Goal: Communication & Community: Answer question/provide support

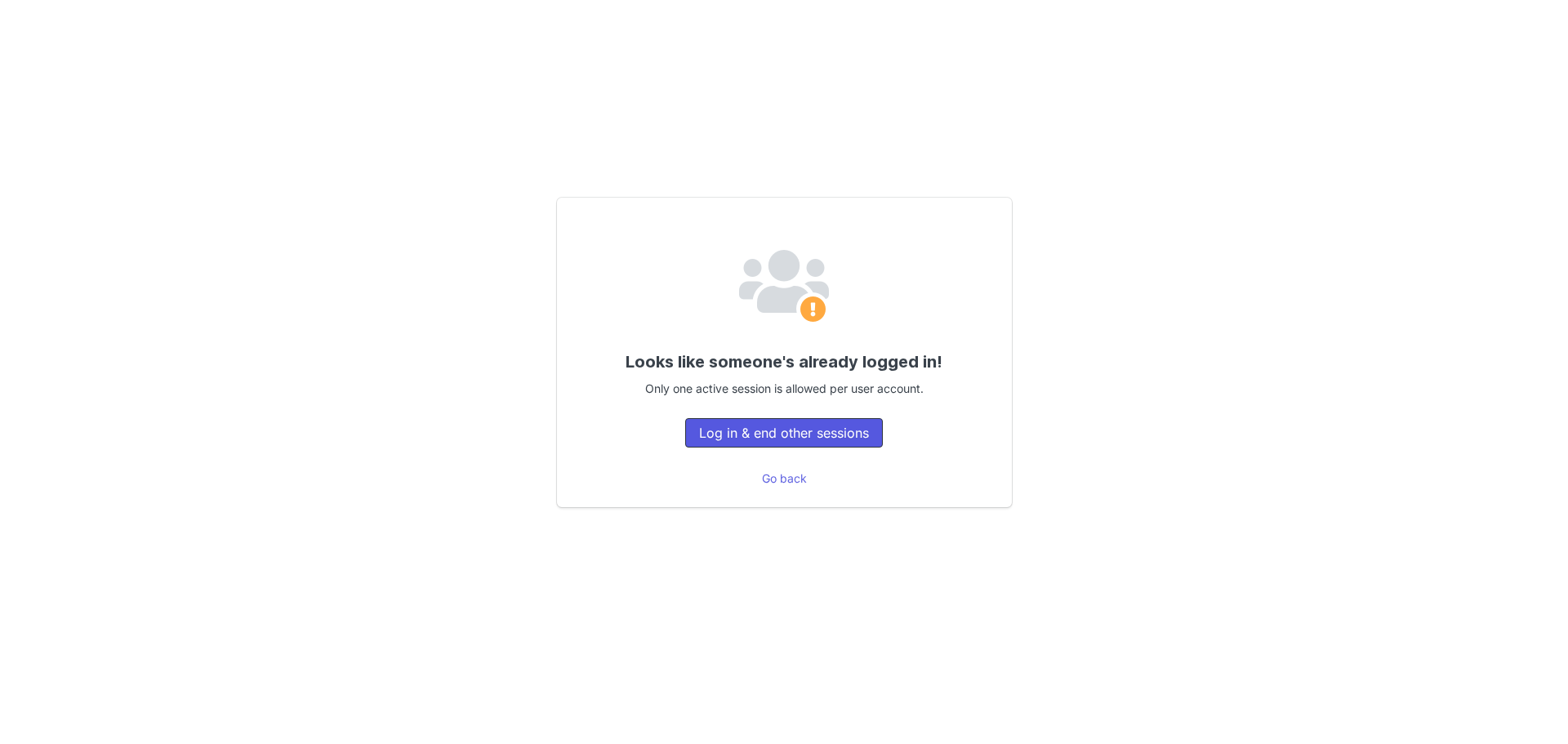
click at [788, 430] on button "Log in & end other sessions" at bounding box center [784, 432] width 198 height 29
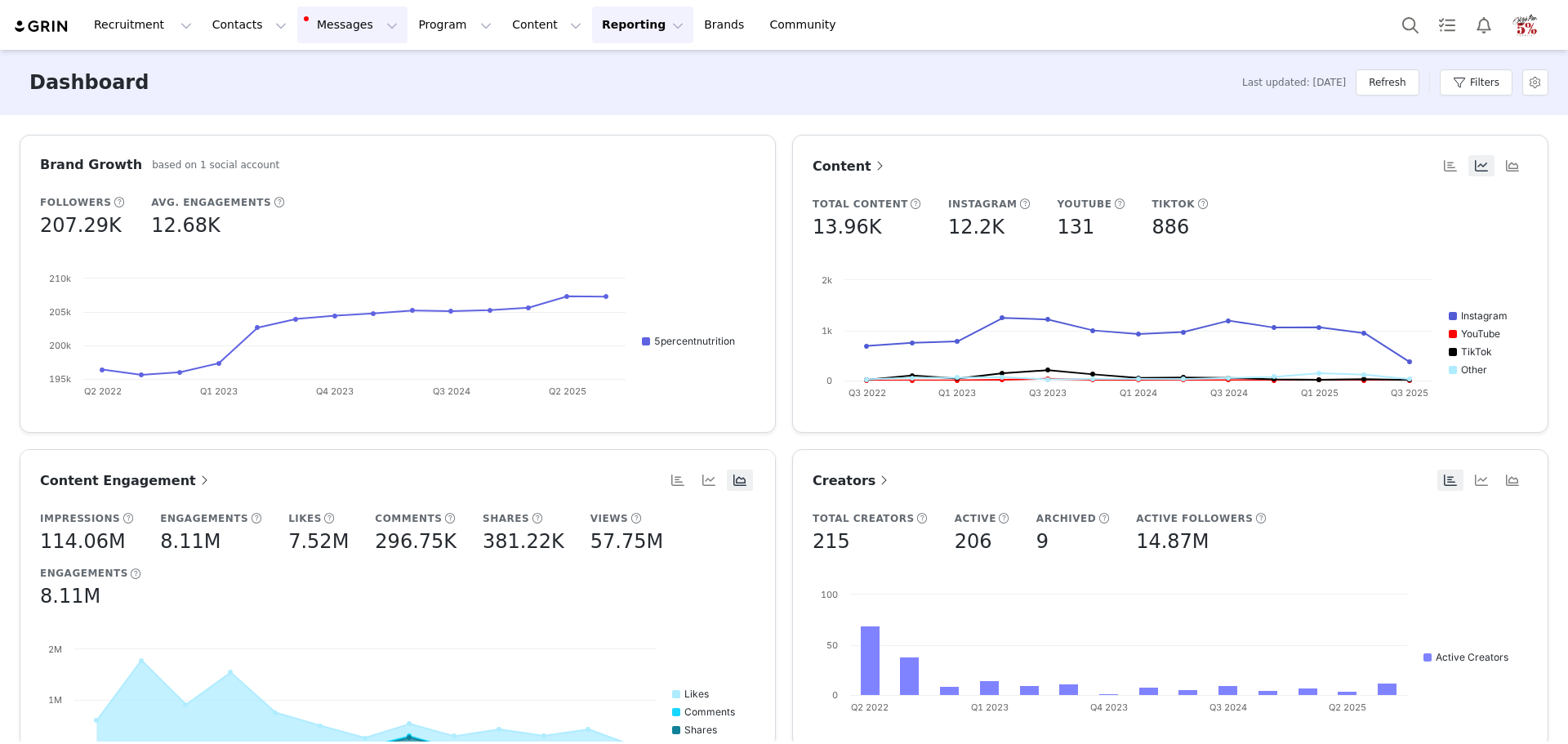
click at [318, 28] on button "Messages Messages" at bounding box center [353, 24] width 111 height 37
click at [327, 106] on span "2" at bounding box center [327, 102] width 18 height 15
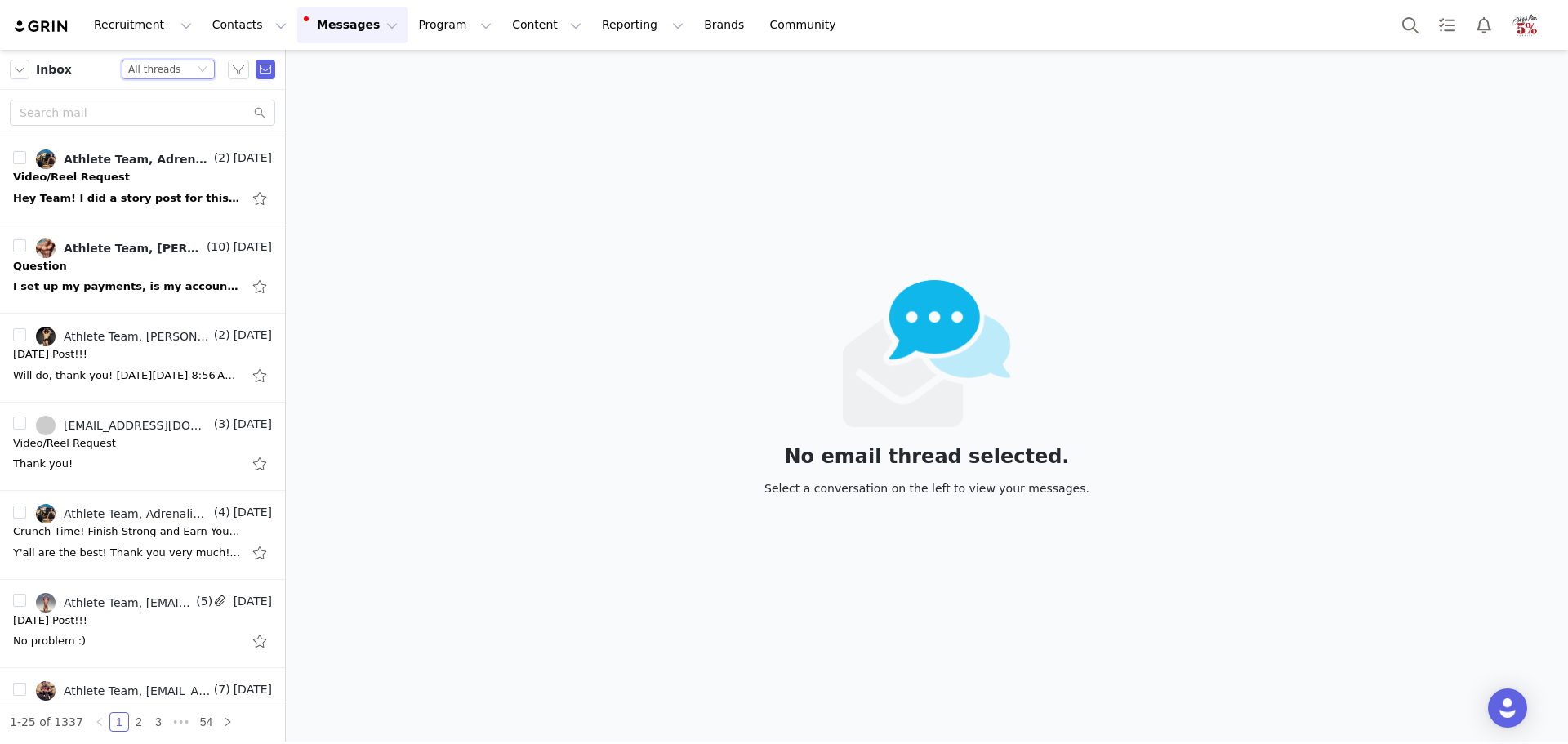
click at [163, 77] on div "All threads" at bounding box center [154, 70] width 53 height 18
click at [168, 145] on li "Unread only" at bounding box center [168, 150] width 93 height 26
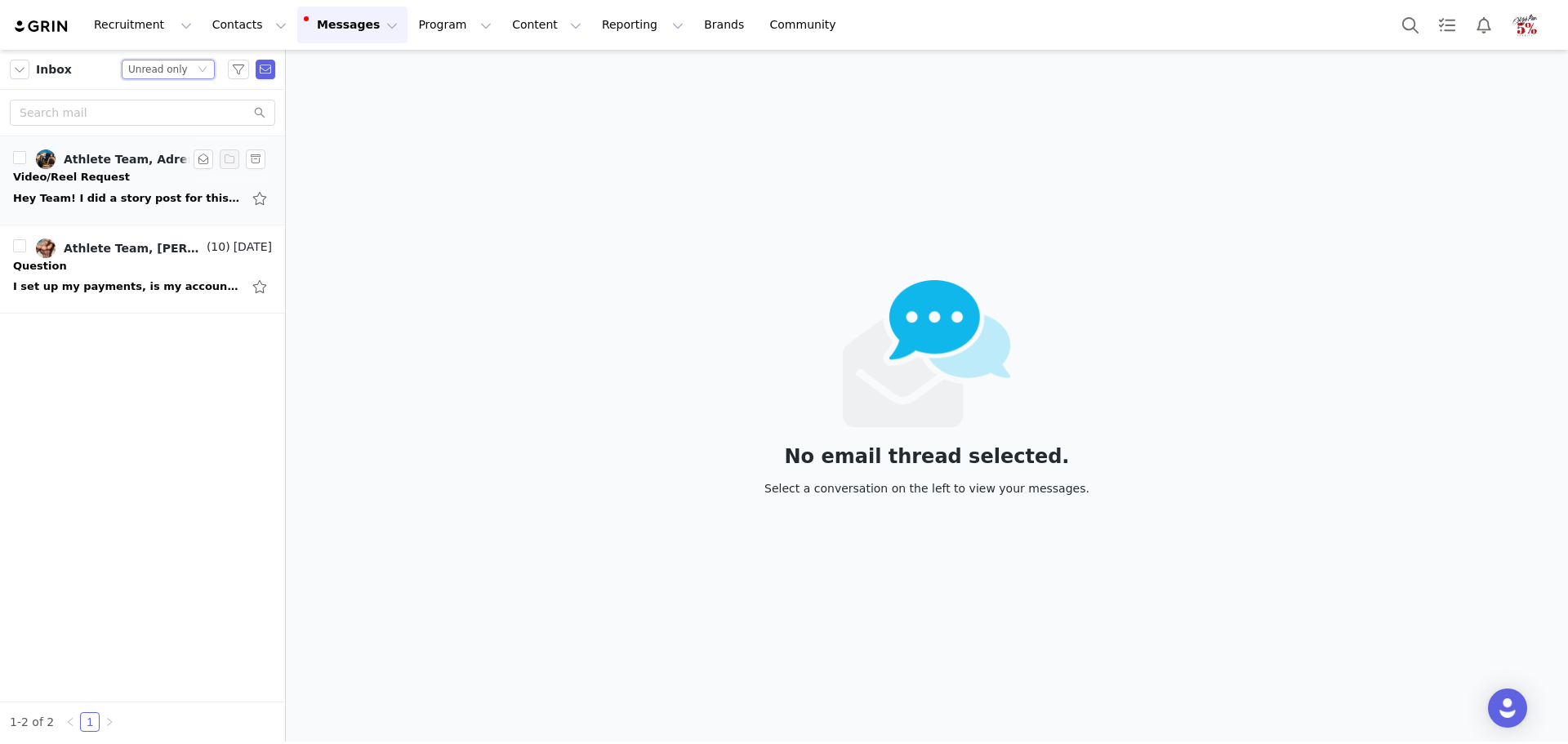
click at [144, 190] on div "Hey Team! I did a story post for this last week! Here's the google drive link t…" at bounding box center [127, 198] width 228 height 16
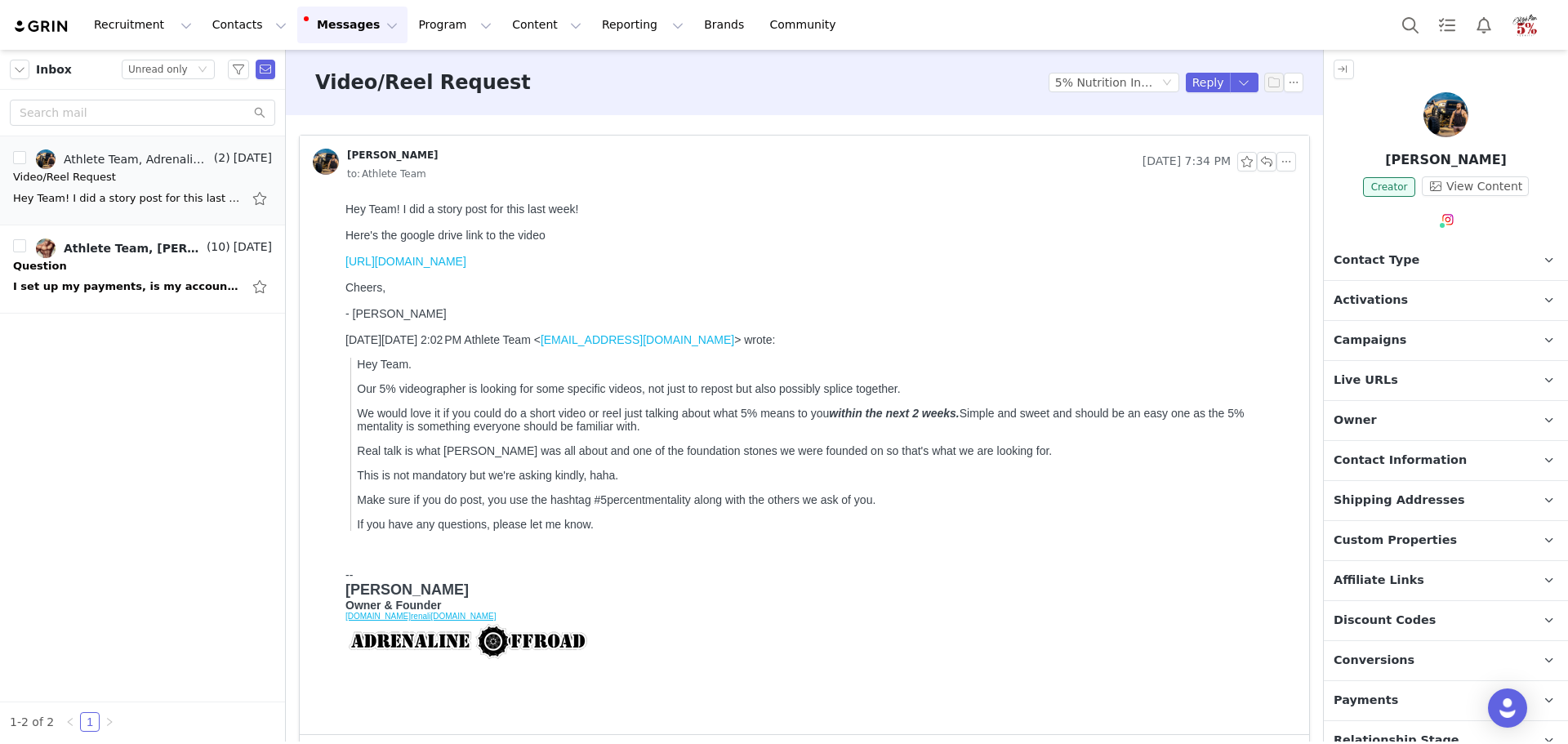
drag, startPoint x: 760, startPoint y: 268, endPoint x: 344, endPoint y: 275, distance: 416.1
click at [344, 275] on html "Hey Team! I did a story post for this last week! Here's the google drive link t…" at bounding box center [818, 465] width 957 height 538
copy link "[URL][DOMAIN_NAME]"
drag, startPoint x: 1255, startPoint y: 159, endPoint x: 1244, endPoint y: 165, distance: 12.5
click at [1257, 159] on button "button" at bounding box center [1267, 162] width 20 height 20
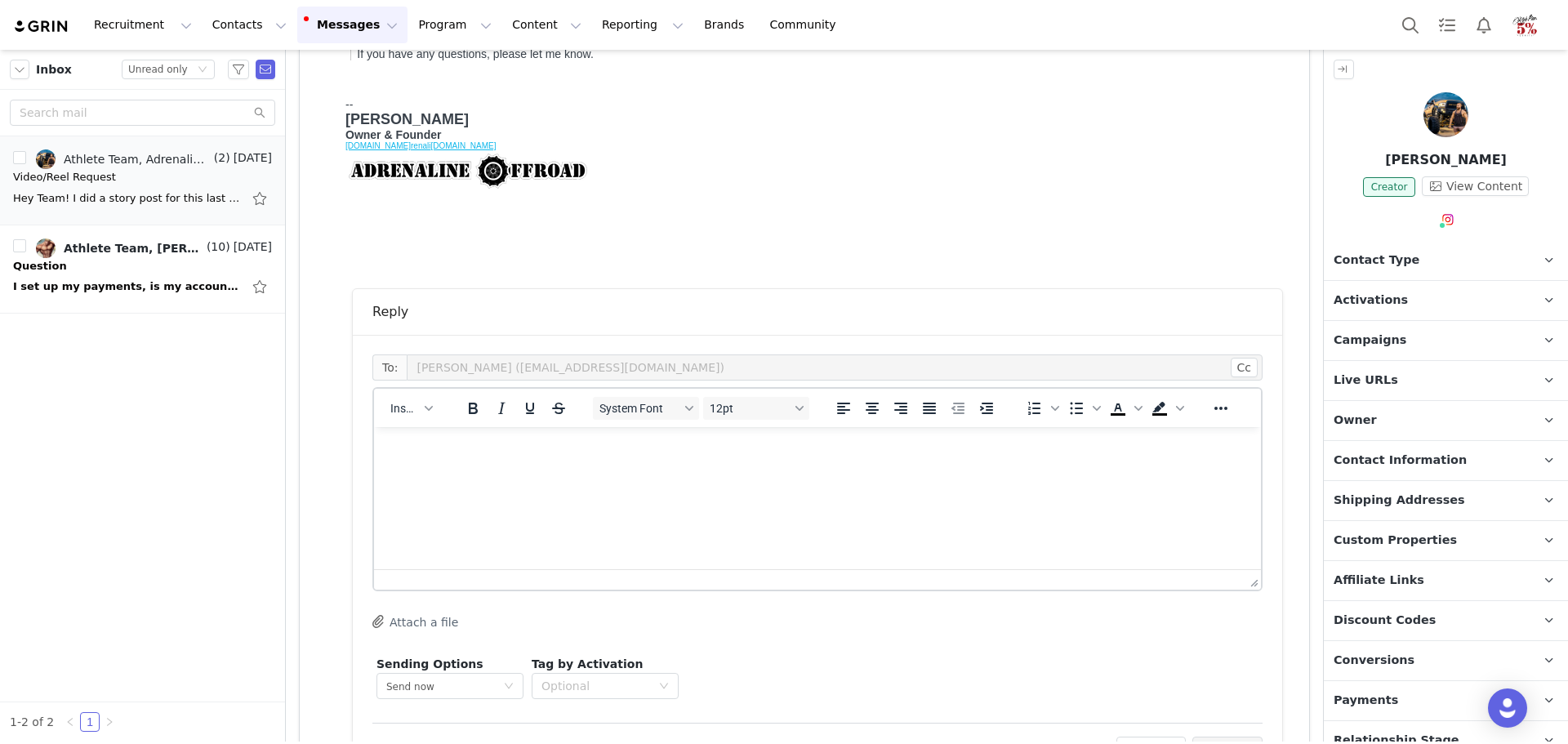
click at [661, 471] on html at bounding box center [818, 449] width 887 height 44
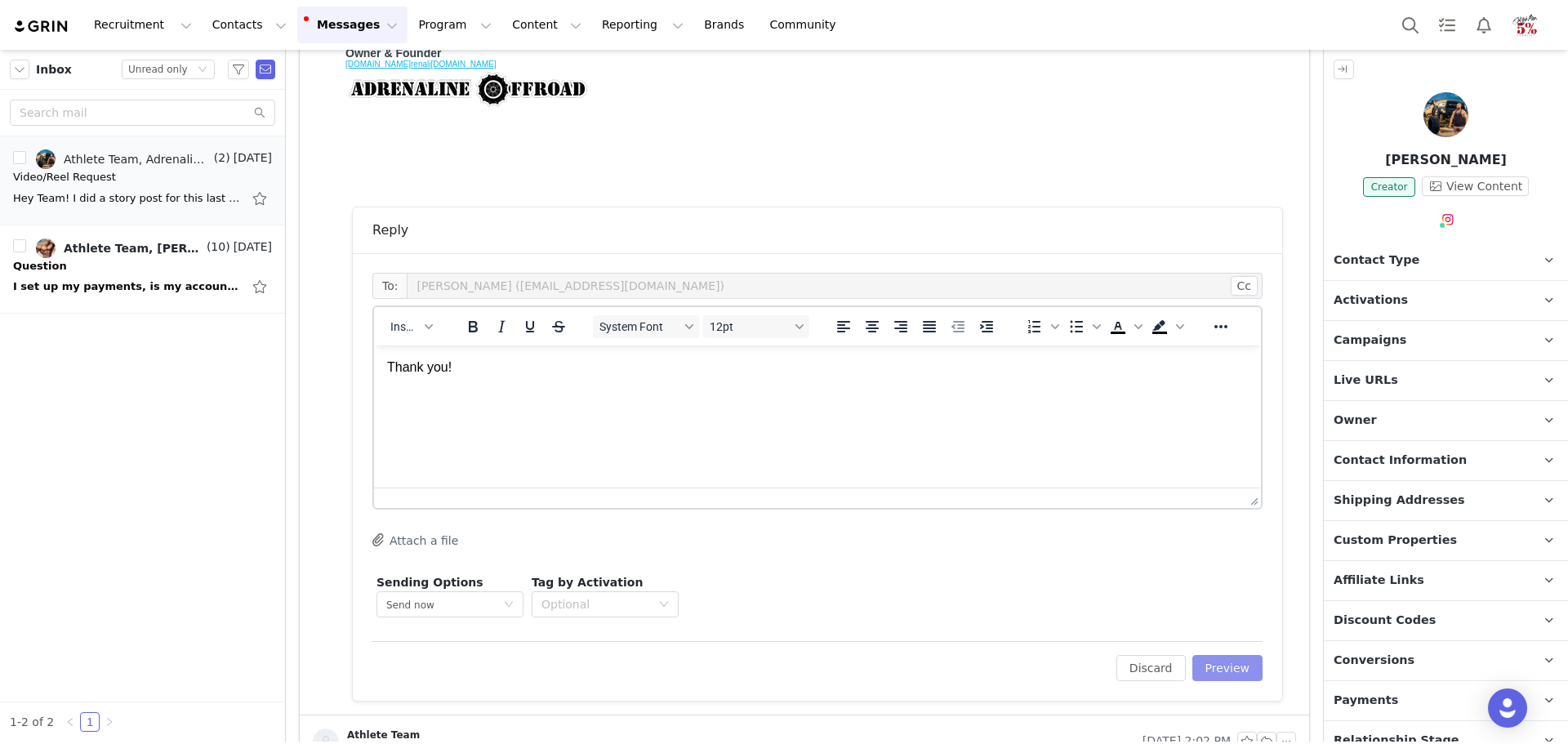
click at [1235, 673] on button "Preview" at bounding box center [1228, 668] width 71 height 26
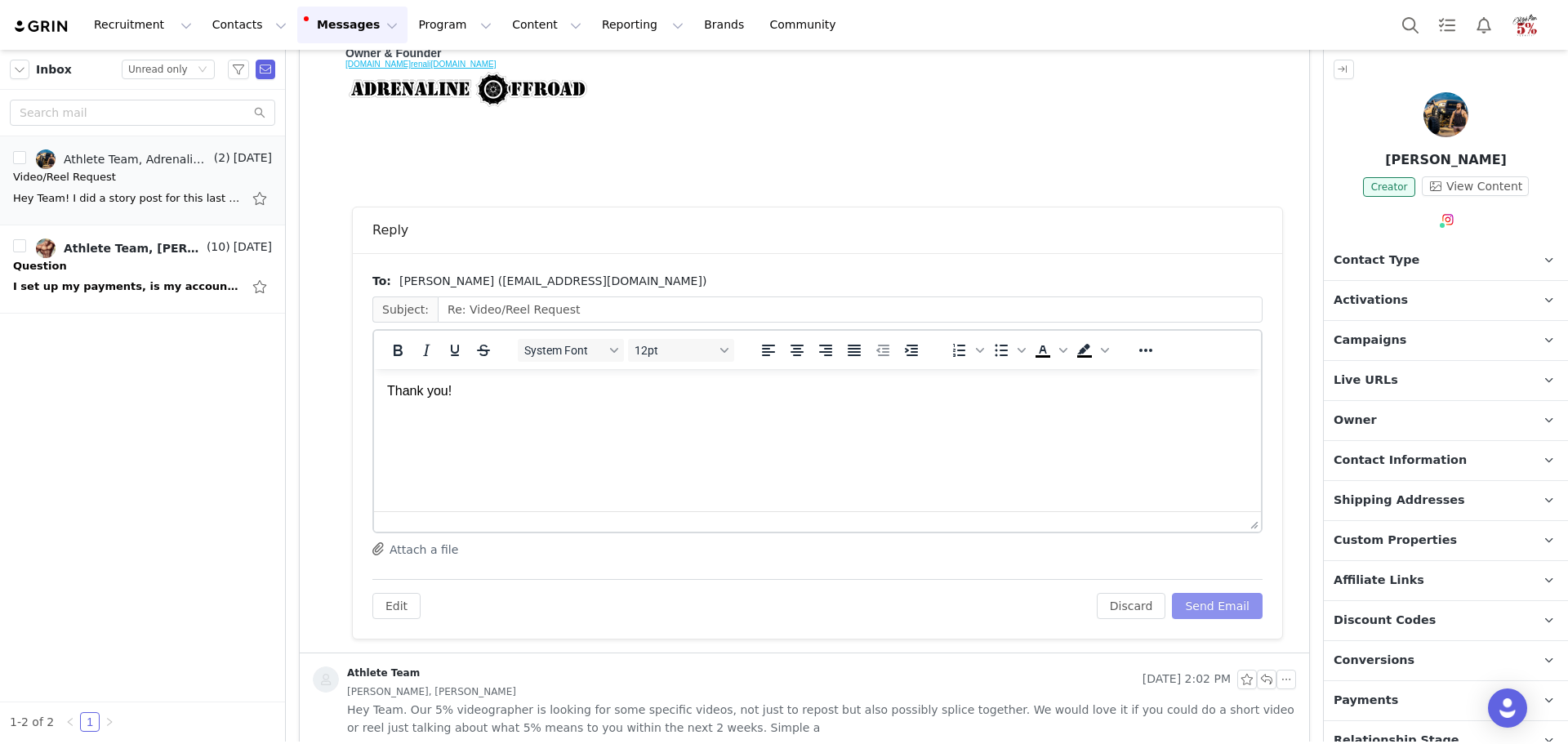
click at [1204, 607] on button "Send Email" at bounding box center [1217, 605] width 91 height 26
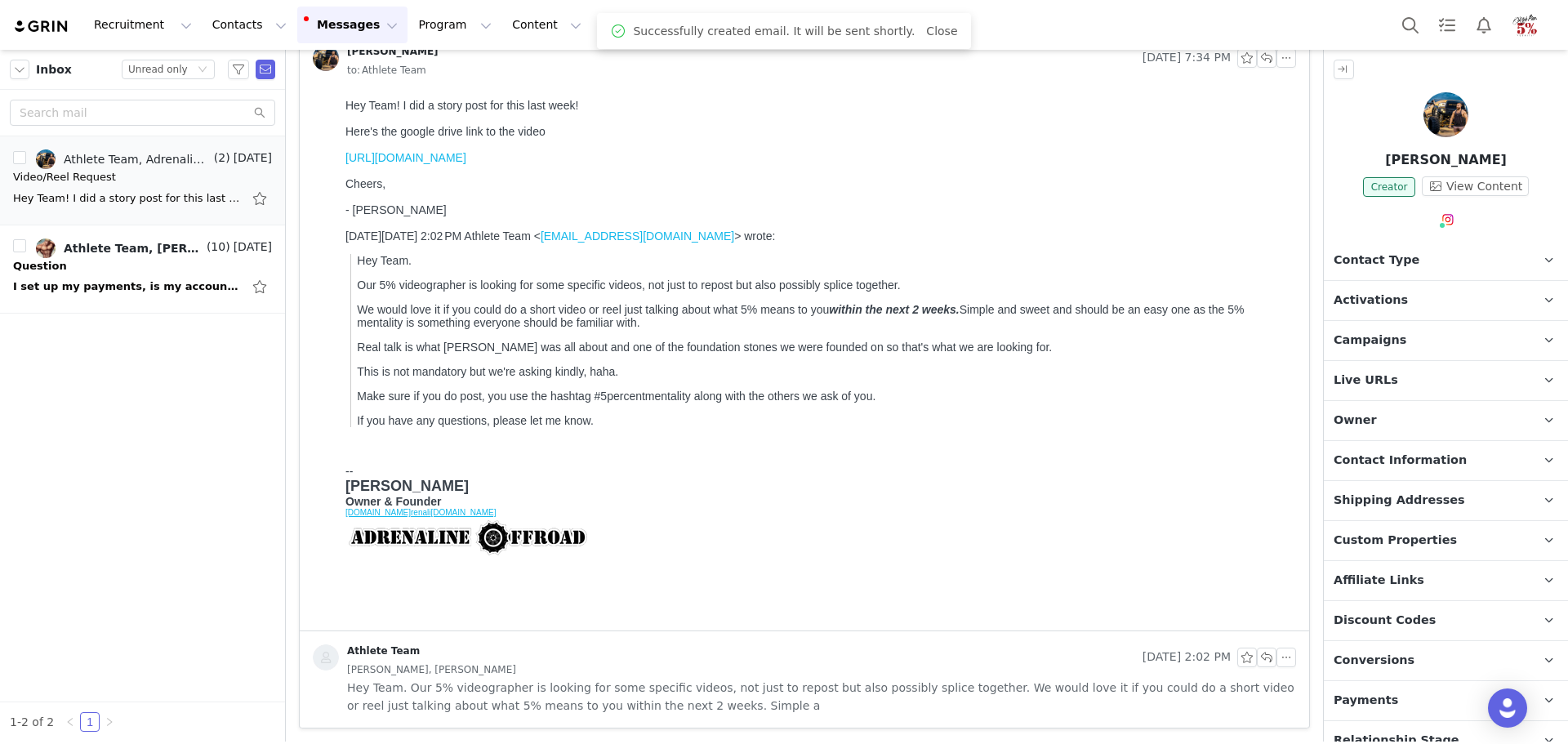
scroll to position [103, 0]
click at [135, 256] on link "Athlete Team, [PERSON_NAME]" at bounding box center [120, 248] width 168 height 20
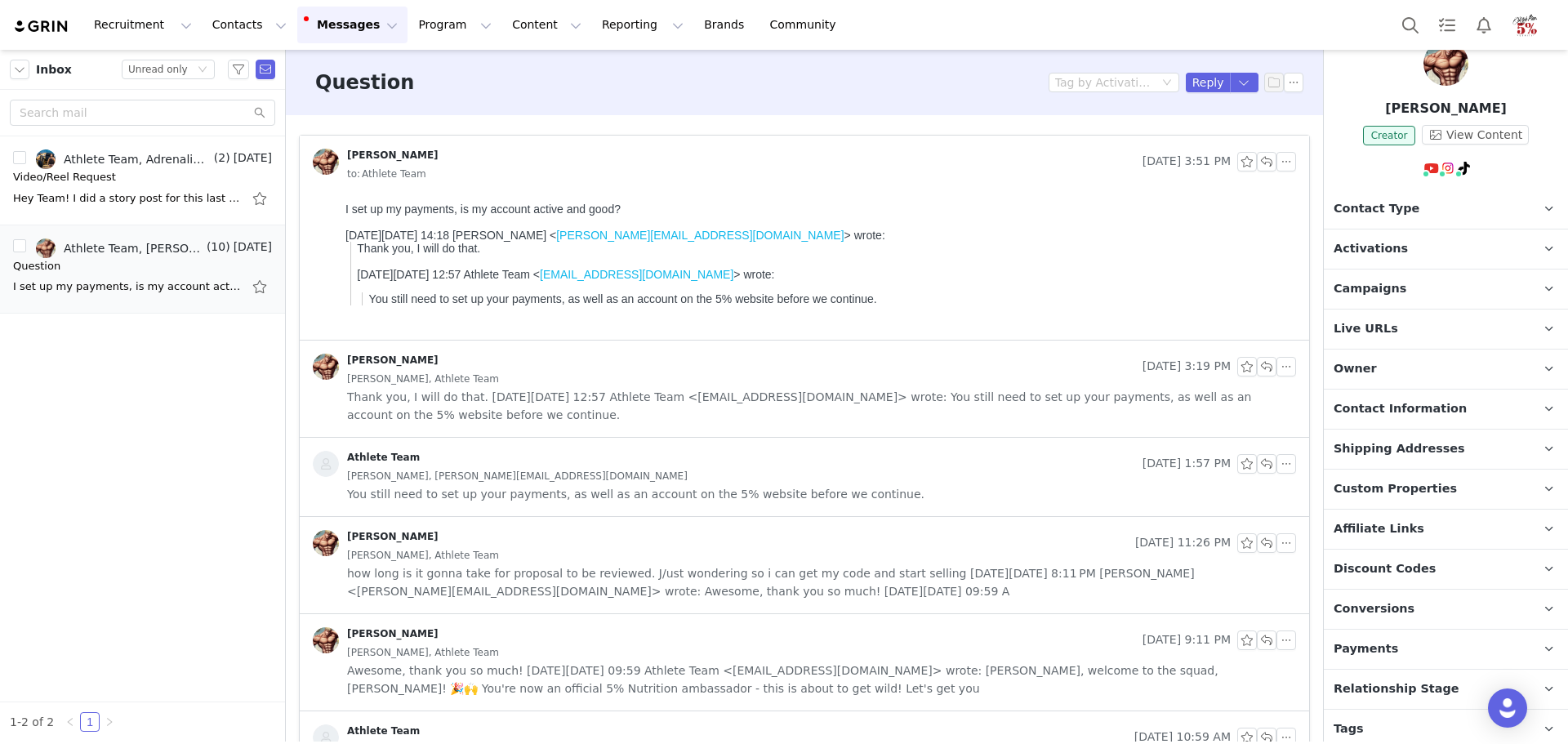
scroll to position [98, 0]
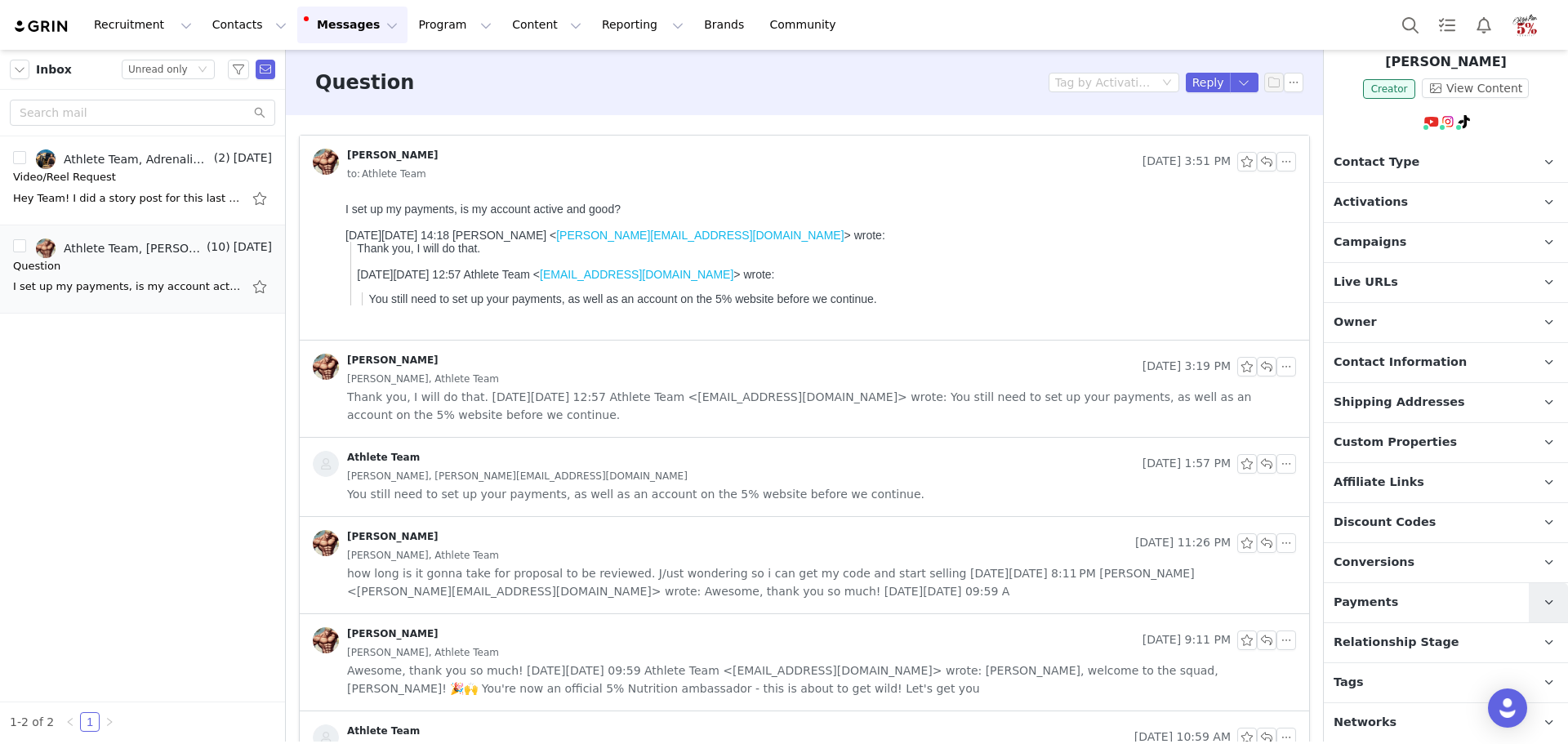
click at [1539, 604] on span at bounding box center [1549, 603] width 20 height 20
drag, startPoint x: 419, startPoint y: 24, endPoint x: 905, endPoint y: 105, distance: 492.7
click at [905, 105] on div "Question Tag by Activation Reply" at bounding box center [804, 82] width 1037 height 65
click at [418, 32] on button "Program Program" at bounding box center [445, 24] width 93 height 37
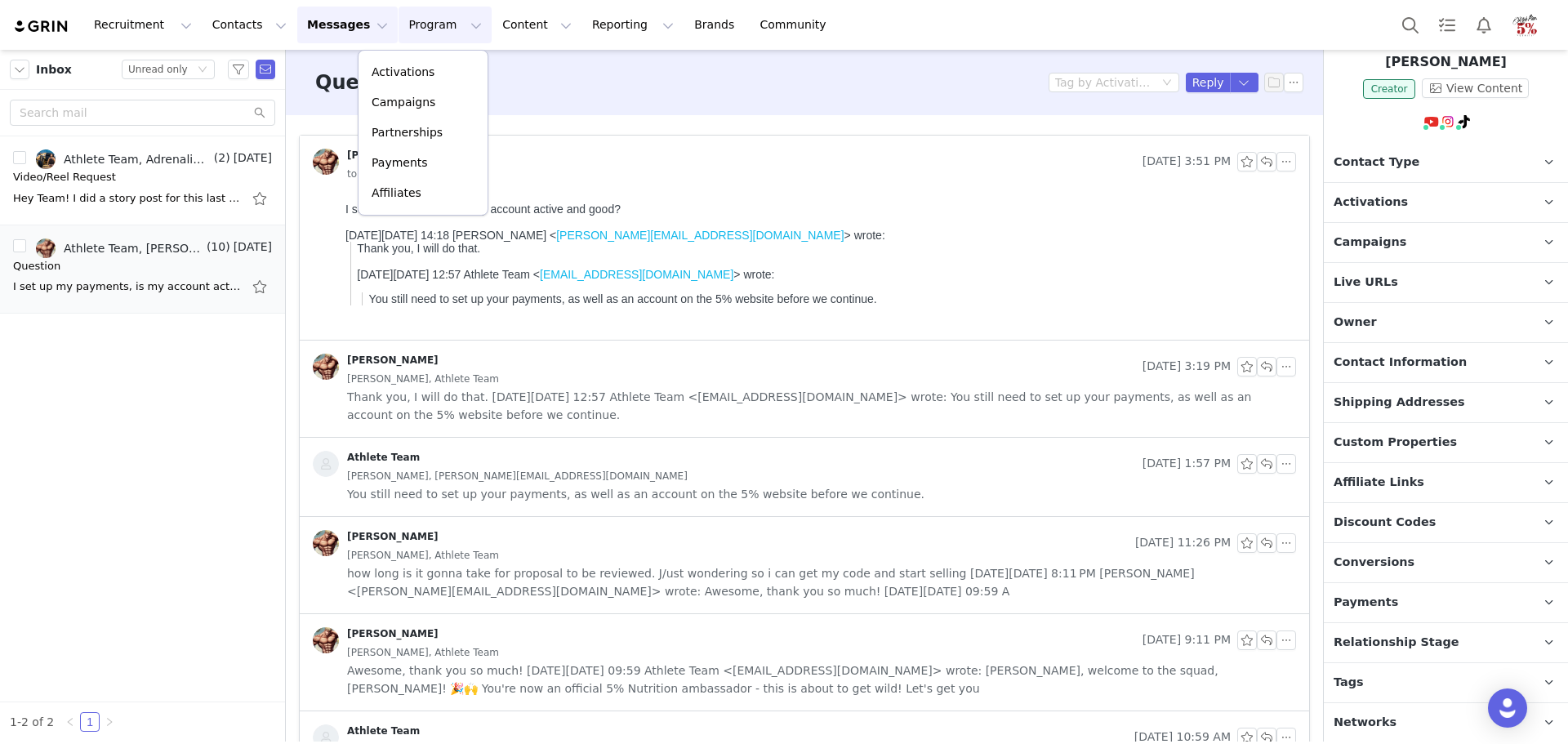
click at [712, 65] on div "Question Tag by Activation Reply" at bounding box center [804, 82] width 1037 height 65
click at [1257, 169] on button "button" at bounding box center [1267, 162] width 20 height 20
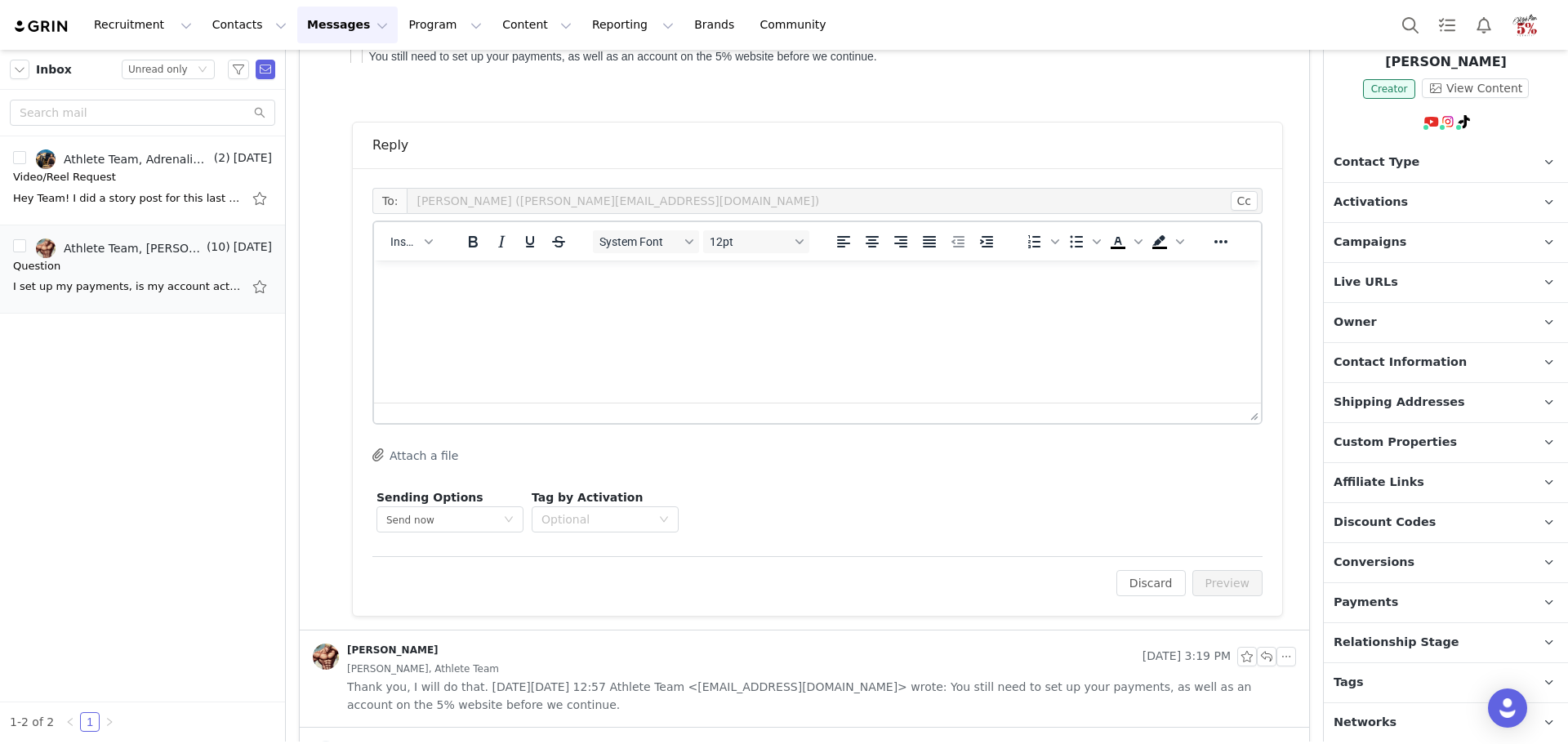
scroll to position [0, 0]
click at [603, 304] on html at bounding box center [818, 282] width 887 height 44
click at [1544, 397] on icon at bounding box center [1549, 402] width 9 height 11
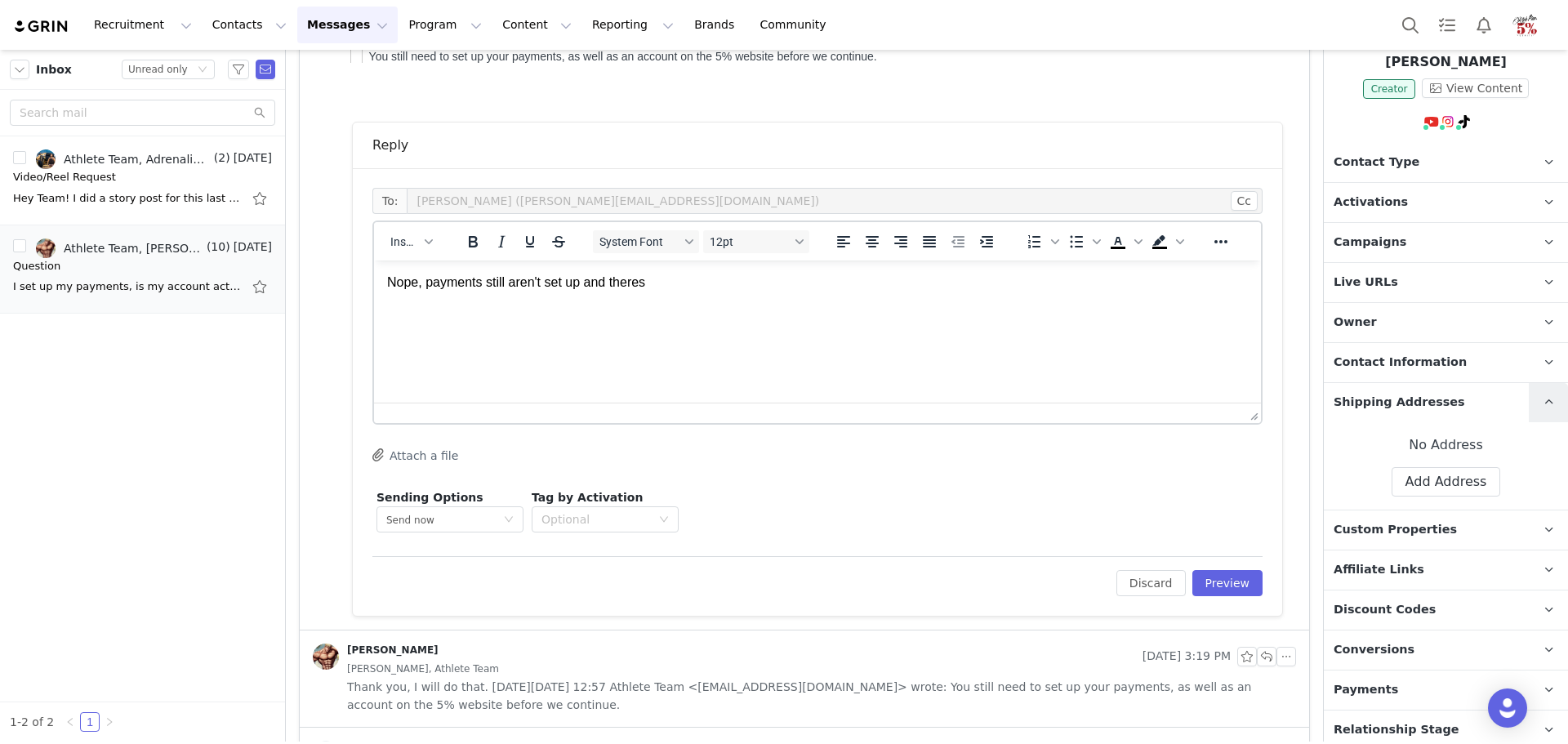
click at [1544, 397] on icon at bounding box center [1549, 402] width 9 height 11
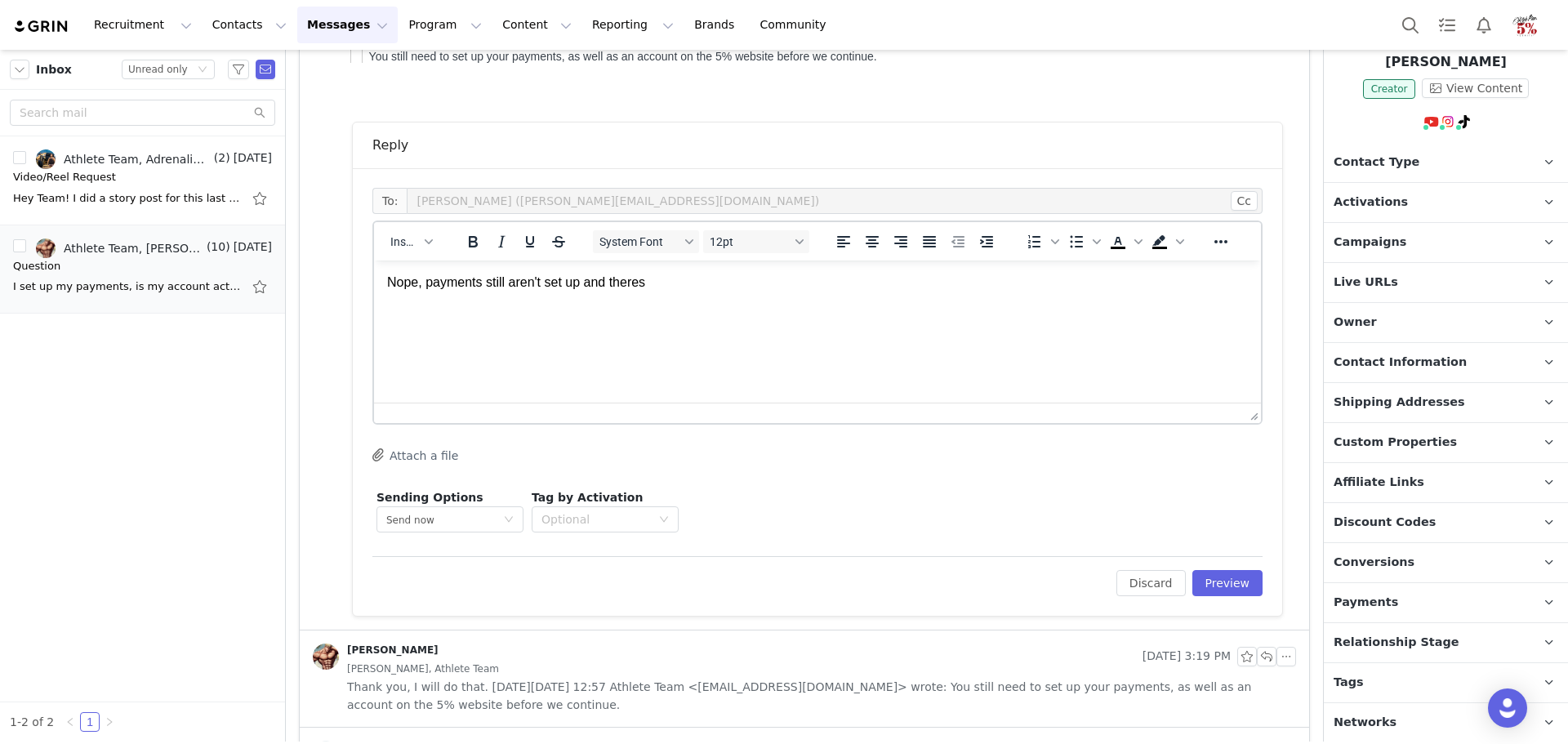
click at [724, 282] on p "Nope, payments still aren't set up and theres" at bounding box center [818, 283] width 861 height 18
click at [1217, 574] on button "Preview" at bounding box center [1228, 583] width 71 height 26
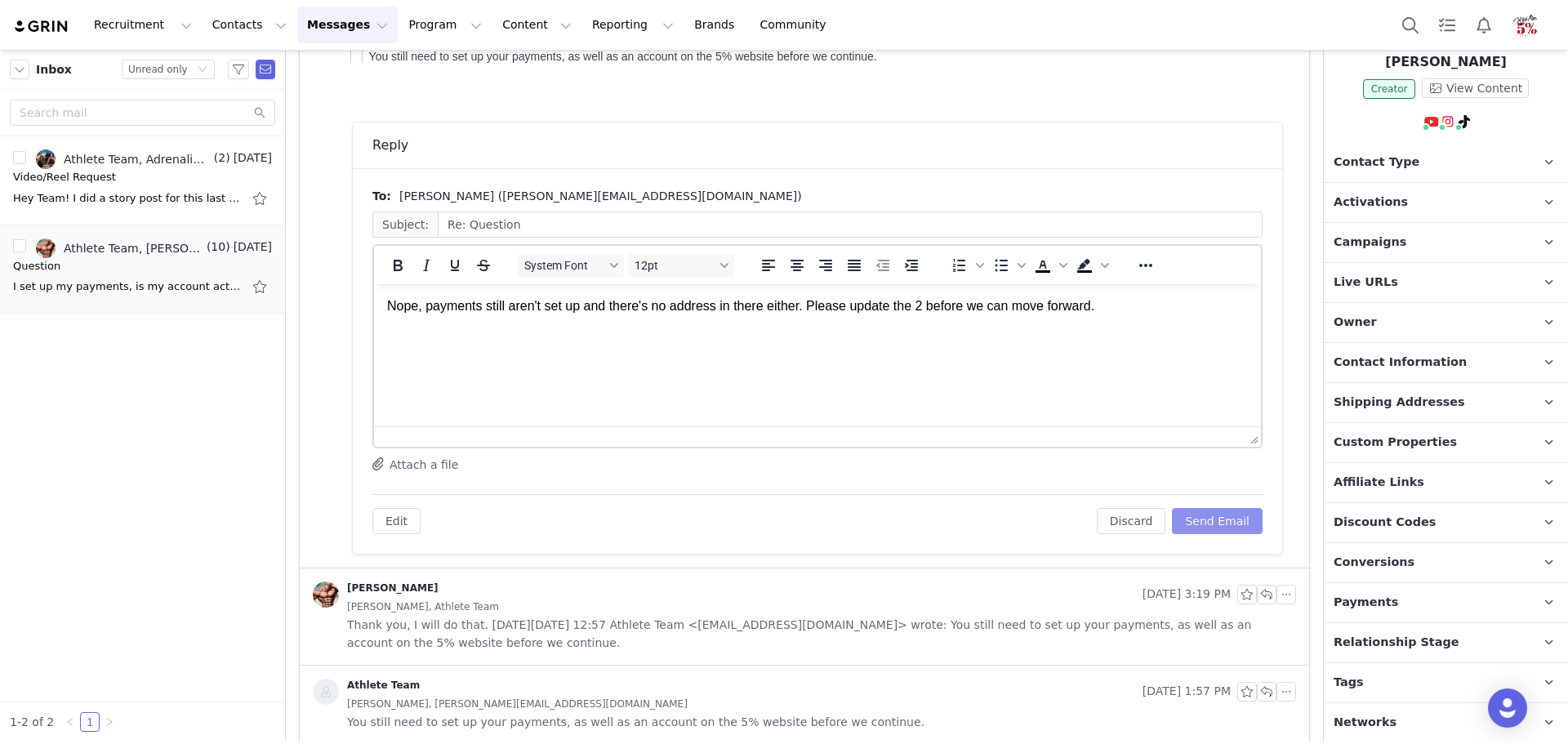
click at [1215, 521] on button "Send Email" at bounding box center [1217, 520] width 91 height 26
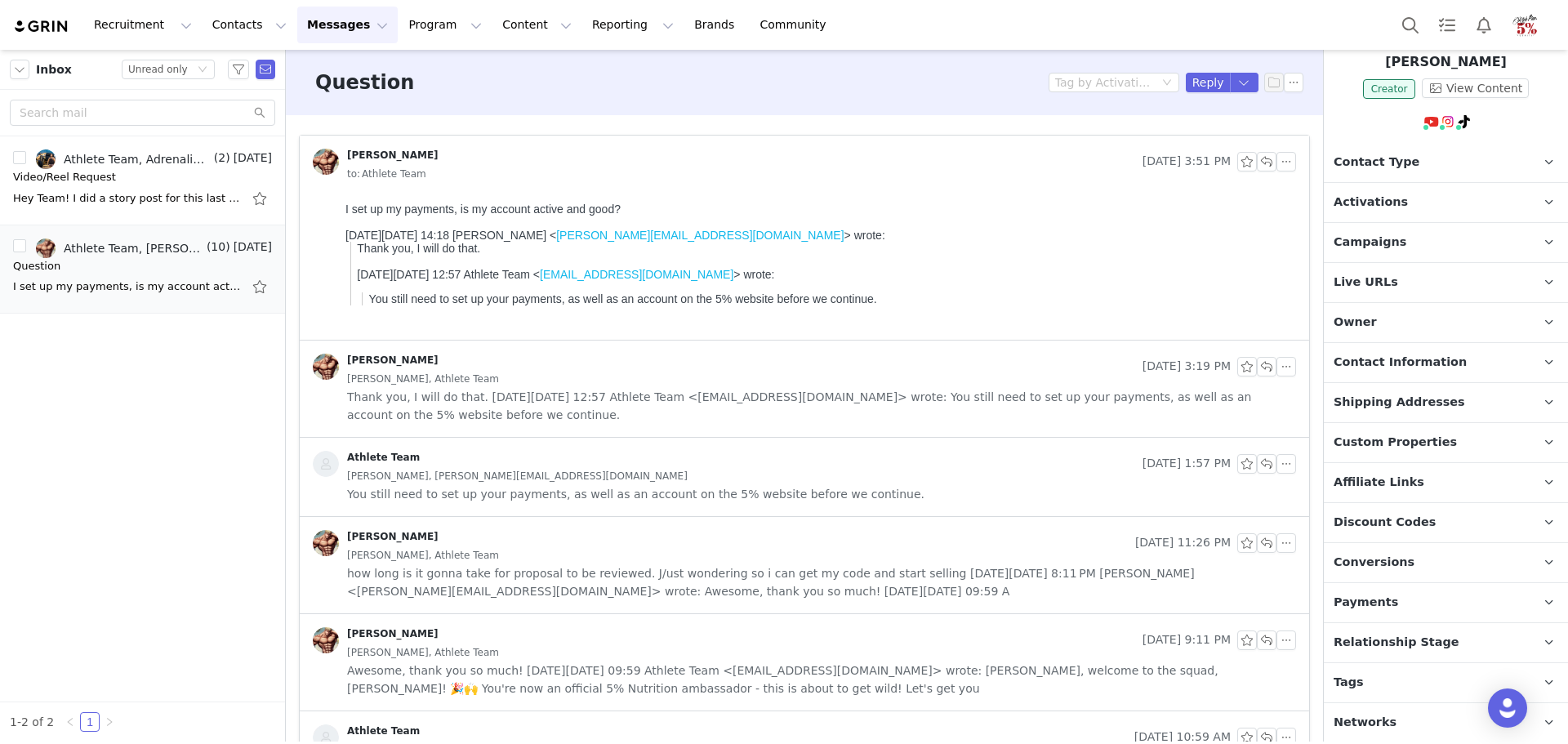
click at [54, 29] on img at bounding box center [41, 26] width 57 height 15
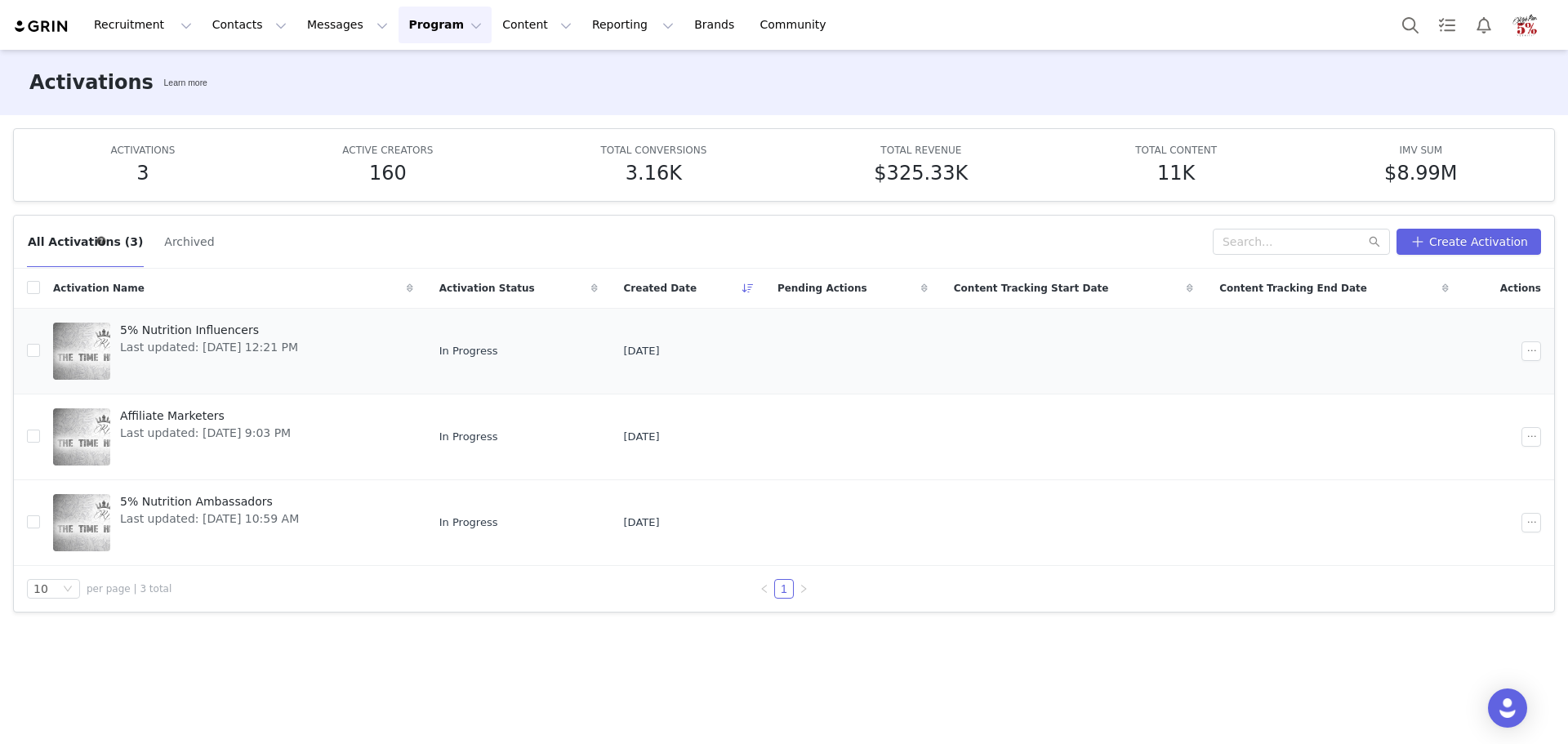
drag, startPoint x: 272, startPoint y: 297, endPoint x: 274, endPoint y: 324, distance: 27.1
click at [274, 324] on table "Activation Name Activation Status Created Date Pending Actions Content Tracking…" at bounding box center [784, 417] width 1541 height 297
click at [276, 353] on span "Last updated: [DATE] 12:21 PM" at bounding box center [208, 347] width 178 height 17
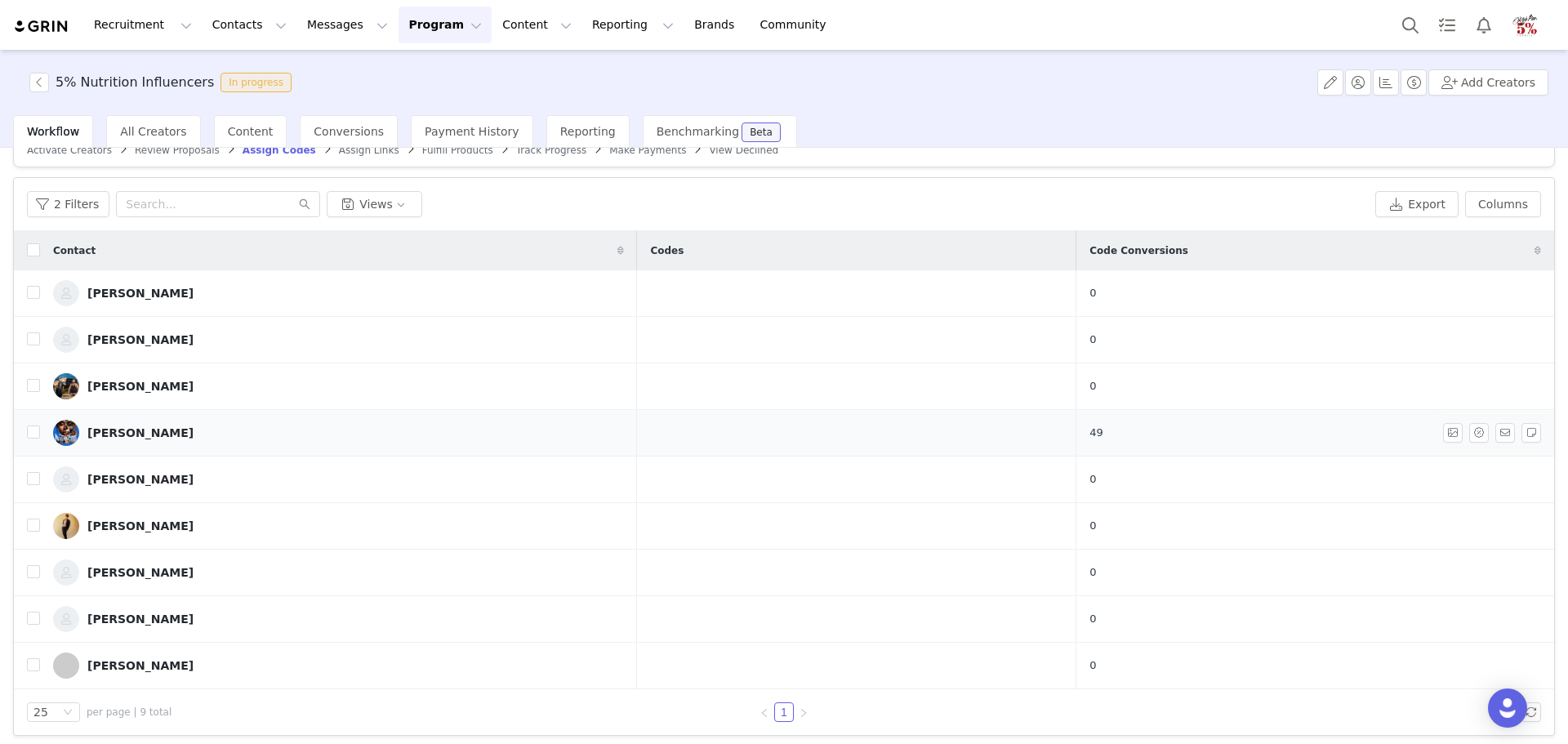
scroll to position [37, 0]
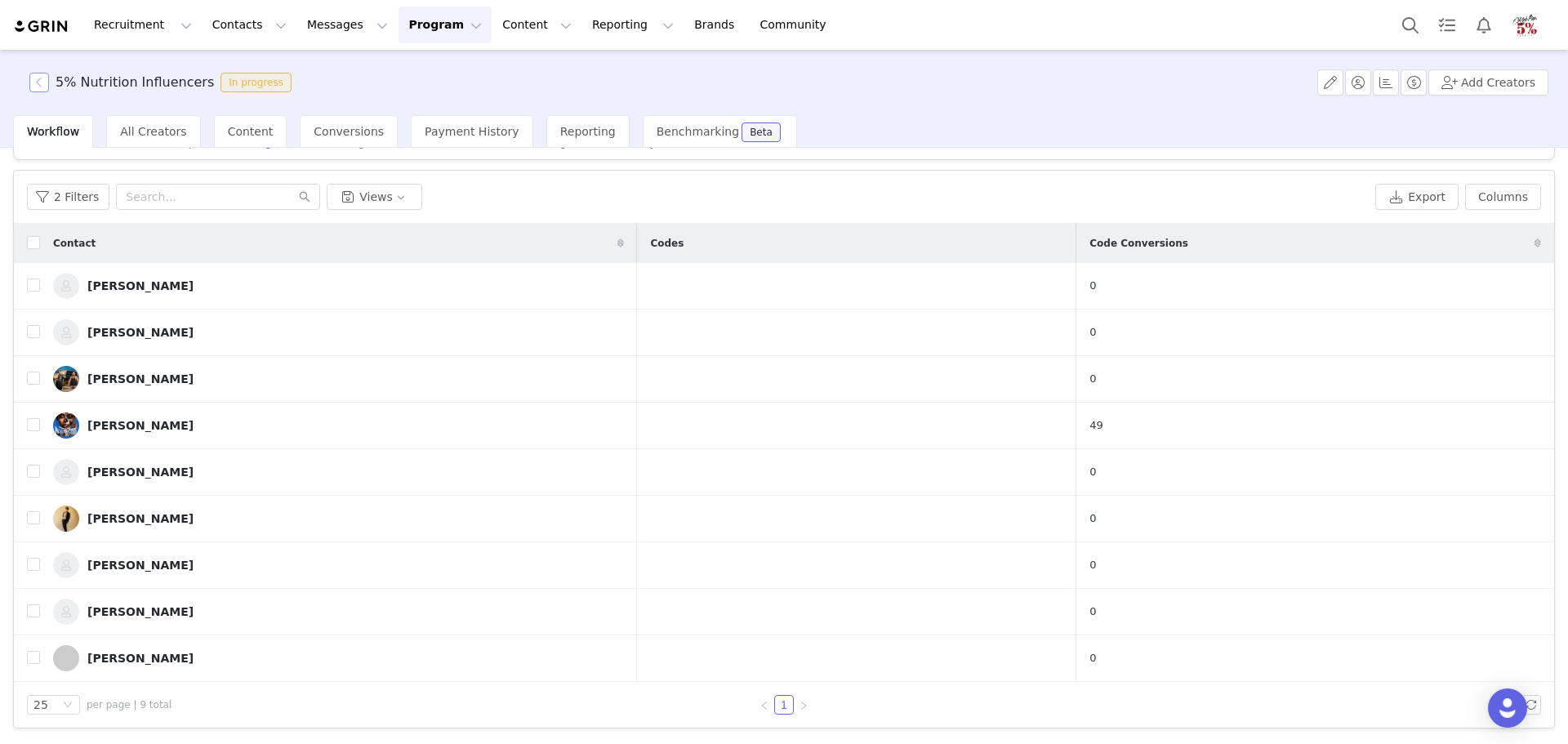
click at [34, 86] on button "button" at bounding box center [39, 82] width 20 height 20
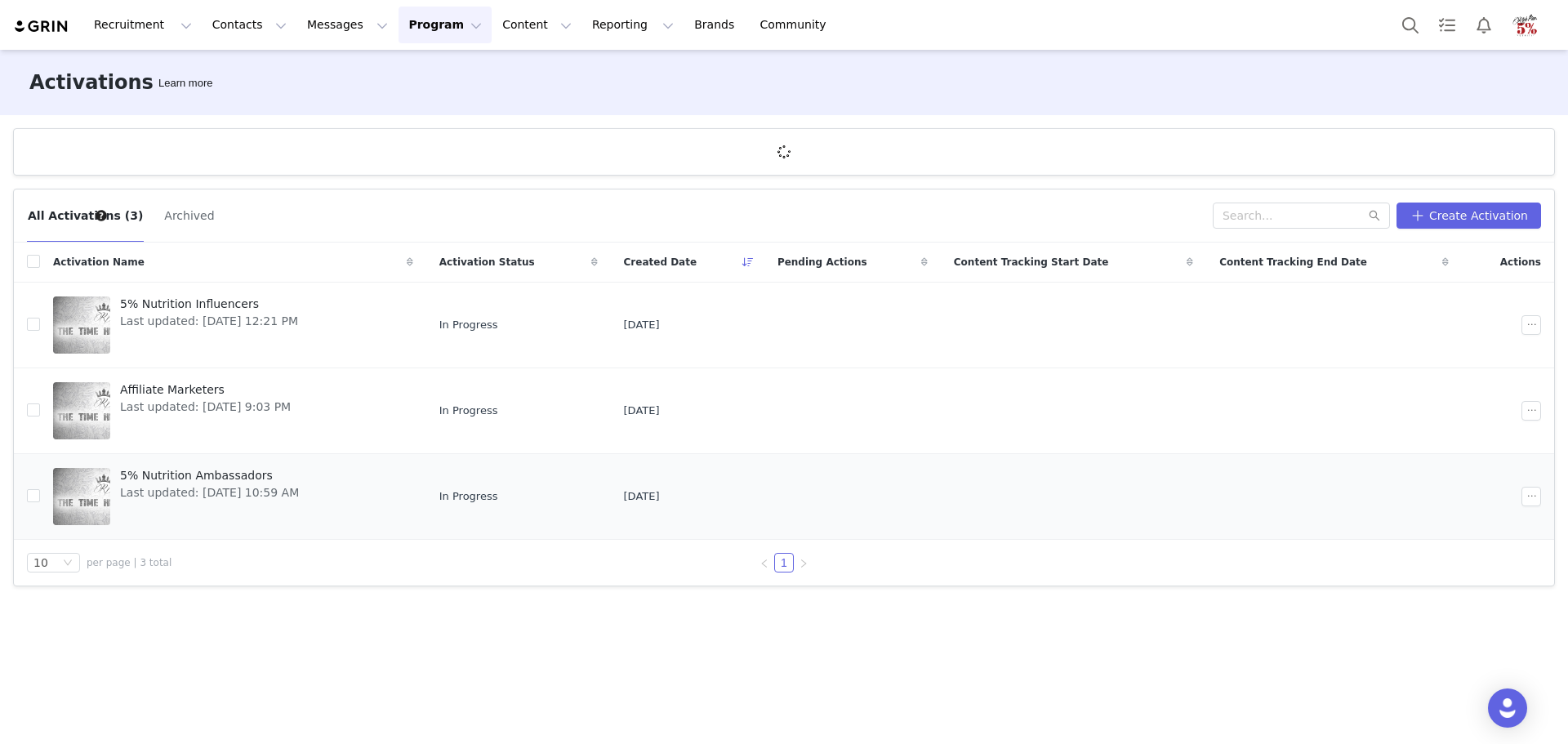
click at [239, 499] on span "Last updated: [DATE] 10:59 AM" at bounding box center [208, 492] width 179 height 17
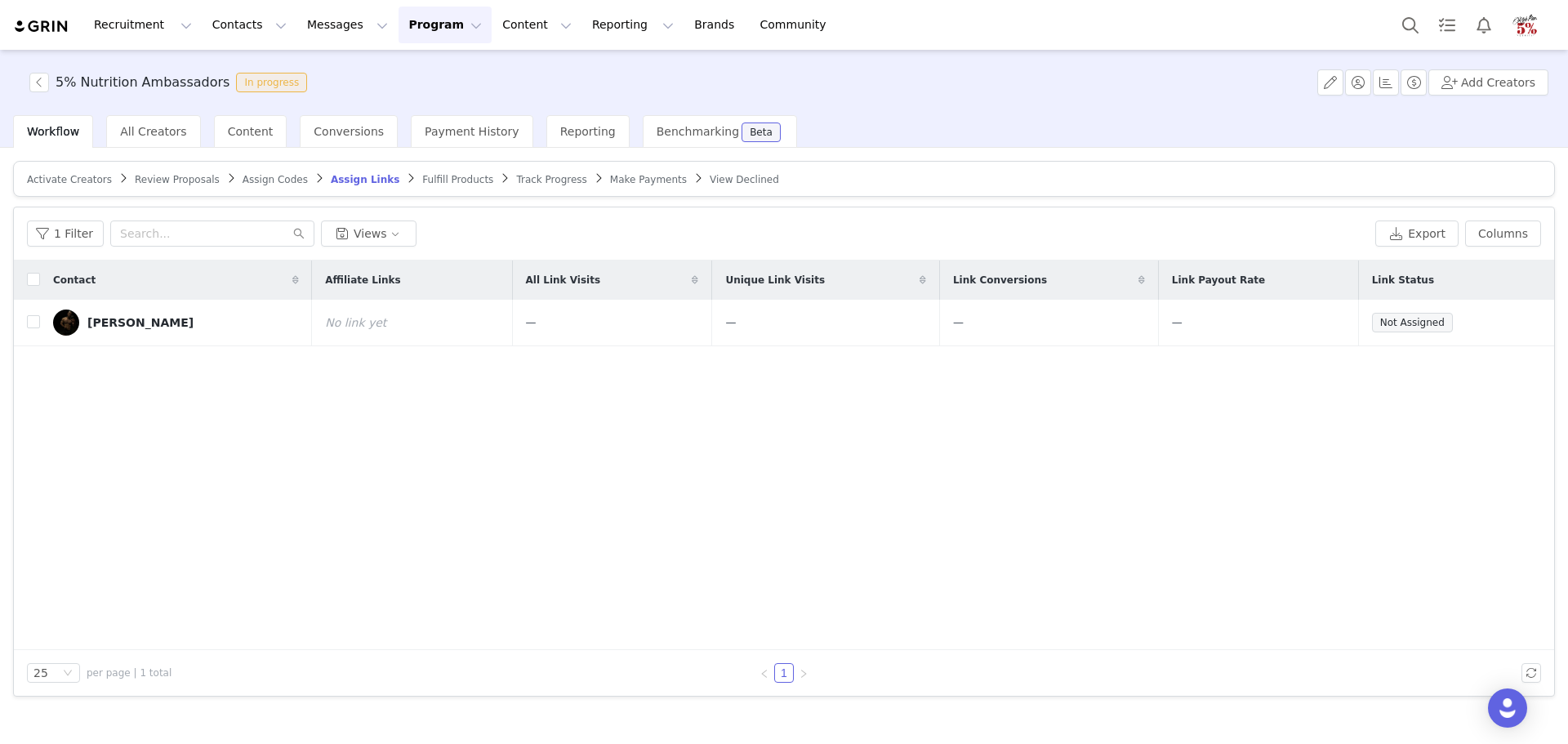
click at [84, 174] on span "Activate Creators" at bounding box center [70, 179] width 85 height 12
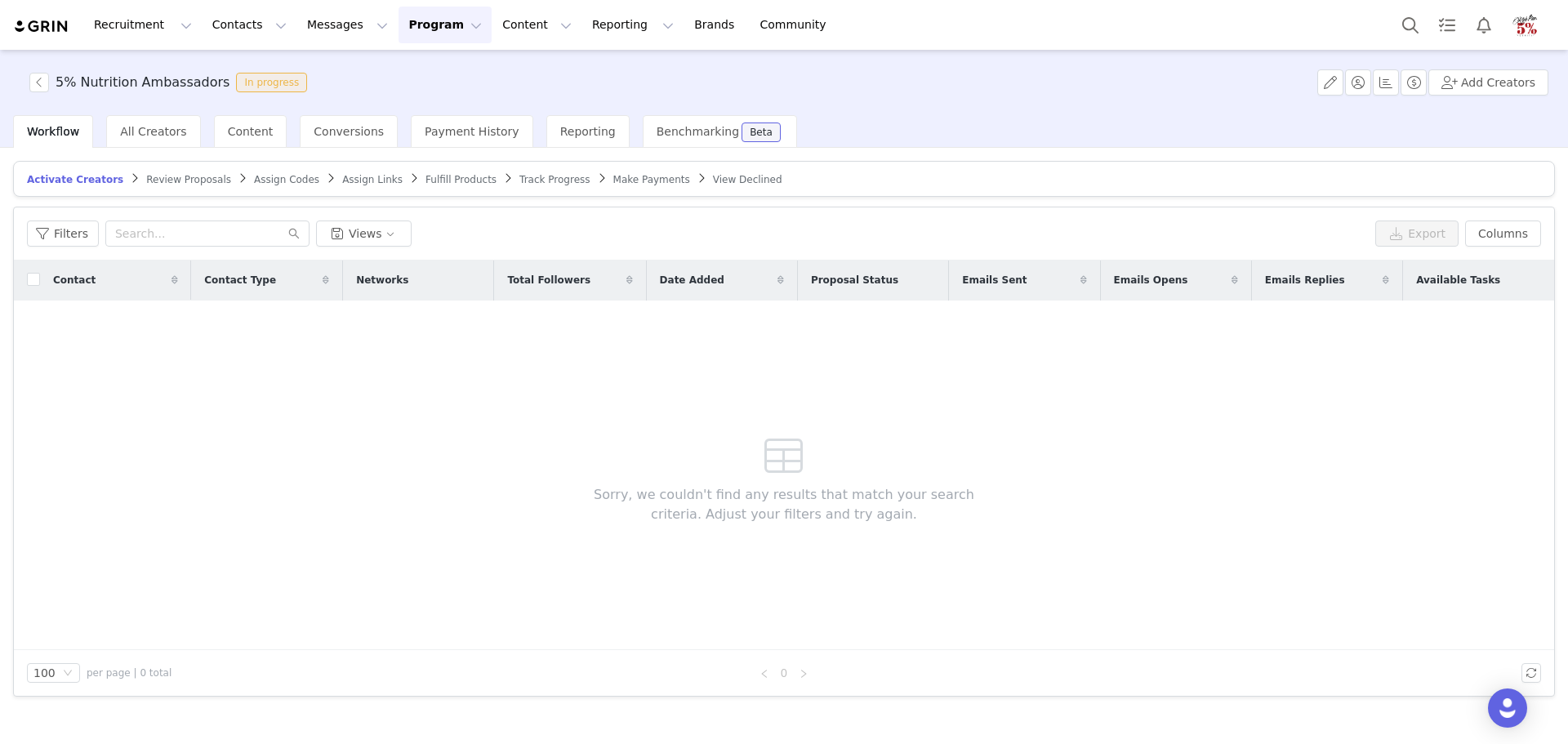
click at [160, 179] on span "Review Proposals" at bounding box center [189, 179] width 85 height 12
click at [255, 179] on span "Assign Codes" at bounding box center [287, 179] width 65 height 12
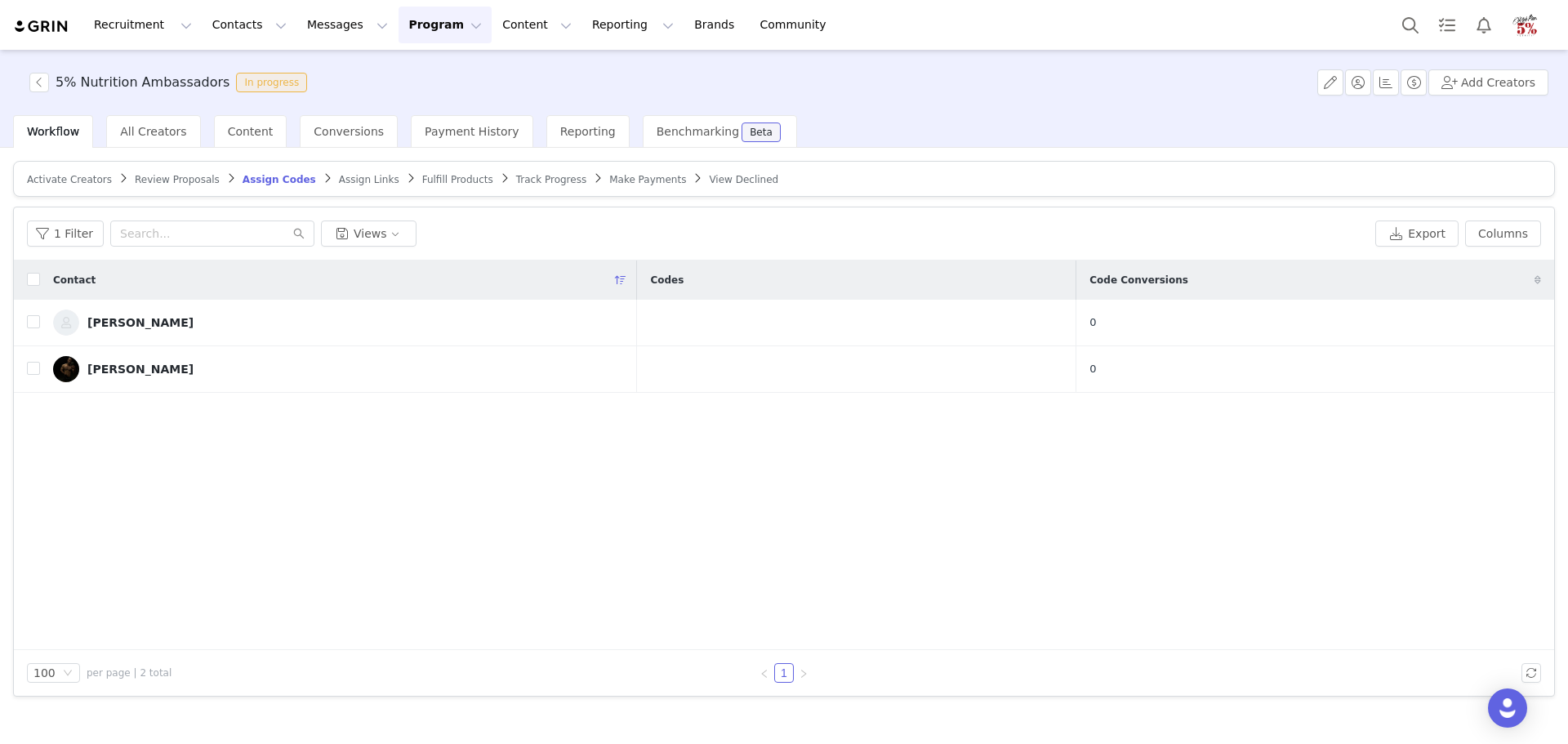
click at [339, 177] on span "Assign Links" at bounding box center [369, 179] width 61 height 12
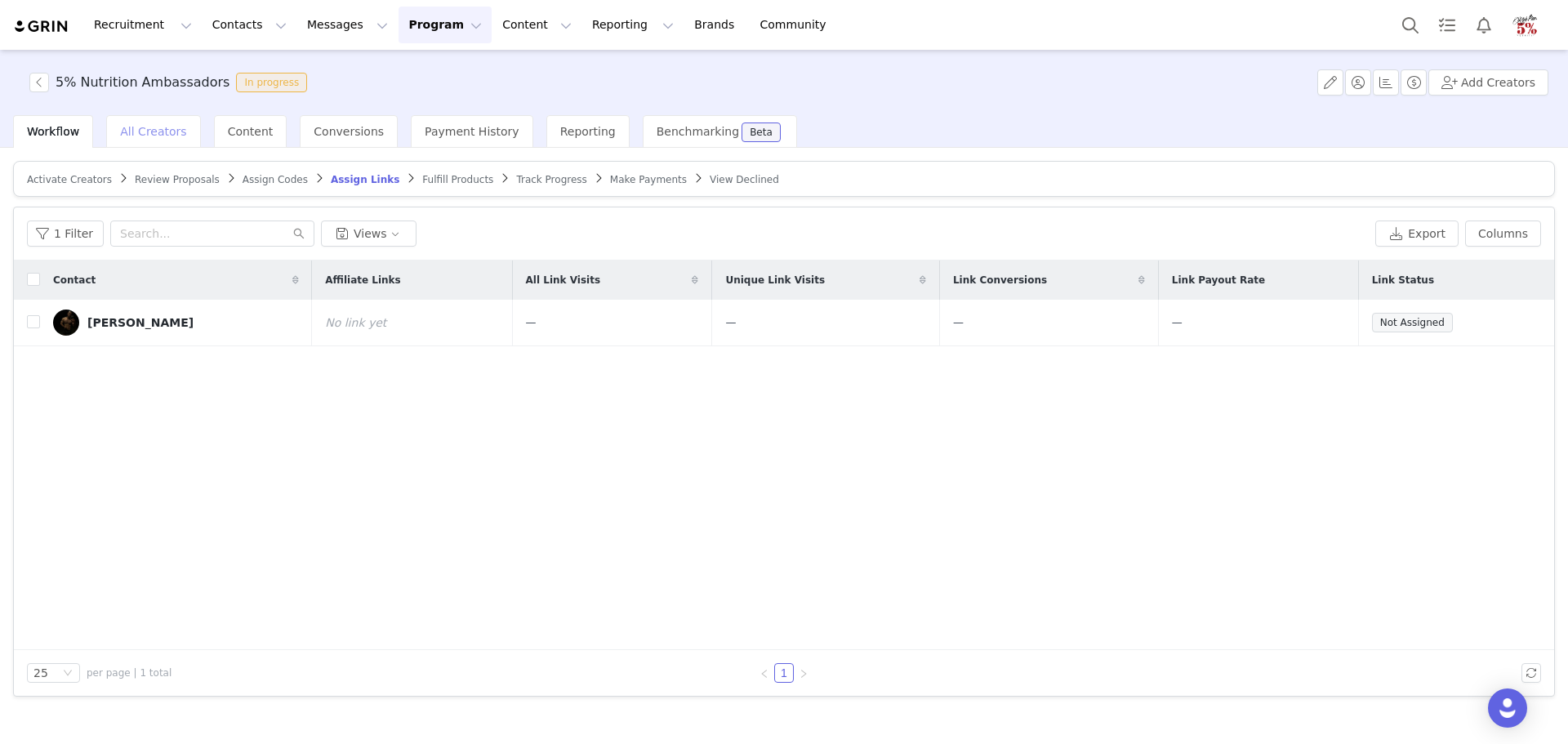
click at [146, 135] on span "All Creators" at bounding box center [152, 131] width 66 height 13
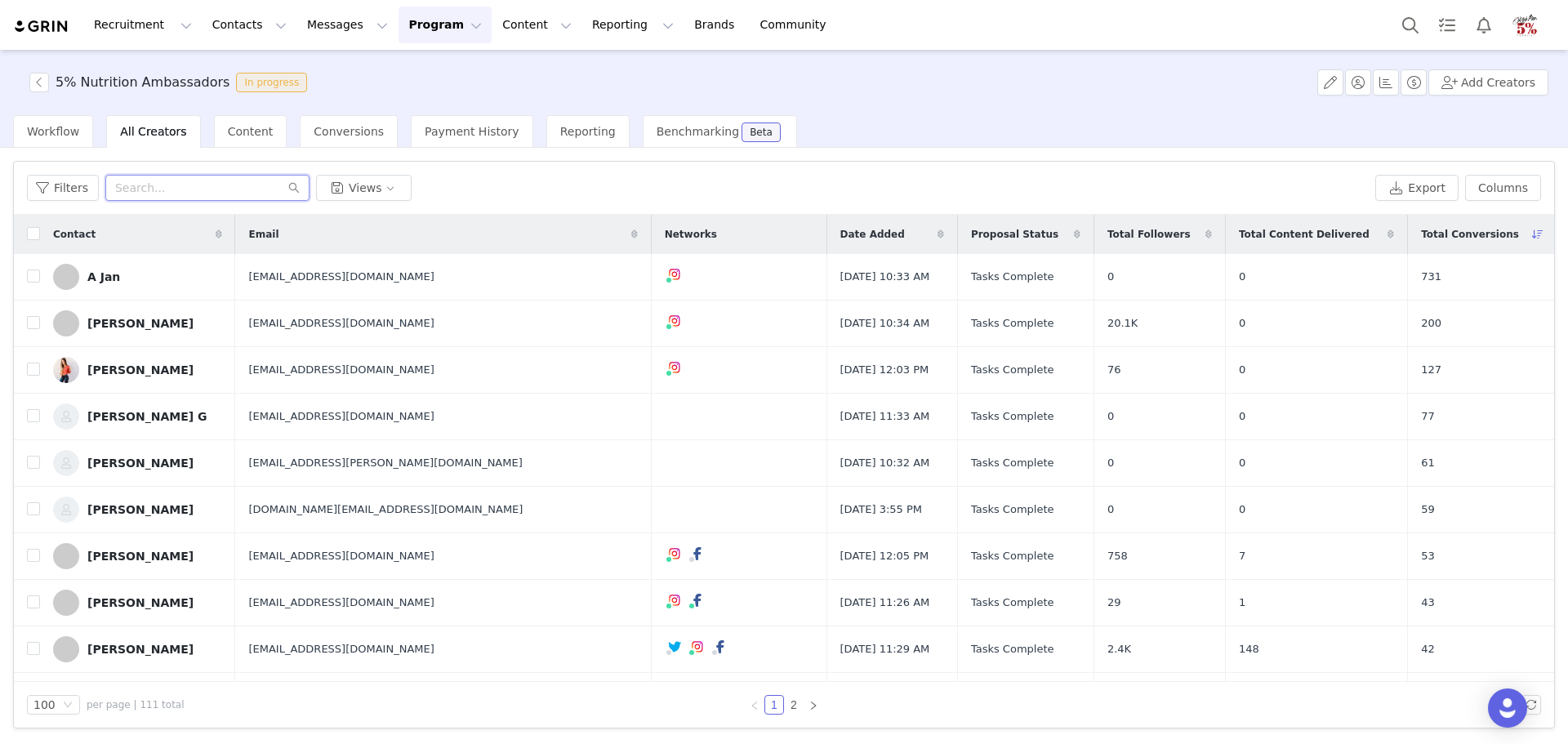
click at [159, 186] on input "text" at bounding box center [207, 188] width 204 height 26
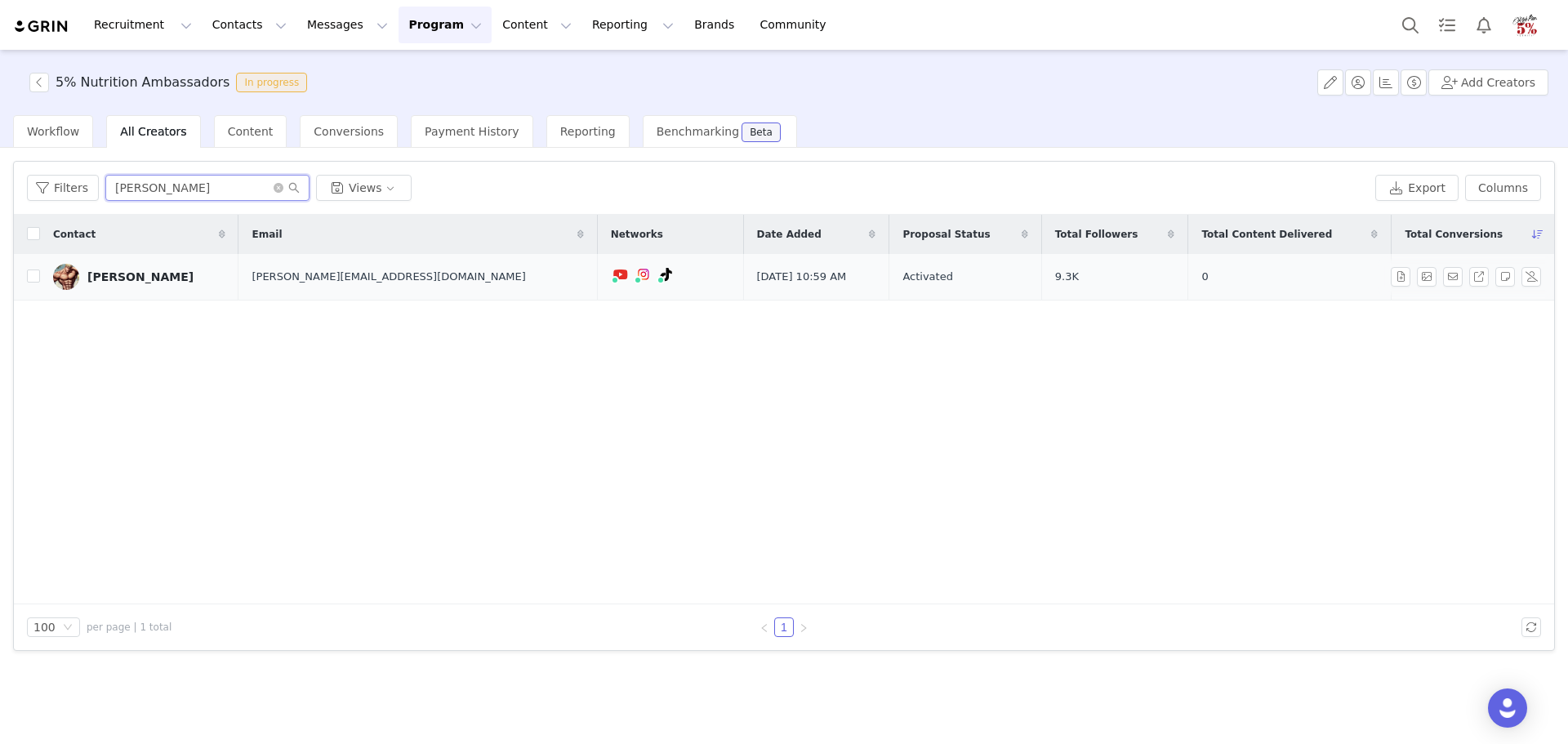
type input "lathan"
click at [120, 274] on div "[PERSON_NAME]" at bounding box center [140, 276] width 106 height 13
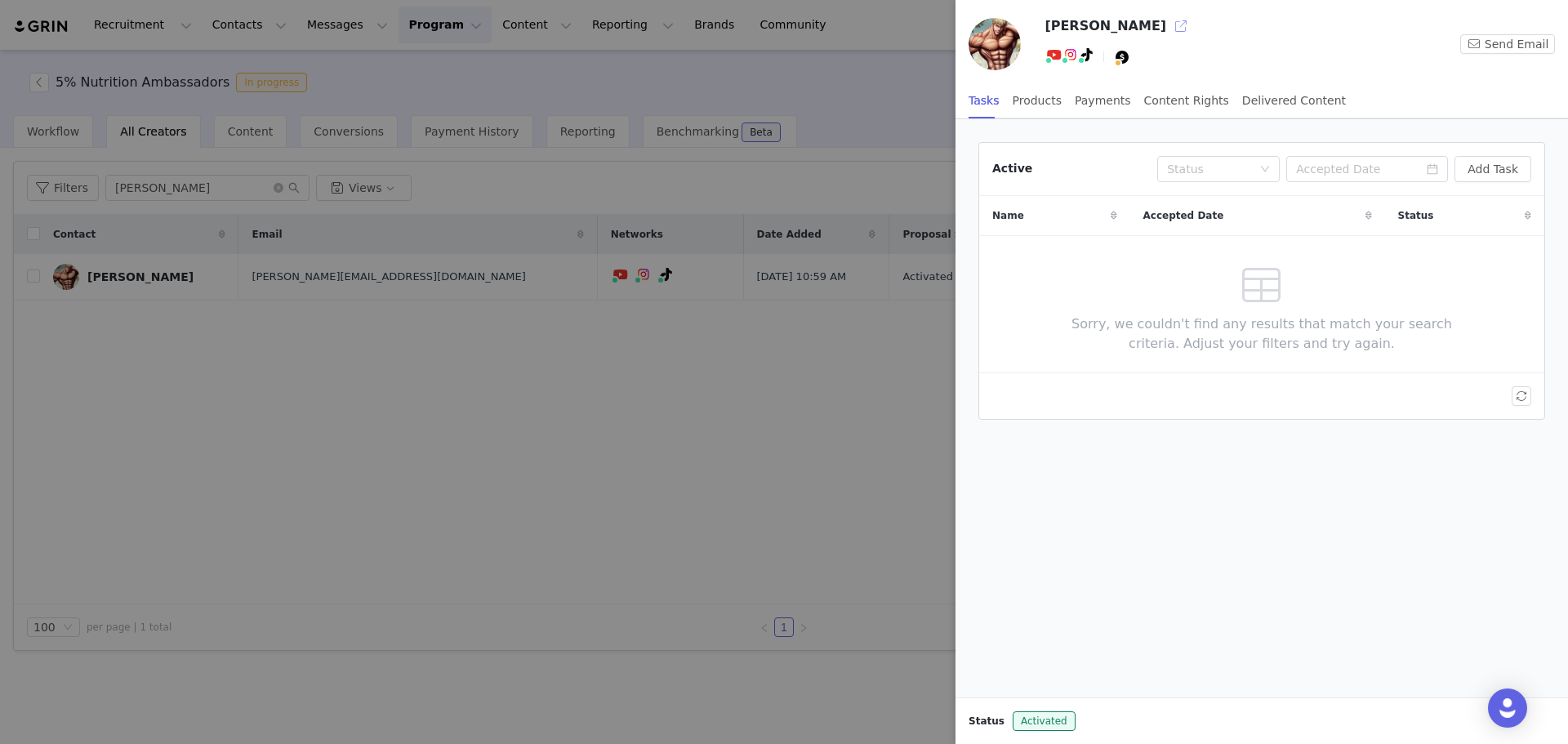
click at [1168, 26] on button "button" at bounding box center [1181, 25] width 26 height 26
click at [860, 87] on div at bounding box center [784, 372] width 1568 height 744
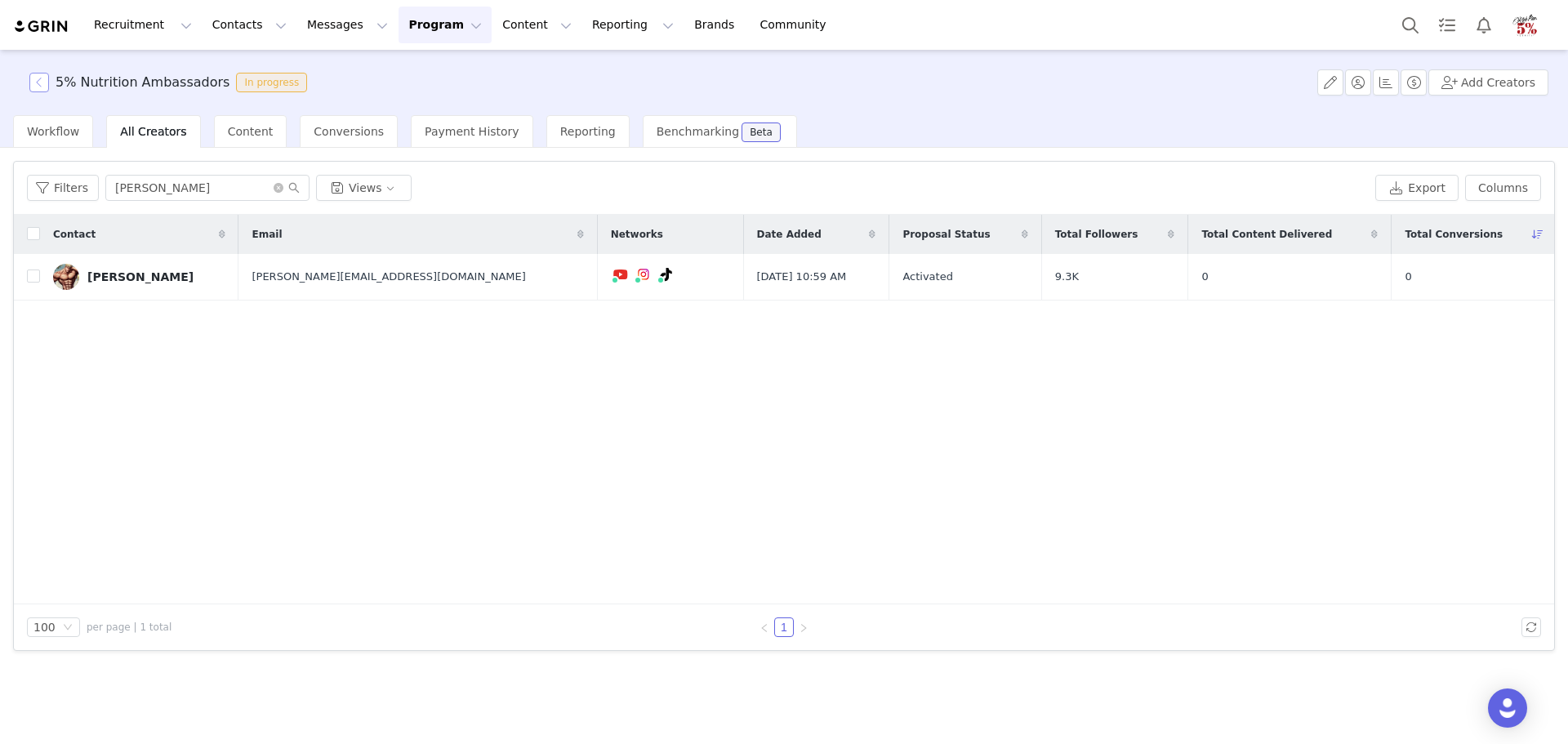
click at [39, 89] on button "button" at bounding box center [39, 82] width 20 height 20
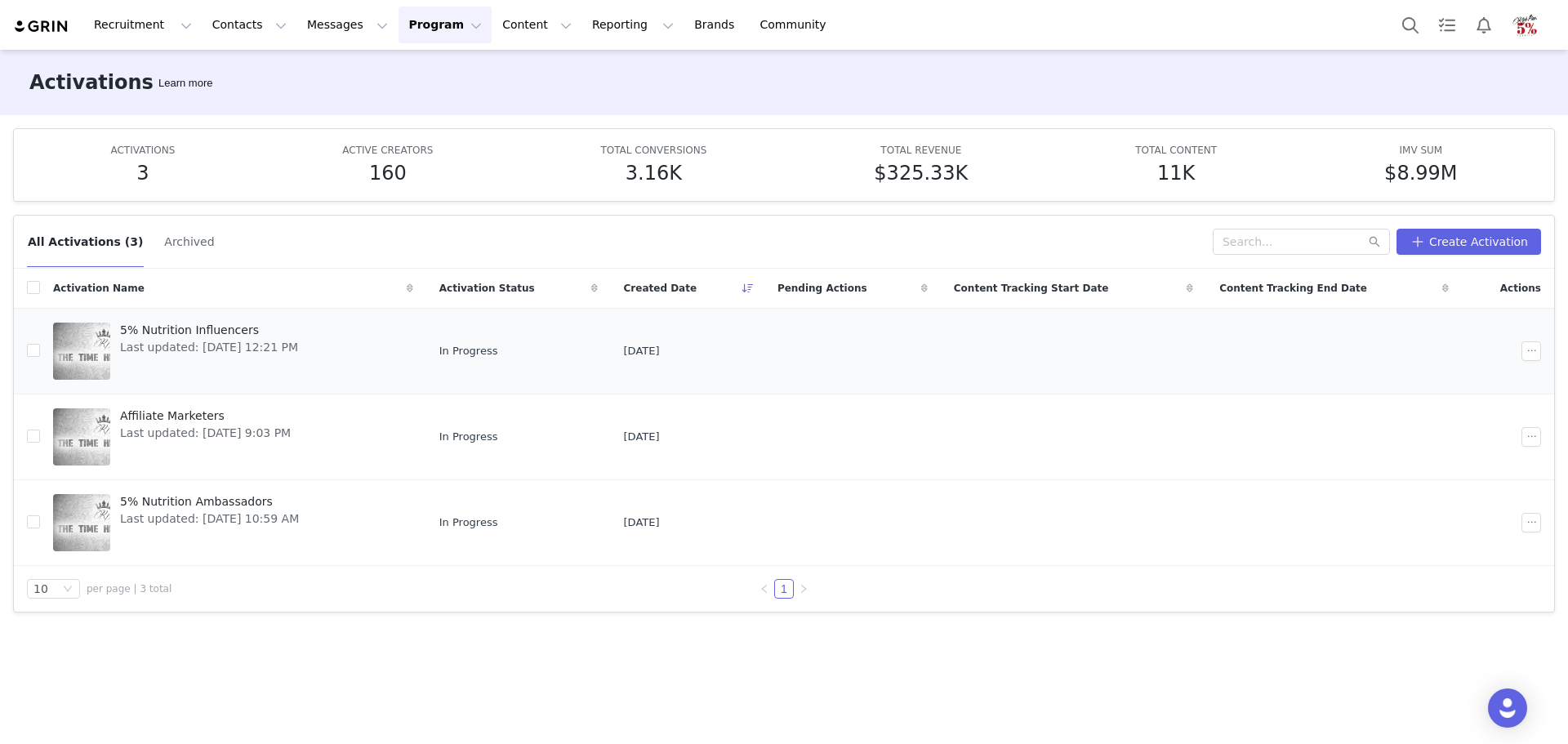
click at [232, 351] on span "Last updated: Aug 25, 2025 12:21 PM" at bounding box center [208, 347] width 178 height 17
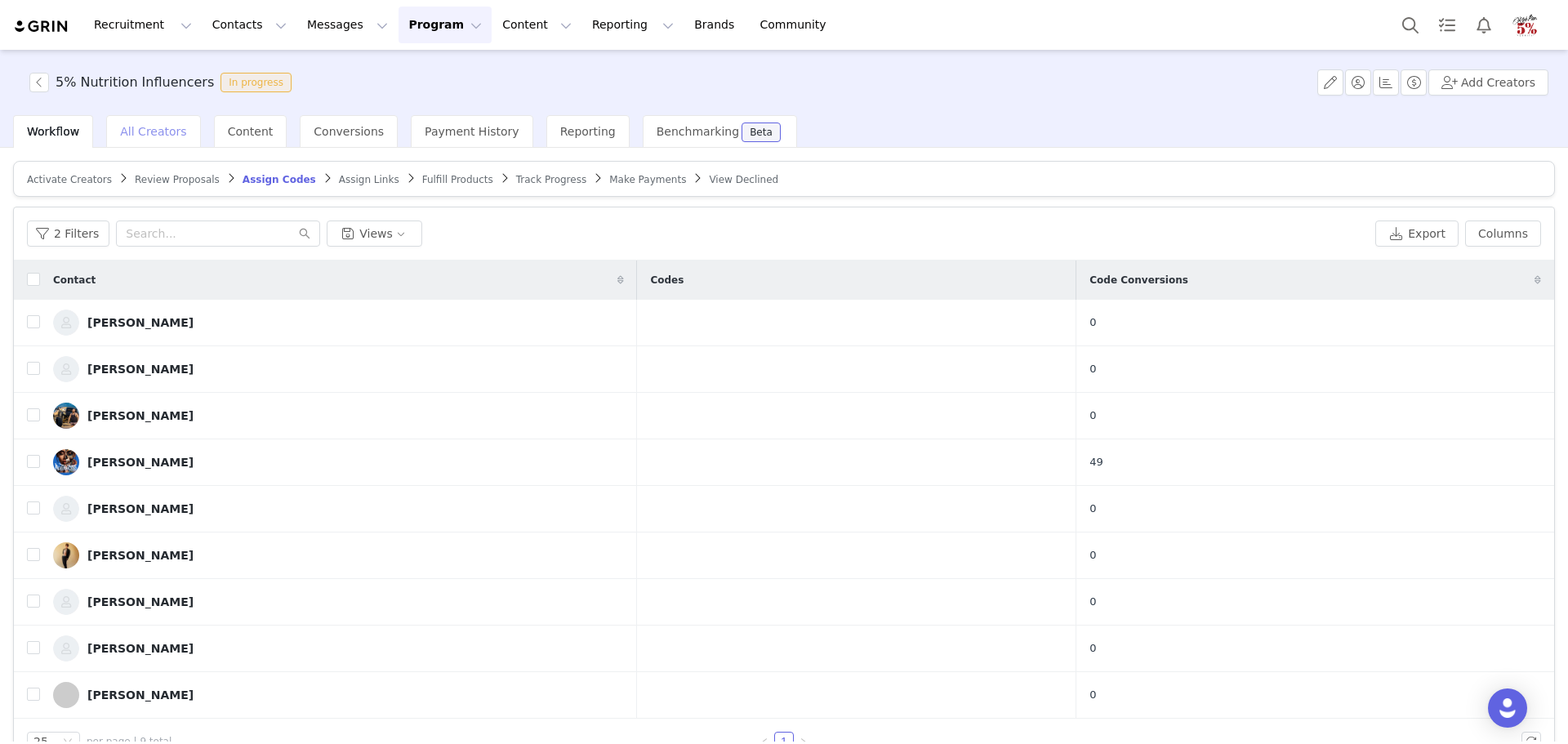
click at [160, 132] on span "All Creators" at bounding box center [152, 131] width 66 height 13
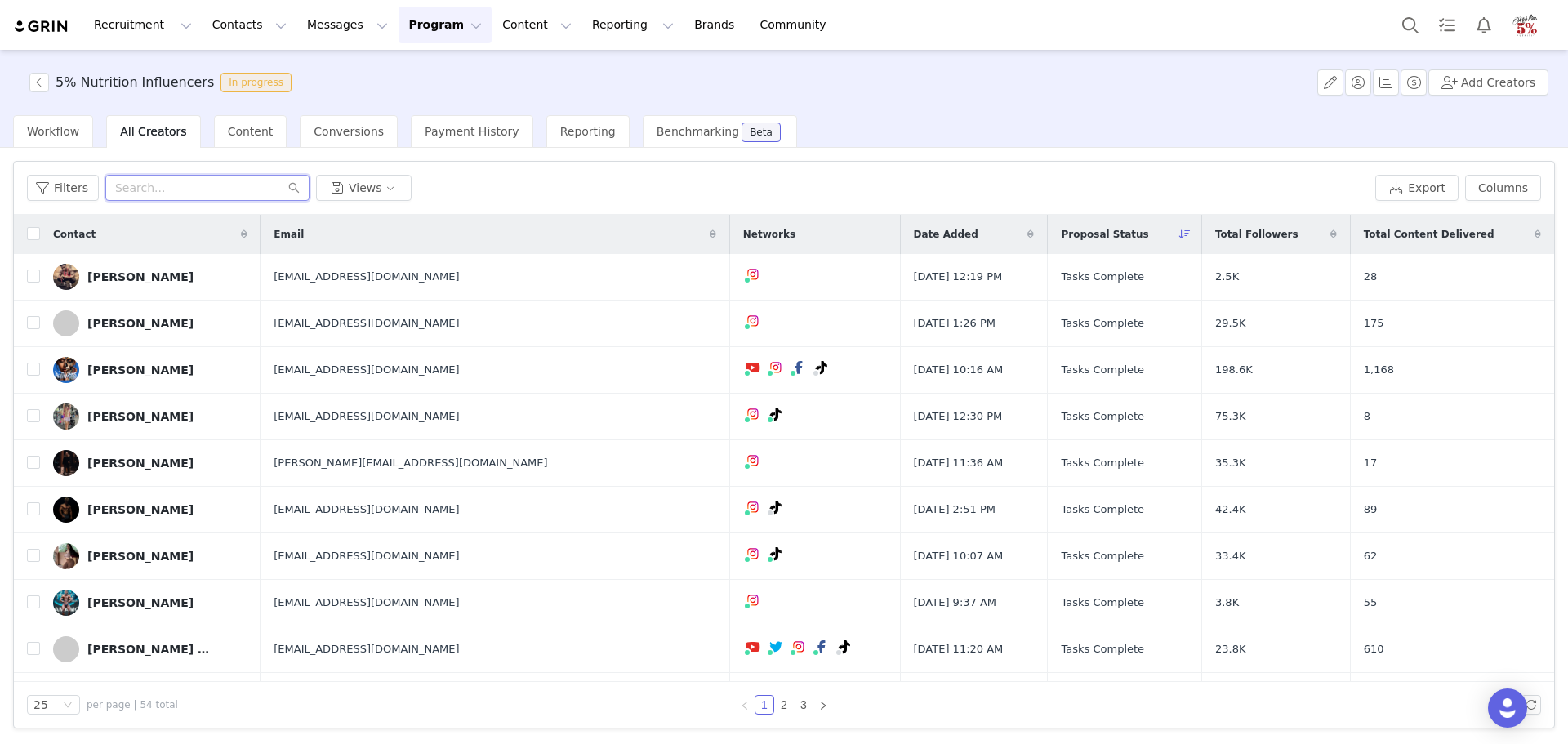
click at [172, 188] on input "text" at bounding box center [207, 188] width 204 height 26
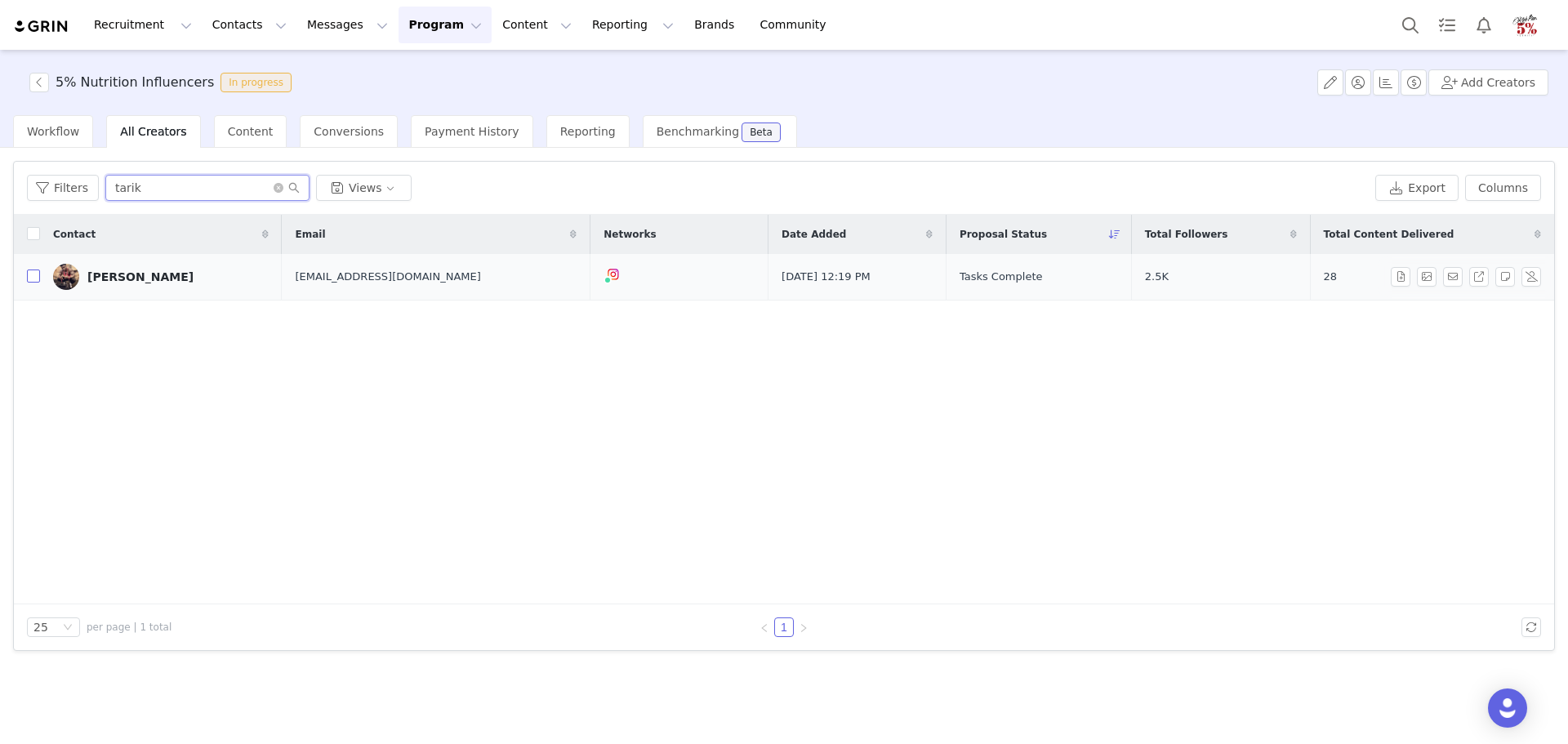
type input "tarik"
click at [32, 275] on input "checkbox" at bounding box center [34, 275] width 13 height 13
checkbox input "true"
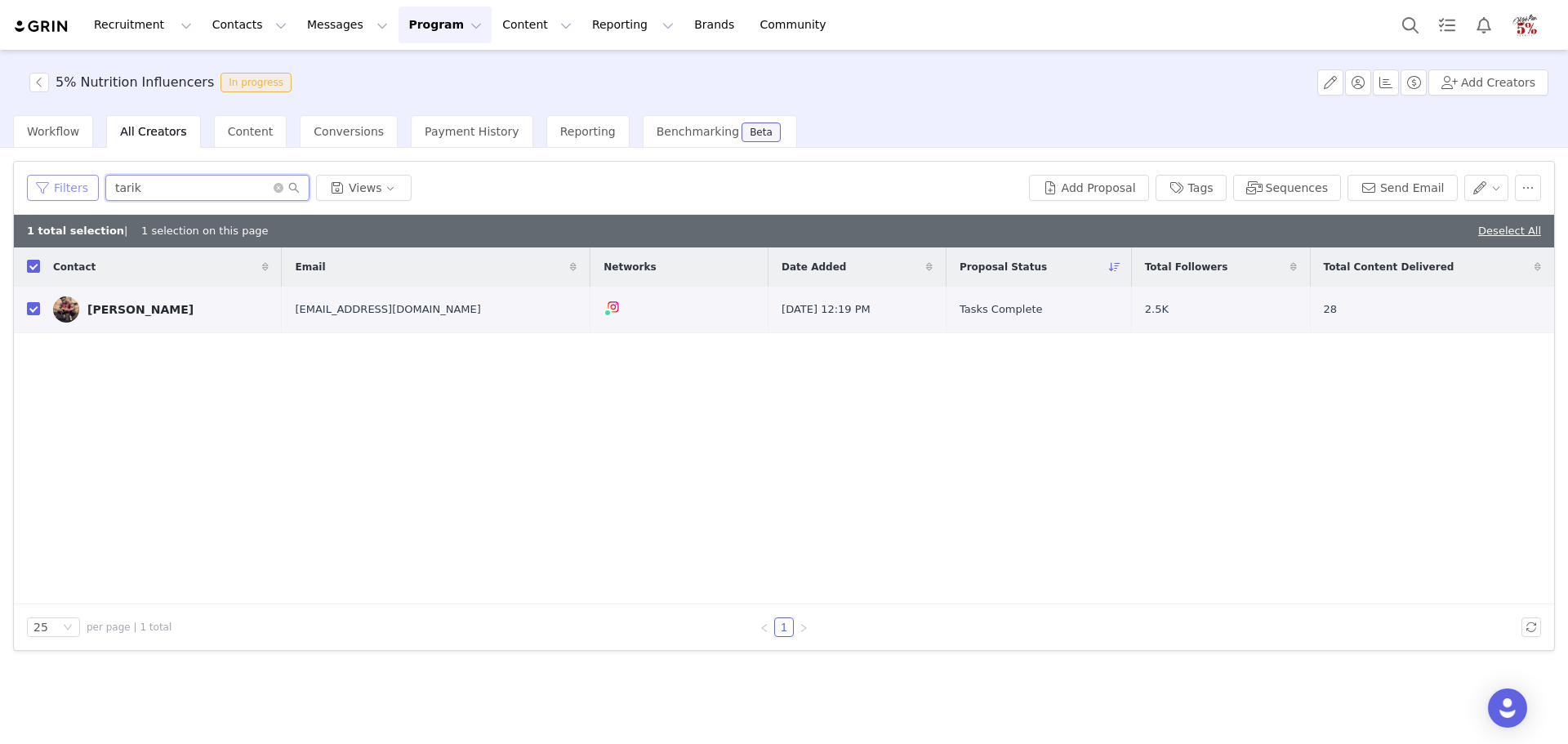
drag, startPoint x: 186, startPoint y: 181, endPoint x: 93, endPoint y: 184, distance: 93.0
click at [94, 184] on div "Filters tarik Views" at bounding box center [525, 188] width 995 height 26
type input "shast"
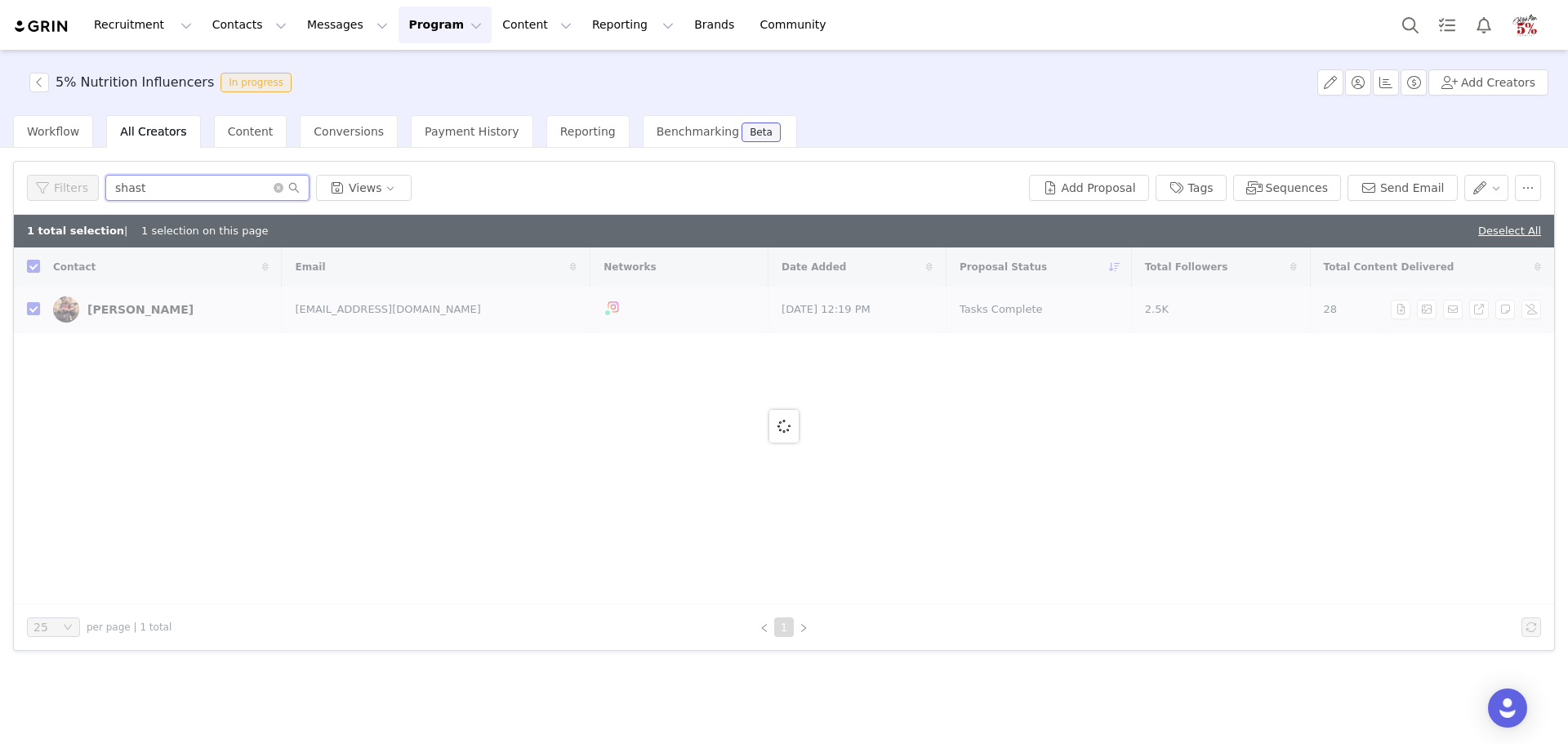
checkbox input "false"
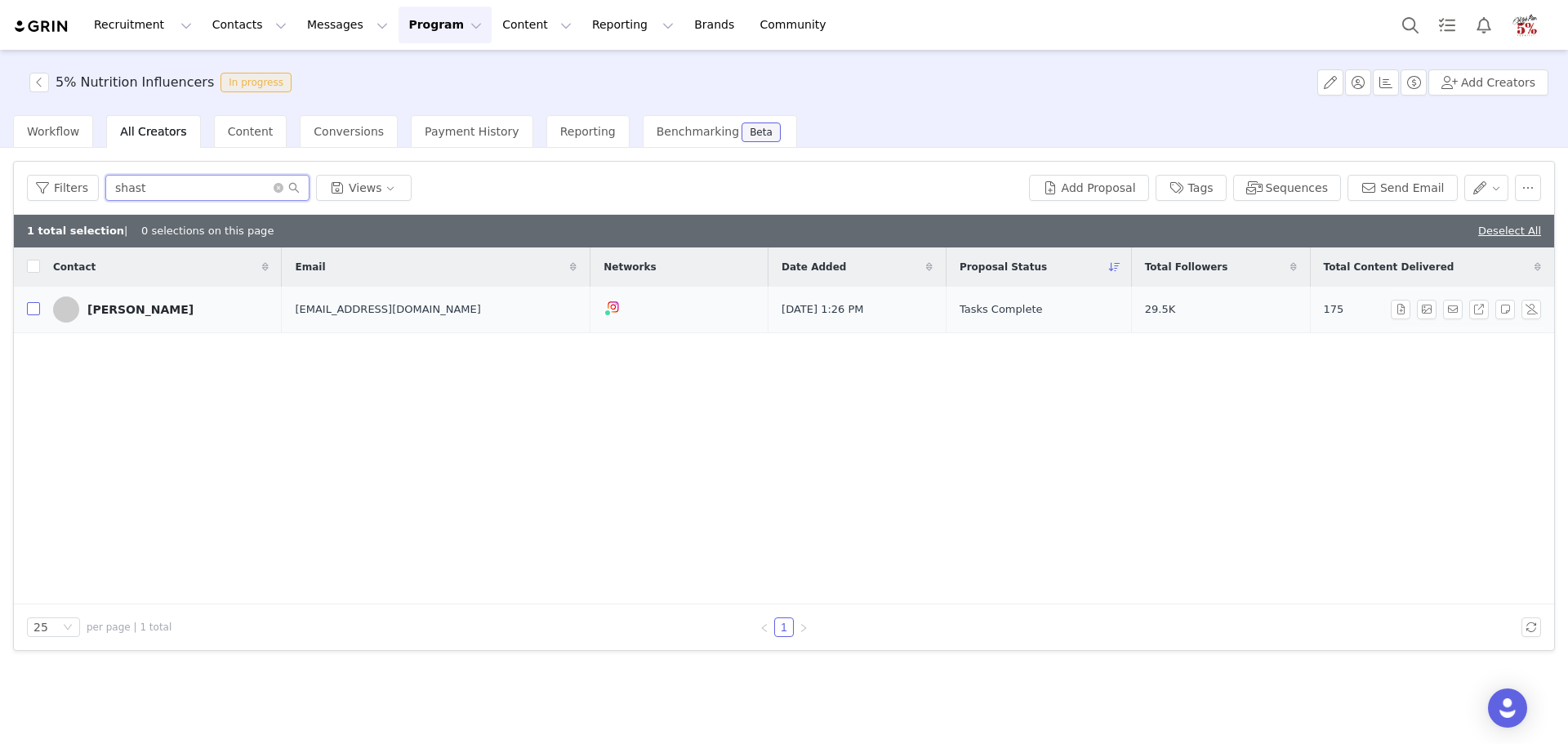
type input "shast"
click at [34, 310] on input "checkbox" at bounding box center [34, 308] width 13 height 13
checkbox input "true"
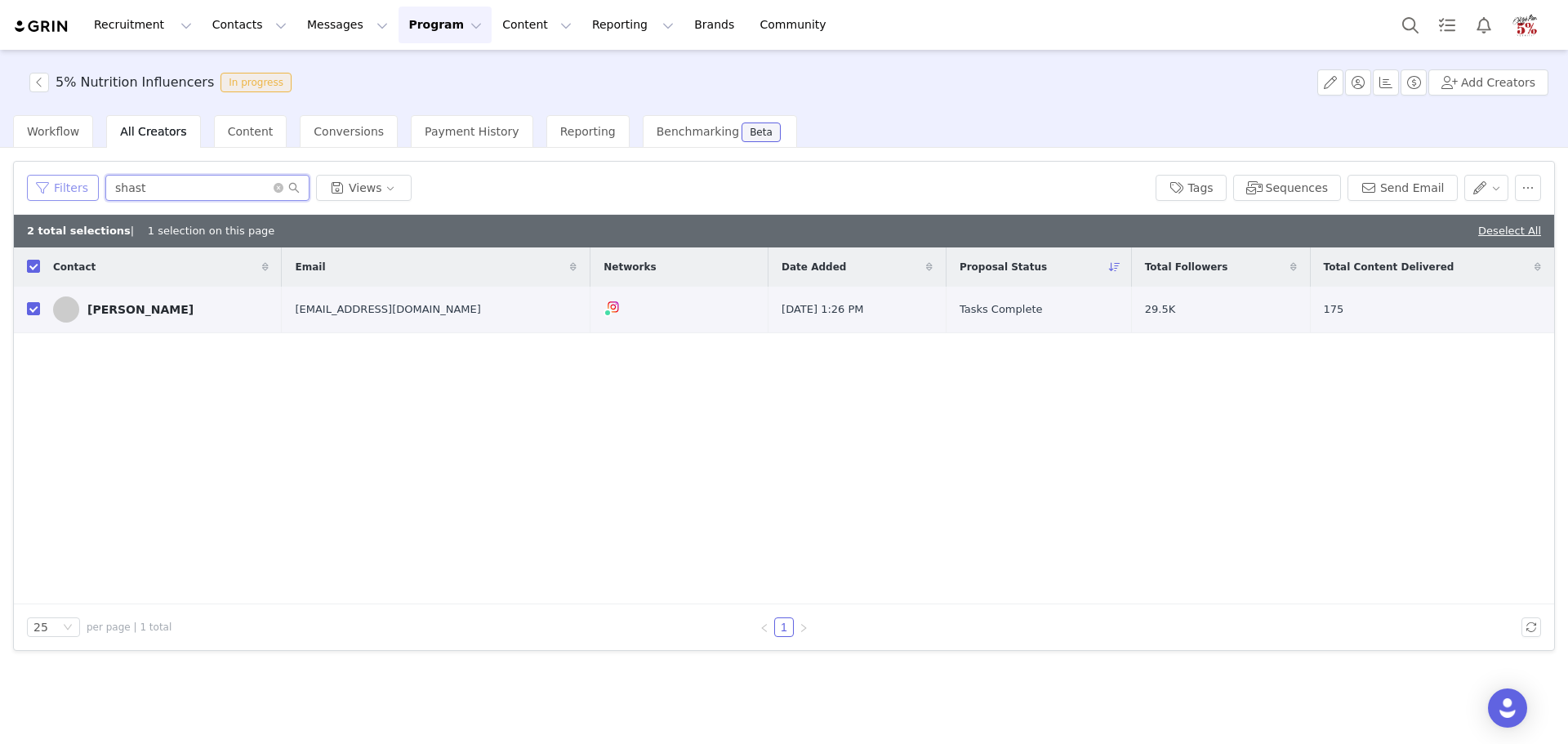
drag, startPoint x: 144, startPoint y: 198, endPoint x: 70, endPoint y: 196, distance: 74.0
click at [70, 196] on div "Filters shast Views" at bounding box center [585, 188] width 1116 height 26
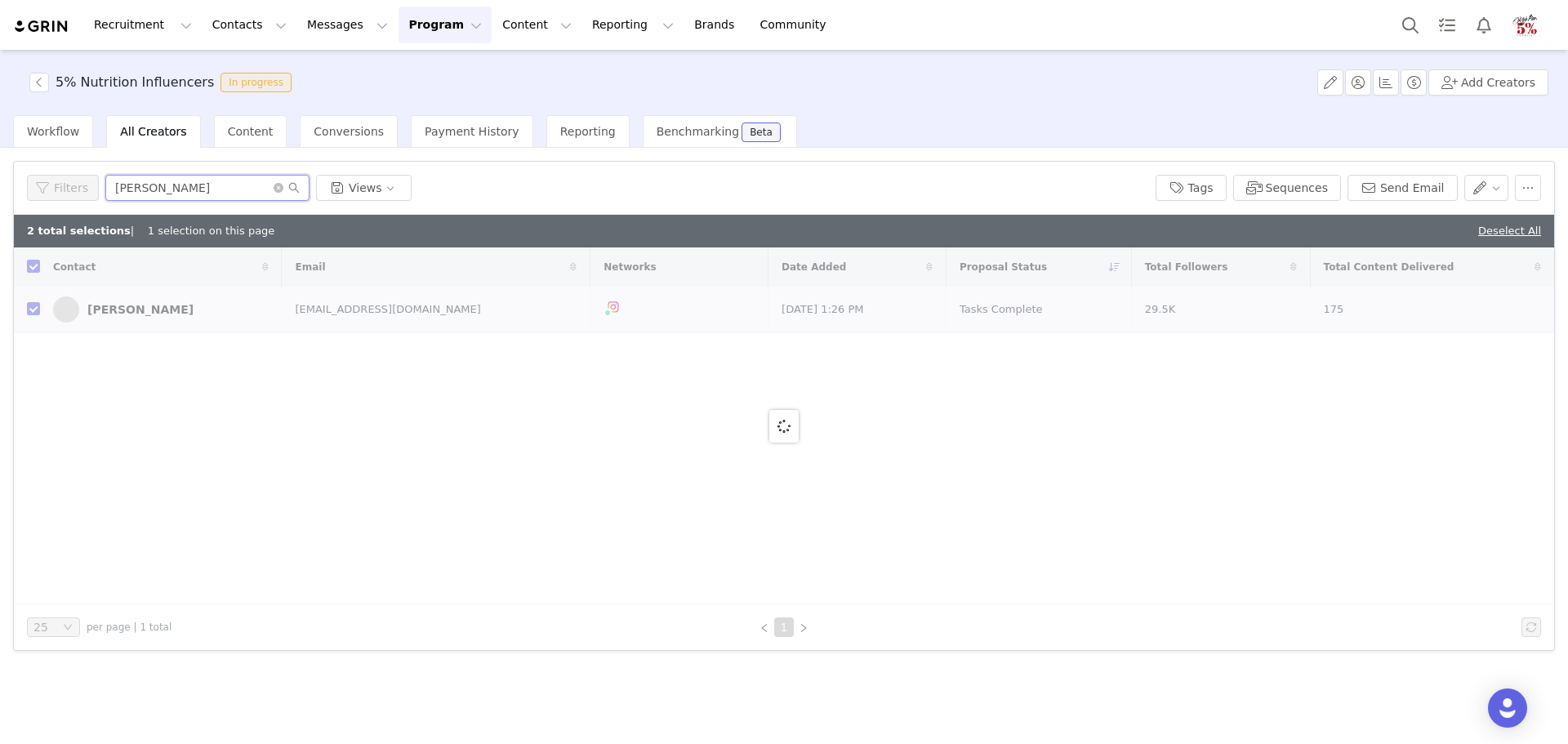
type input "joey"
checkbox input "false"
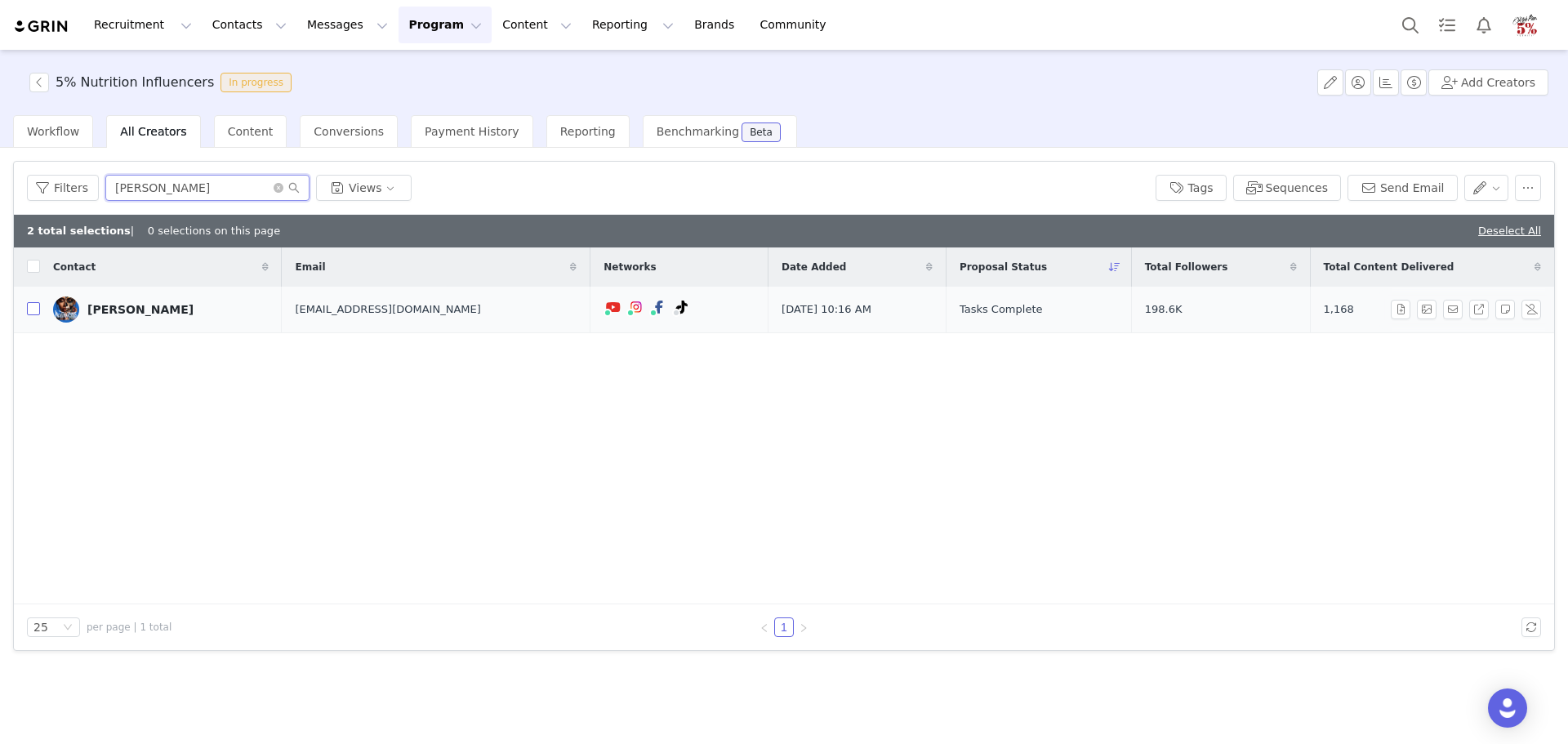
type input "joey"
click at [28, 308] on input "checkbox" at bounding box center [34, 308] width 13 height 13
checkbox input "true"
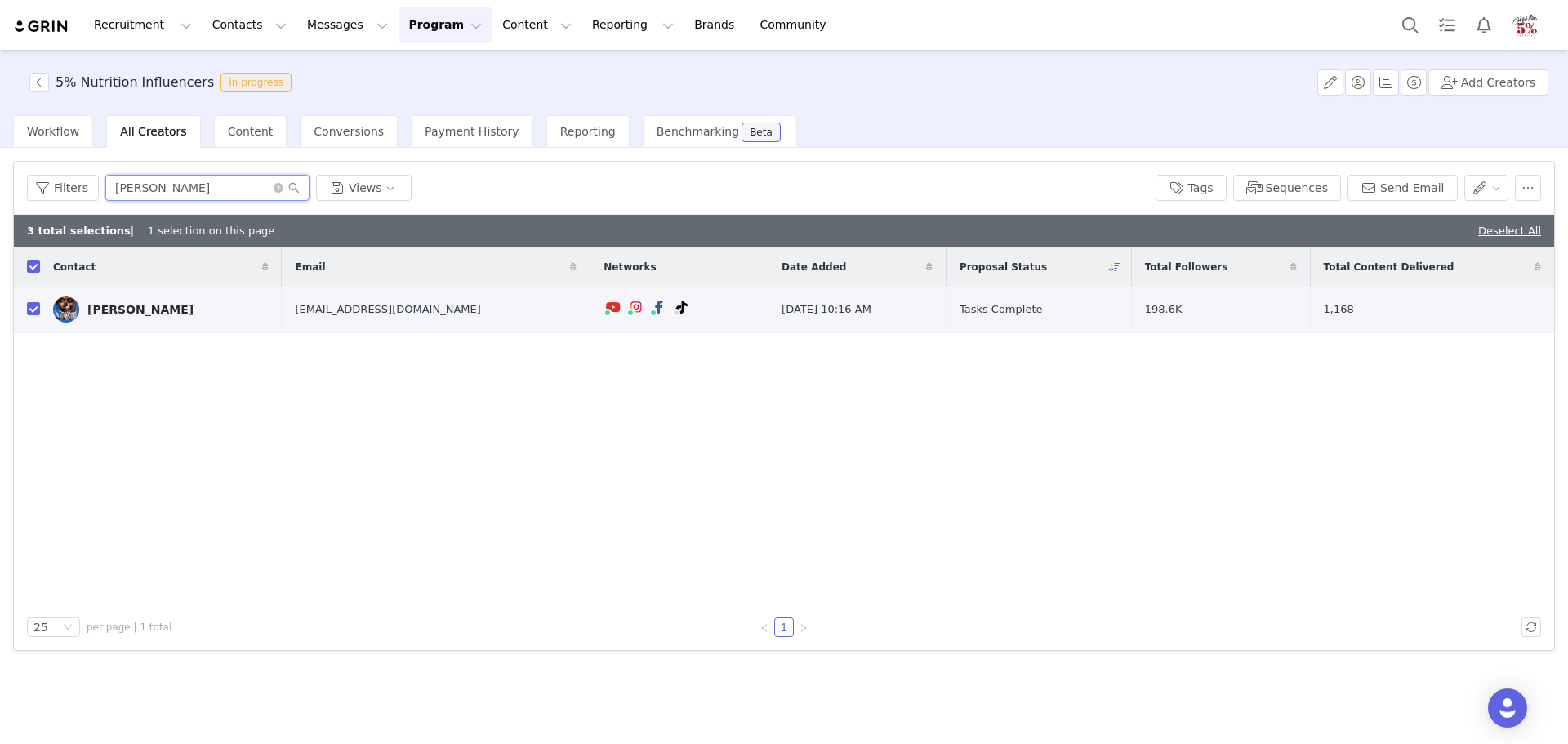
drag, startPoint x: 144, startPoint y: 193, endPoint x: 110, endPoint y: 192, distance: 34.0
click at [111, 193] on input "joey" at bounding box center [207, 188] width 204 height 26
type input "anfe"
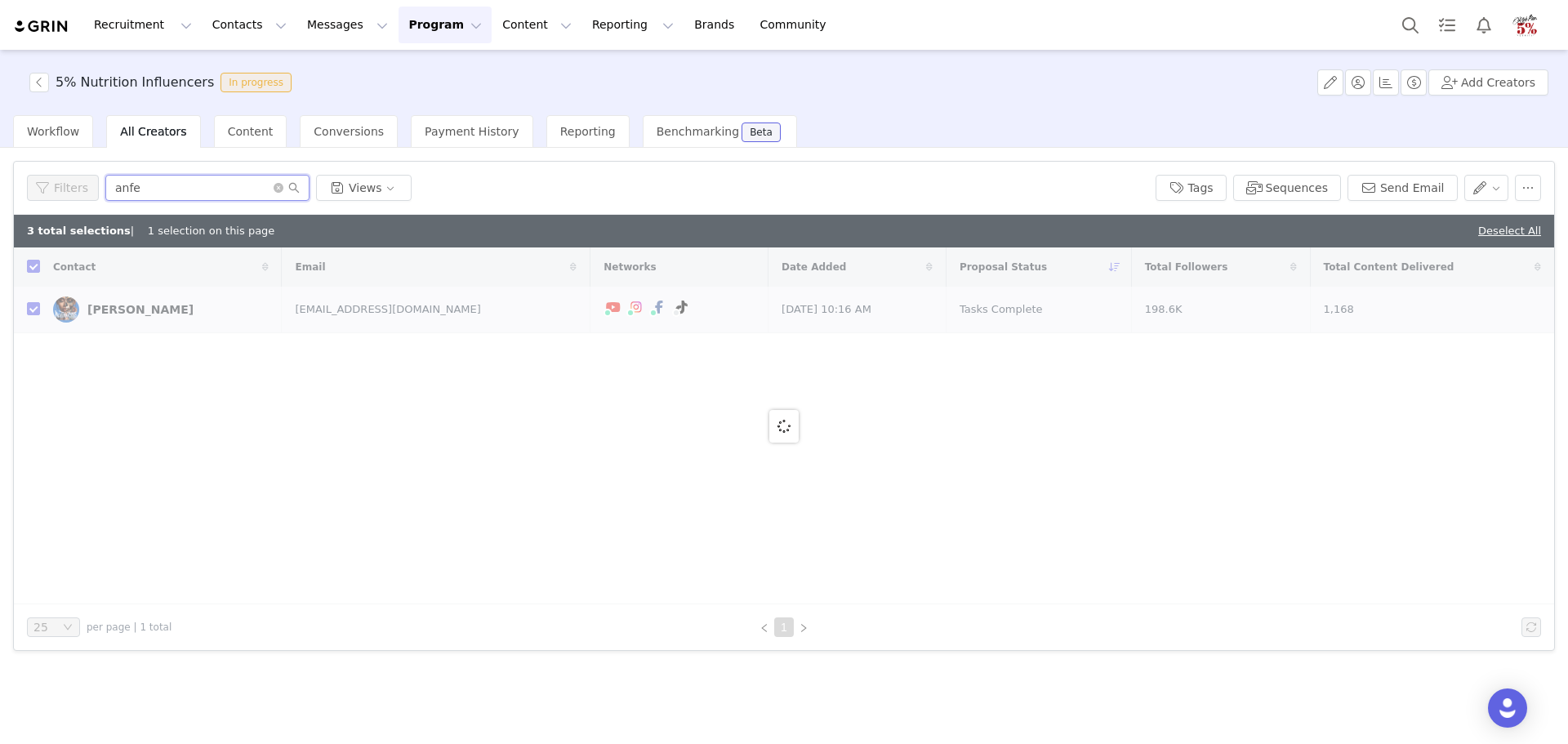
checkbox input "false"
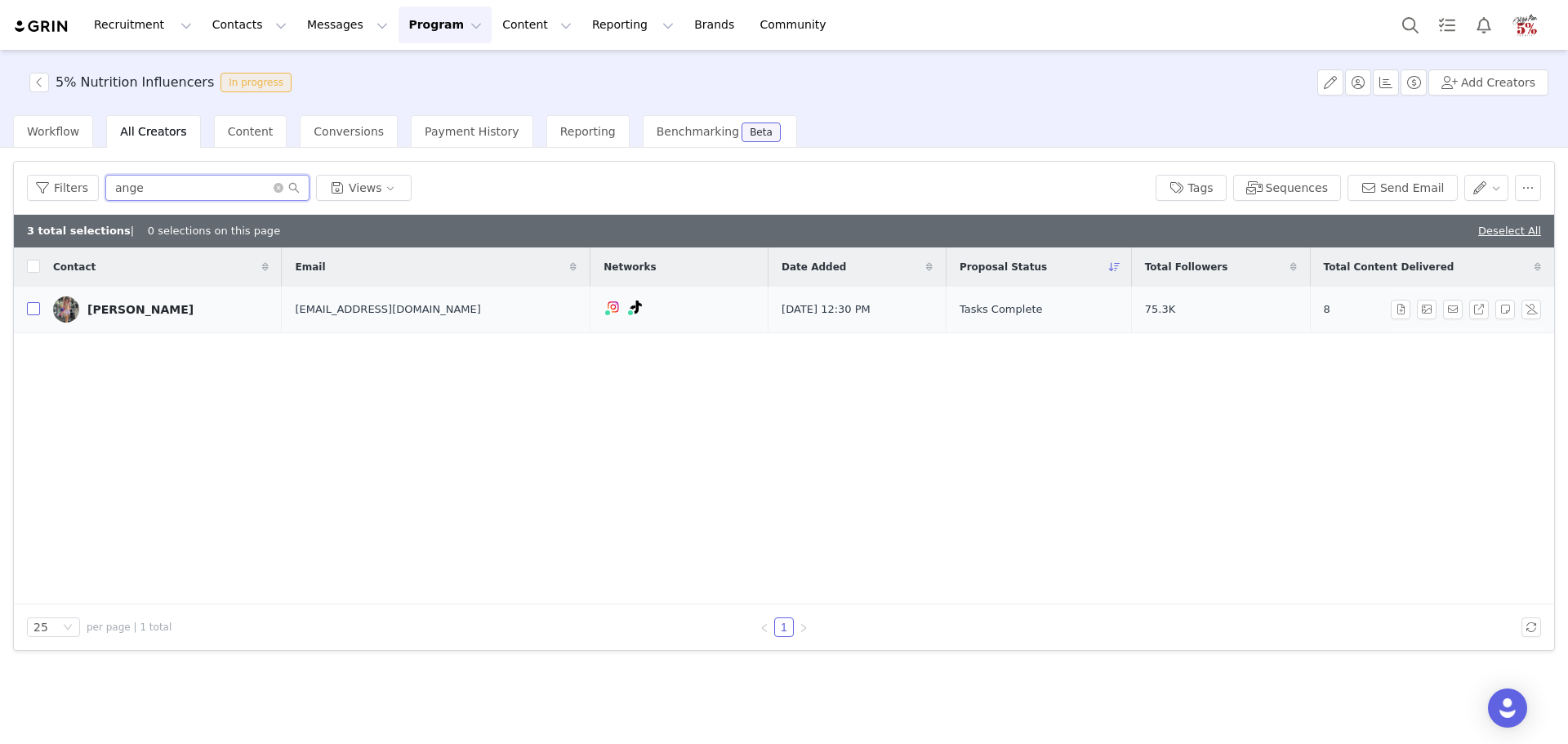
type input "ange"
click at [37, 307] on input "checkbox" at bounding box center [34, 308] width 13 height 13
checkbox input "true"
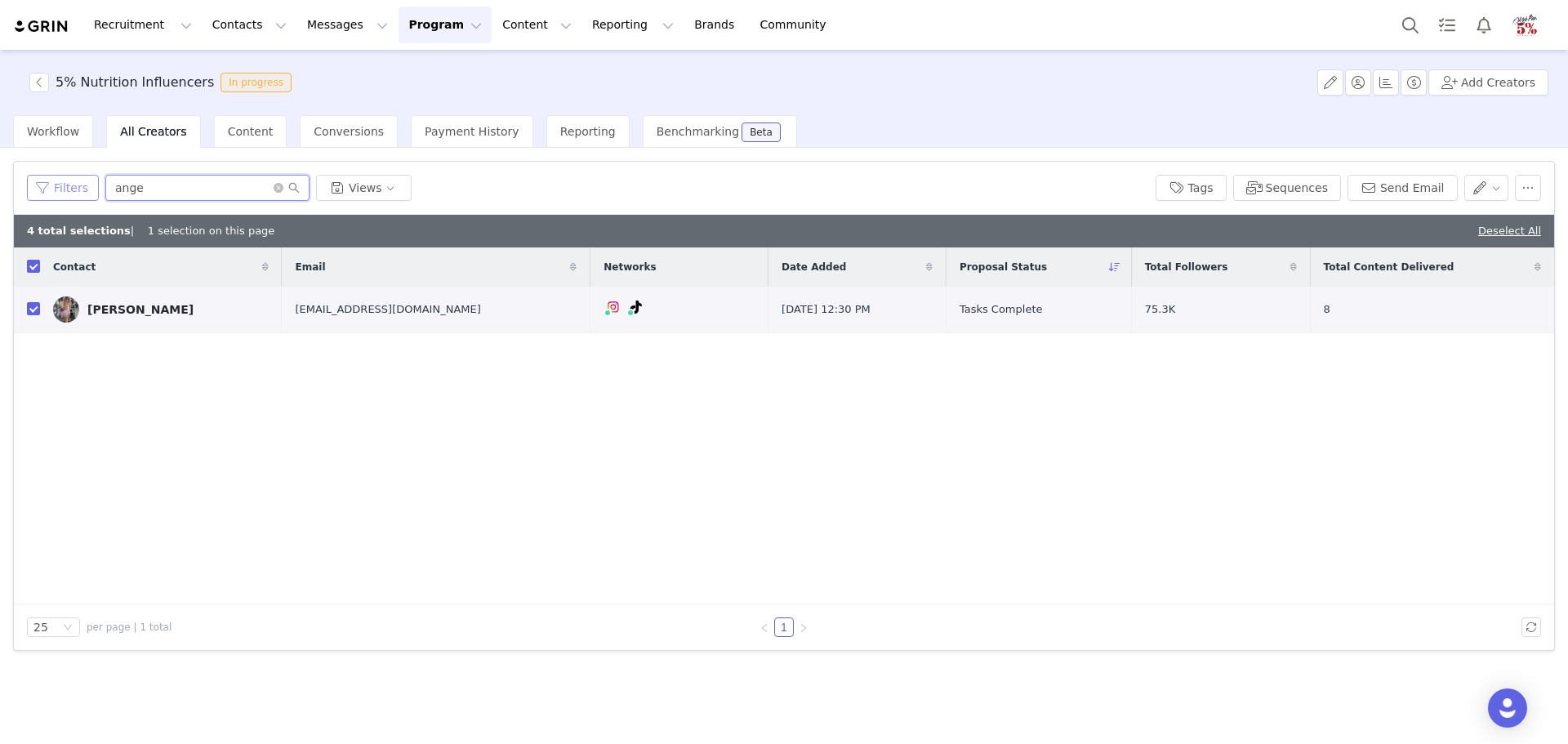
drag, startPoint x: 166, startPoint y: 190, endPoint x: 86, endPoint y: 185, distance: 80.2
click at [87, 186] on div "Filters ange Views" at bounding box center [585, 188] width 1116 height 26
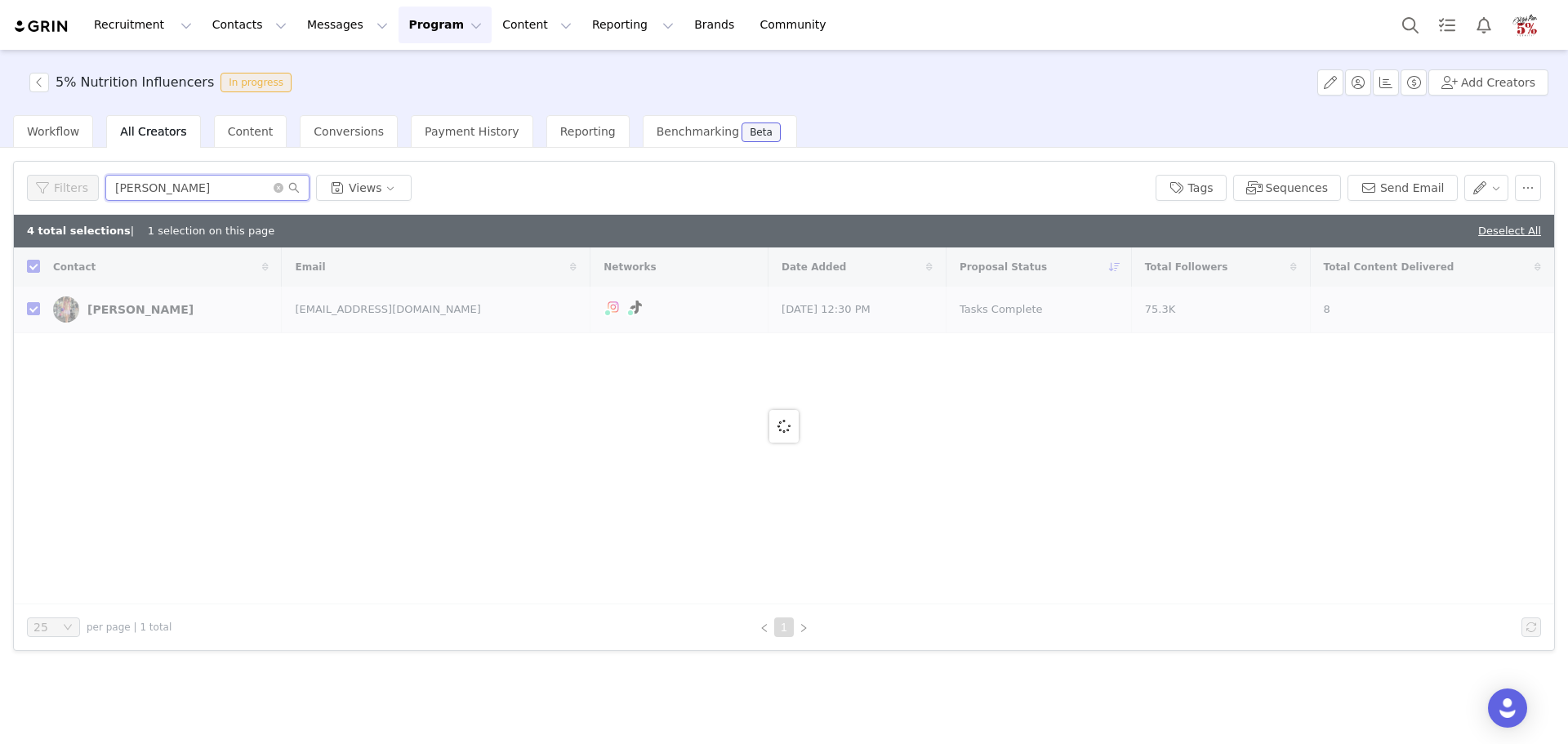
type input "josepj"
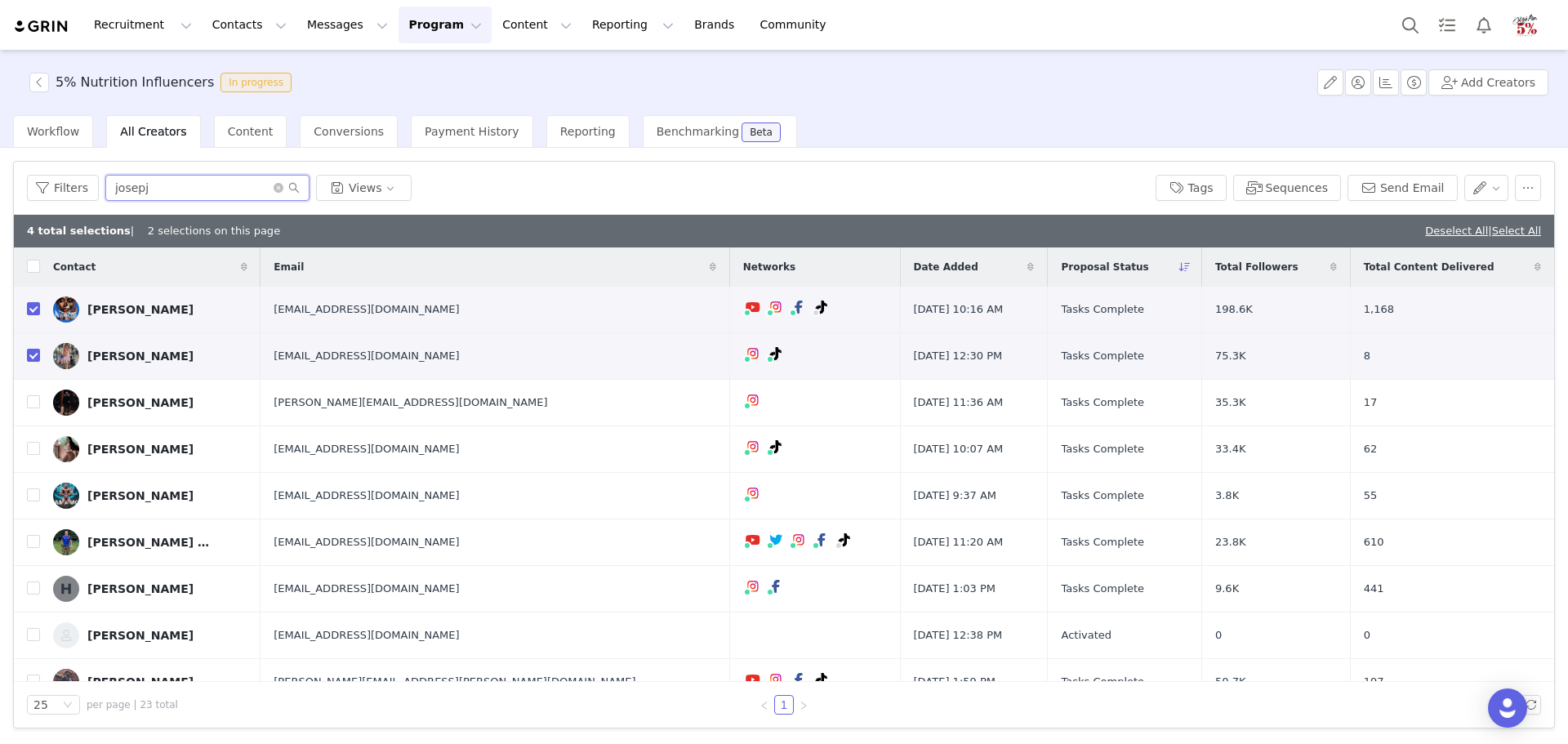
checkbox input "false"
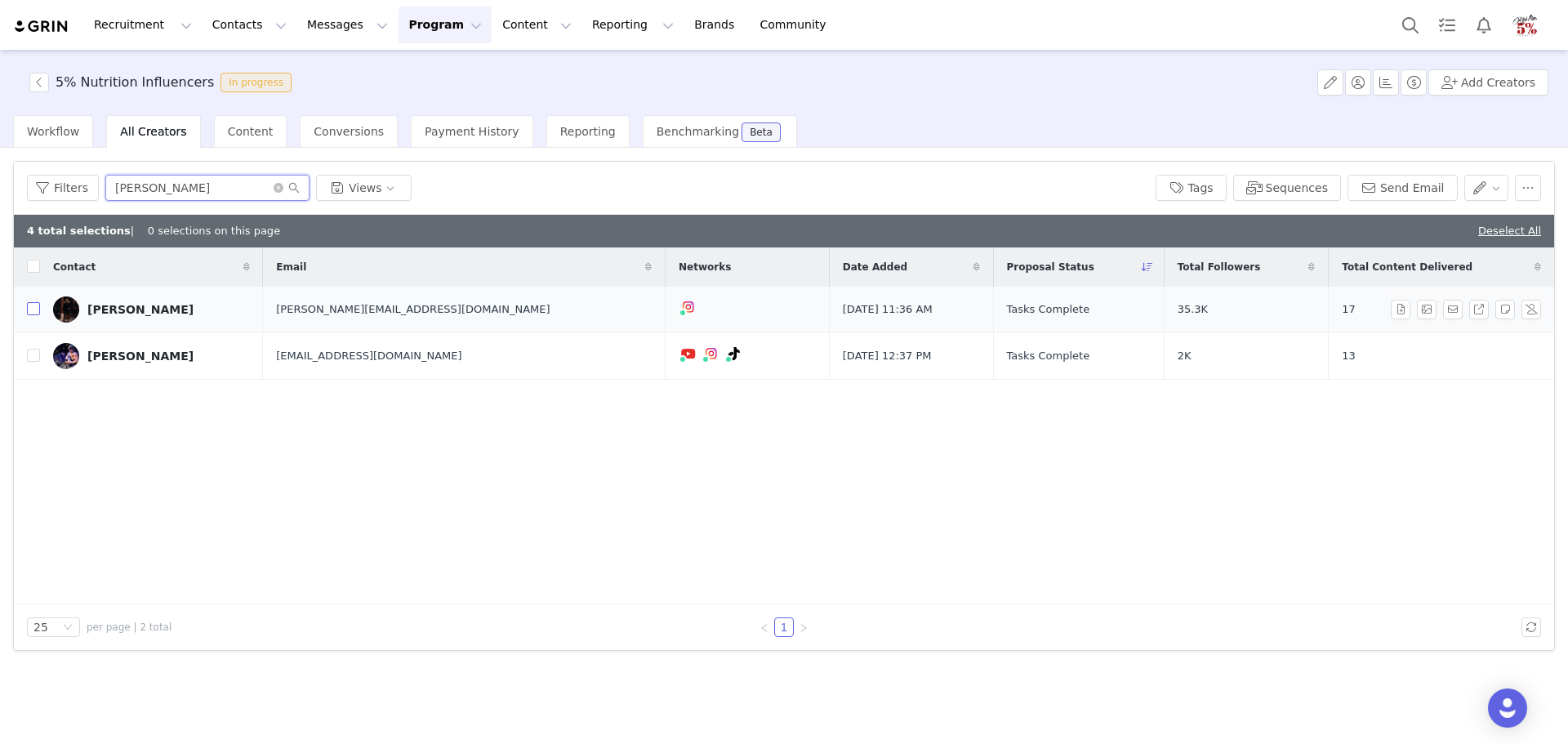
type input "joseph"
click at [35, 310] on input "checkbox" at bounding box center [34, 308] width 13 height 13
checkbox input "true"
drag, startPoint x: 173, startPoint y: 187, endPoint x: 65, endPoint y: 188, distance: 108.0
click at [65, 188] on div "Filters joseph Views" at bounding box center [585, 188] width 1116 height 26
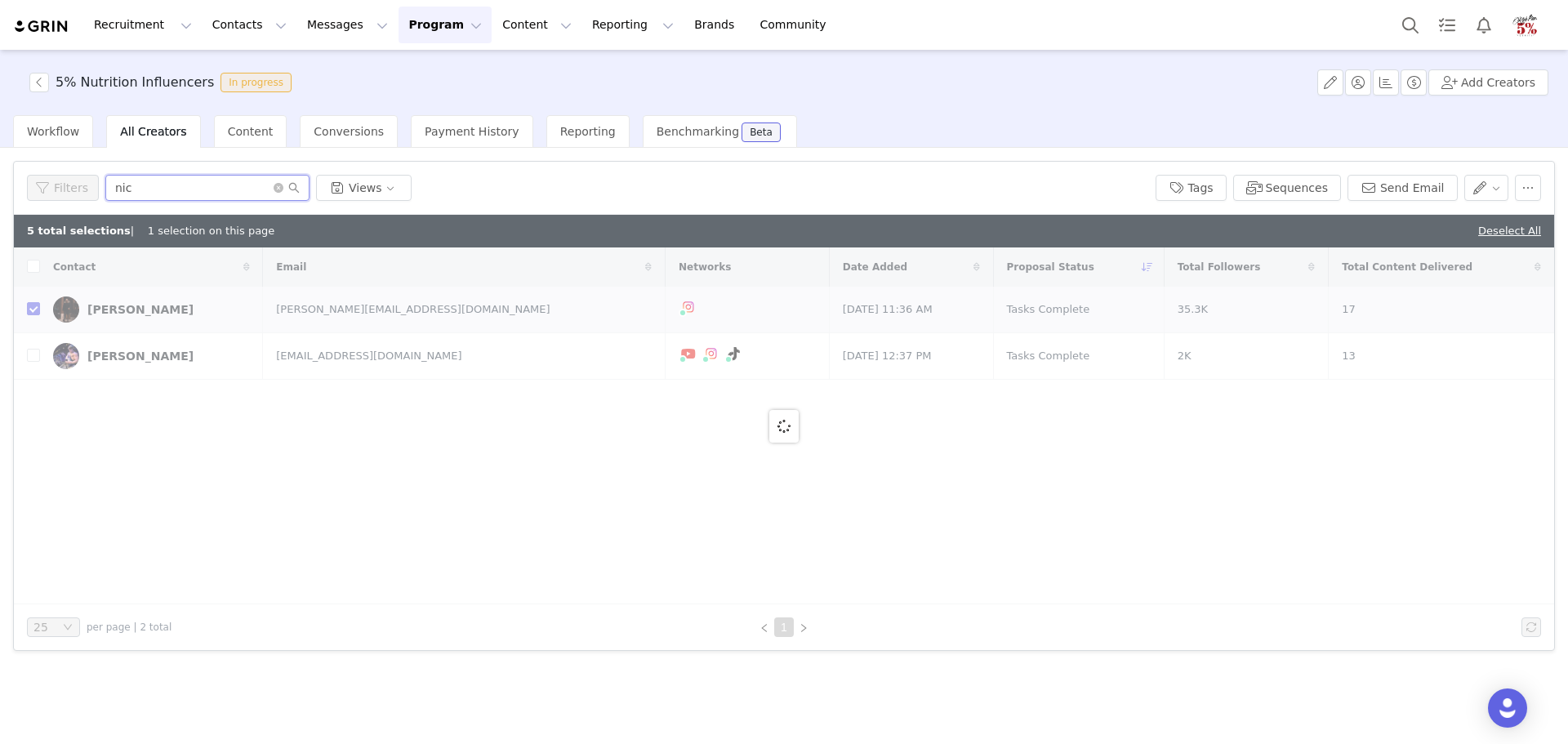
type input "nick"
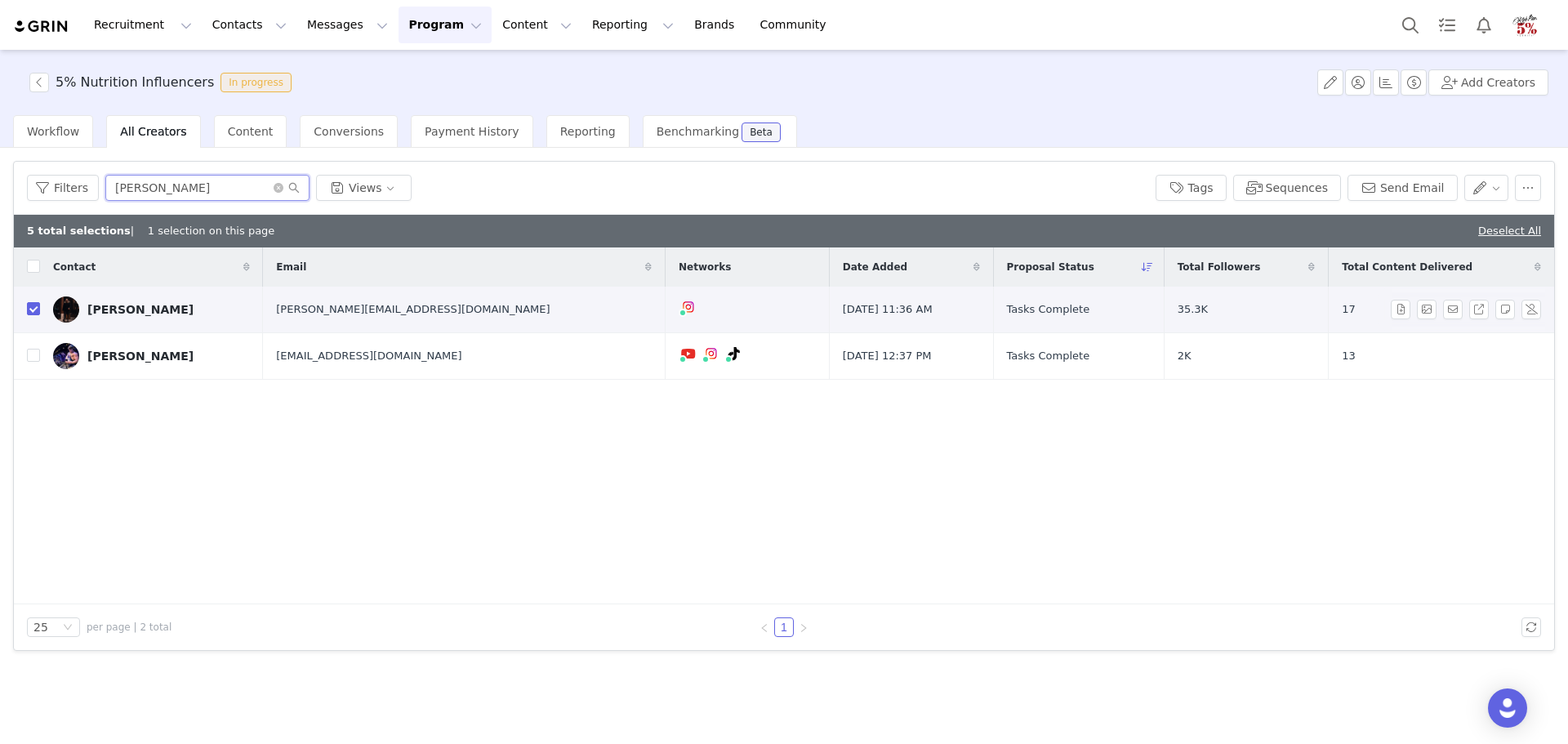
checkbox input "false"
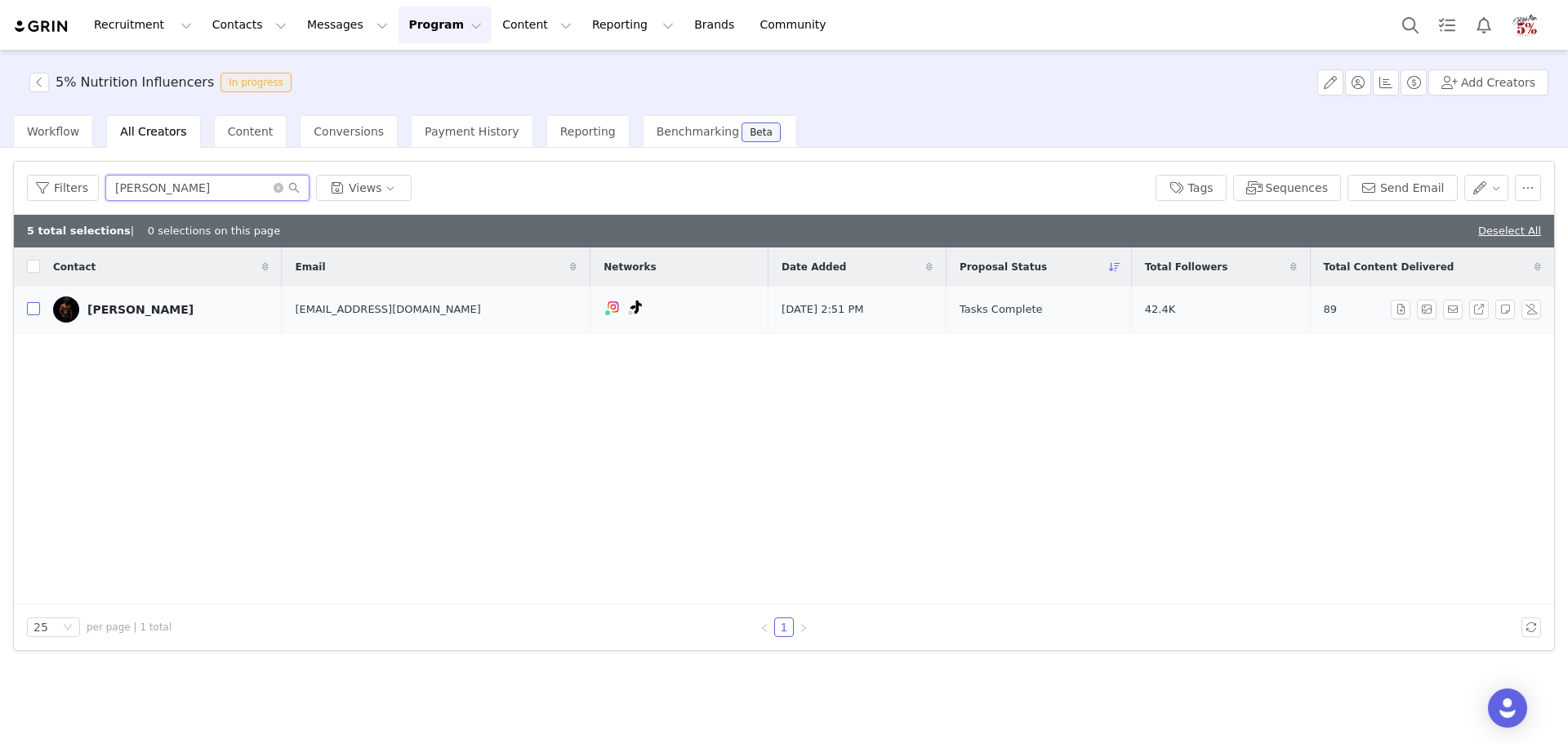
type input "nick"
click at [38, 310] on input "checkbox" at bounding box center [34, 308] width 13 height 13
checkbox input "true"
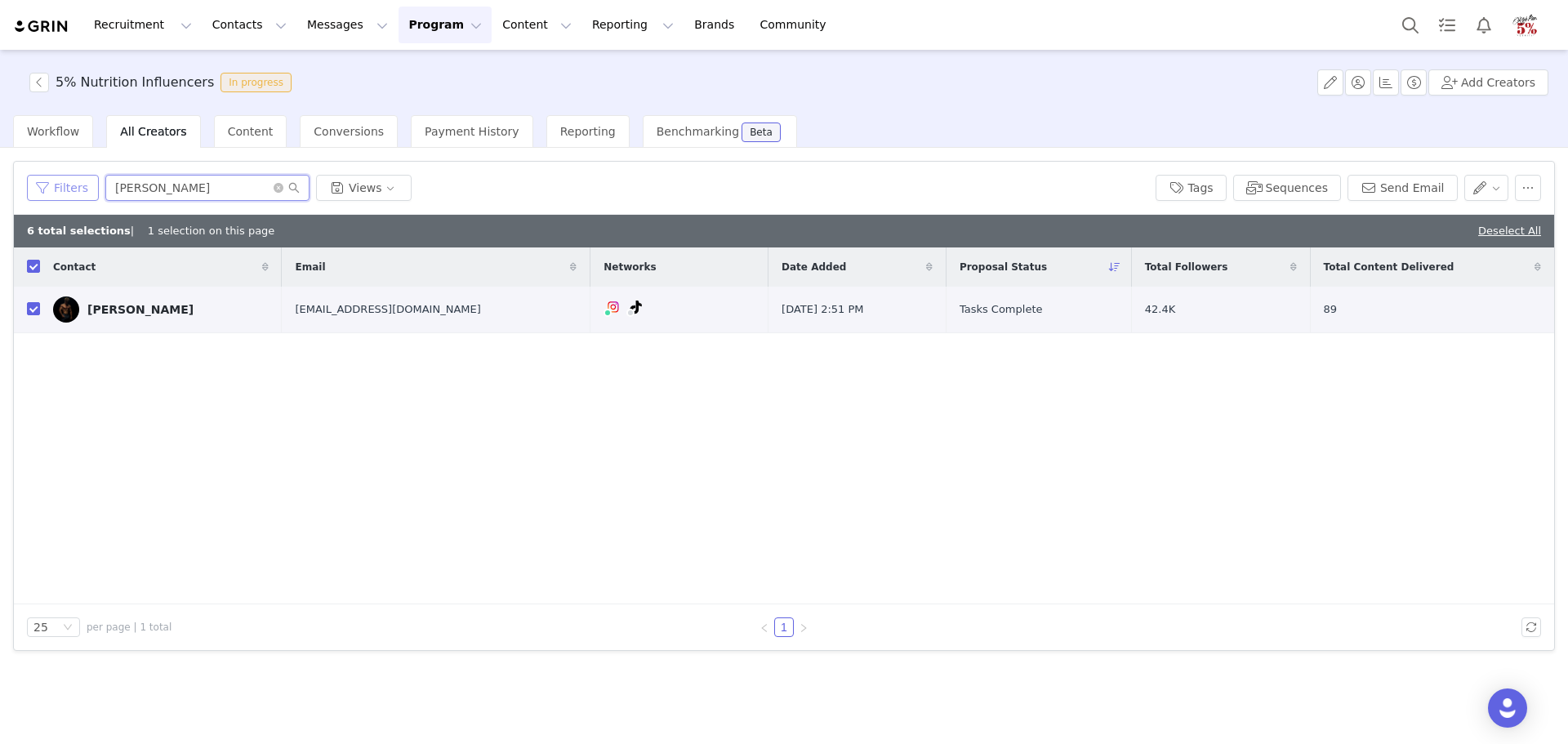
drag, startPoint x: 94, startPoint y: 190, endPoint x: 63, endPoint y: 186, distance: 31.3
click at [63, 187] on div "Filters nick Views" at bounding box center [585, 188] width 1116 height 26
type input "james"
checkbox input "false"
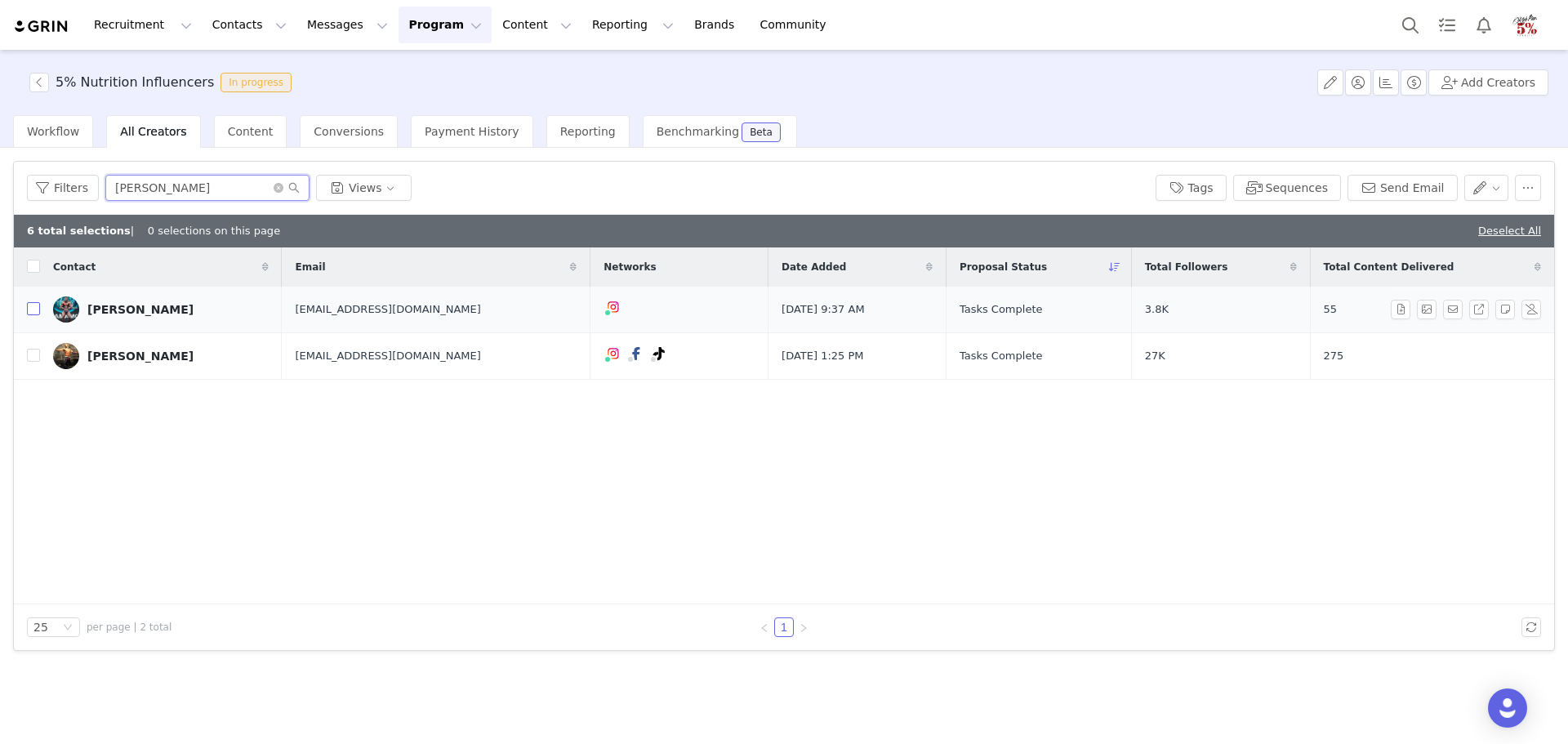
type input "james"
click at [35, 312] on input "checkbox" at bounding box center [34, 308] width 13 height 13
checkbox input "true"
drag, startPoint x: 150, startPoint y: 191, endPoint x: 84, endPoint y: 187, distance: 66.1
click at [84, 188] on div "Filters james Views" at bounding box center [585, 188] width 1116 height 26
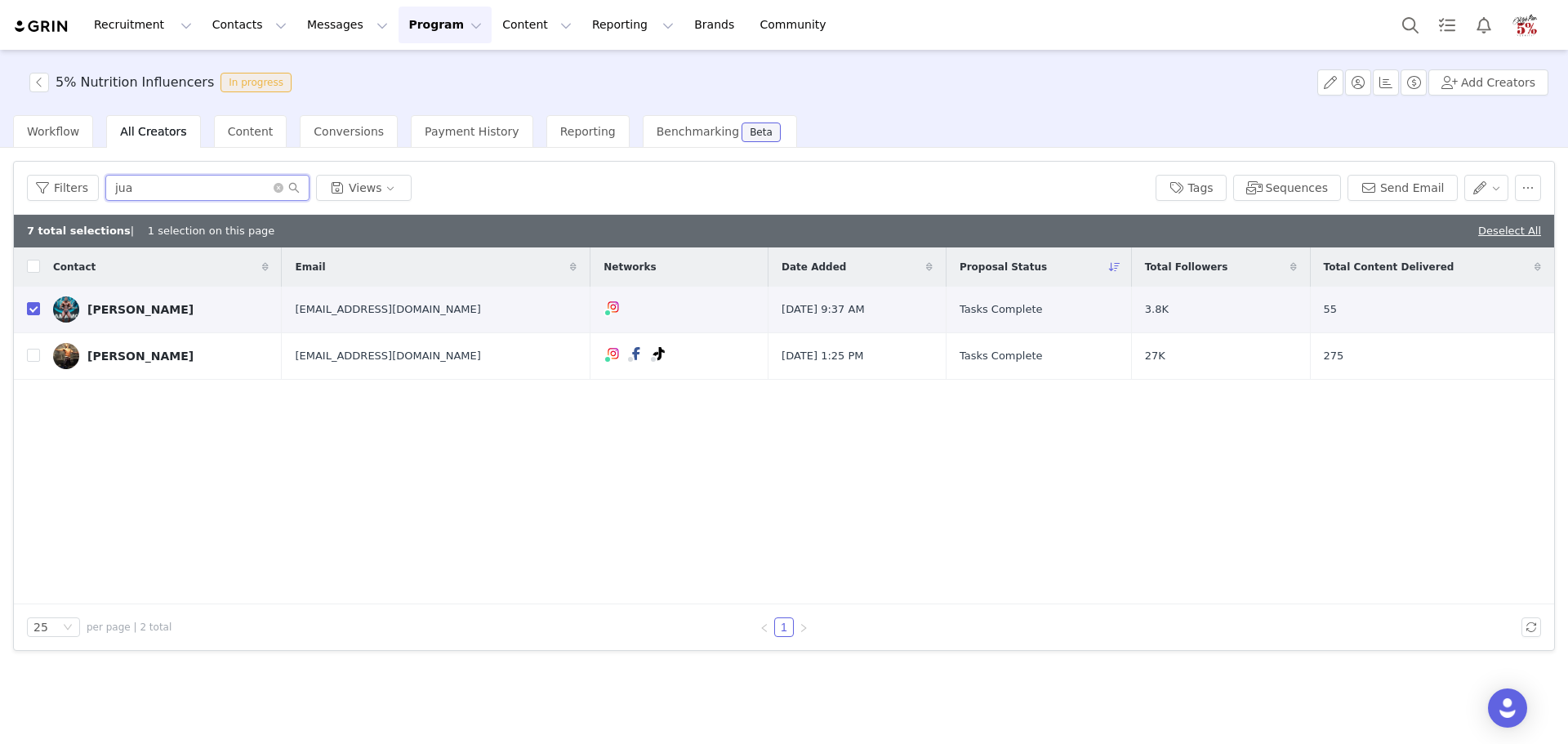
type input "juan"
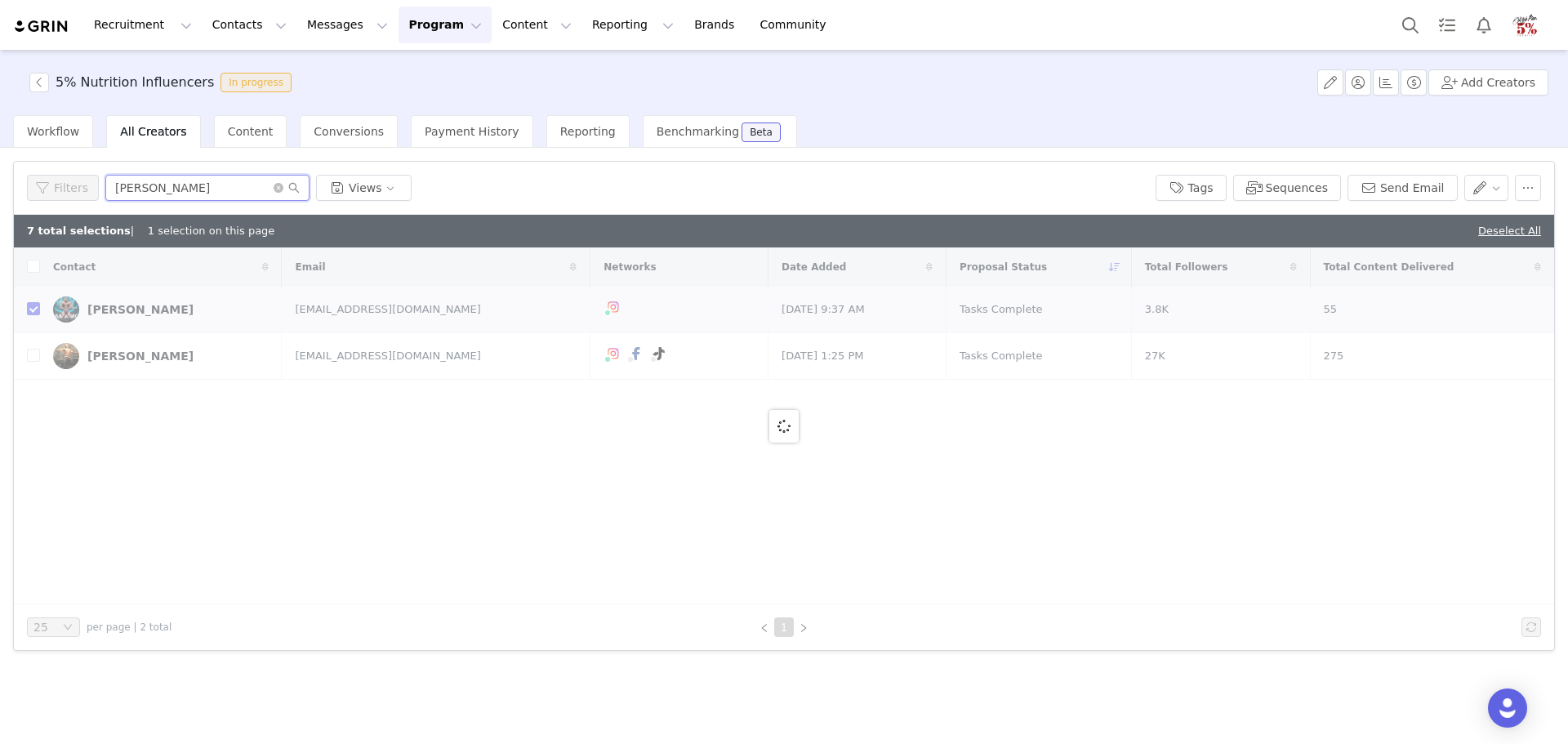
checkbox input "false"
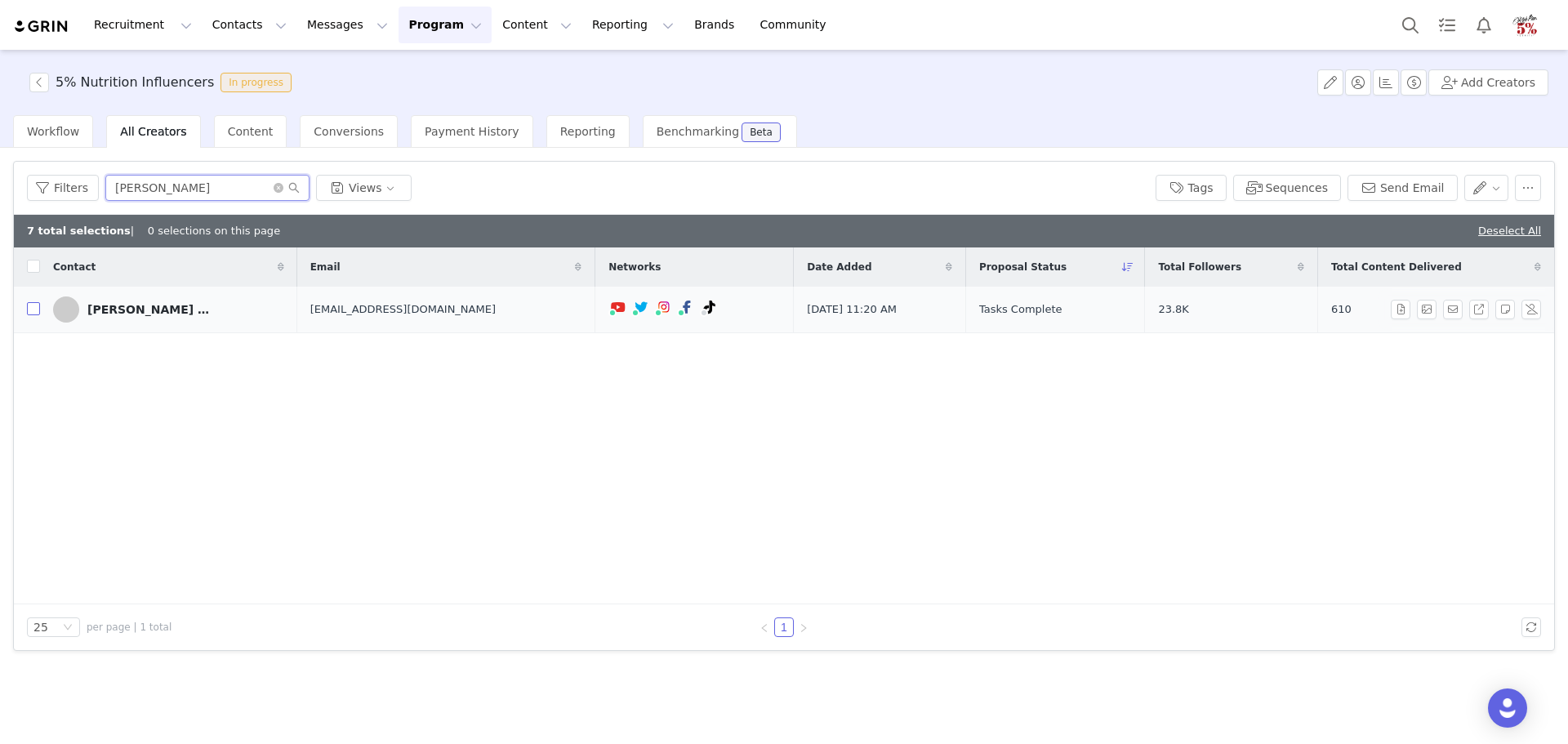
type input "juan"
click at [34, 308] on input "checkbox" at bounding box center [34, 308] width 13 height 13
checkbox input "true"
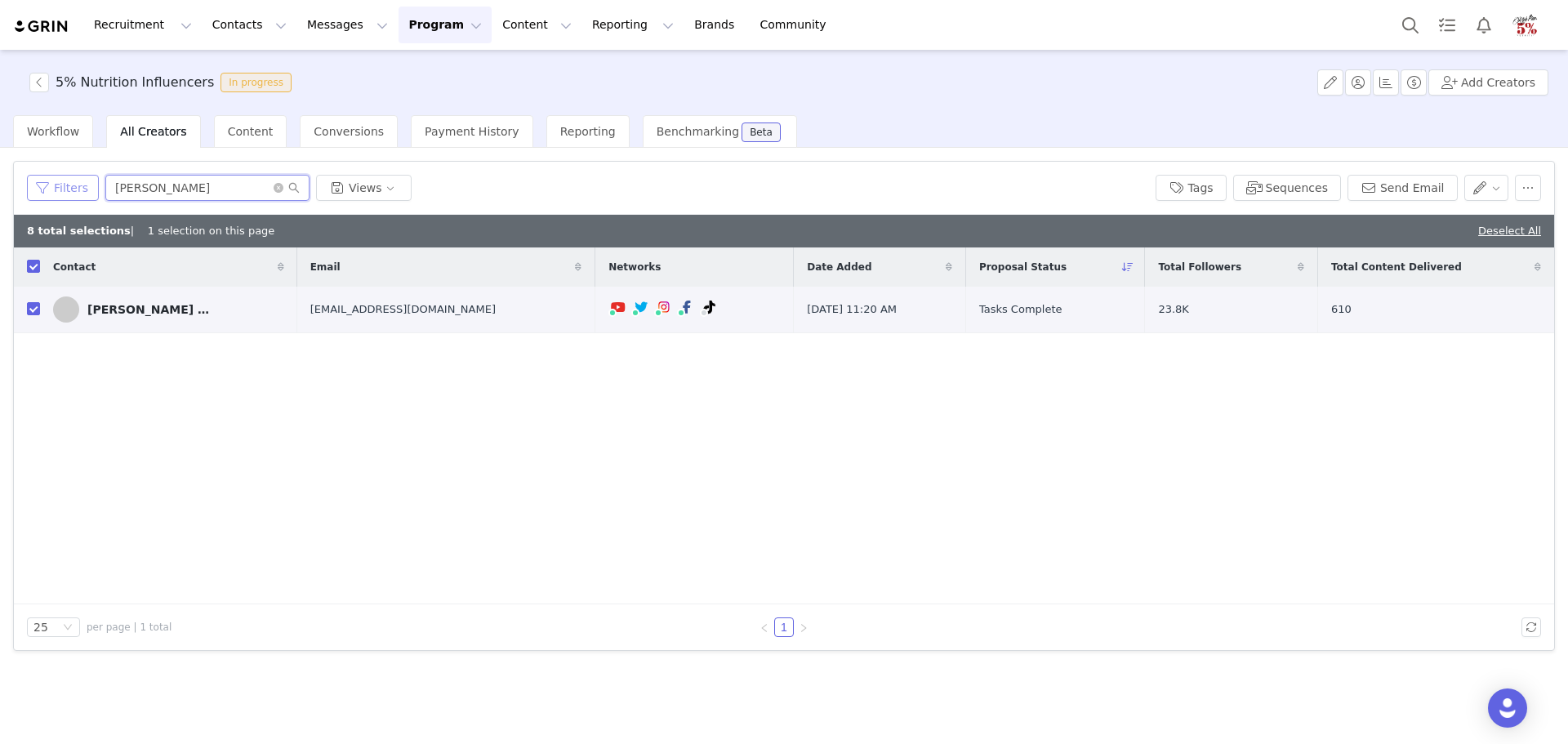
drag, startPoint x: 148, startPoint y: 196, endPoint x: 94, endPoint y: 193, distance: 54.1
click at [94, 193] on div "Filters juan Views" at bounding box center [585, 188] width 1116 height 26
type input "kyle"
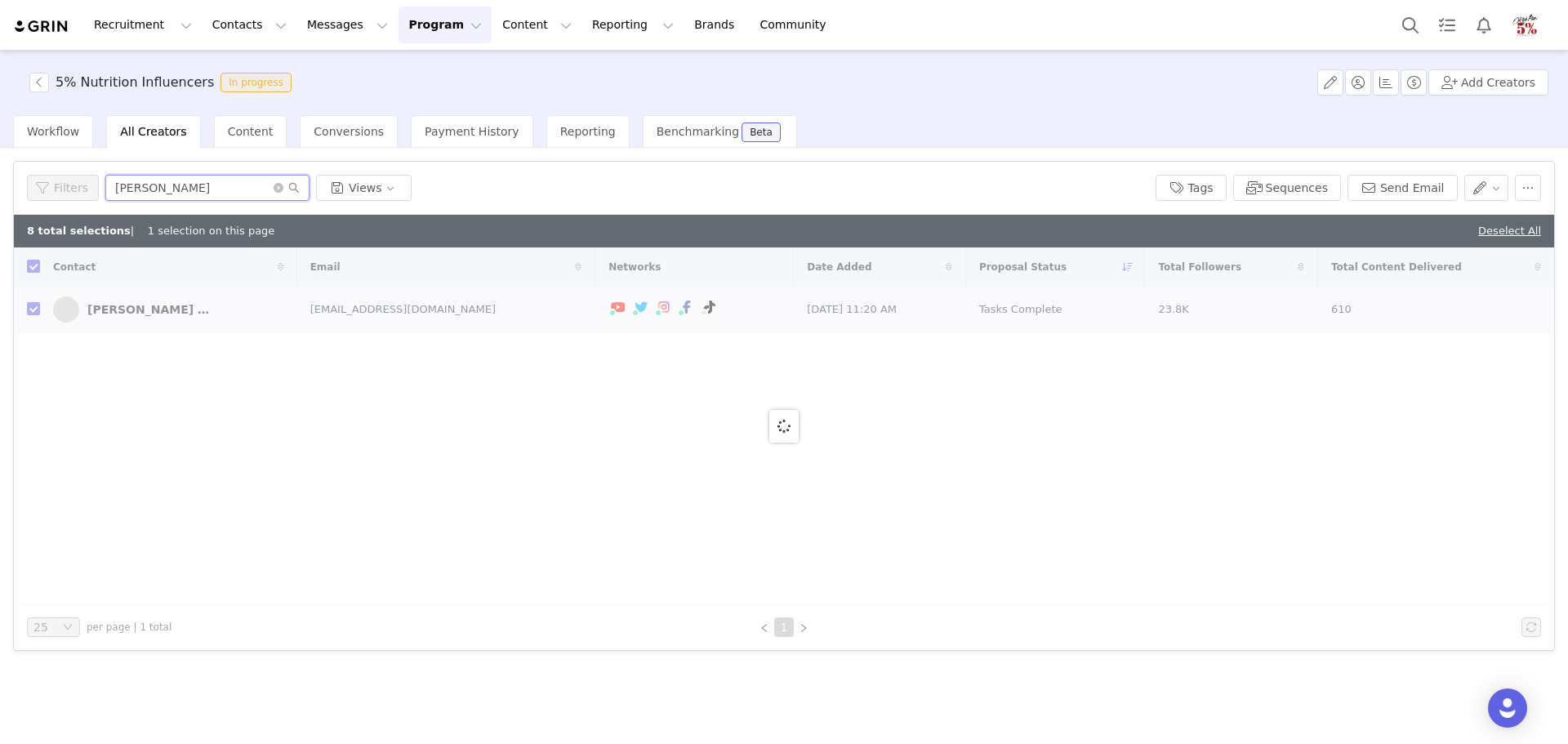
checkbox input "false"
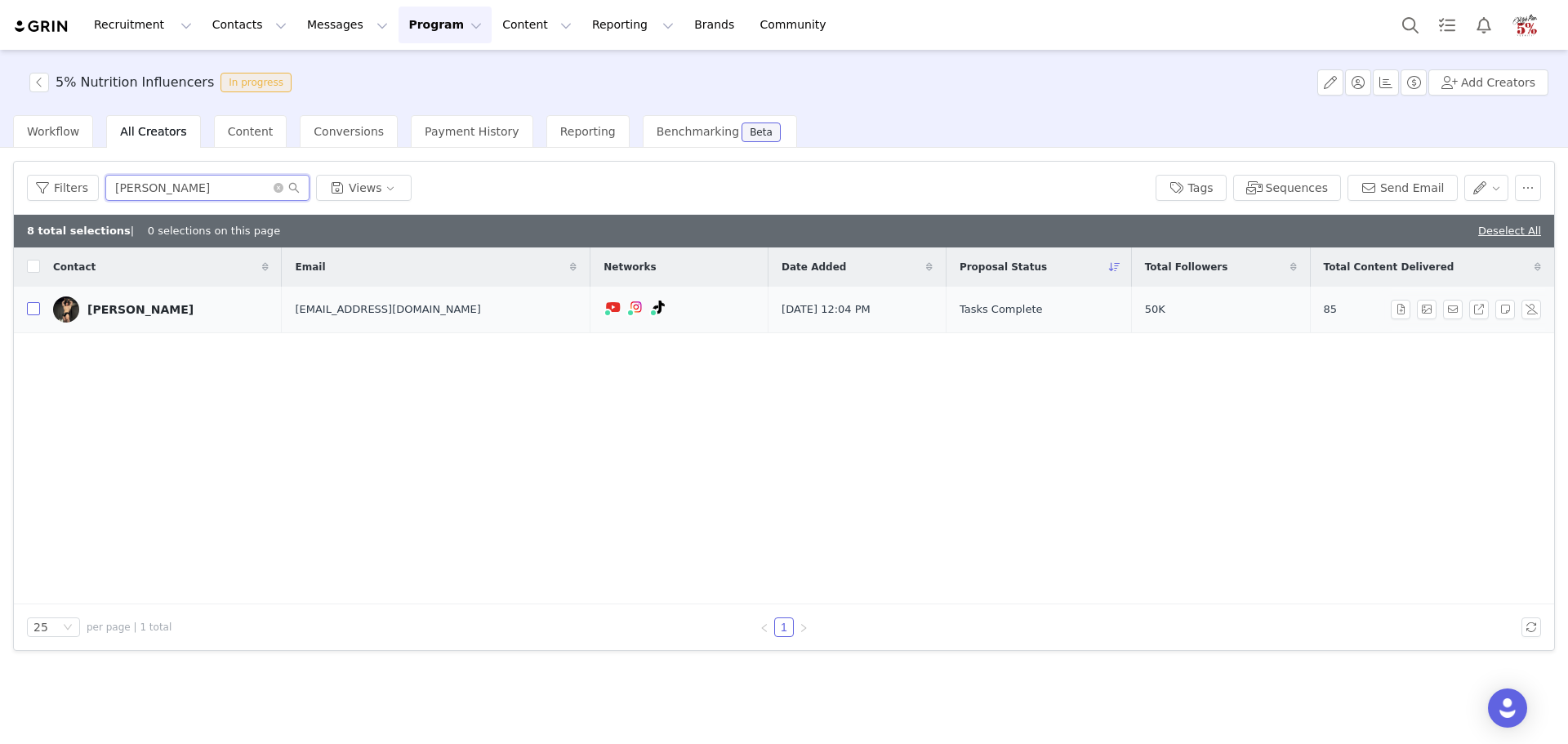
type input "kyle"
click at [37, 310] on input "checkbox" at bounding box center [34, 308] width 13 height 13
checkbox input "true"
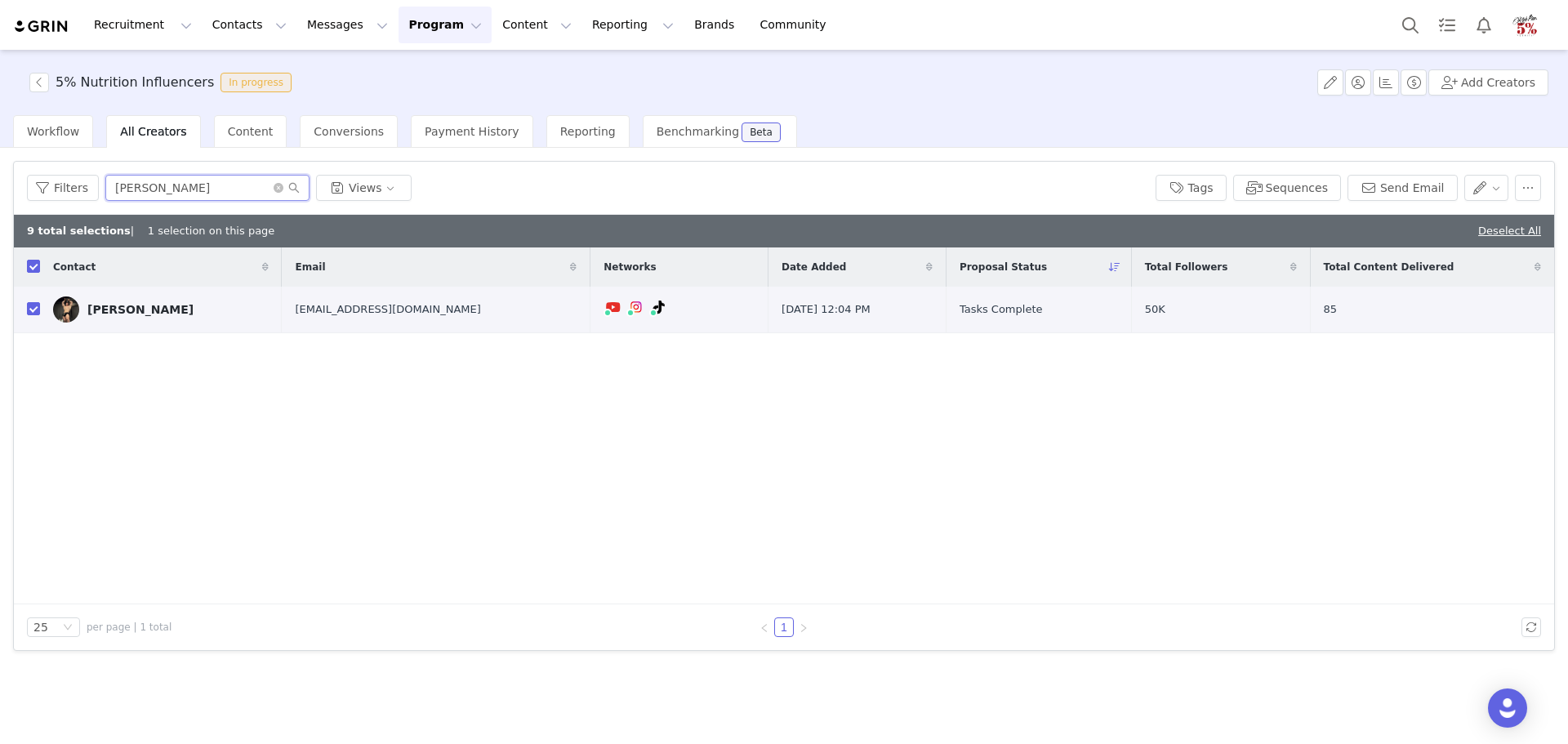
drag, startPoint x: 126, startPoint y: 194, endPoint x: 106, endPoint y: 188, distance: 20.9
click at [108, 189] on input "kyle" at bounding box center [207, 188] width 204 height 26
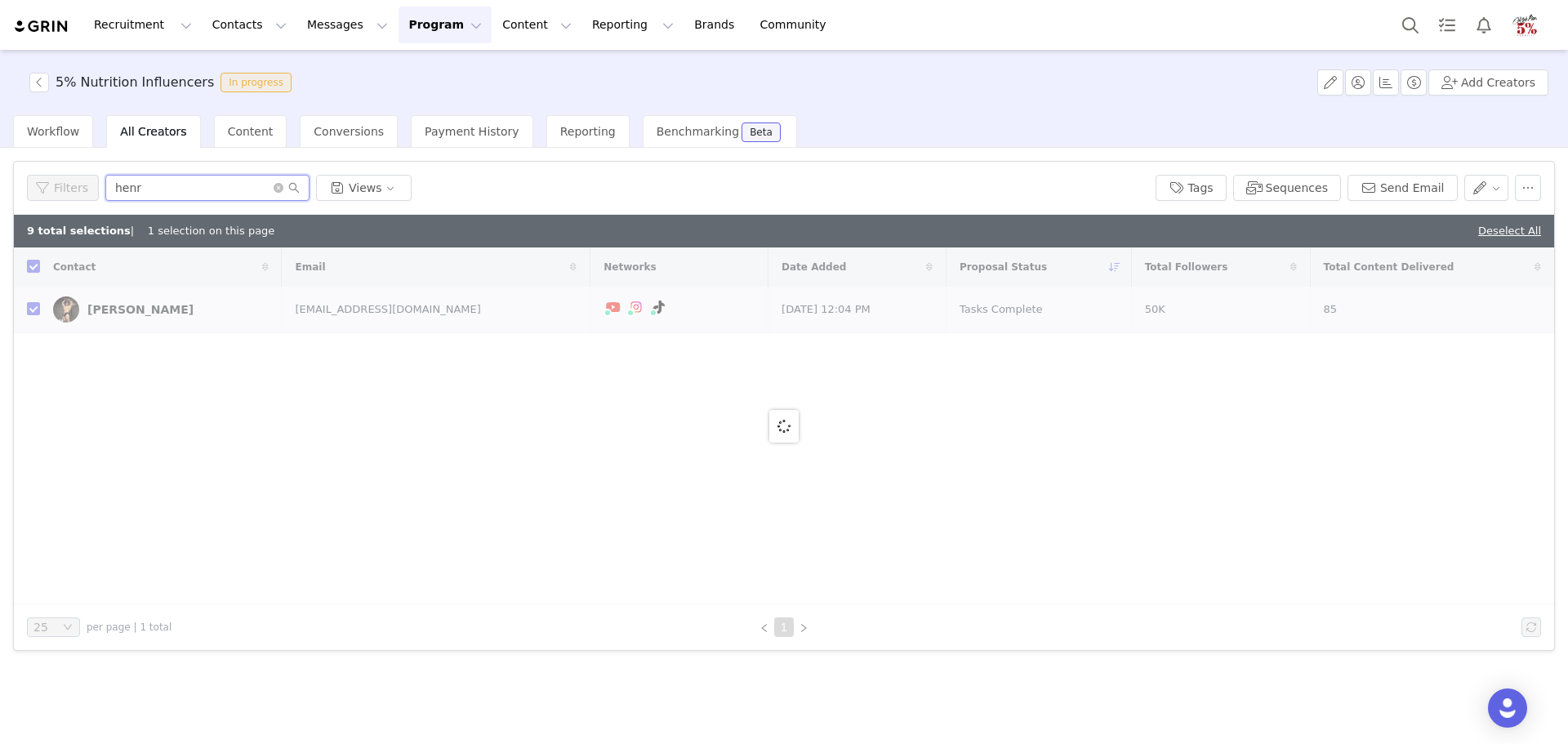
type input "henry"
checkbox input "false"
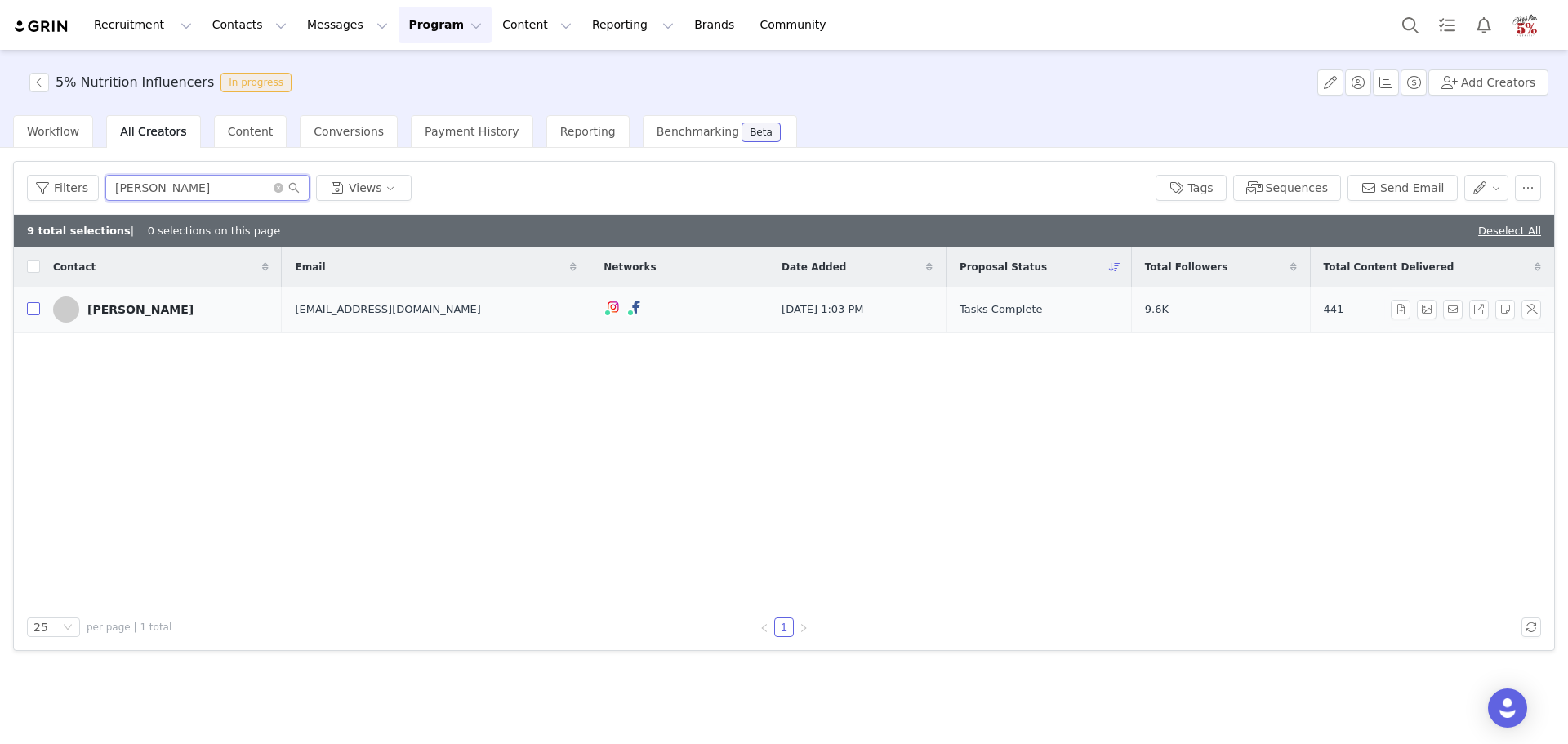
type input "henry"
click at [31, 306] on input "checkbox" at bounding box center [34, 308] width 13 height 13
checkbox input "true"
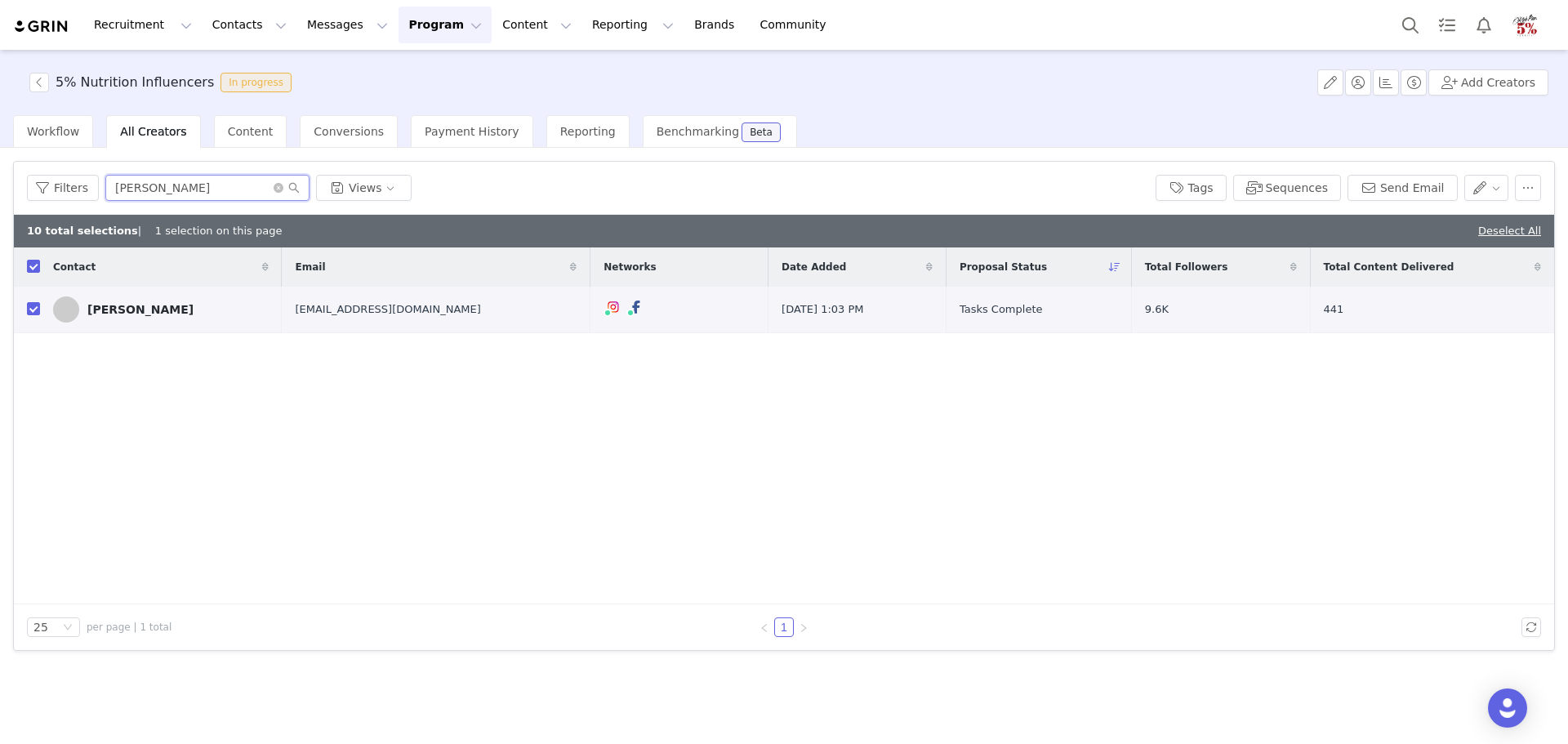
drag, startPoint x: 152, startPoint y: 193, endPoint x: 97, endPoint y: 184, distance: 55.7
click at [97, 184] on div "Filters henry Views" at bounding box center [585, 188] width 1116 height 26
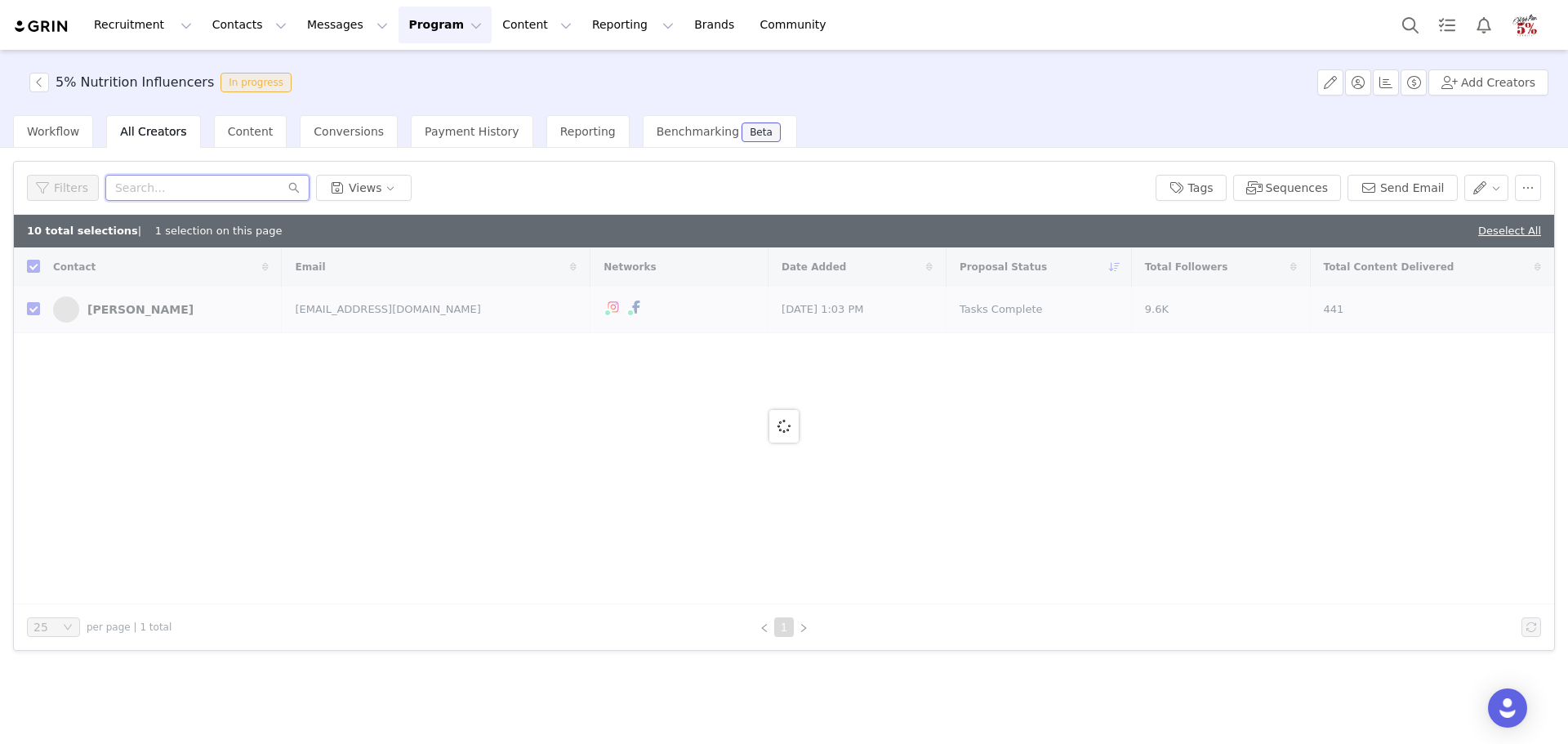
checkbox input "false"
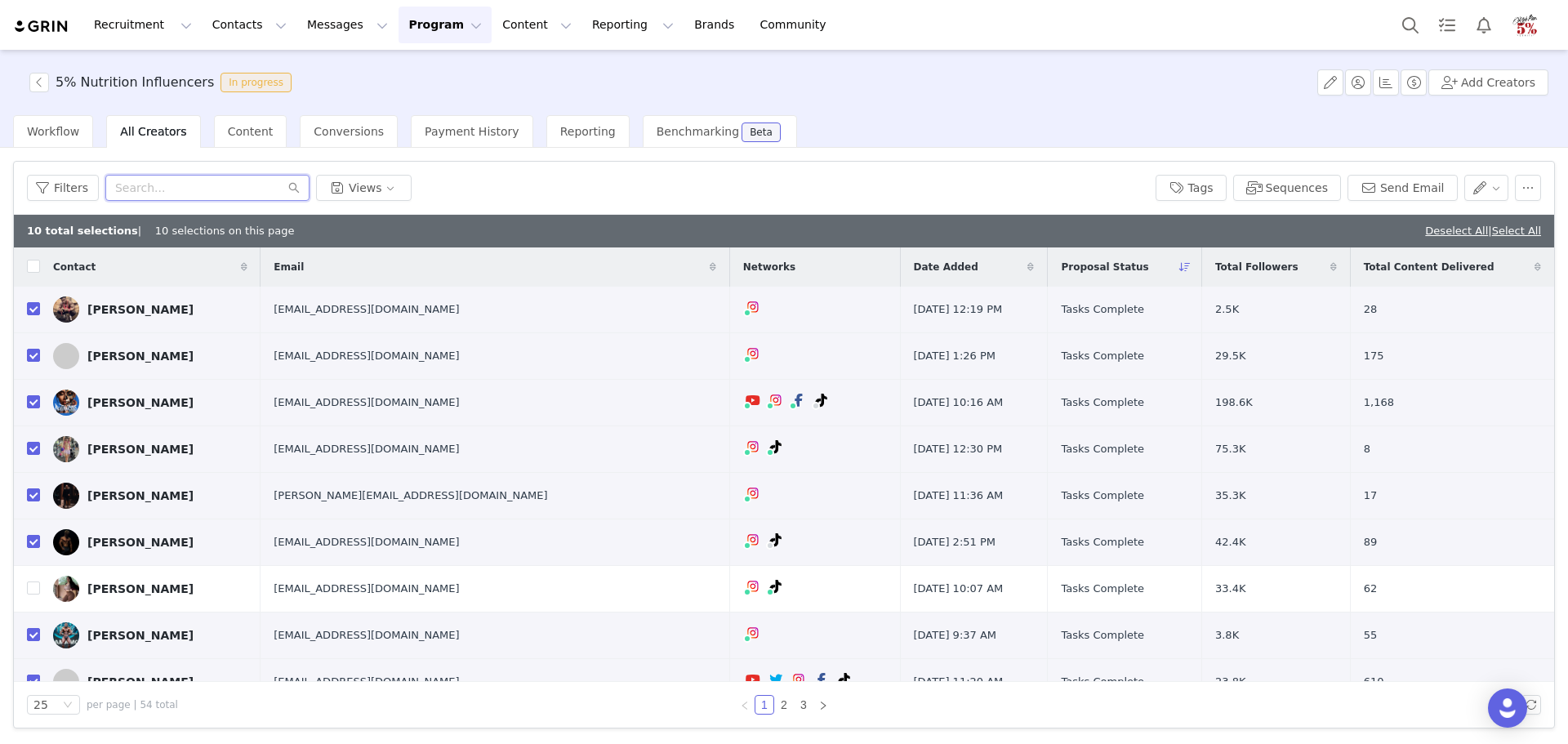
click at [130, 191] on input "text" at bounding box center [207, 188] width 204 height 26
type input "chase"
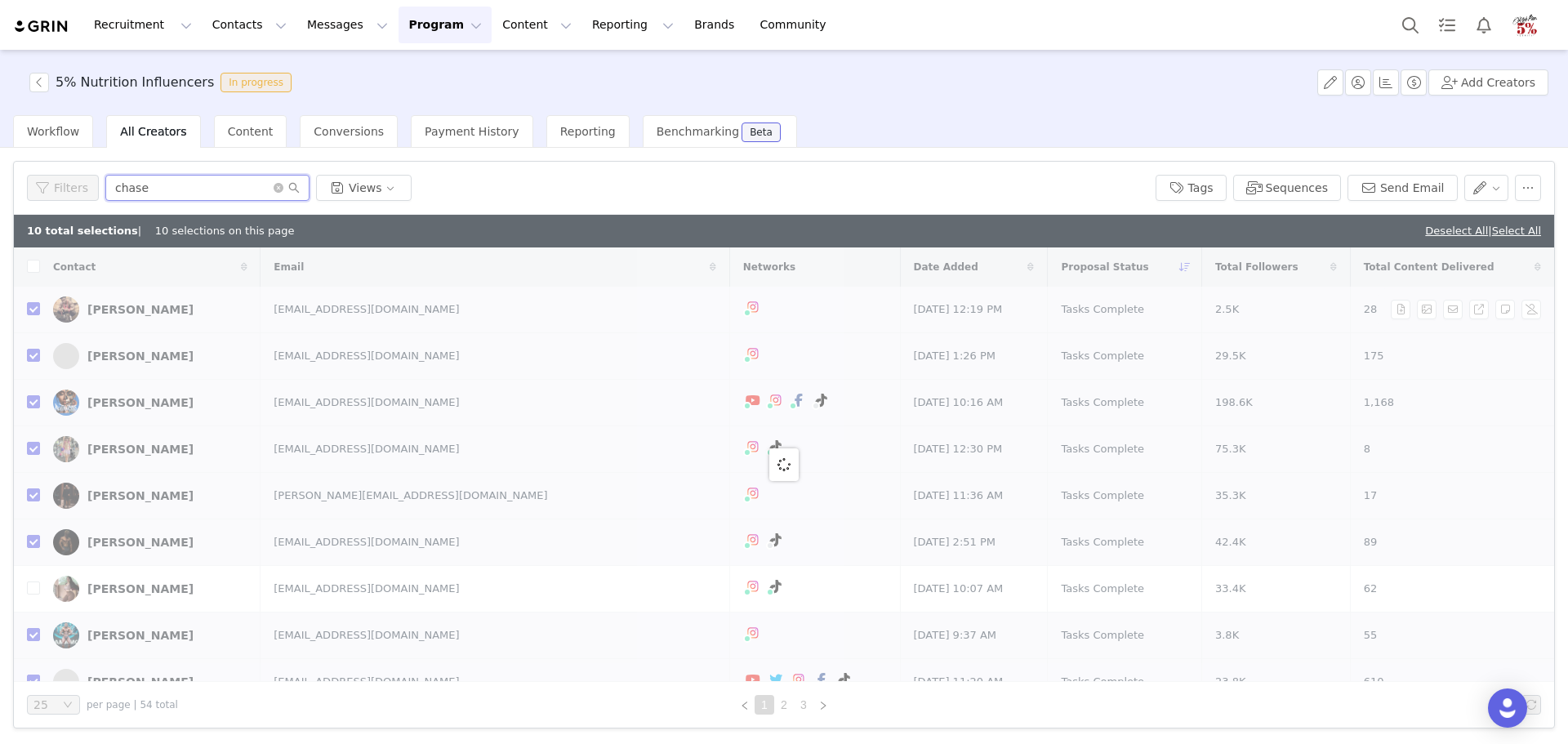
checkbox input "false"
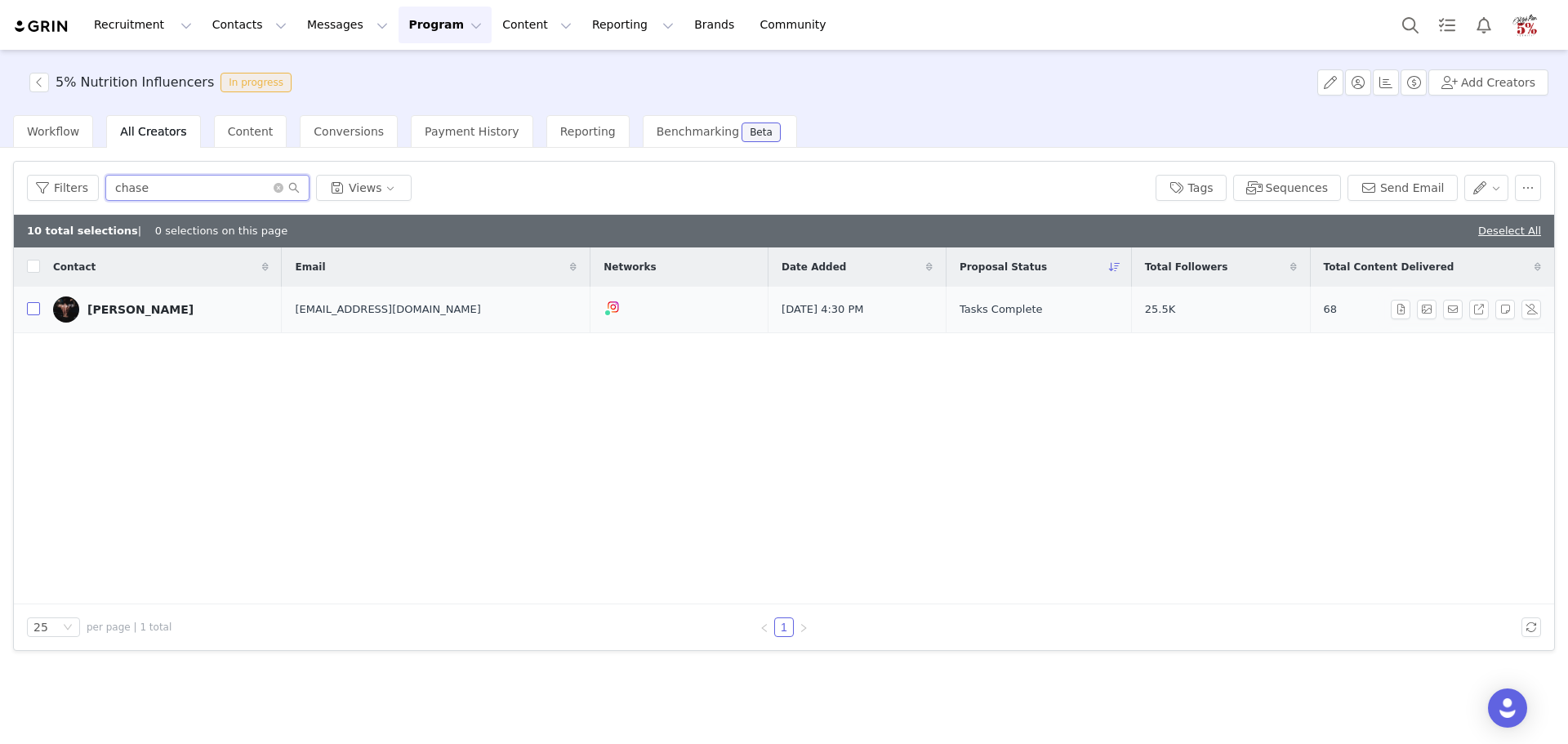
type input "chase"
click at [37, 312] on input "checkbox" at bounding box center [34, 308] width 13 height 13
checkbox input "true"
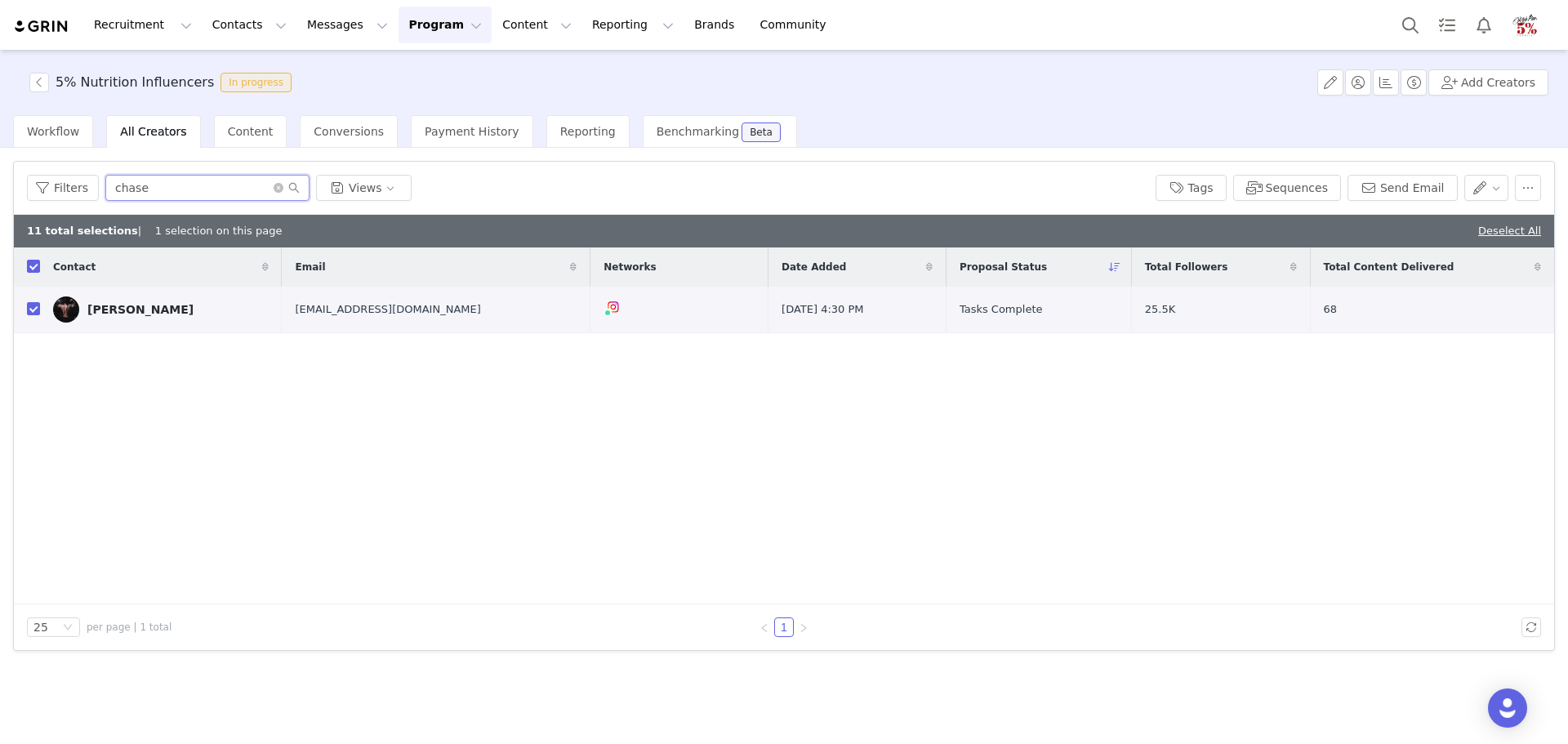
drag, startPoint x: 145, startPoint y: 188, endPoint x: 106, endPoint y: 190, distance: 39.1
click at [107, 190] on input "chase" at bounding box center [207, 188] width 204 height 26
type input "ari"
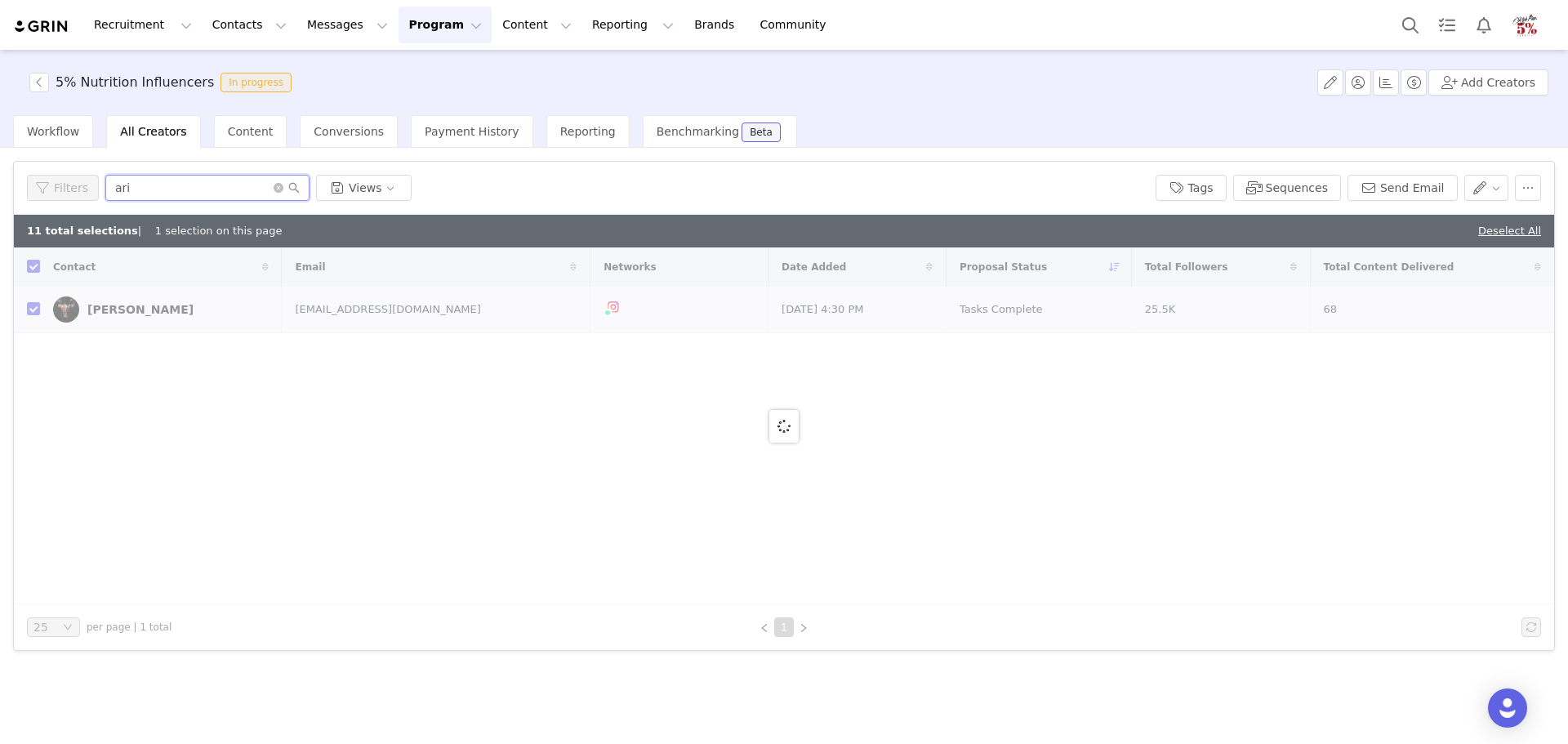
checkbox input "false"
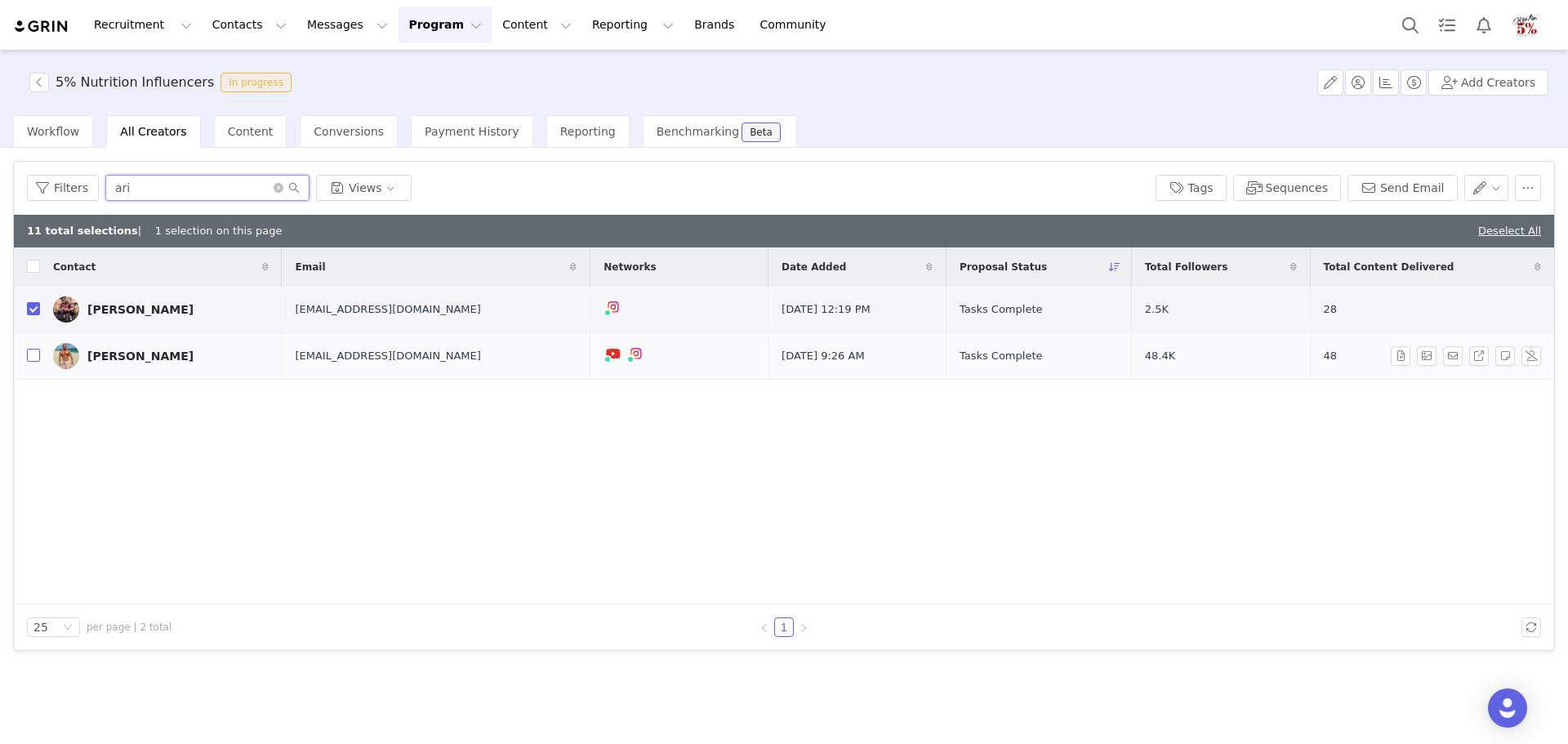
type input "ari"
click at [29, 353] on input "checkbox" at bounding box center [34, 355] width 13 height 13
checkbox input "true"
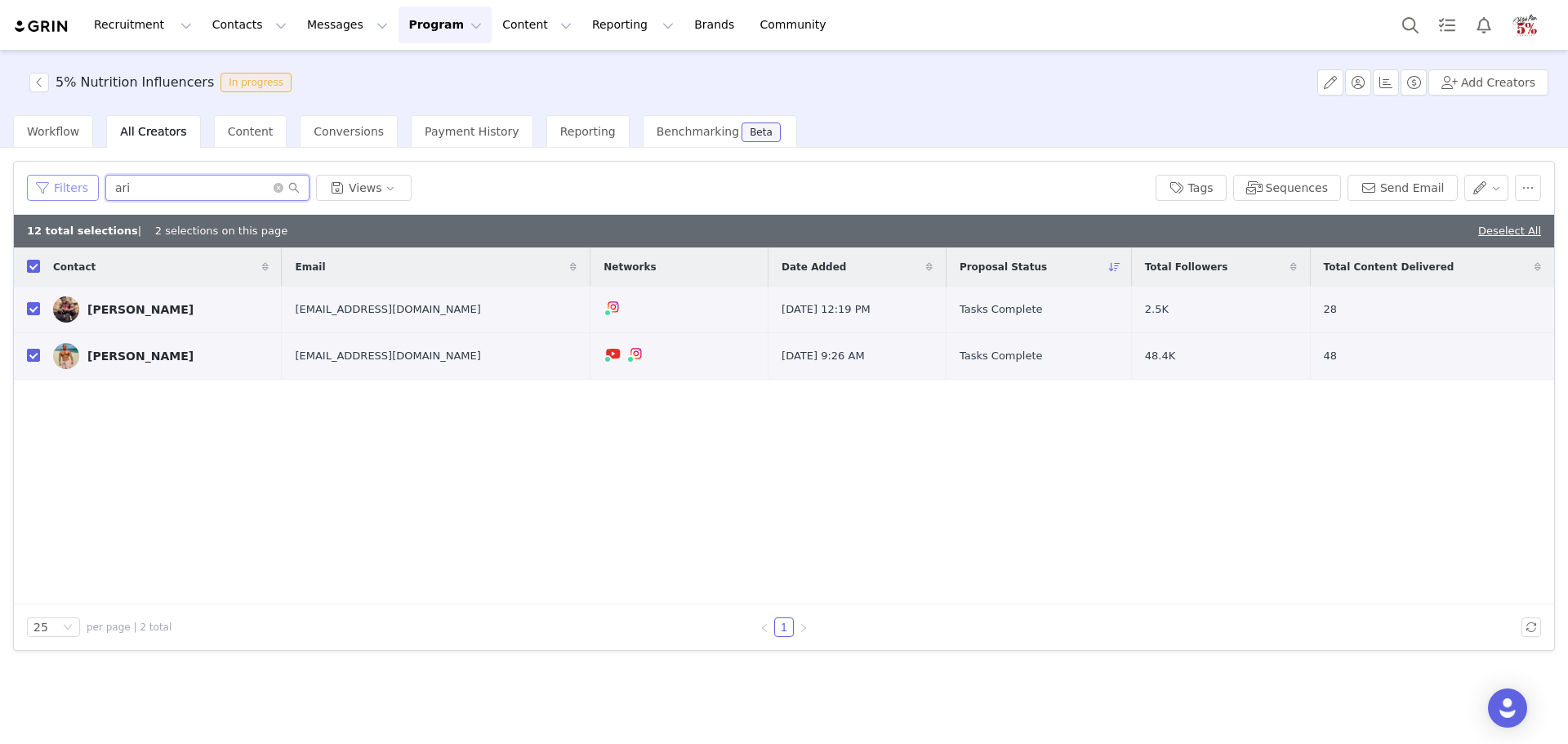
drag, startPoint x: 117, startPoint y: 194, endPoint x: 86, endPoint y: 193, distance: 31.0
click at [87, 194] on div "Filters ari Views" at bounding box center [585, 188] width 1116 height 26
type input "jared"
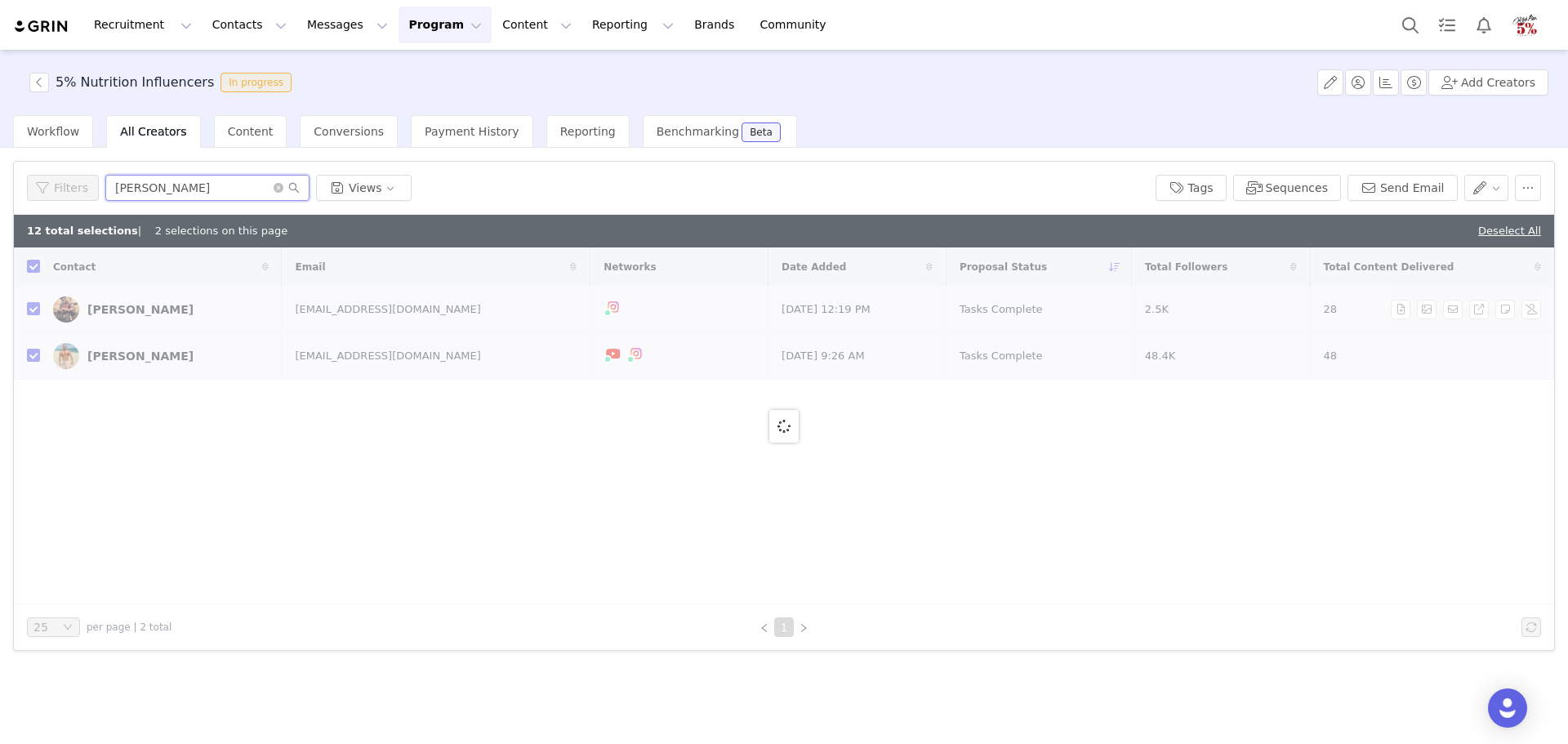
checkbox input "false"
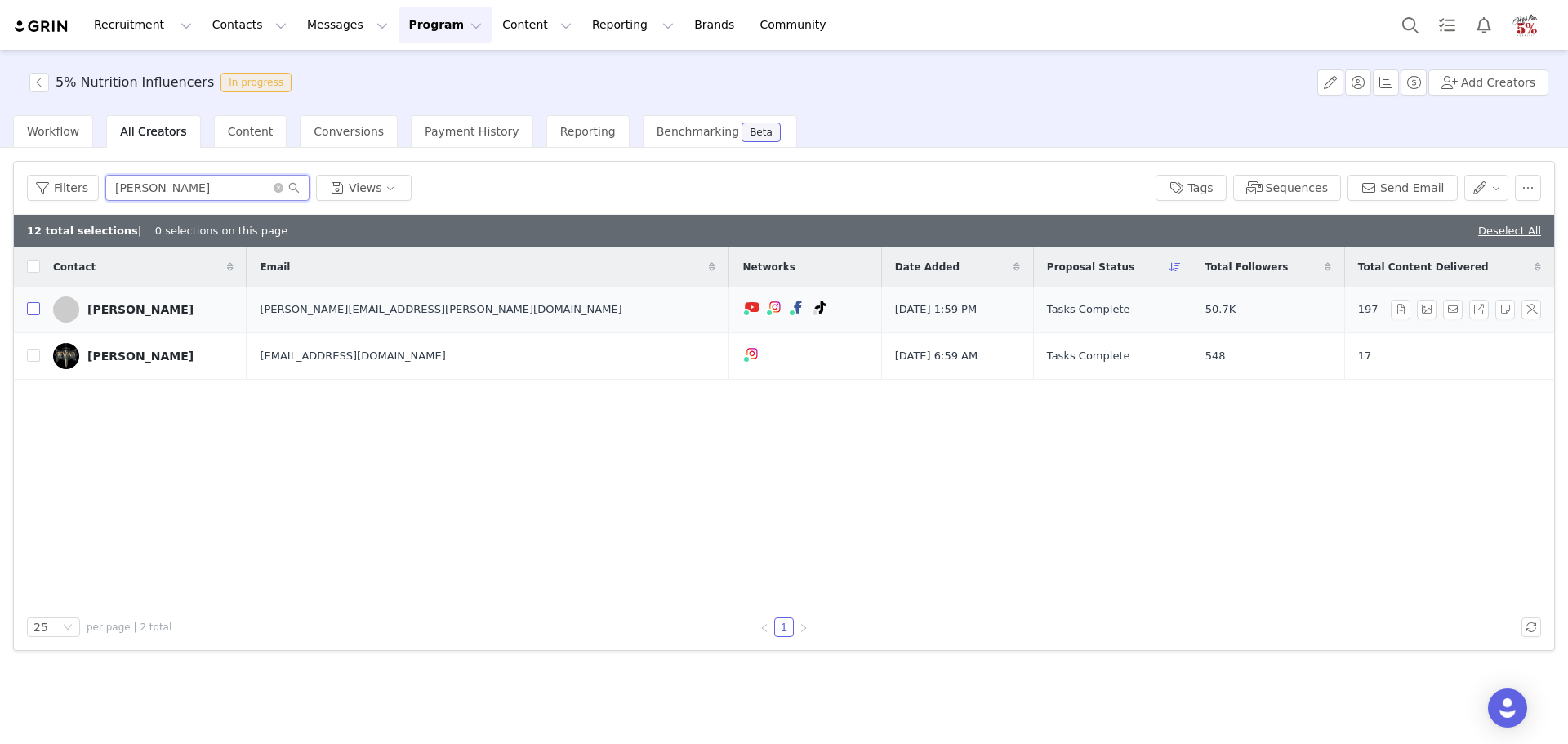
type input "jared"
click at [30, 314] on input "checkbox" at bounding box center [34, 308] width 13 height 13
checkbox input "true"
drag, startPoint x: 189, startPoint y: 180, endPoint x: 85, endPoint y: 186, distance: 104.2
click at [85, 186] on div "Filters jared Views" at bounding box center [585, 188] width 1116 height 26
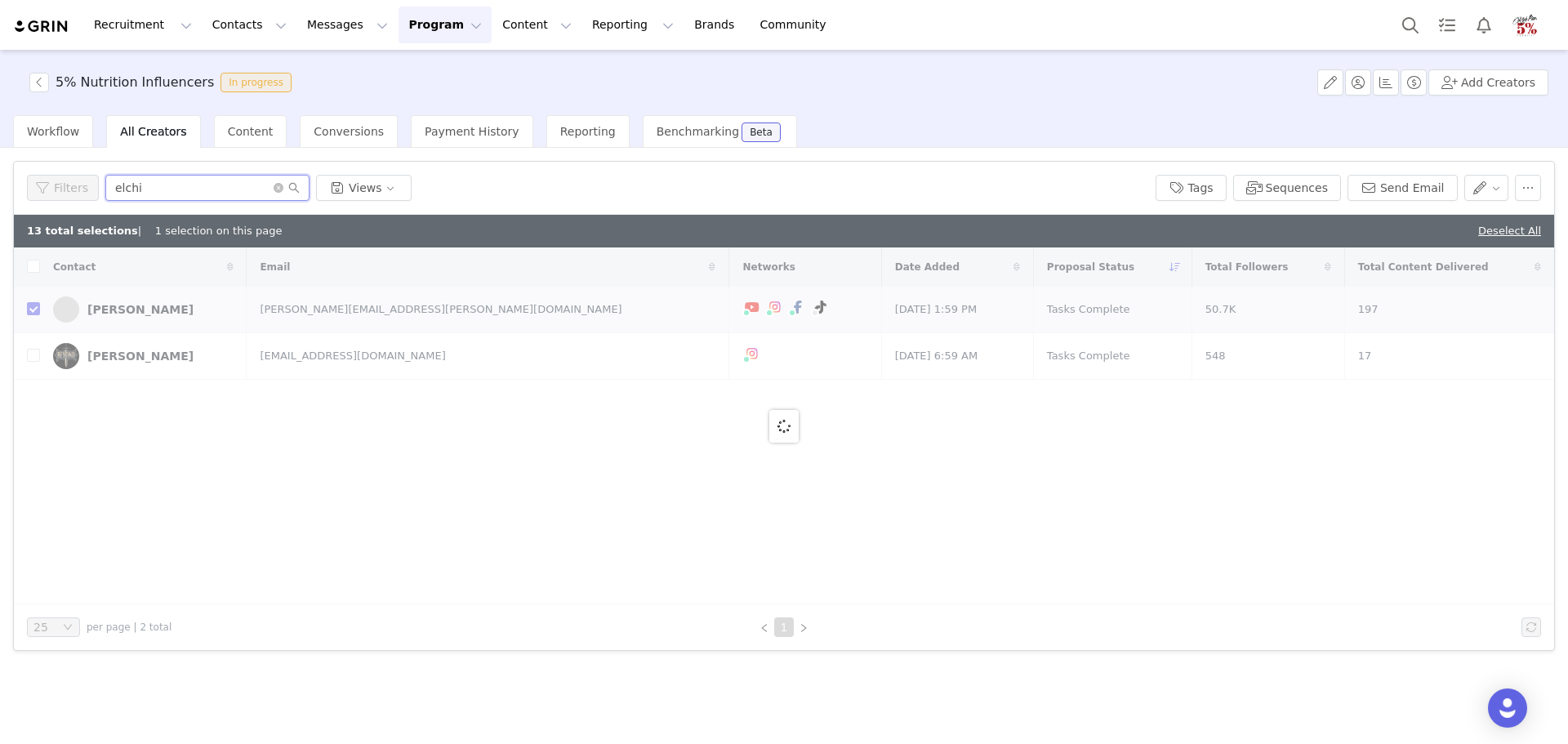
type input "elchin"
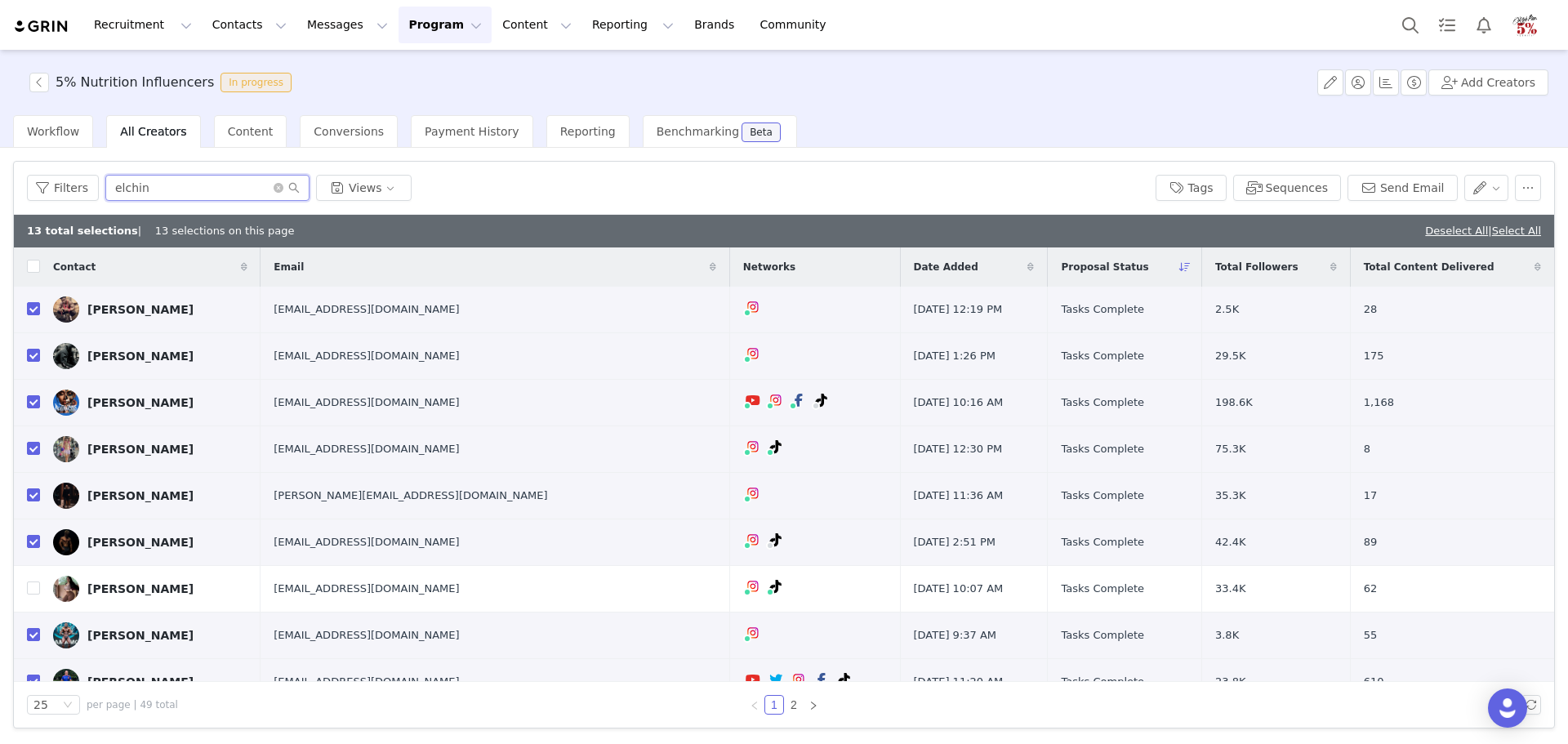
checkbox input "true"
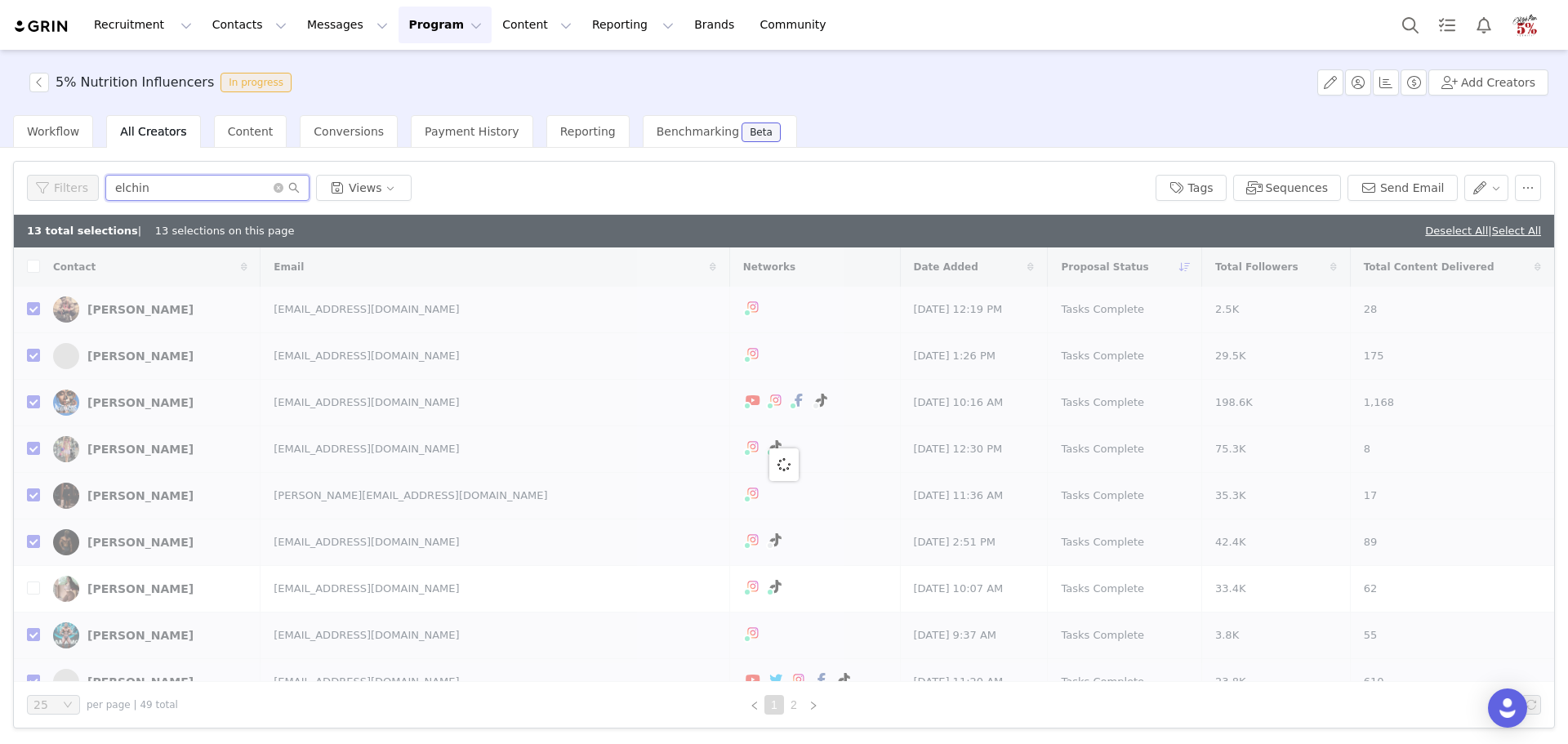
checkbox input "false"
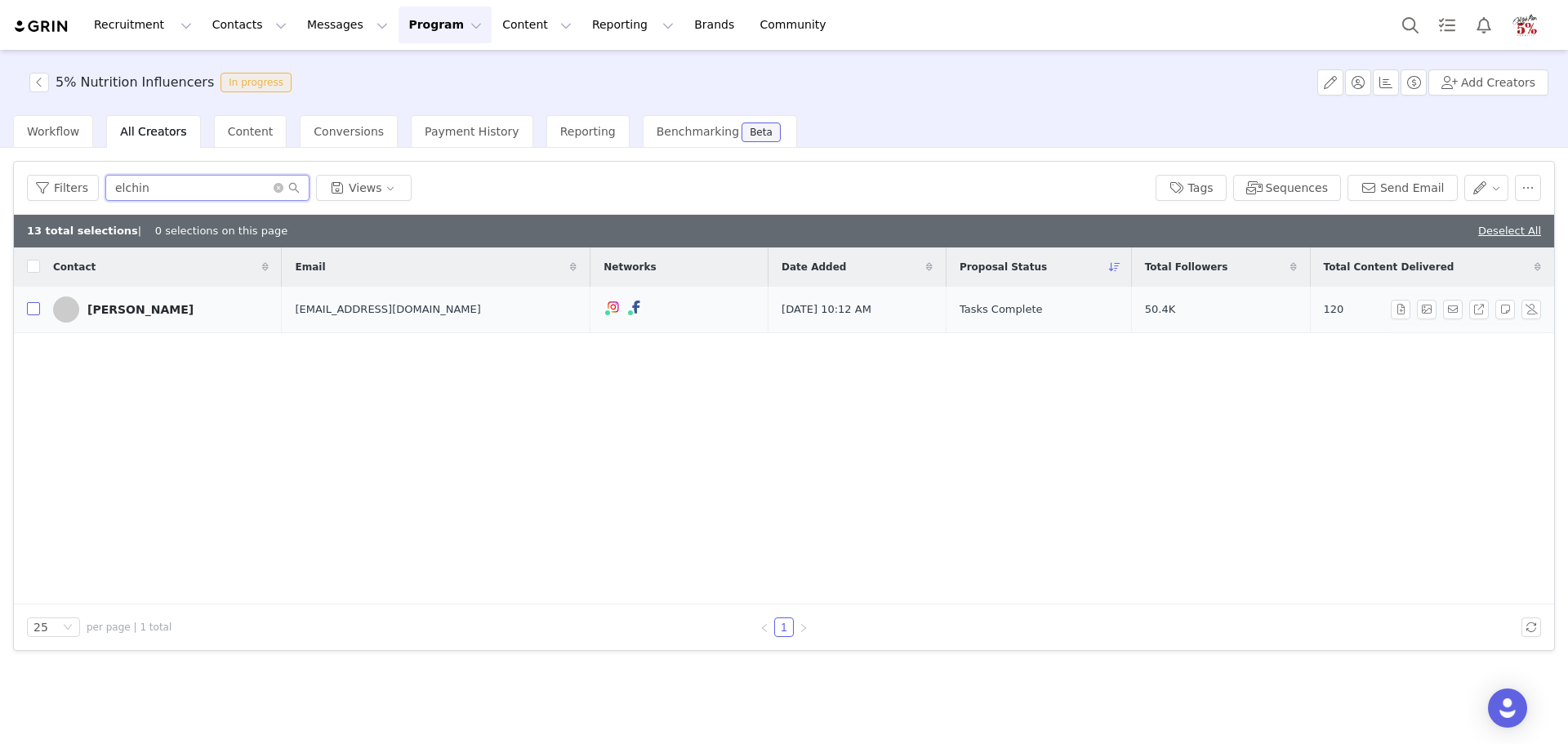
type input "elchin"
click at [36, 309] on input "checkbox" at bounding box center [34, 308] width 13 height 13
checkbox input "true"
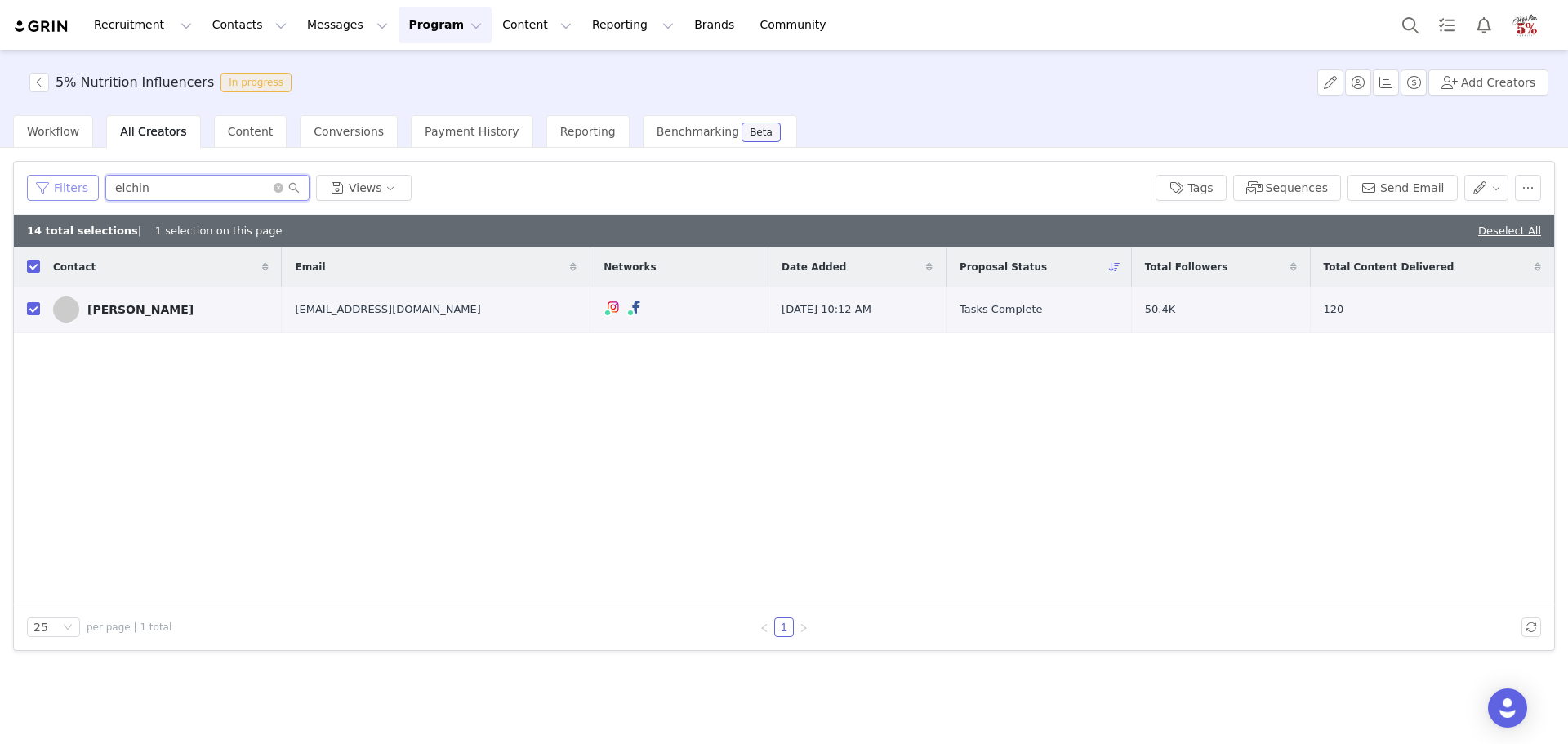
drag, startPoint x: 160, startPoint y: 188, endPoint x: 90, endPoint y: 190, distance: 70.0
click at [90, 190] on div "Filters elchin Views" at bounding box center [585, 188] width 1116 height 26
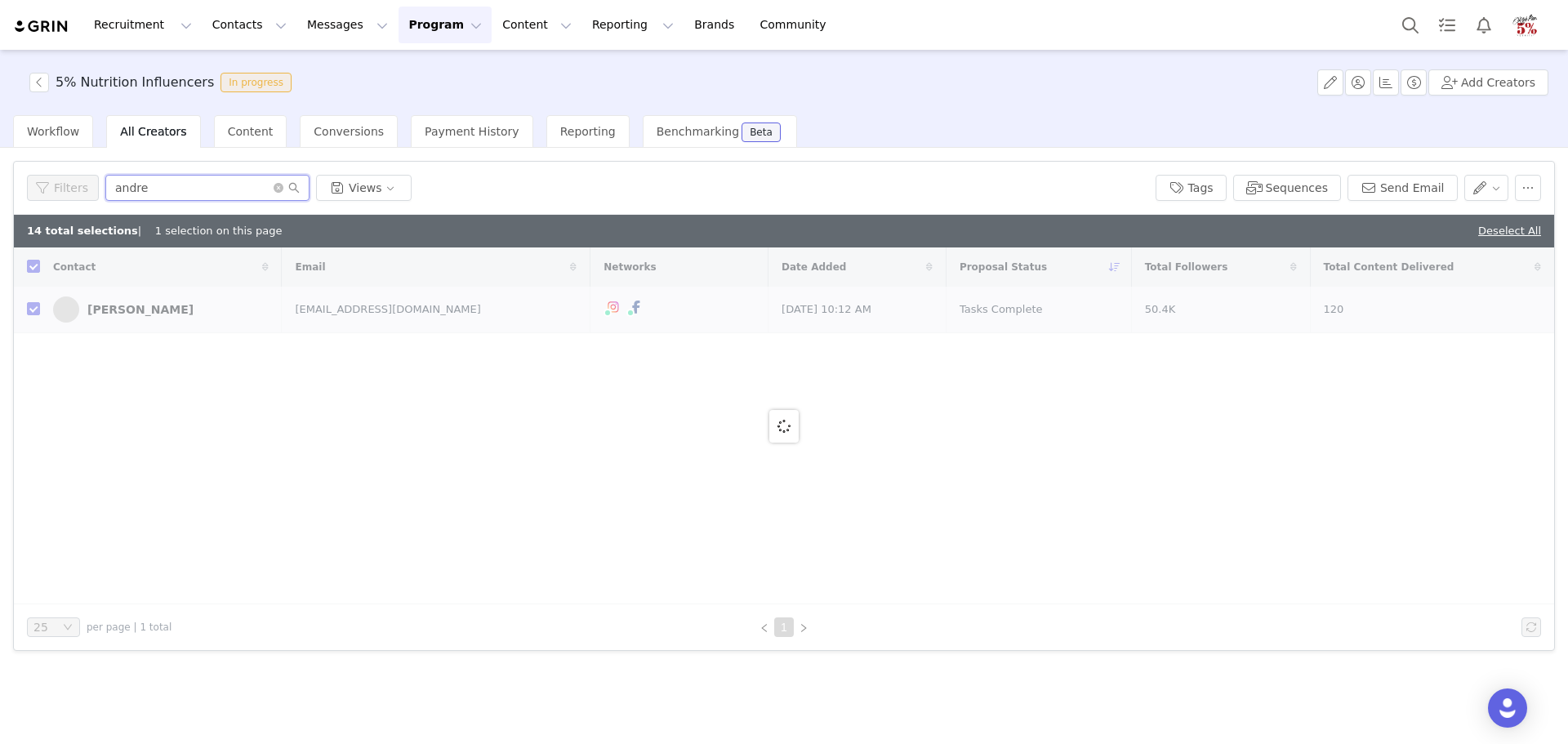
type input "andrew"
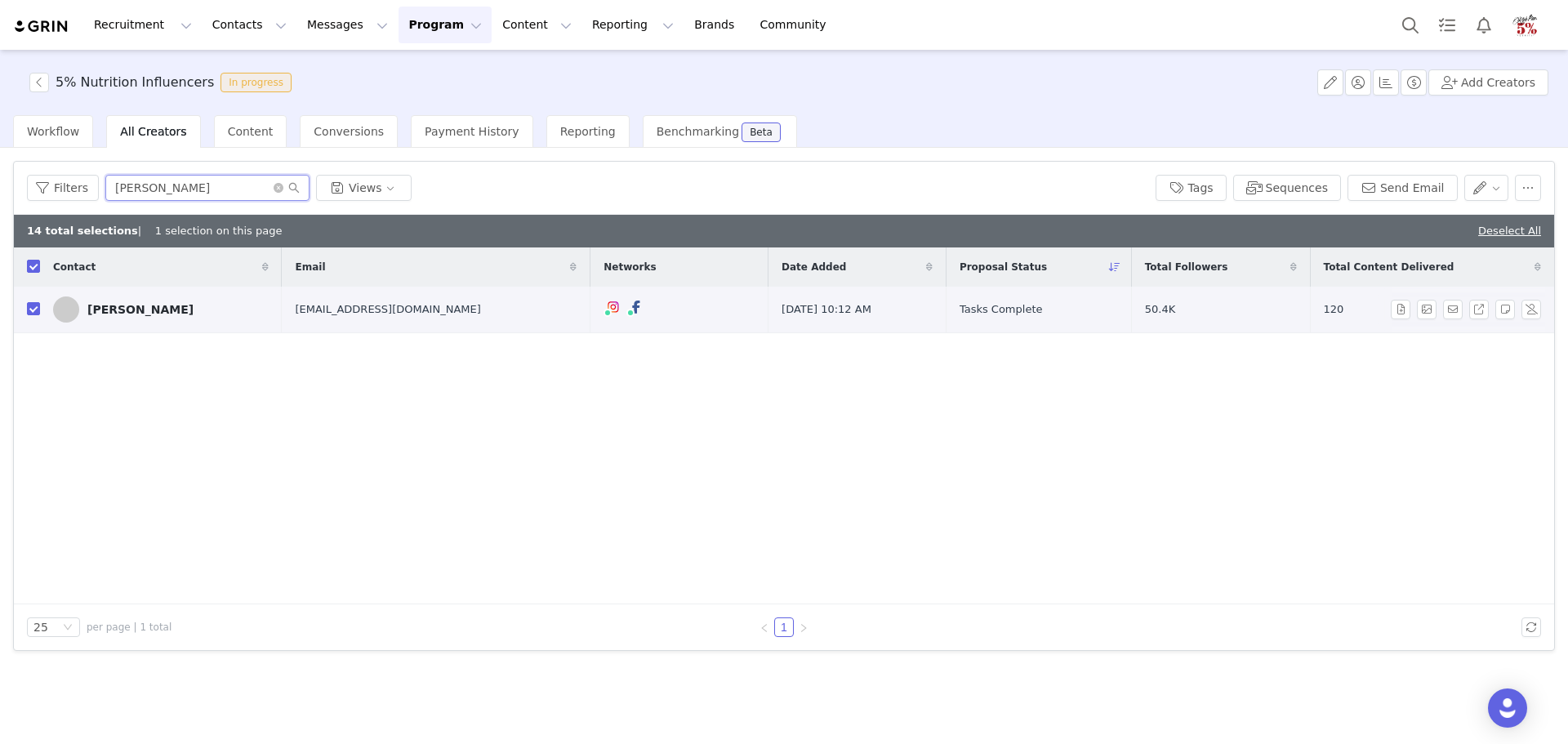
checkbox input "false"
type input "andrew"
click at [28, 303] on input "checkbox" at bounding box center [34, 308] width 13 height 13
checkbox input "true"
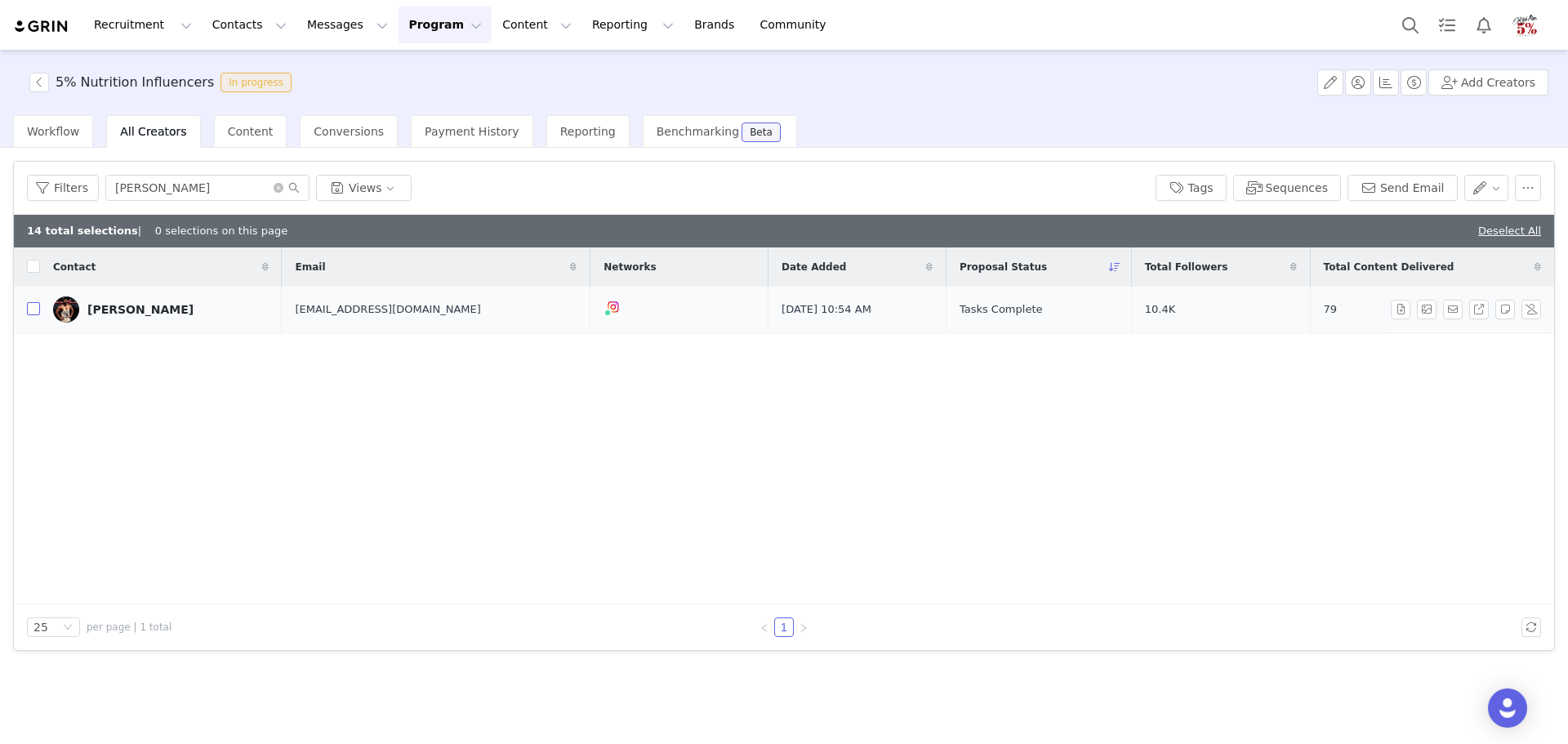
checkbox input "true"
click at [118, 188] on input "andrew" at bounding box center [207, 188] width 204 height 26
drag, startPoint x: 155, startPoint y: 187, endPoint x: 82, endPoint y: 198, distance: 73.8
click at [82, 198] on div "Filters andrew Views" at bounding box center [585, 188] width 1116 height 26
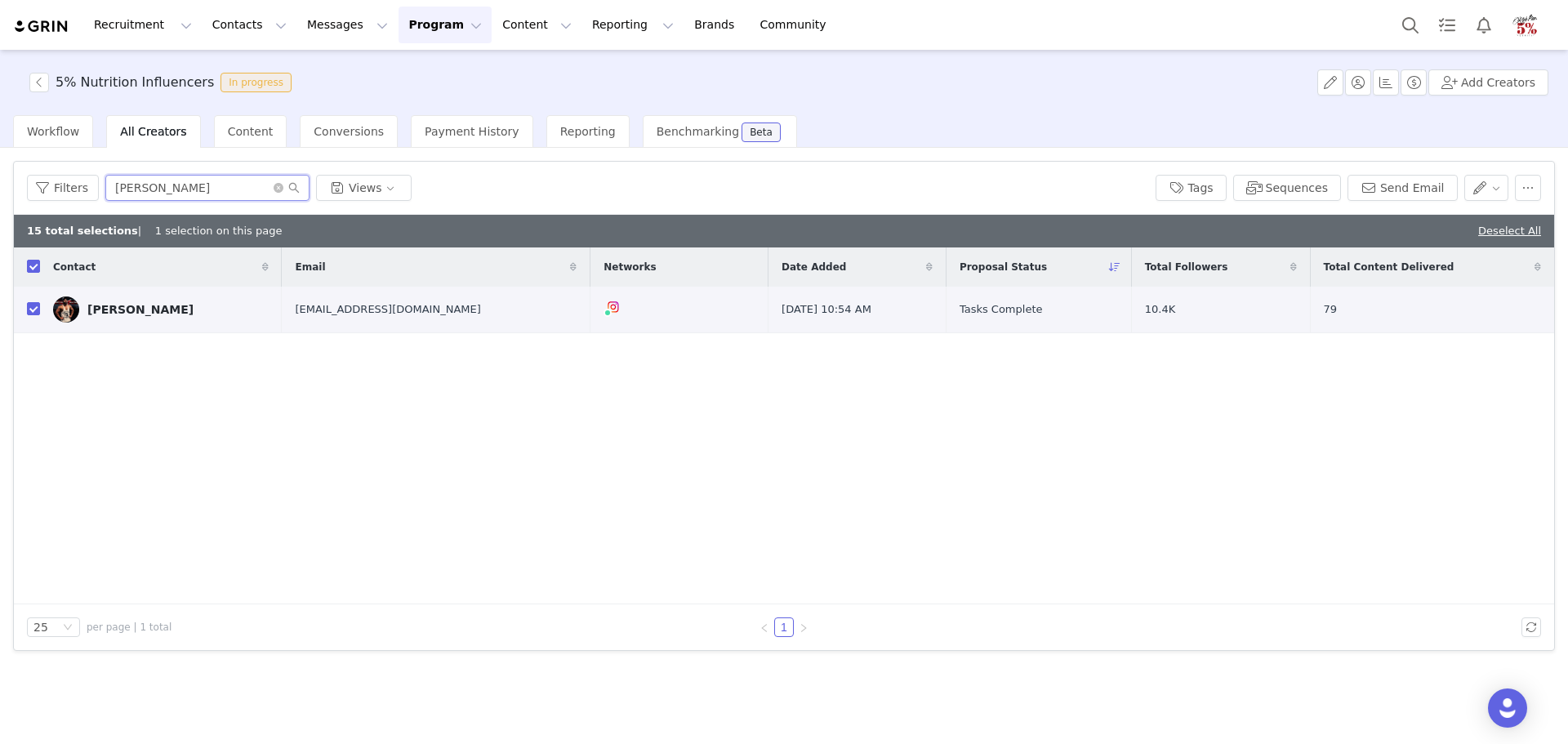
type input "jesse"
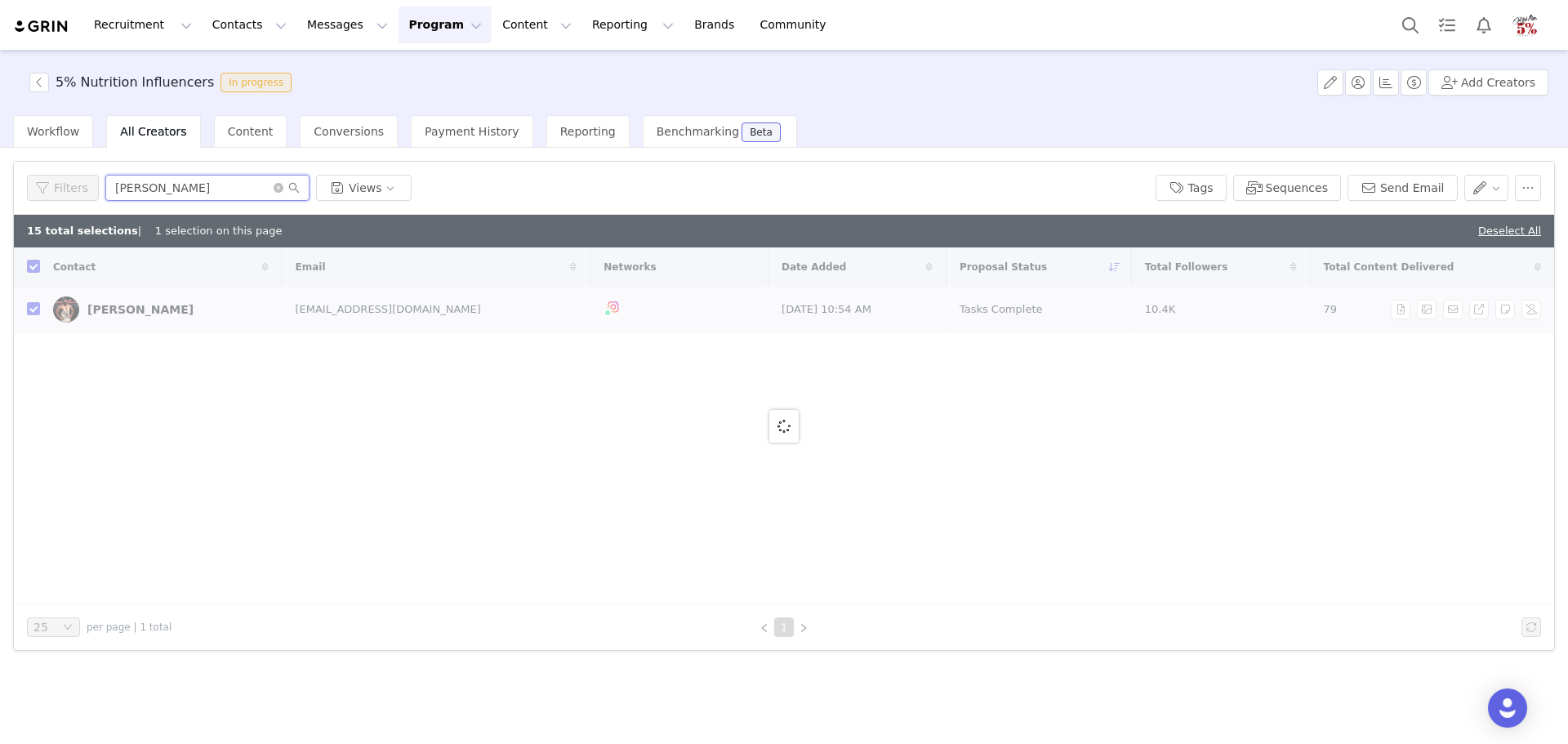
checkbox input "false"
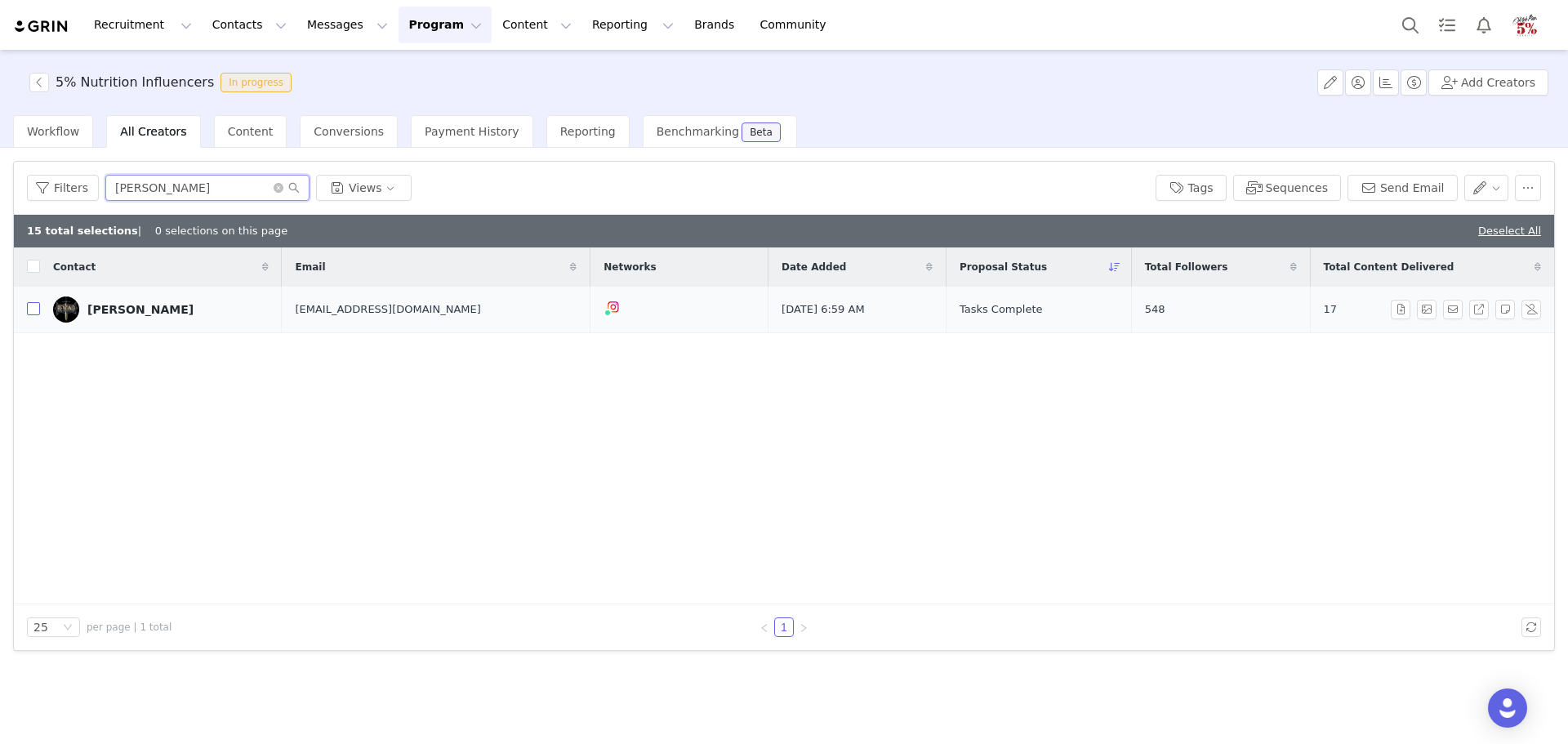
type input "jesse"
click at [30, 310] on input "checkbox" at bounding box center [34, 308] width 13 height 13
checkbox input "true"
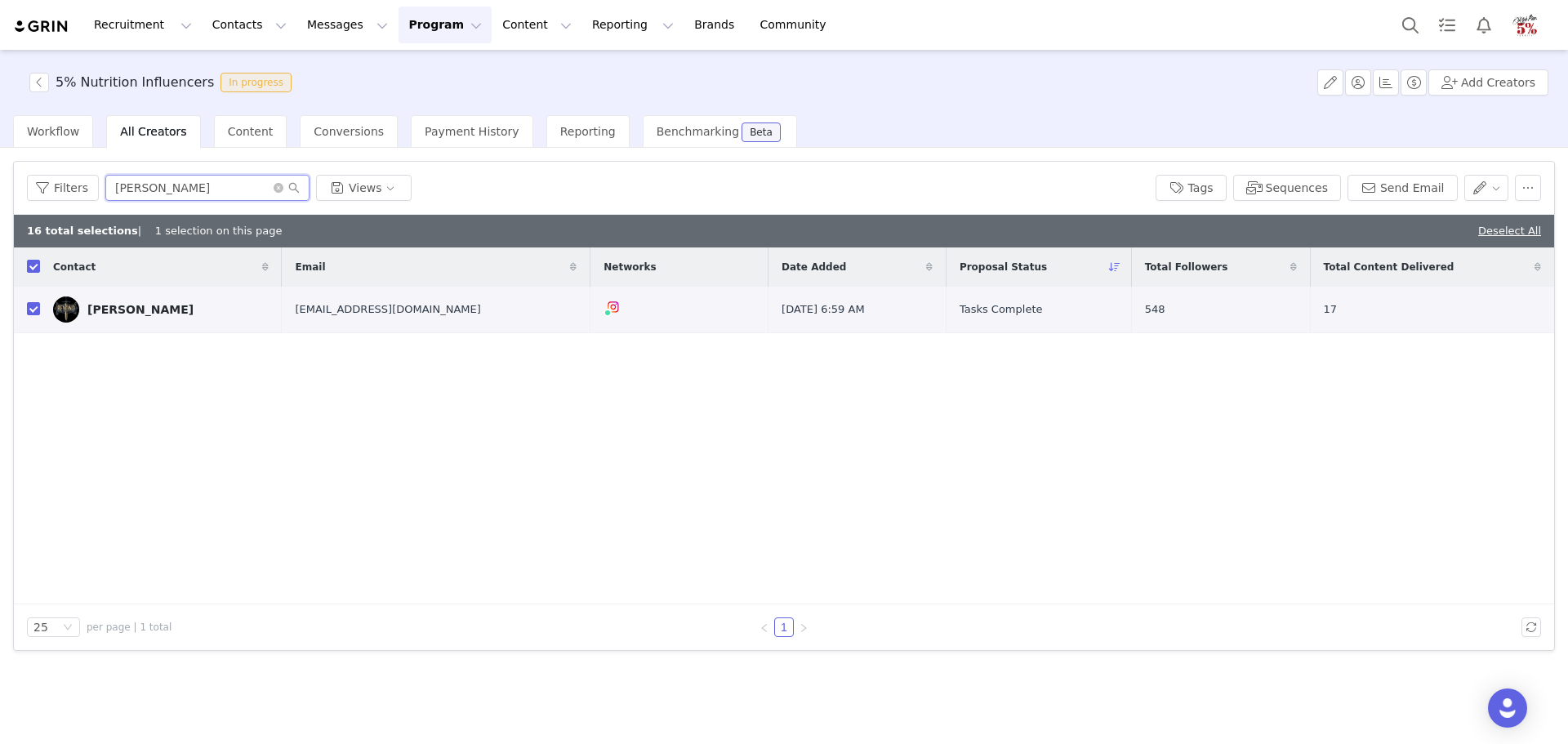
drag, startPoint x: 161, startPoint y: 191, endPoint x: 98, endPoint y: 185, distance: 63.3
click at [100, 188] on div "Filters jesse Views" at bounding box center [585, 188] width 1116 height 26
type input "tyler"
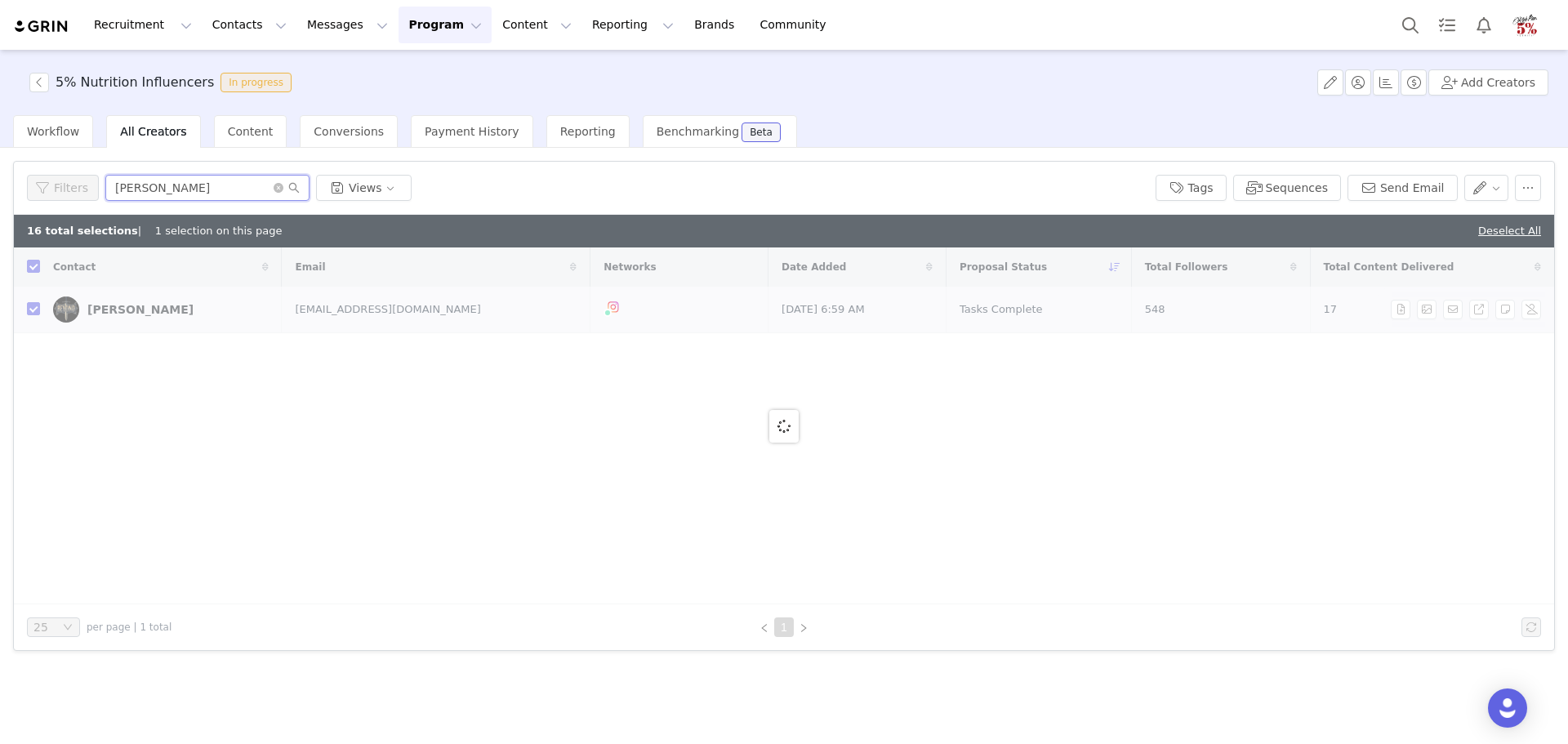
checkbox input "false"
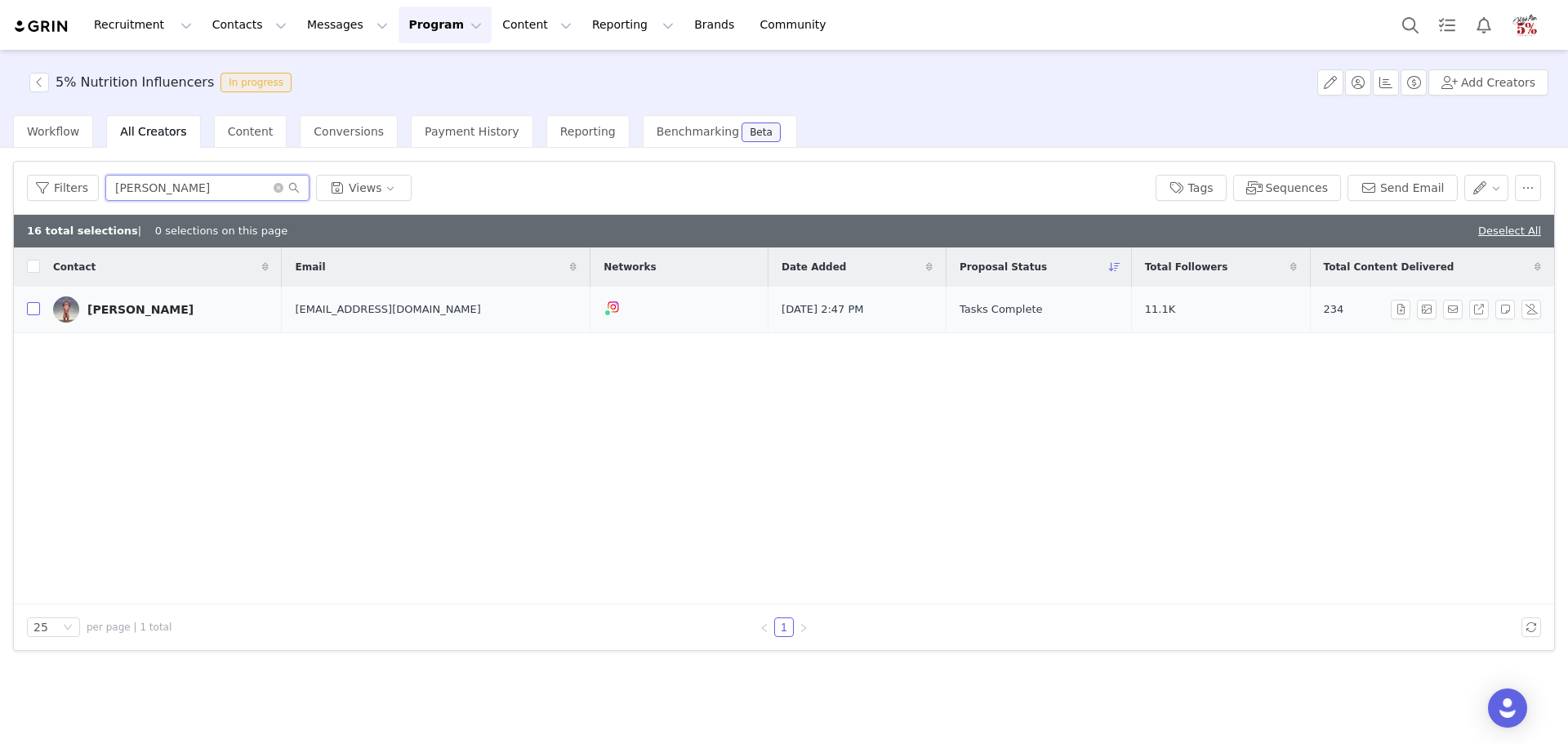
type input "tyler"
click at [36, 312] on input "checkbox" at bounding box center [34, 308] width 13 height 13
checkbox input "true"
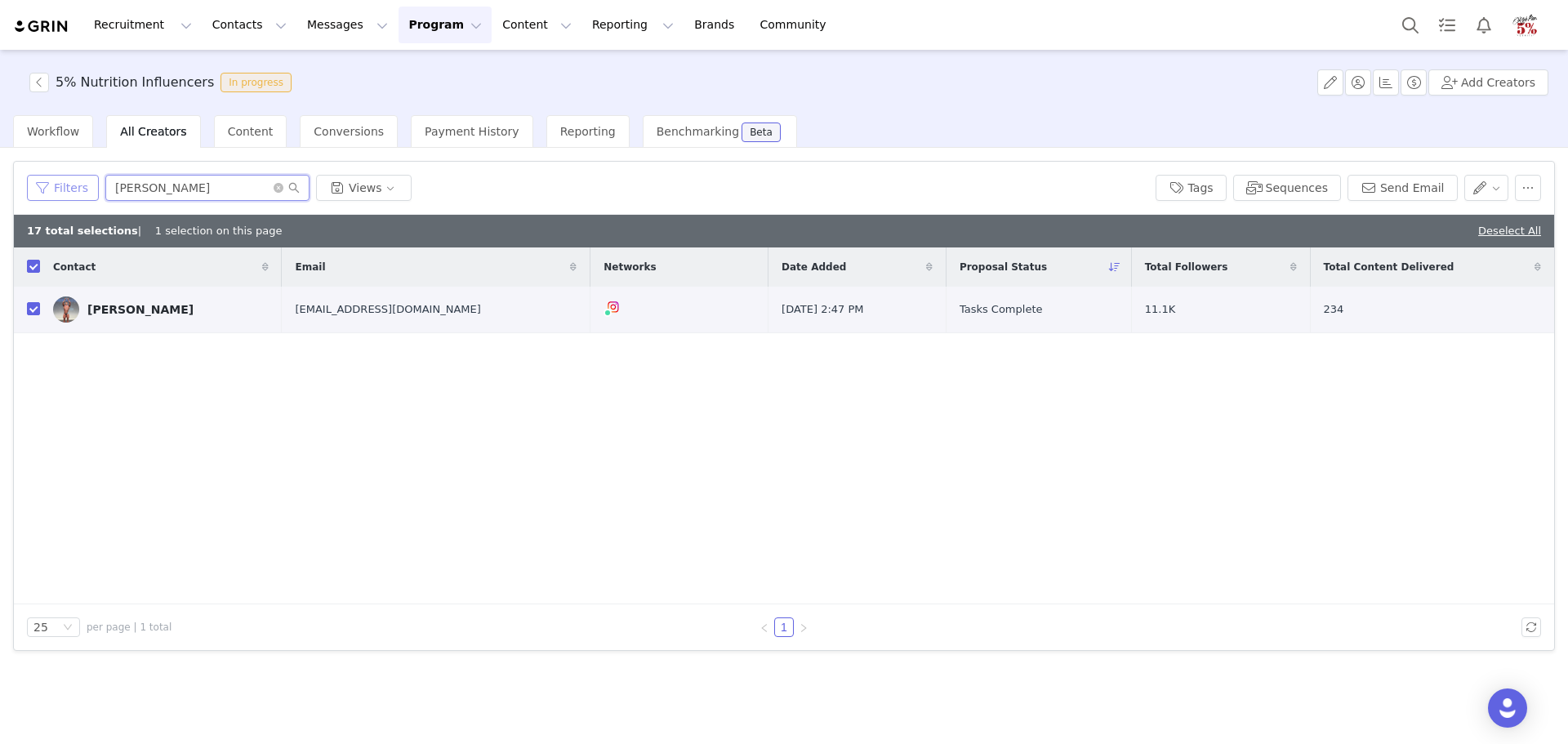
drag, startPoint x: 162, startPoint y: 188, endPoint x: 78, endPoint y: 184, distance: 84.1
click at [78, 184] on div "Filters tyler Views" at bounding box center [585, 188] width 1116 height 26
type input "matt"
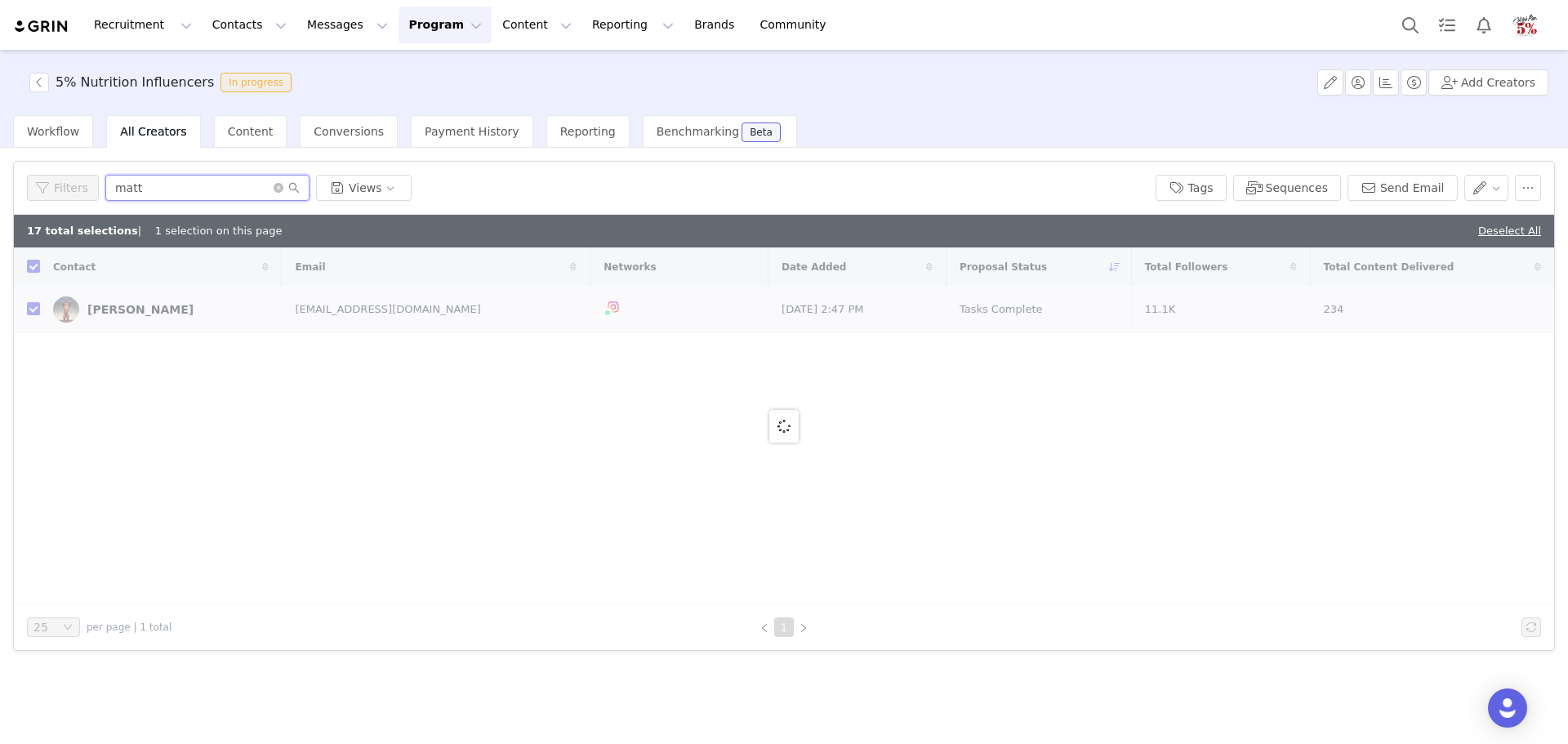
checkbox input "false"
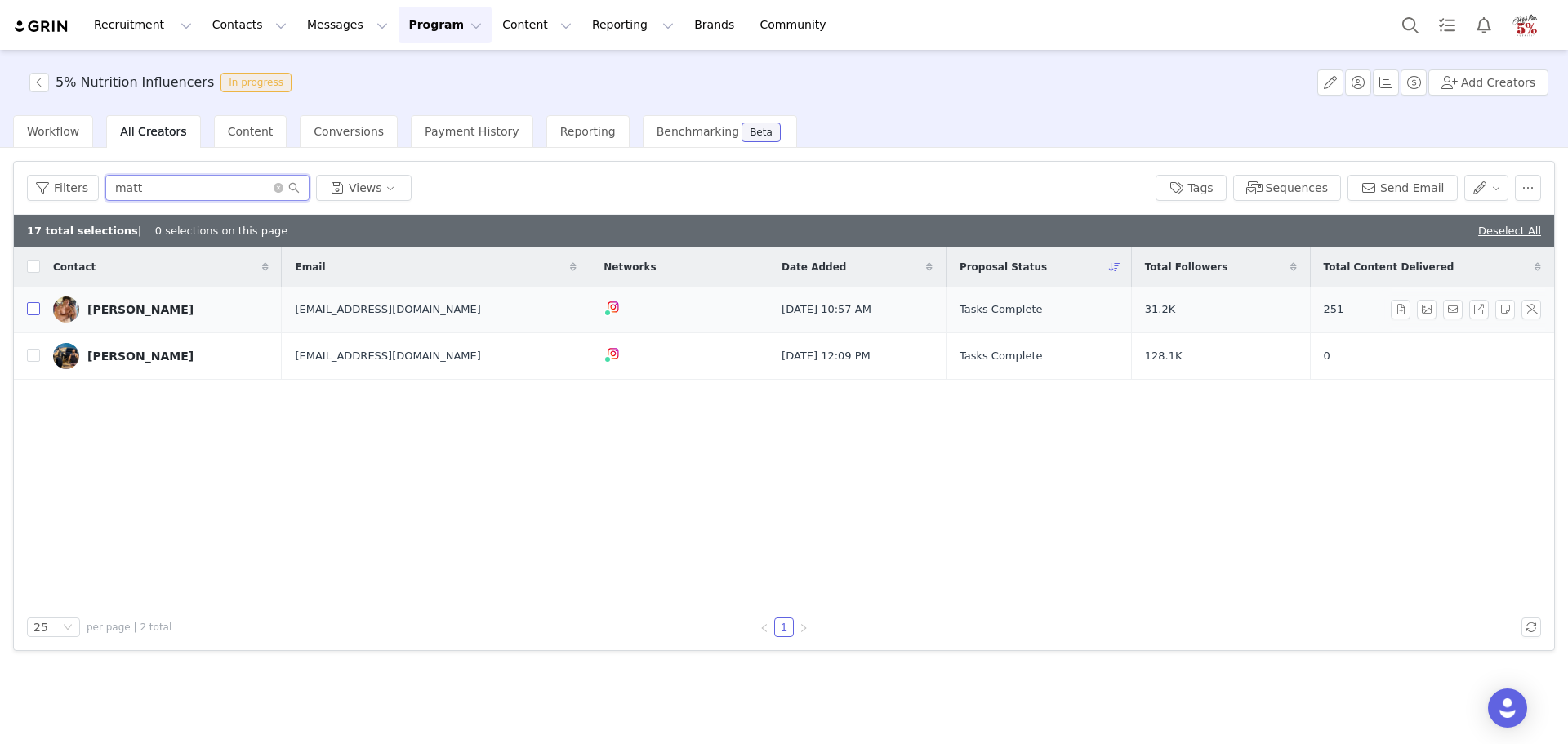
type input "matt"
click at [36, 309] on input "checkbox" at bounding box center [34, 308] width 13 height 13
checkbox input "true"
drag, startPoint x: 129, startPoint y: 190, endPoint x: 82, endPoint y: 186, distance: 47.2
click at [82, 186] on div "Filters matt Views" at bounding box center [585, 188] width 1116 height 26
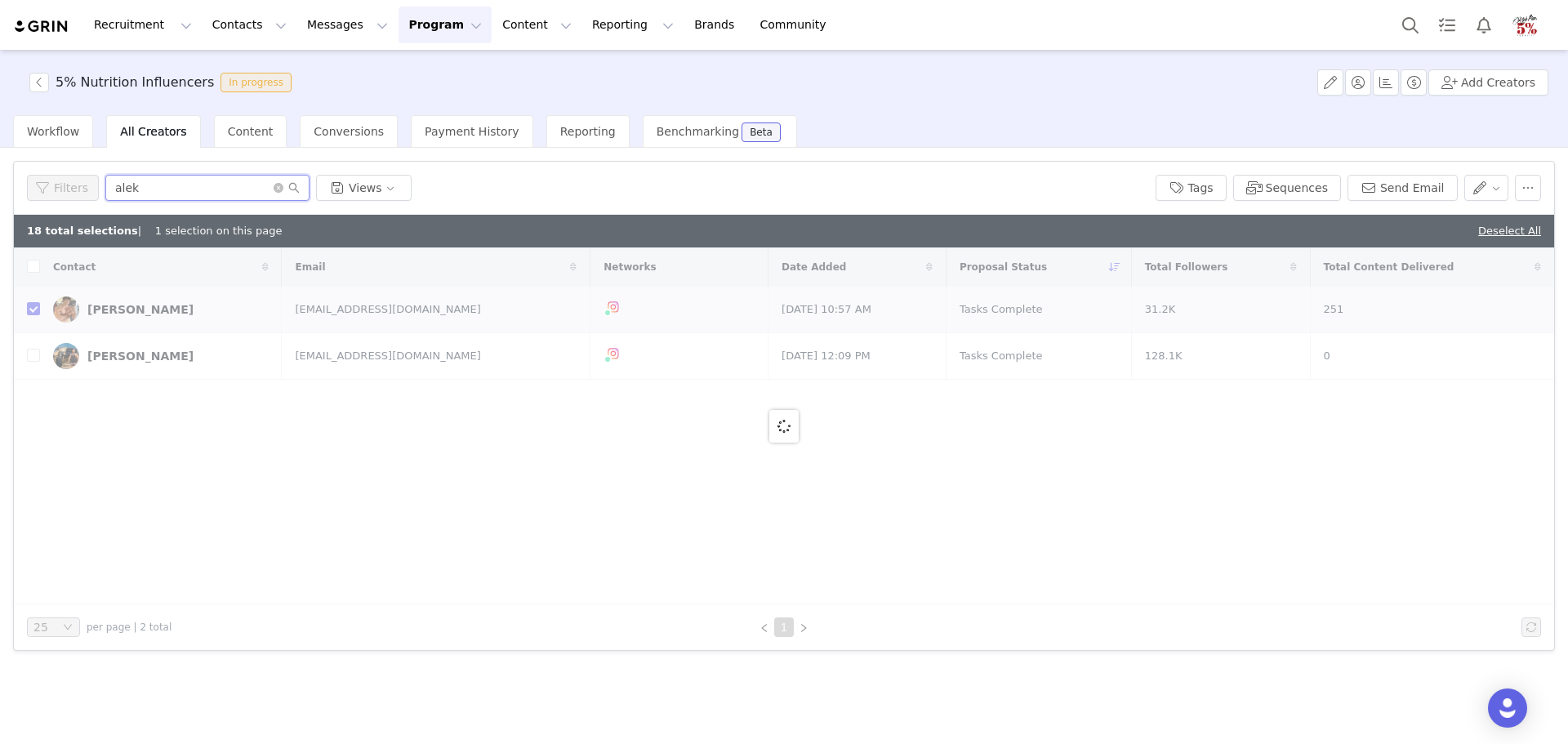
type input "aleks"
checkbox input "false"
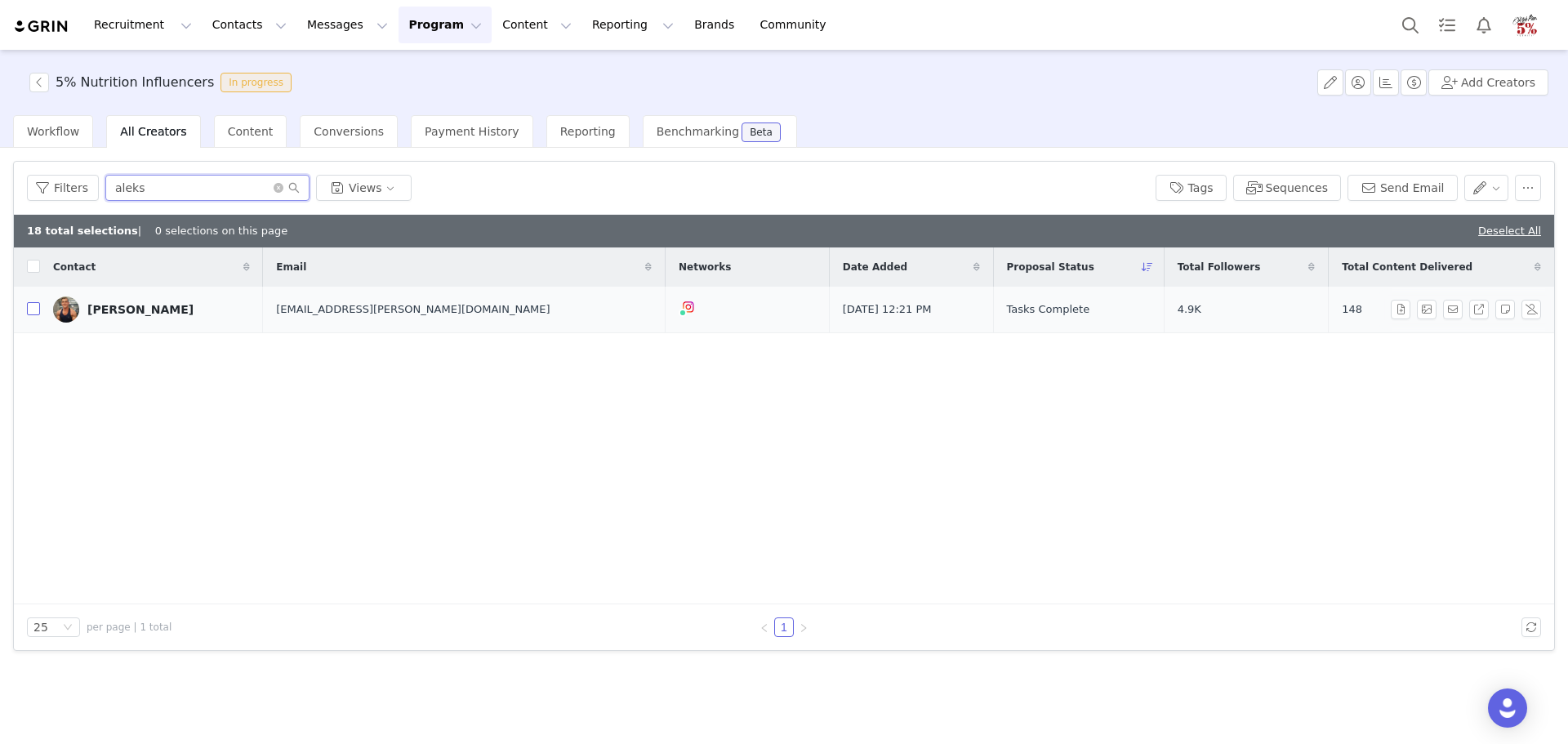
type input "aleks"
click at [35, 309] on input "checkbox" at bounding box center [34, 308] width 13 height 13
checkbox input "true"
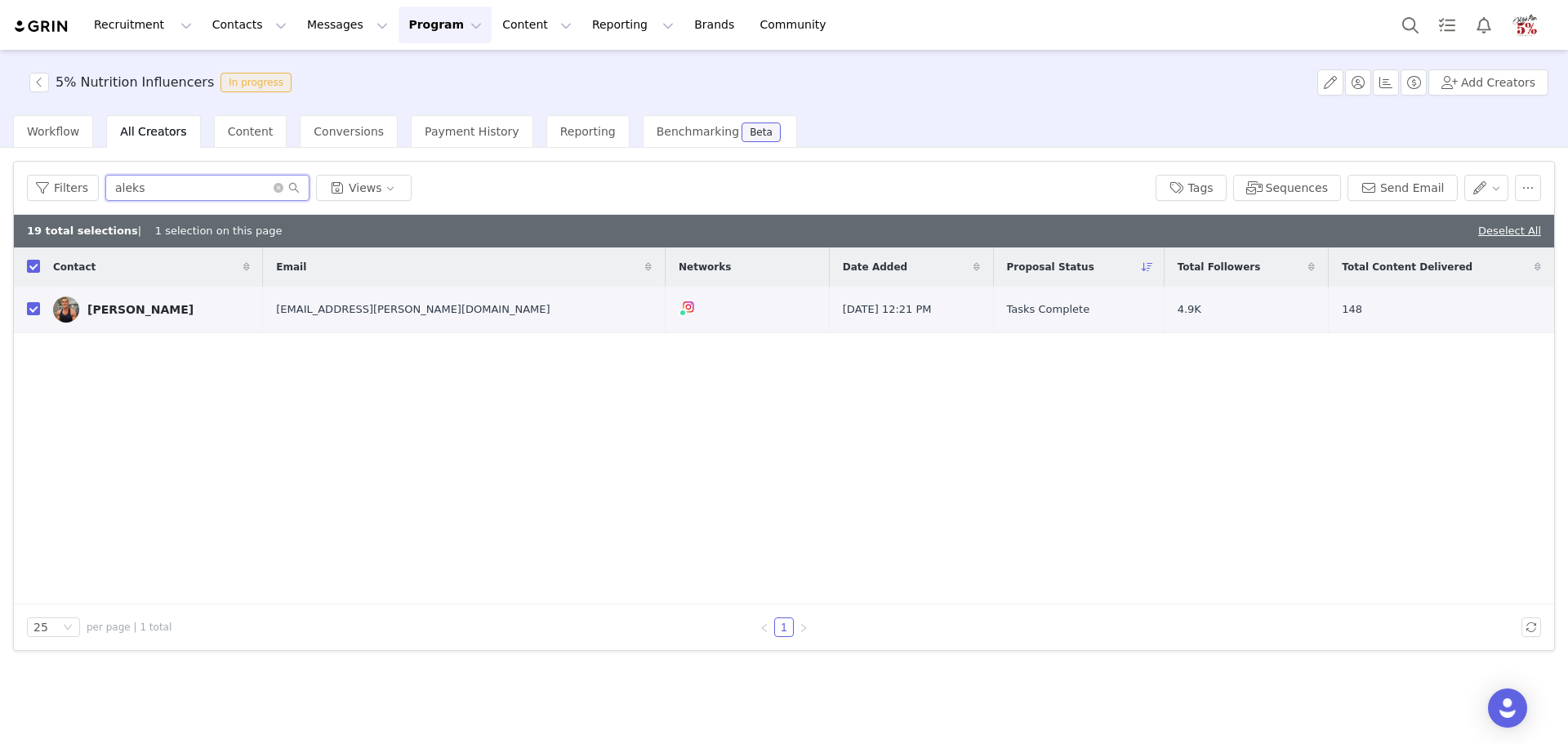
drag, startPoint x: 166, startPoint y: 194, endPoint x: 95, endPoint y: 188, distance: 71.3
click at [96, 188] on div "Filters aleks Views" at bounding box center [585, 188] width 1116 height 26
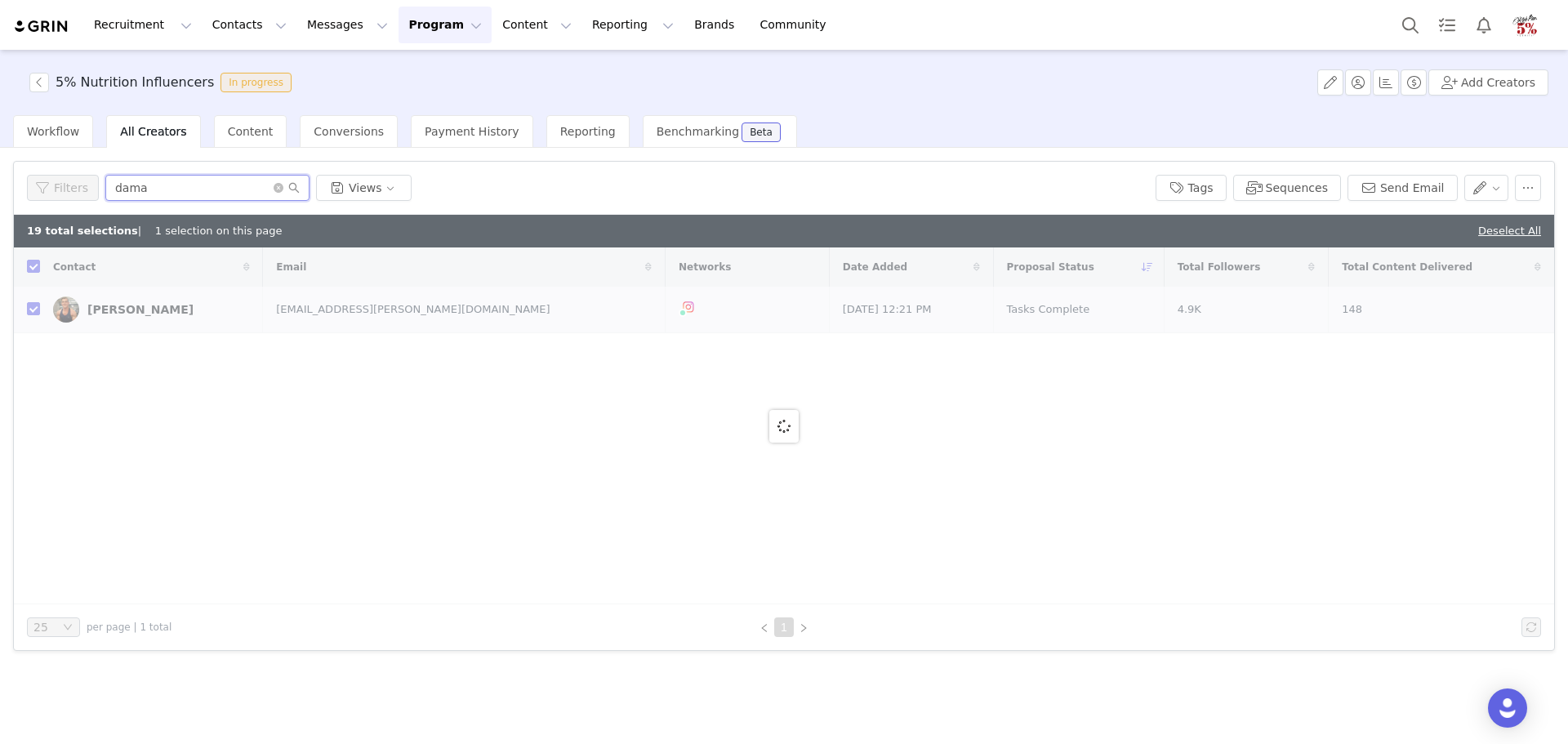
type input "damar"
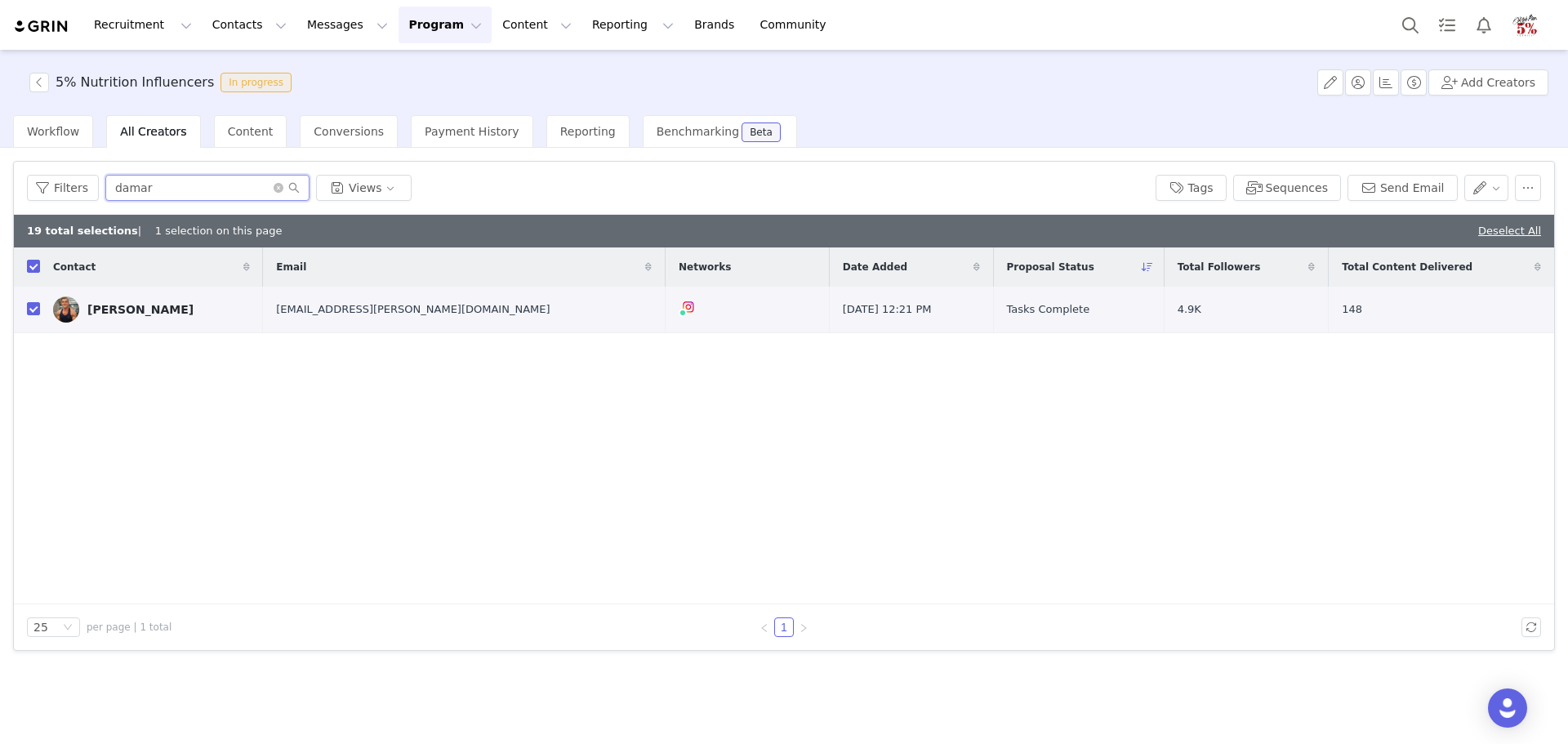
checkbox input "false"
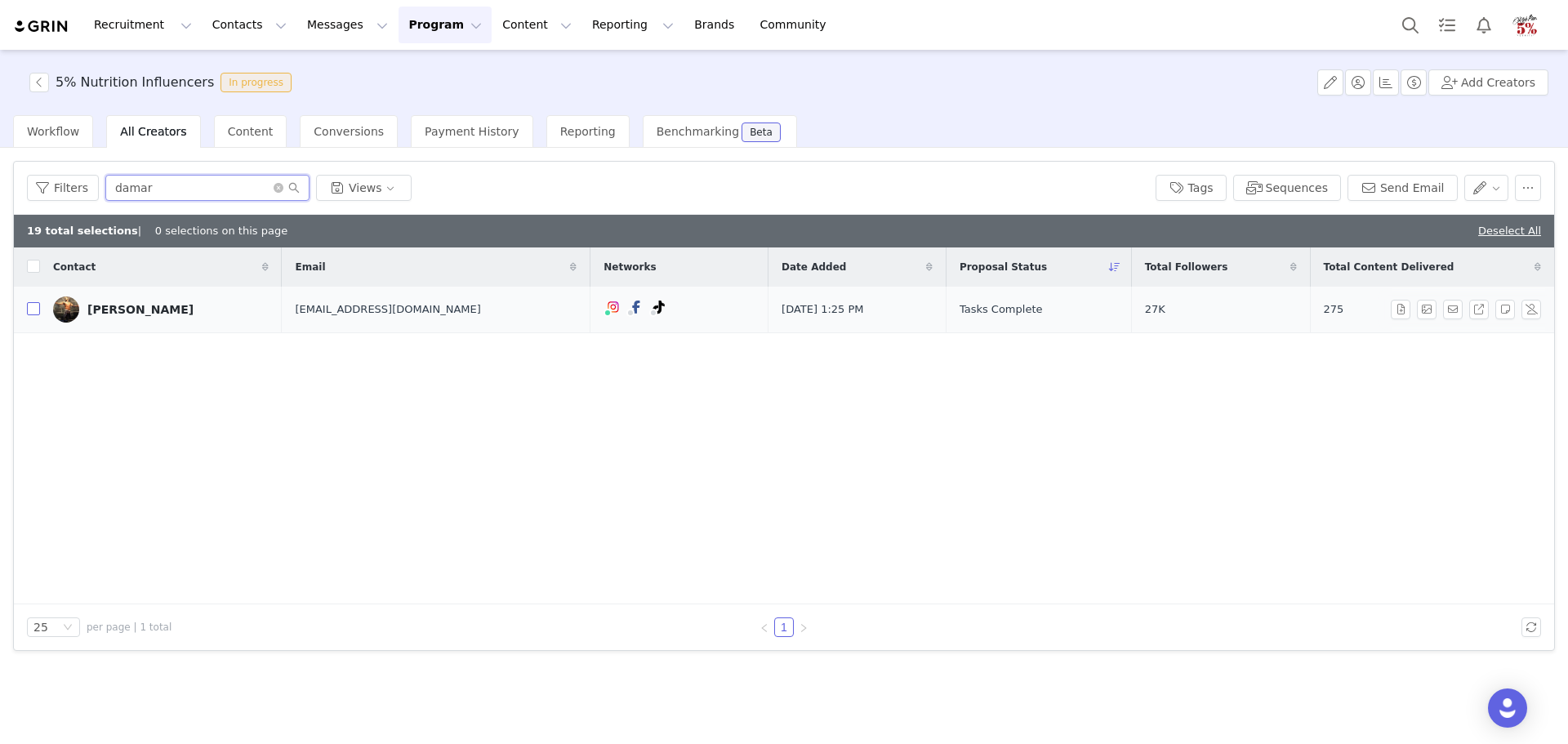
type input "damar"
click at [33, 312] on input "checkbox" at bounding box center [34, 308] width 13 height 13
checkbox input "true"
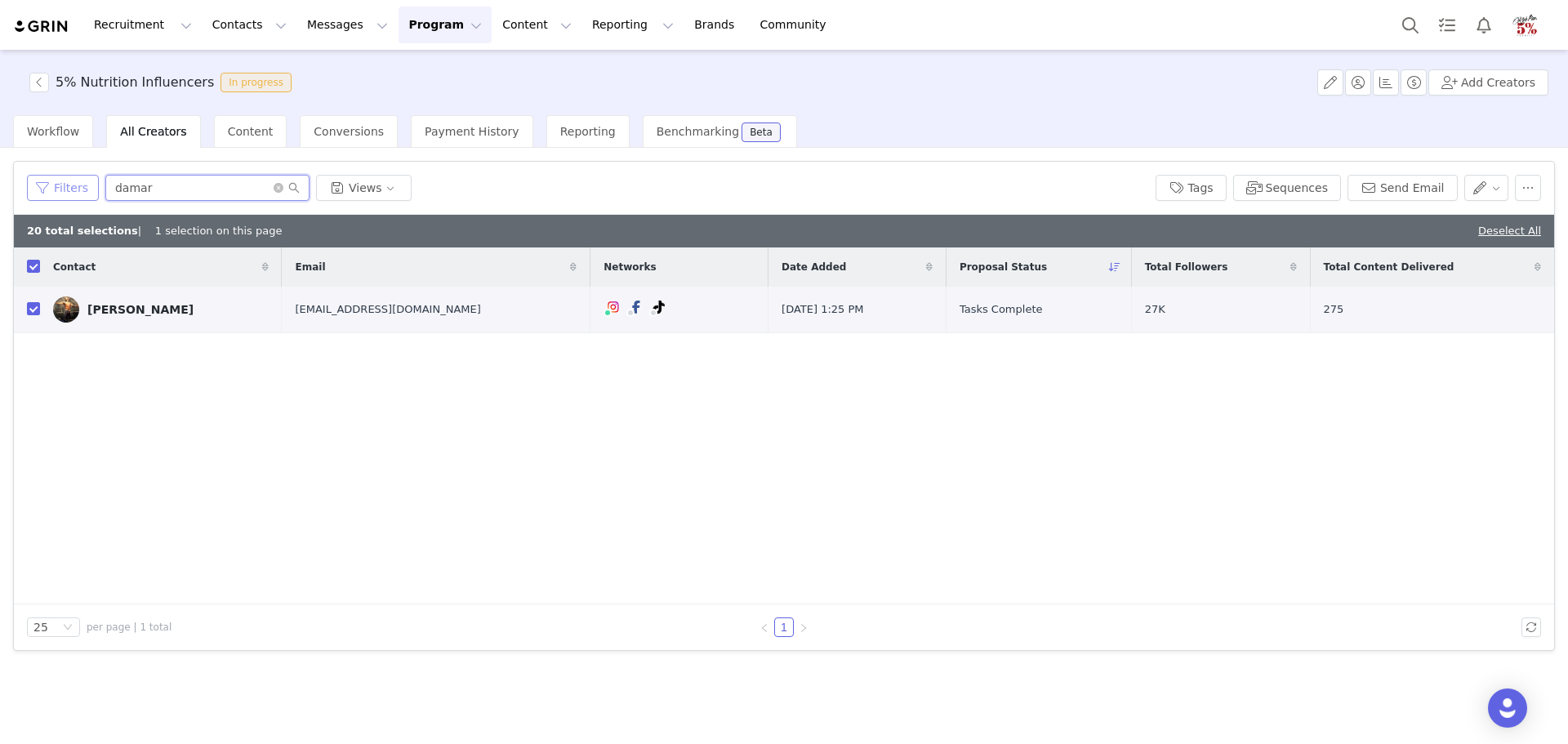
drag, startPoint x: 167, startPoint y: 190, endPoint x: 87, endPoint y: 179, distance: 80.8
click at [87, 179] on div "Filters damar Views" at bounding box center [585, 188] width 1116 height 26
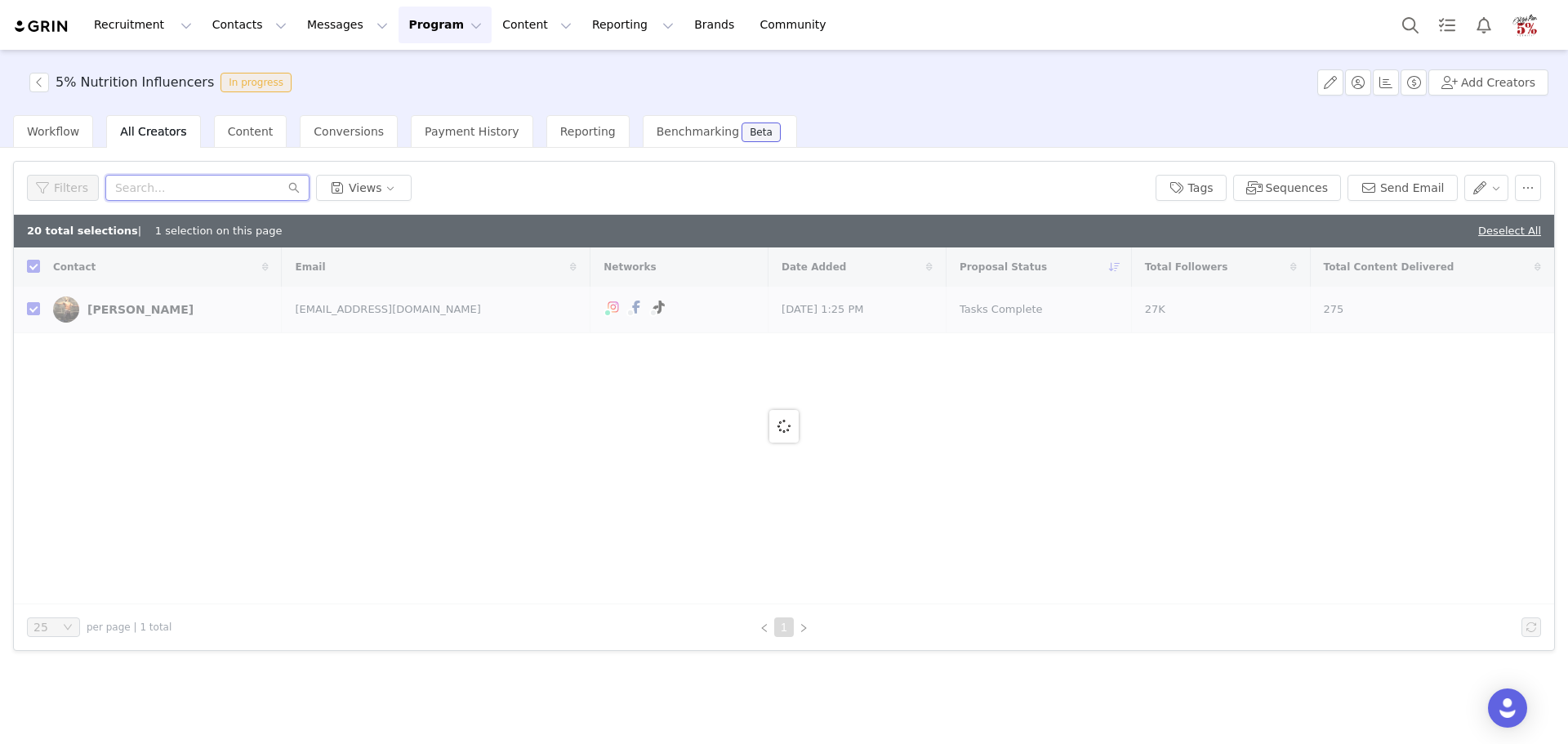
checkbox input "false"
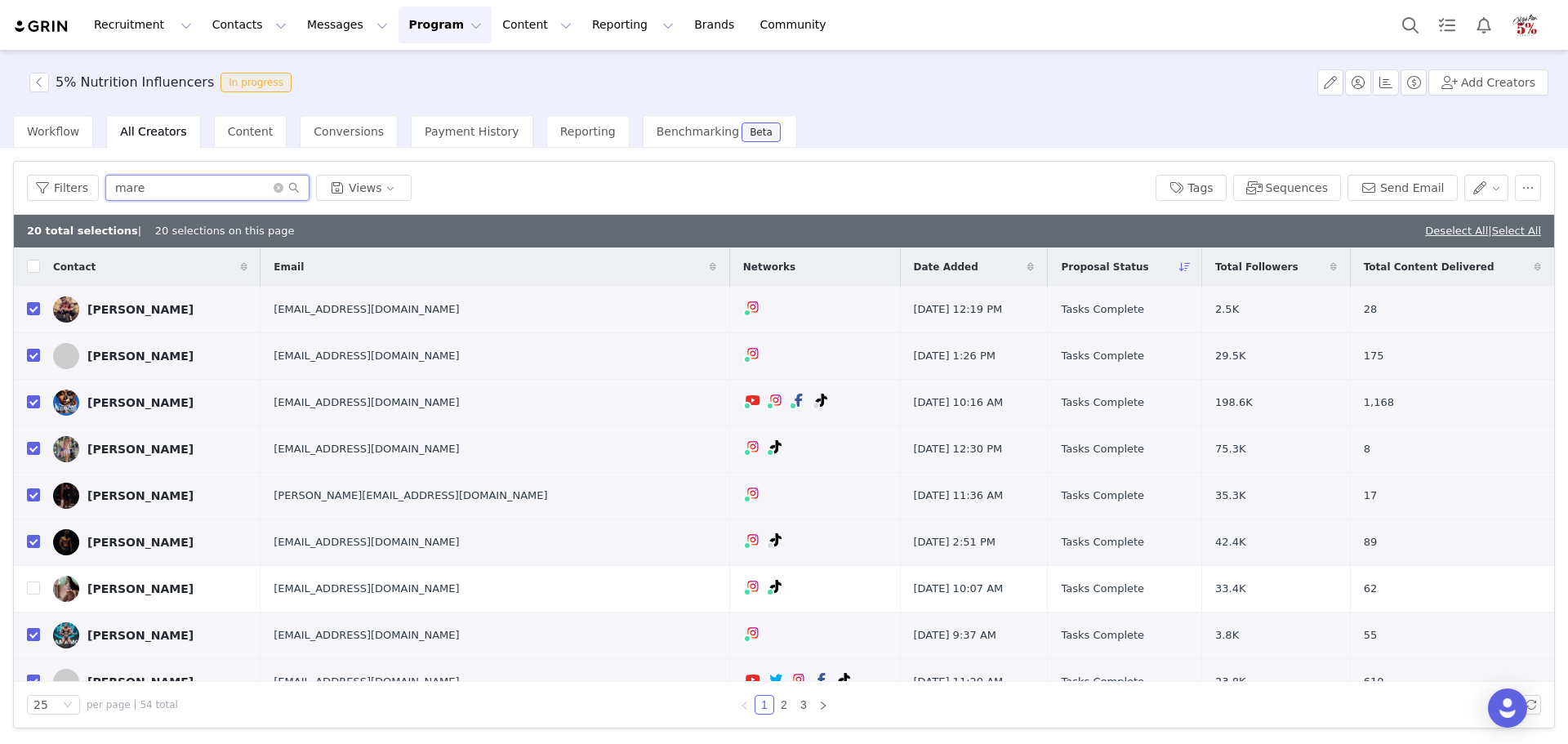
type input "marek"
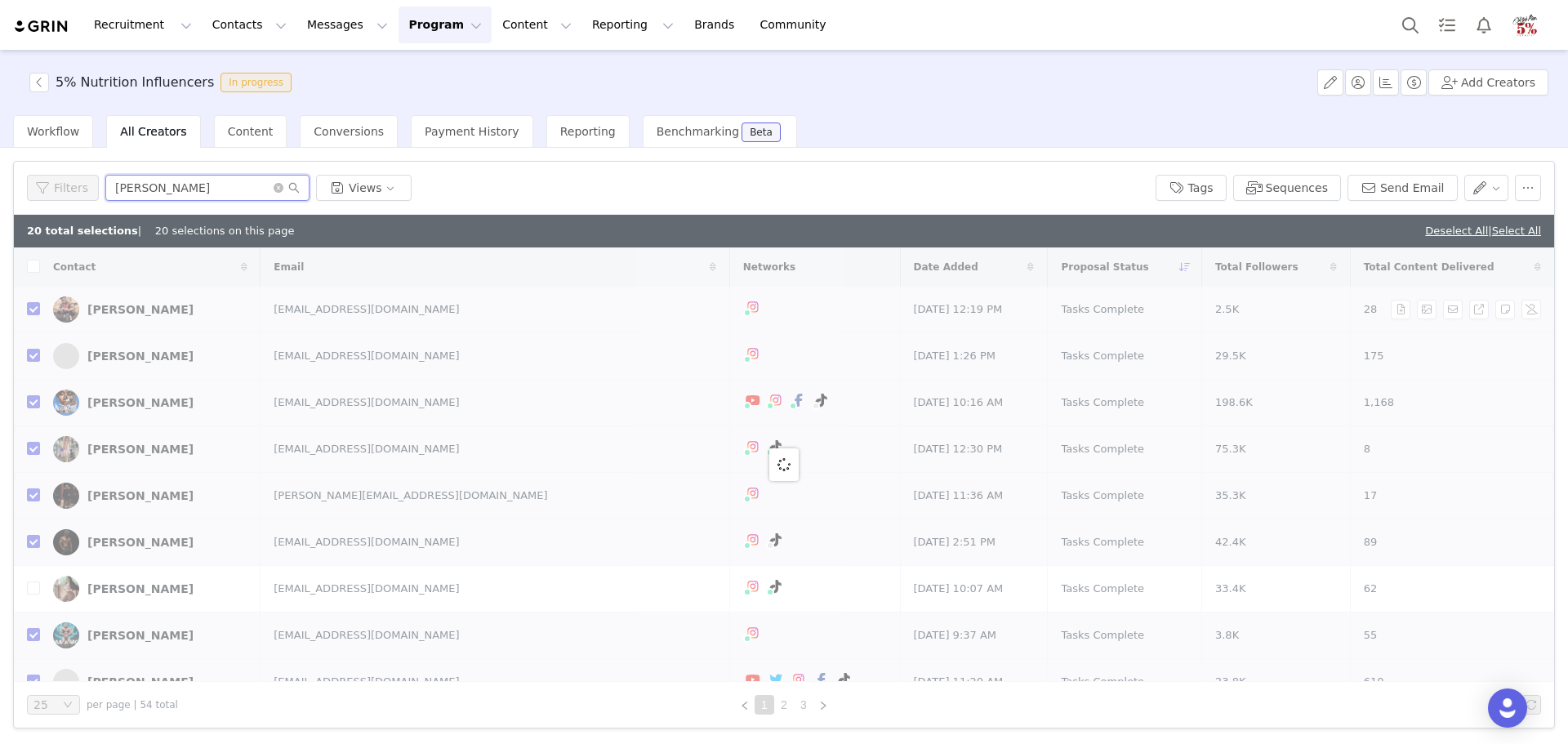
checkbox input "false"
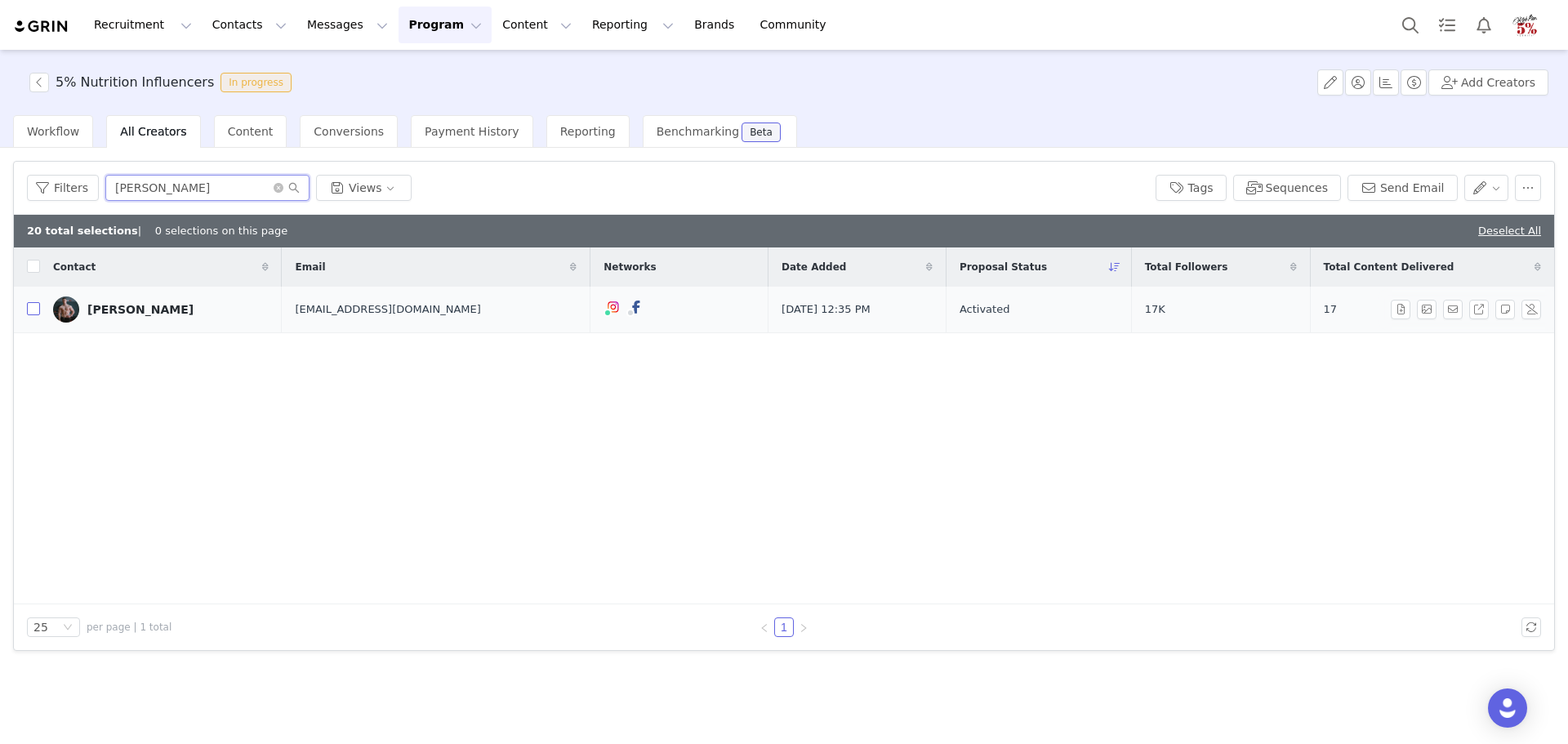
type input "marek"
click at [35, 310] on input "checkbox" at bounding box center [34, 308] width 13 height 13
checkbox input "true"
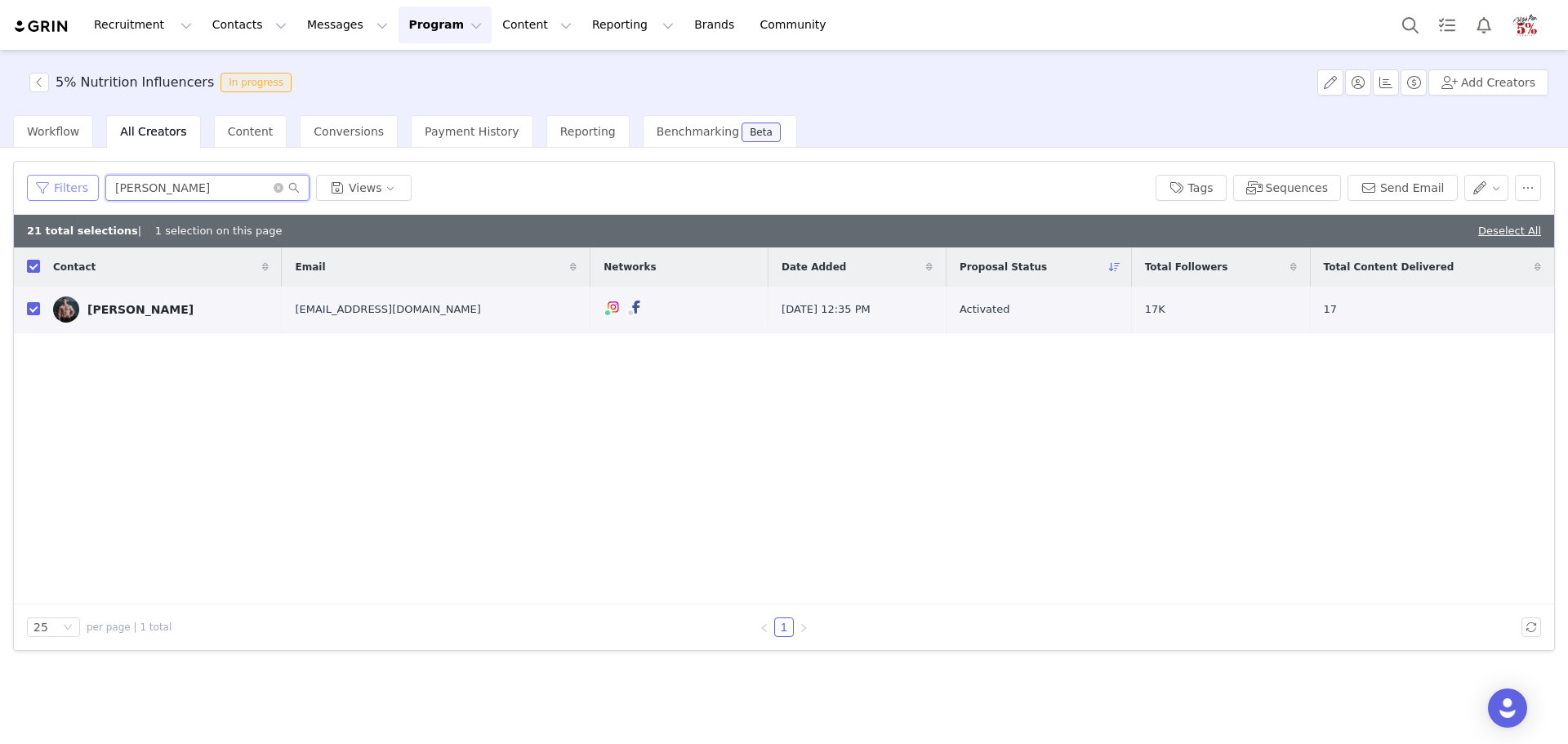
drag, startPoint x: 179, startPoint y: 182, endPoint x: 82, endPoint y: 188, distance: 97.2
click at [84, 188] on div "Filters marek Views" at bounding box center [585, 188] width 1116 height 26
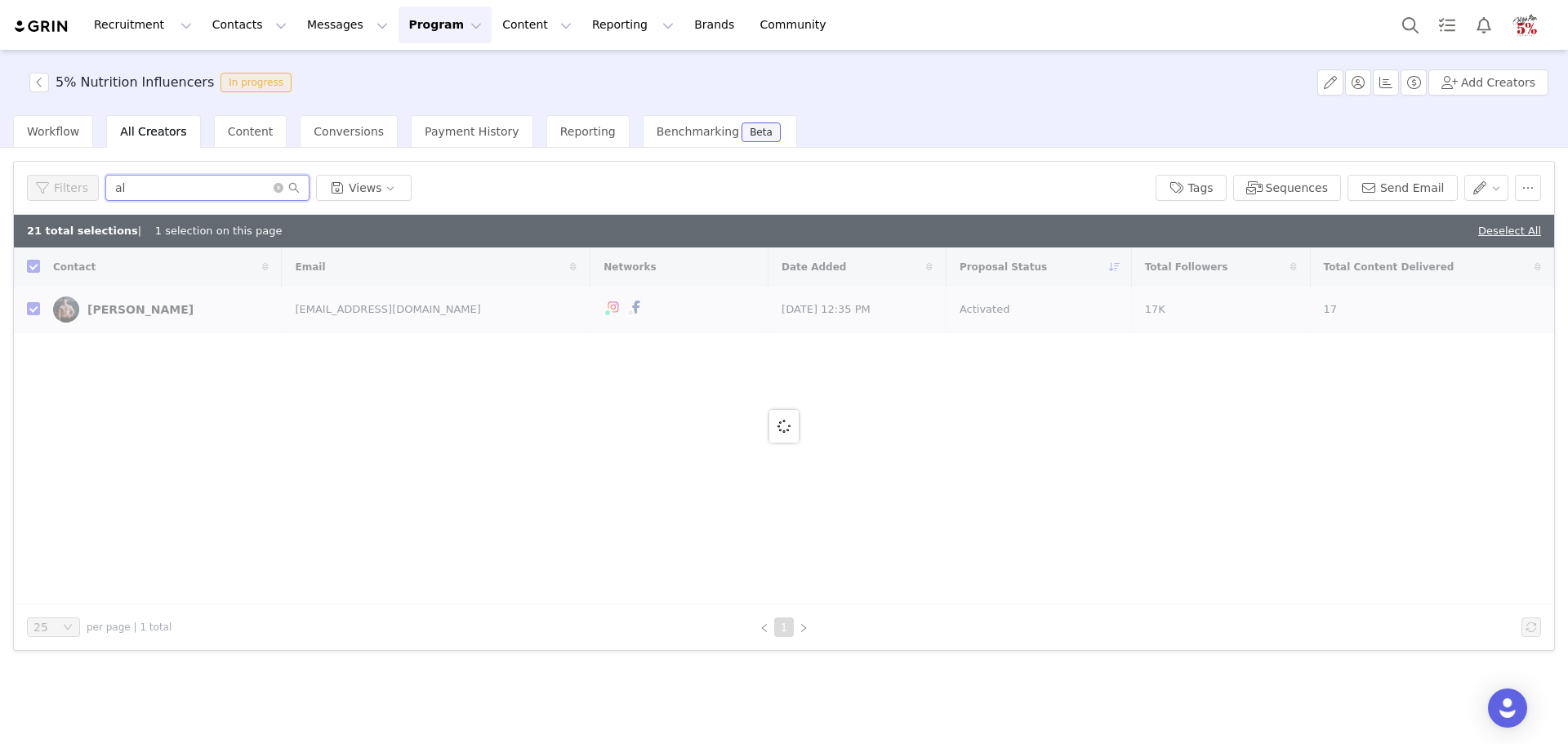
type input "ale"
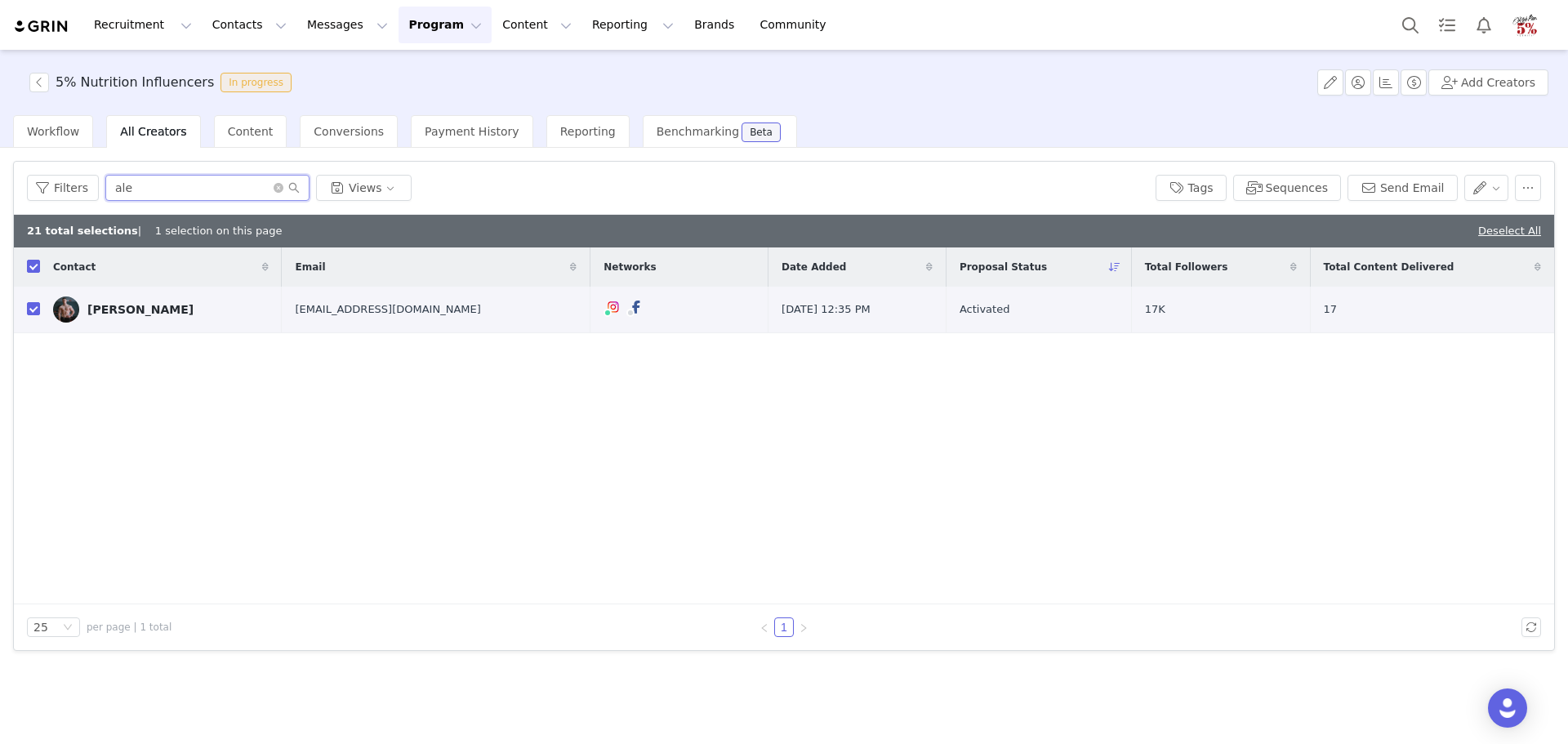
checkbox input "false"
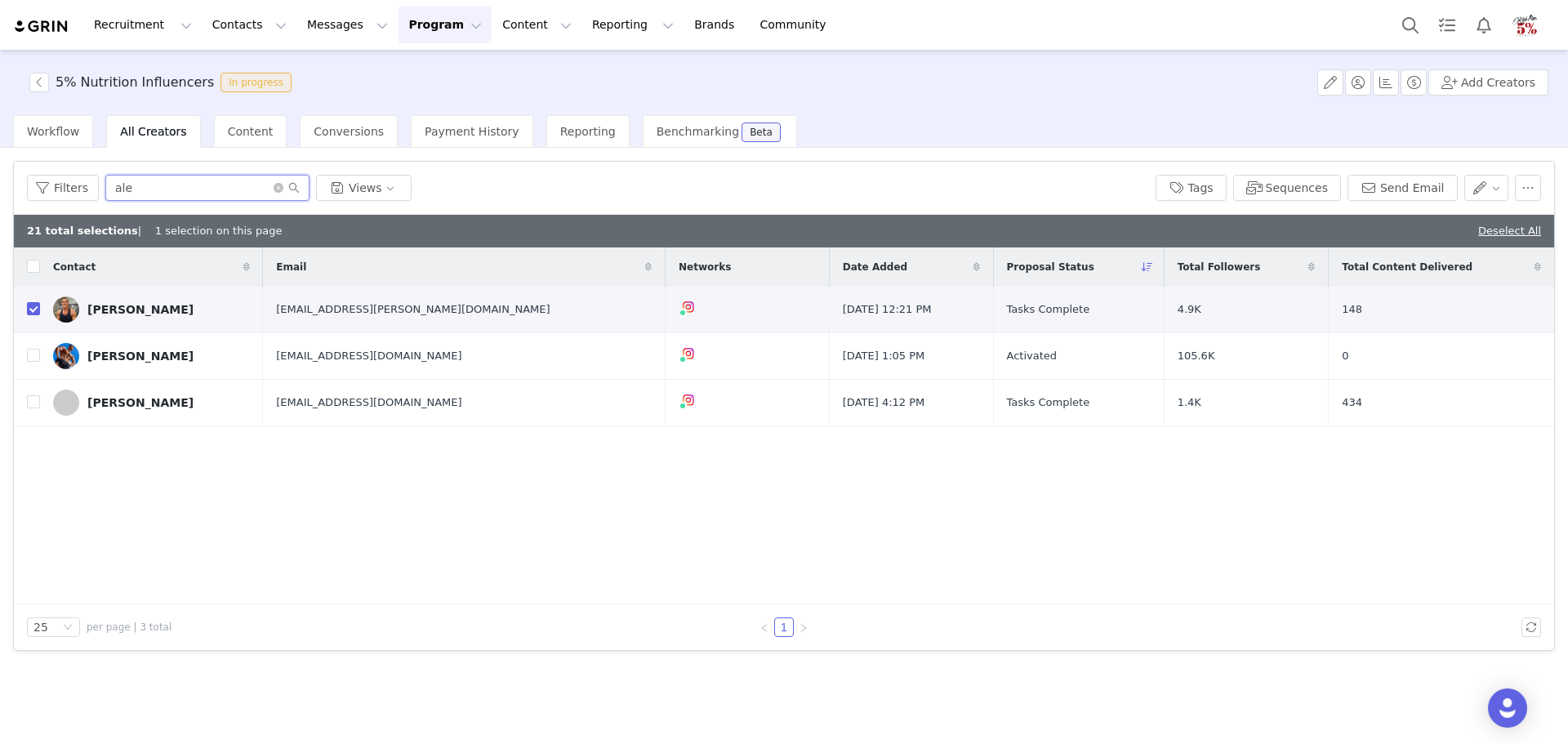
type input "alex"
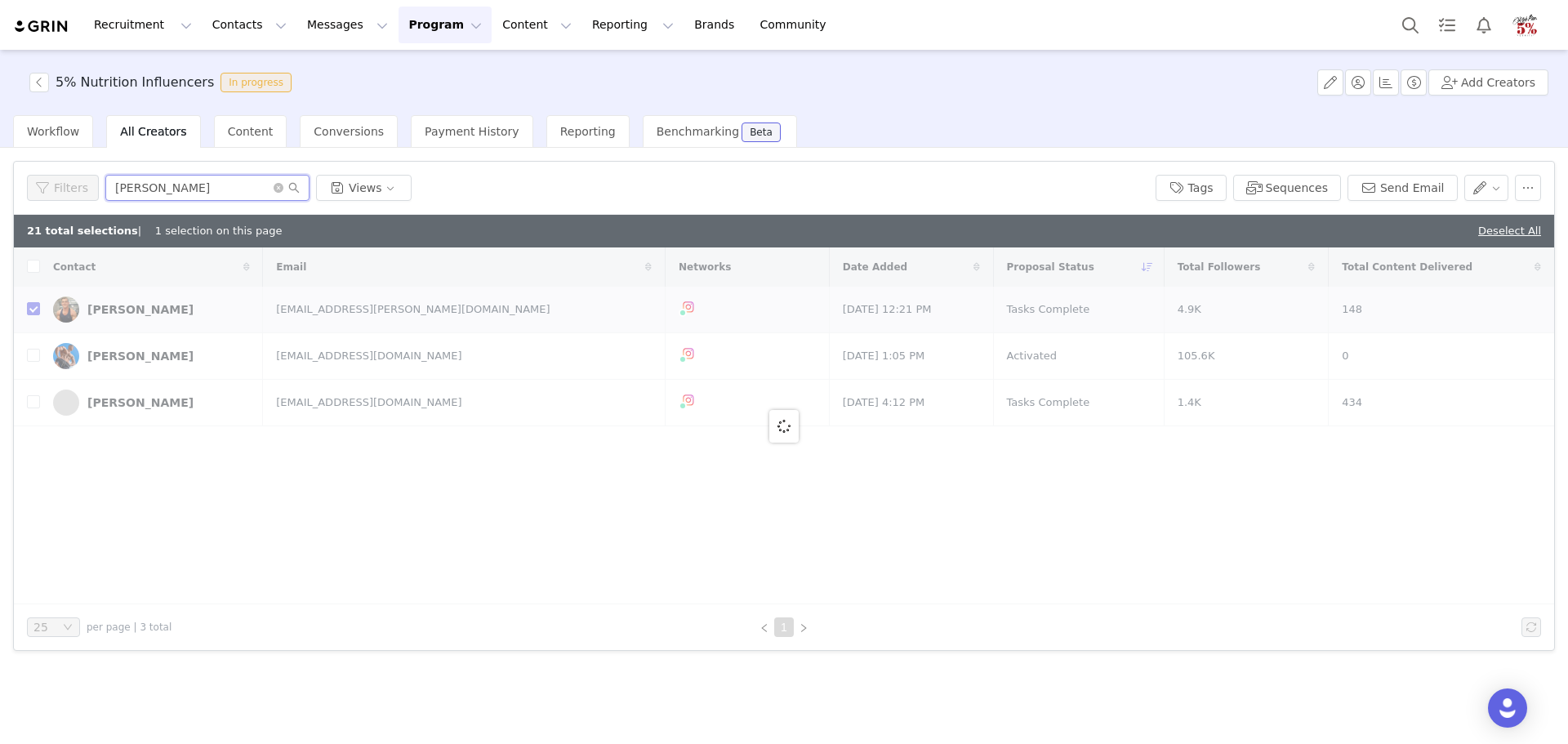
checkbox input "false"
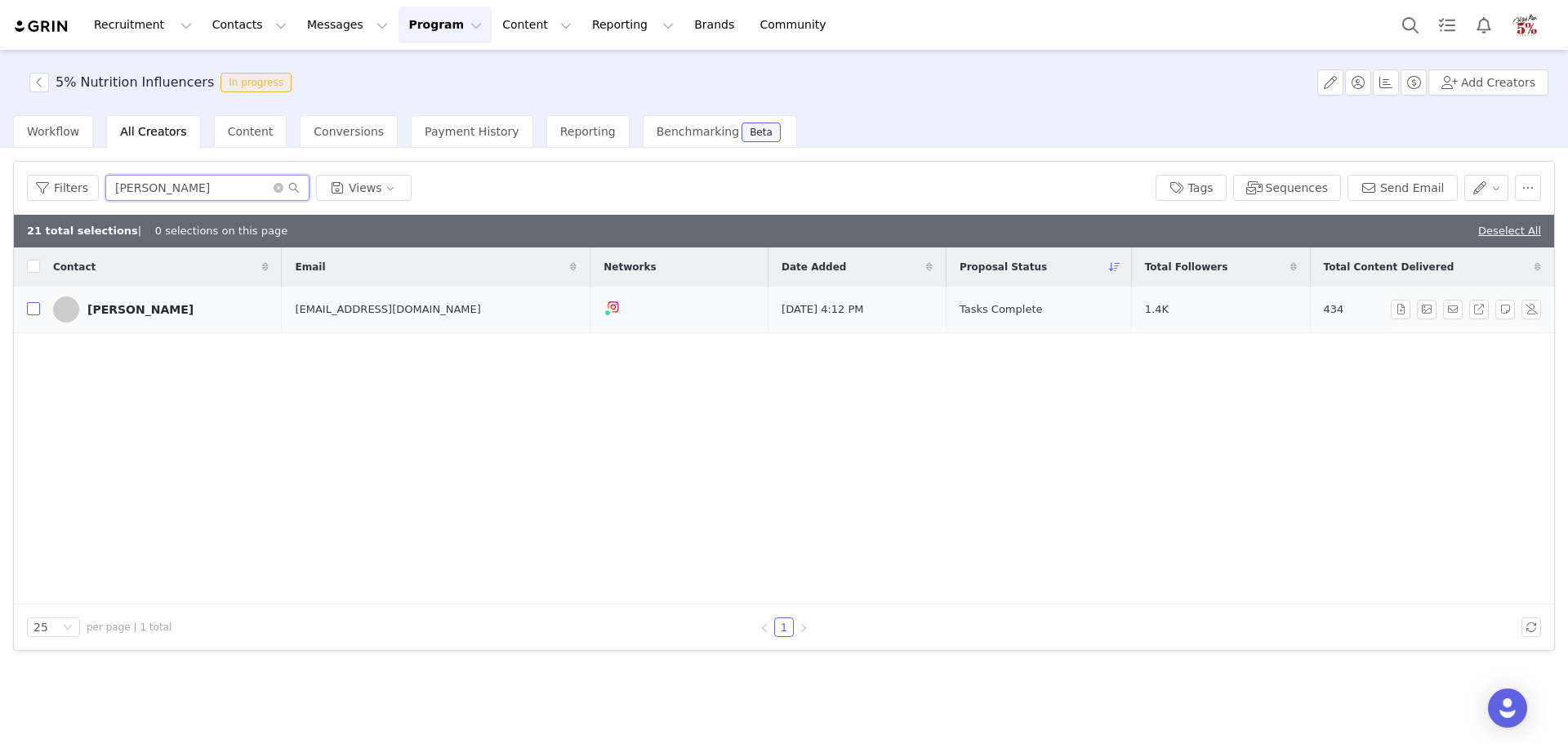
type input "alex"
click at [31, 311] on input "checkbox" at bounding box center [34, 308] width 13 height 13
checkbox input "true"
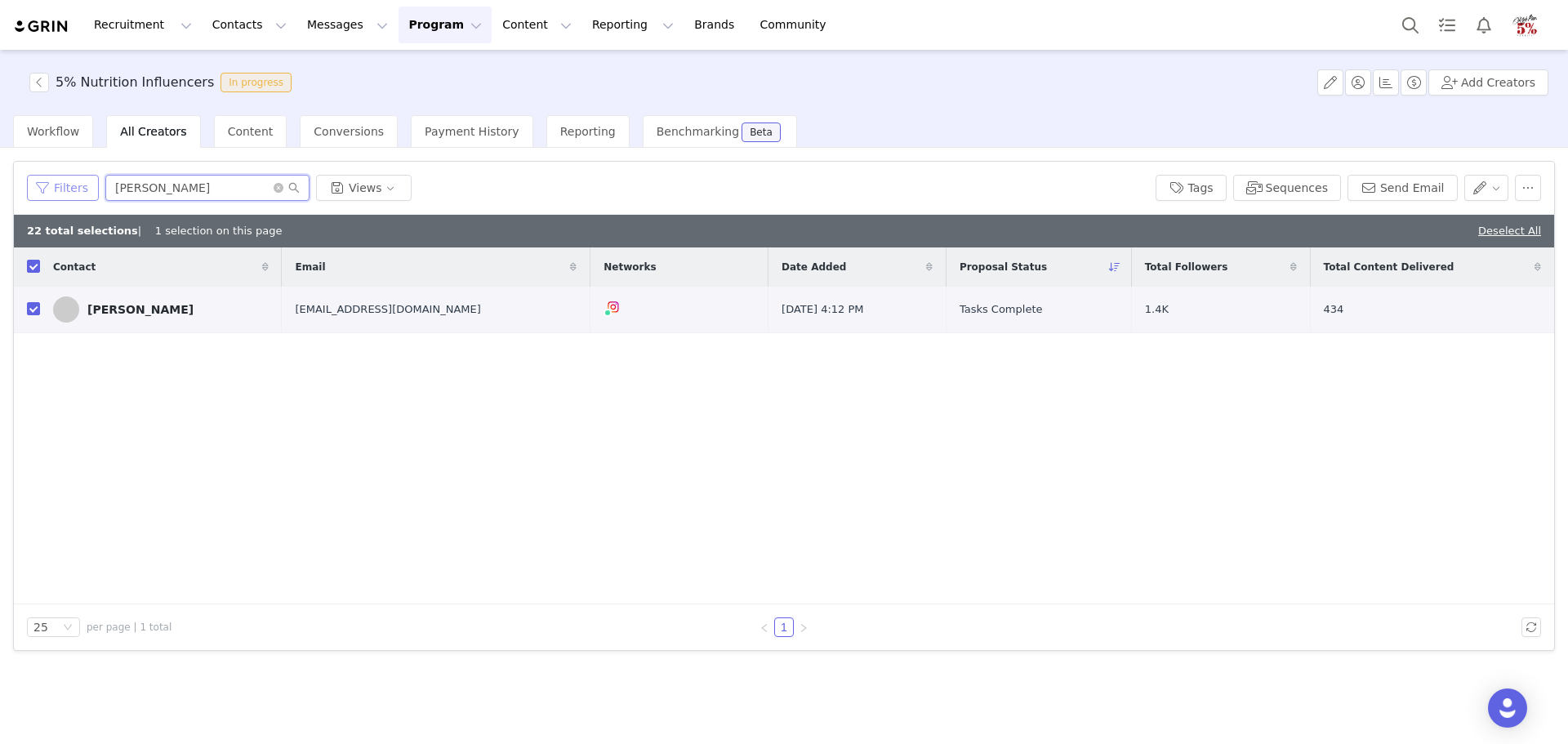
drag, startPoint x: 149, startPoint y: 194, endPoint x: 82, endPoint y: 192, distance: 67.0
click at [82, 192] on div "Filters alex Views" at bounding box center [585, 188] width 1116 height 26
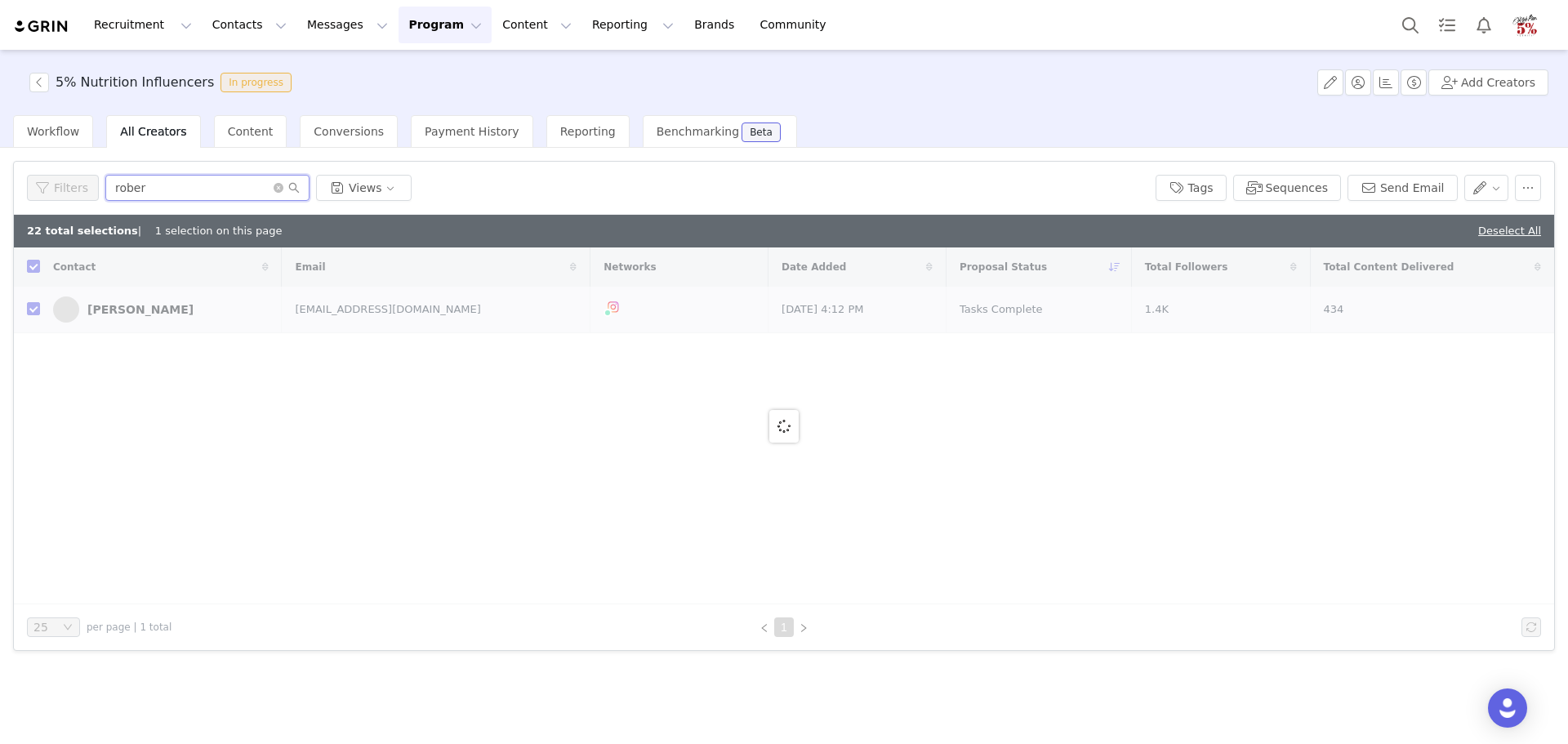
type input "robert"
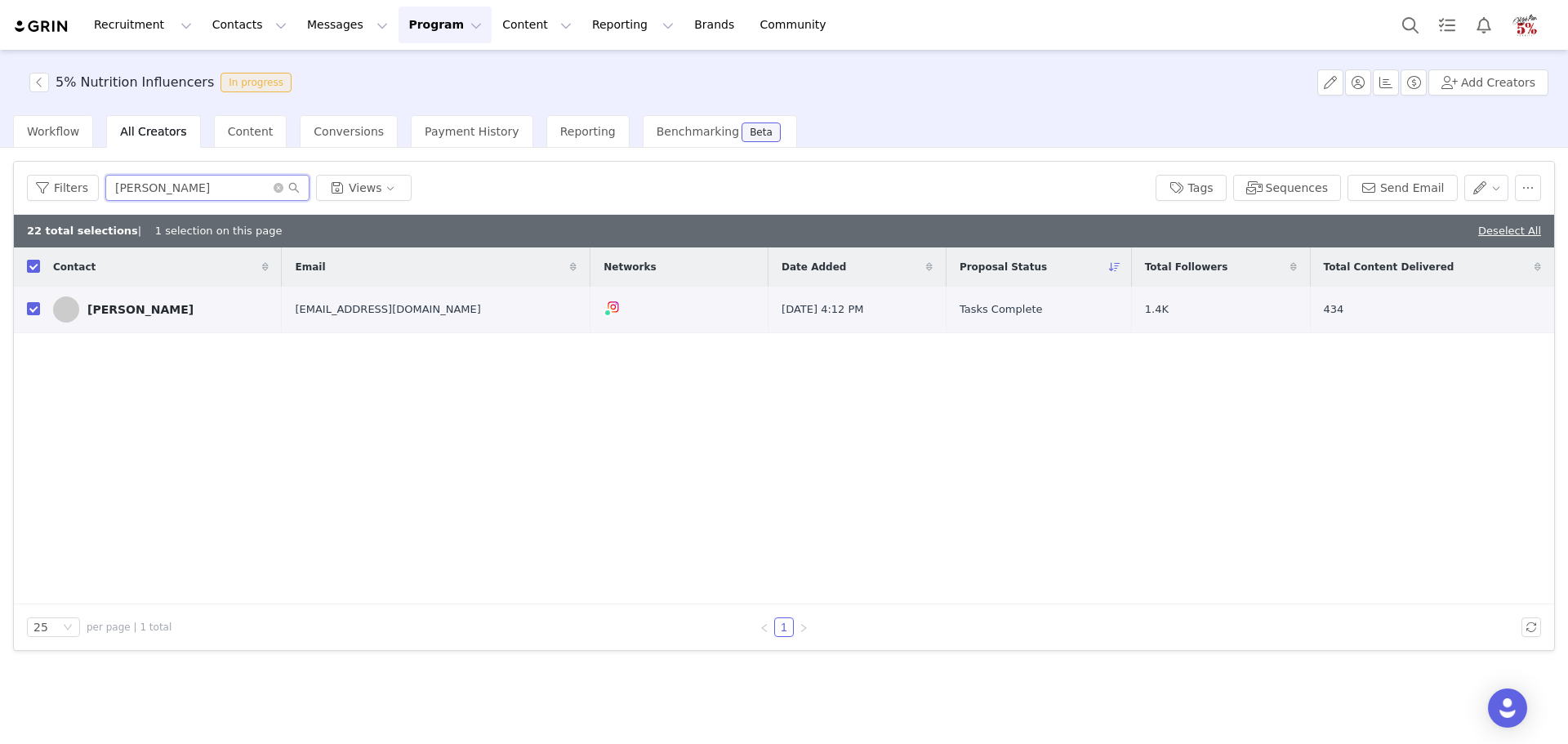
checkbox input "false"
type input "r"
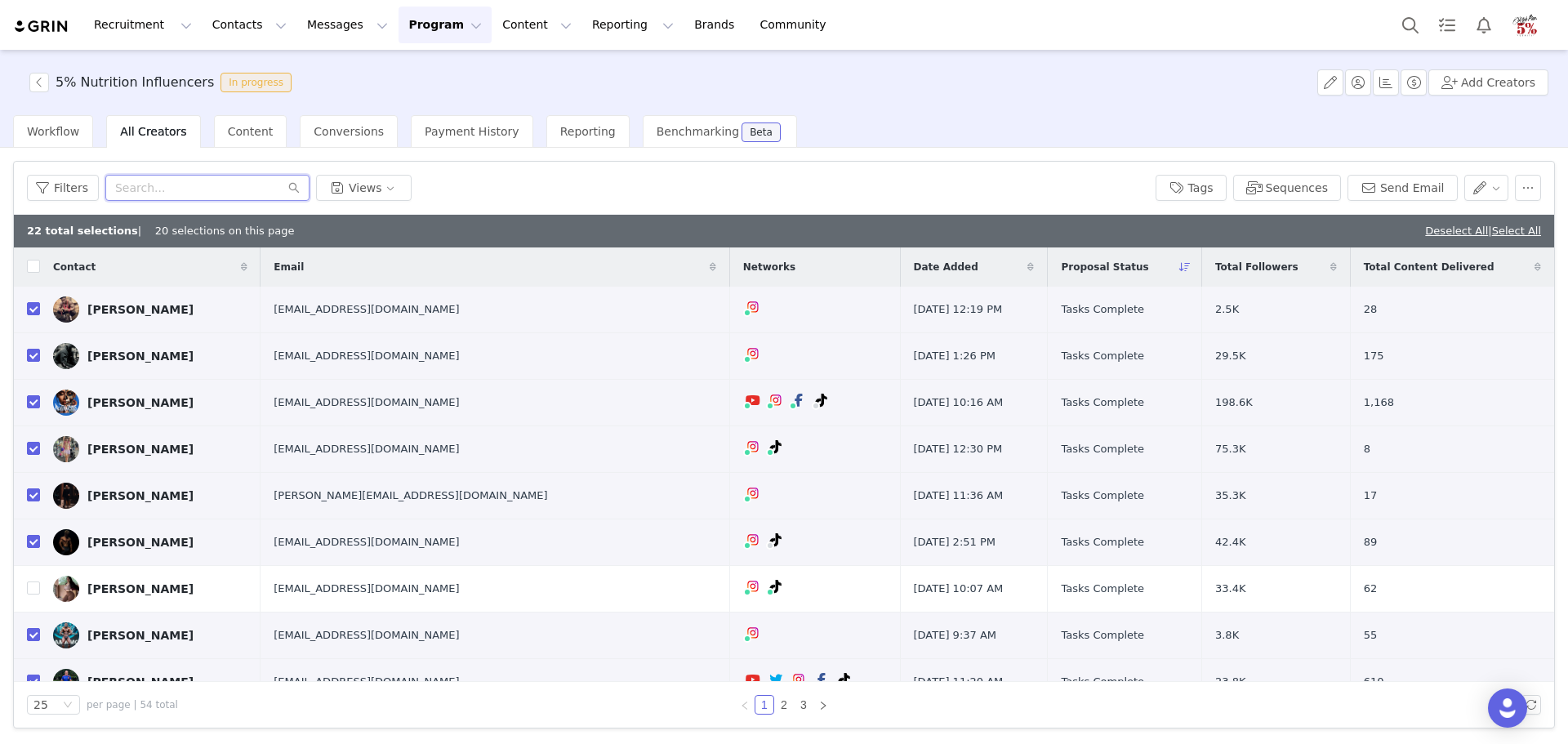
checkbox input "true"
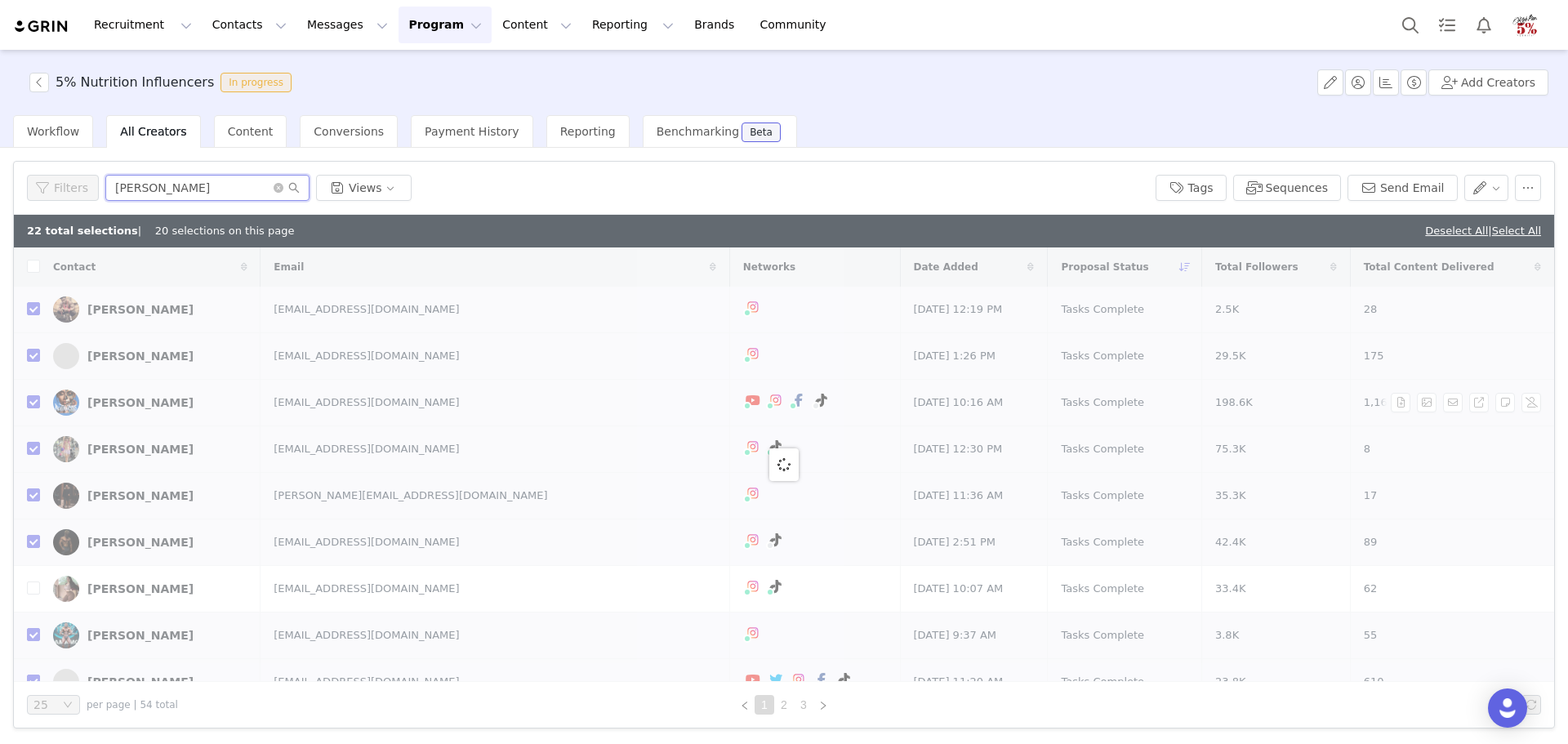
type input "jennifer"
checkbox input "false"
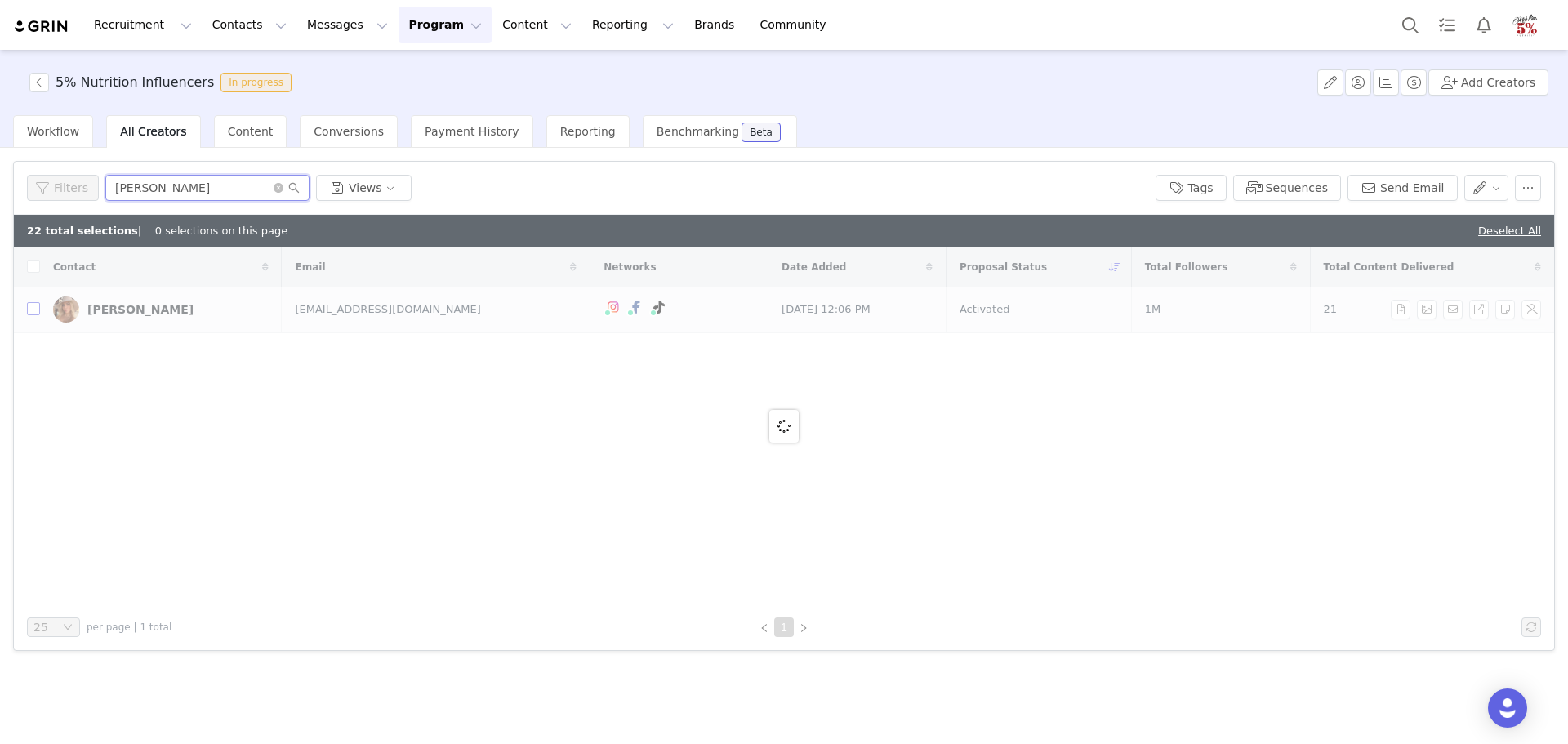
type input "jennifer"
click at [32, 314] on input "checkbox" at bounding box center [34, 308] width 13 height 13
checkbox input "true"
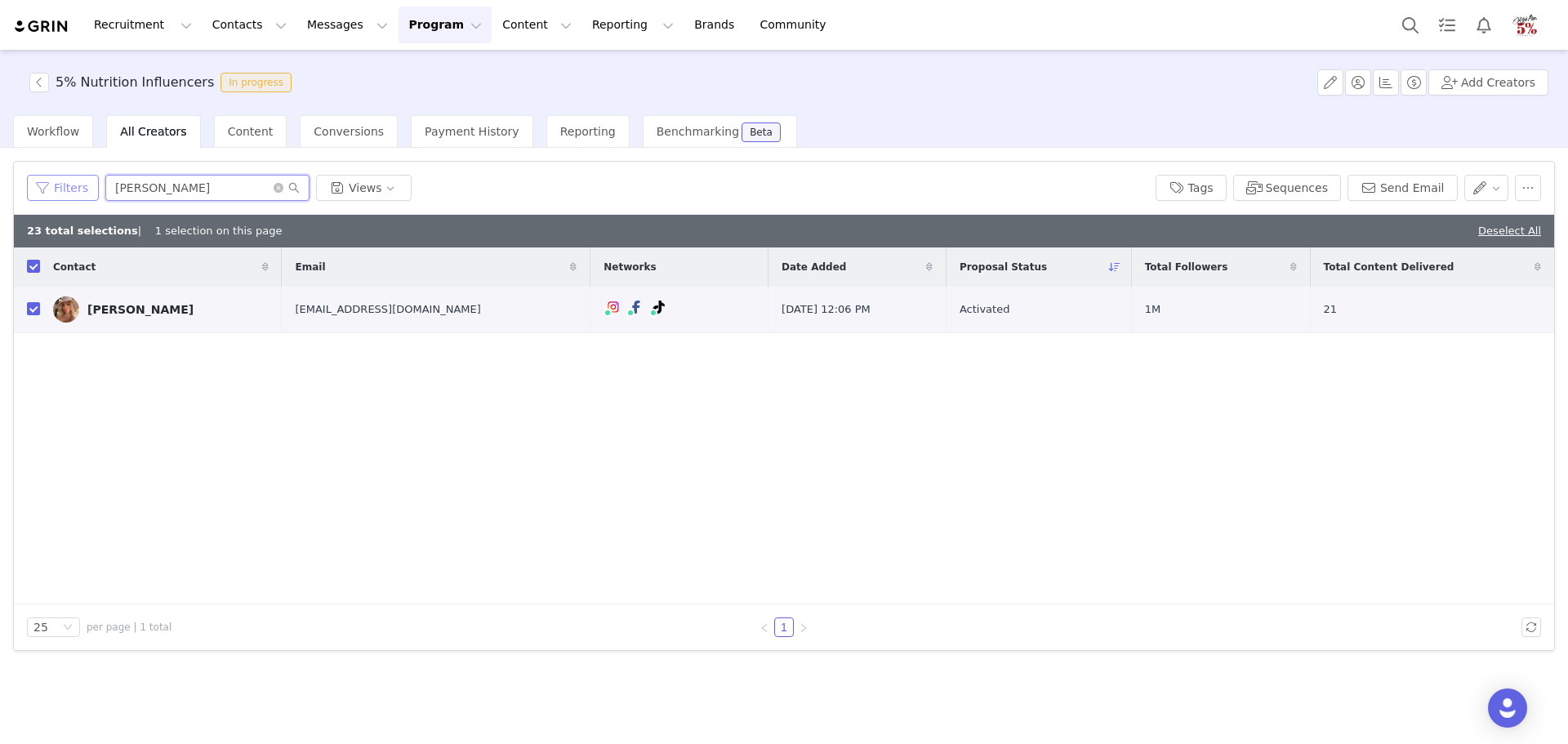
drag, startPoint x: 166, startPoint y: 190, endPoint x: 78, endPoint y: 180, distance: 88.6
click at [78, 180] on div "Filters jennifer Views" at bounding box center [585, 188] width 1116 height 26
type input "steve"
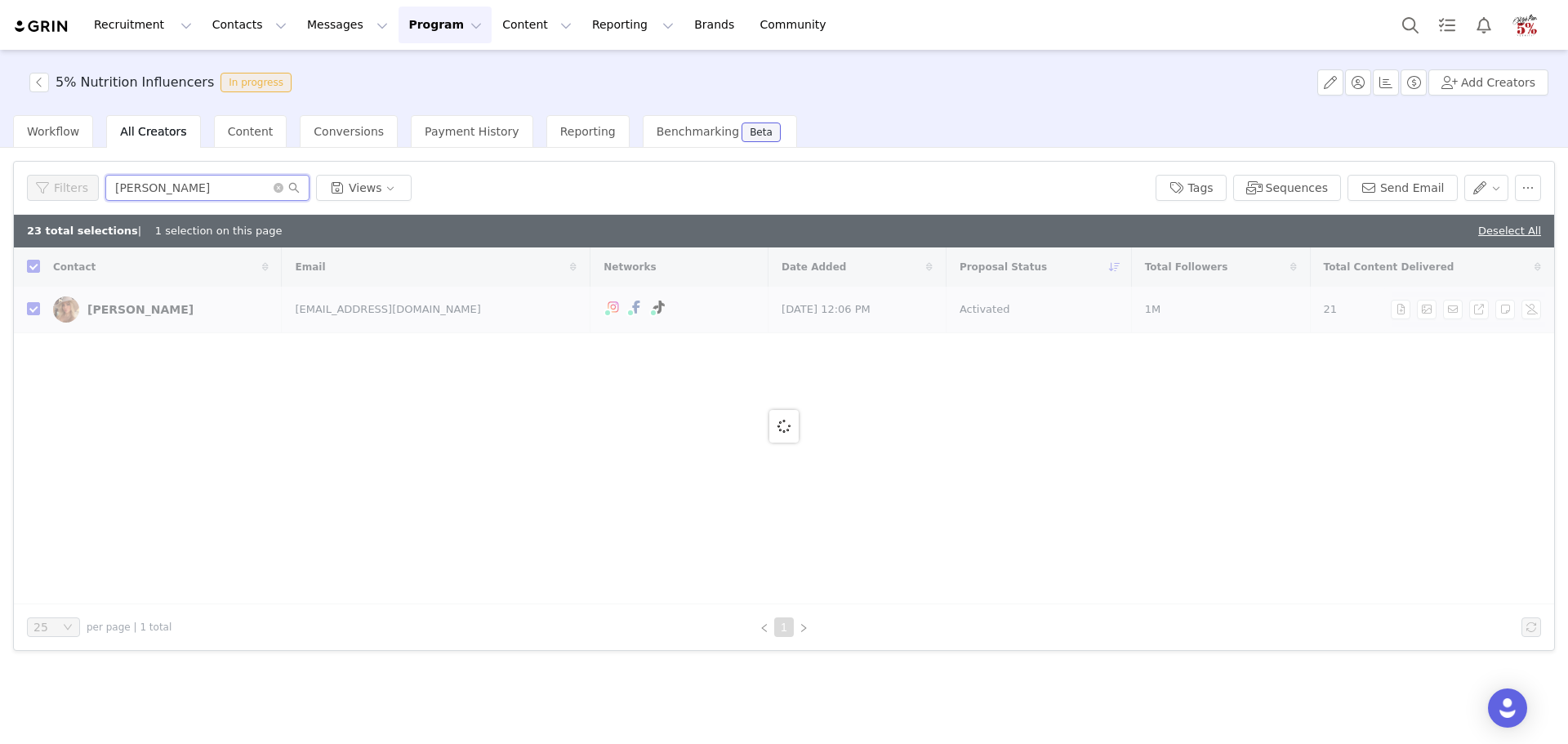
checkbox input "false"
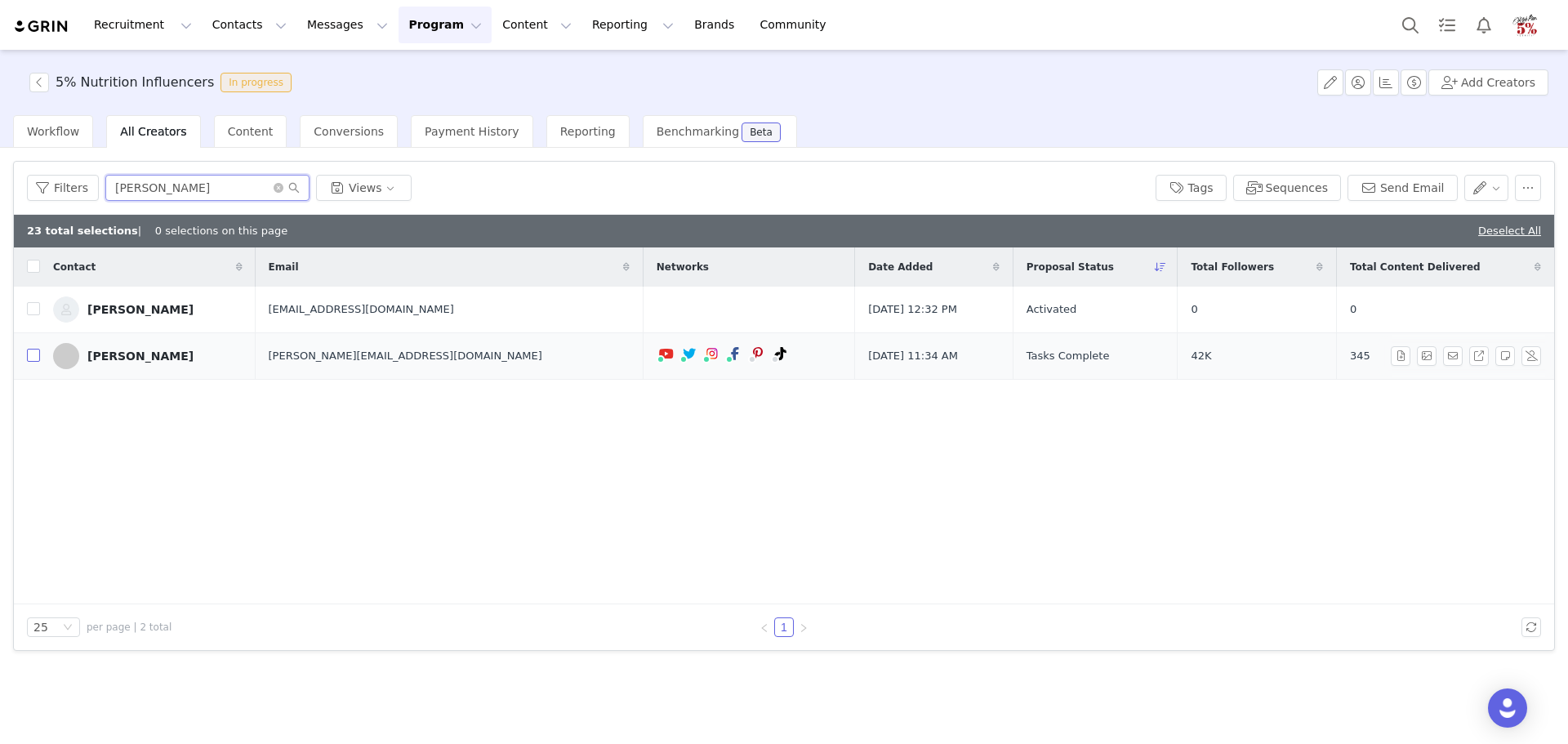
type input "steve"
click at [35, 354] on input "checkbox" at bounding box center [34, 355] width 13 height 13
checkbox input "true"
drag, startPoint x: 157, startPoint y: 191, endPoint x: 65, endPoint y: 186, distance: 92.1
click at [65, 186] on div "Filters steve Views" at bounding box center [585, 188] width 1116 height 26
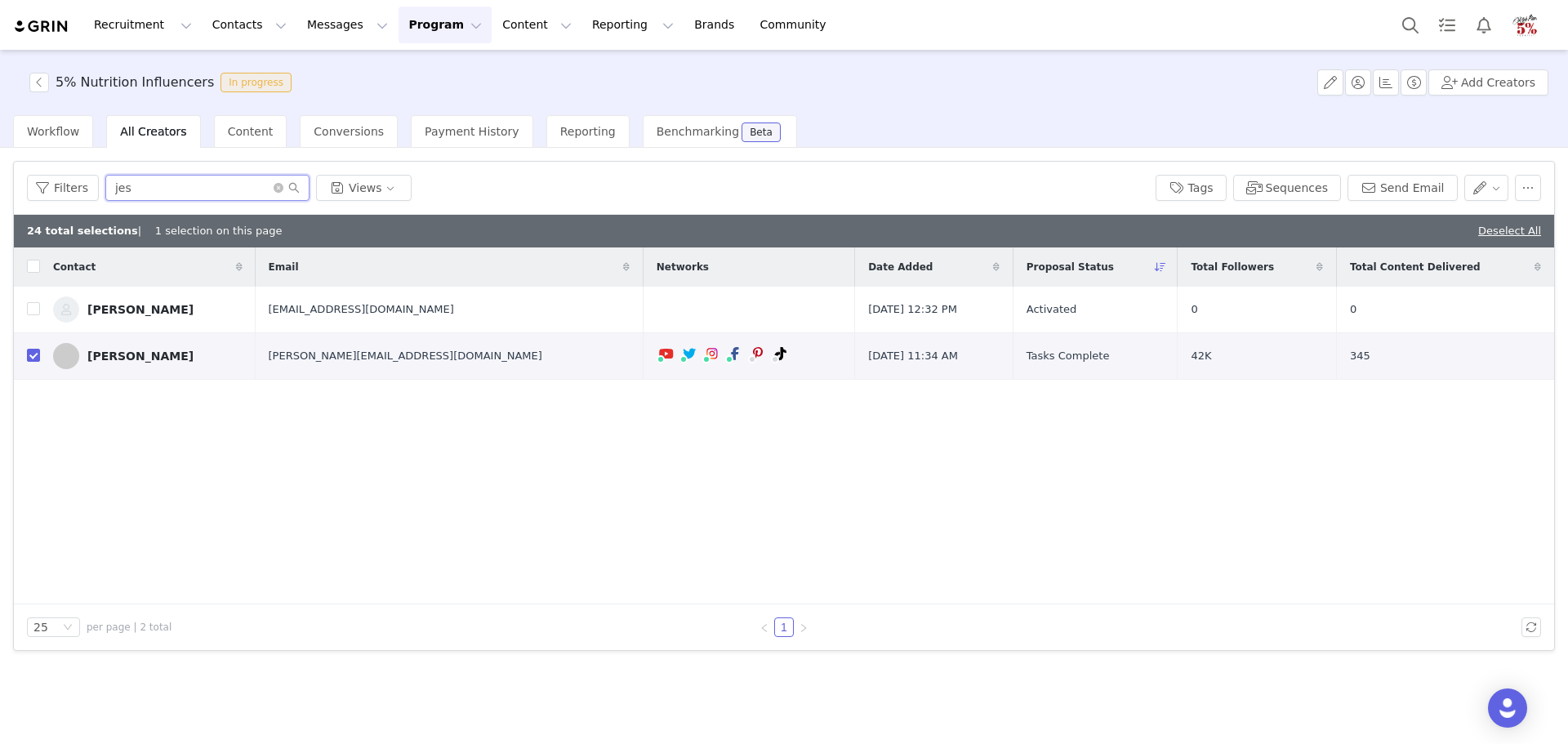
type input "jess"
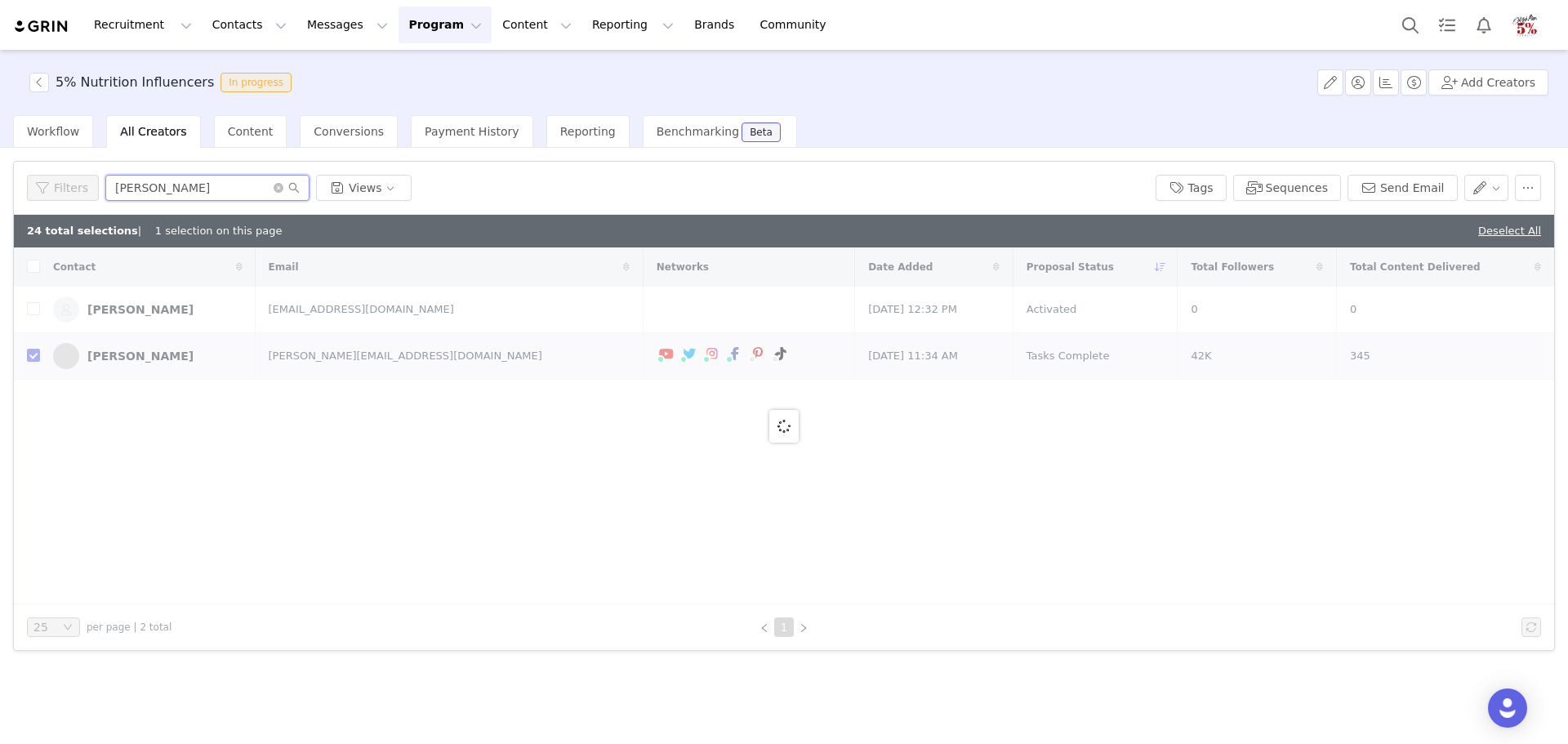
checkbox input "true"
checkbox input "false"
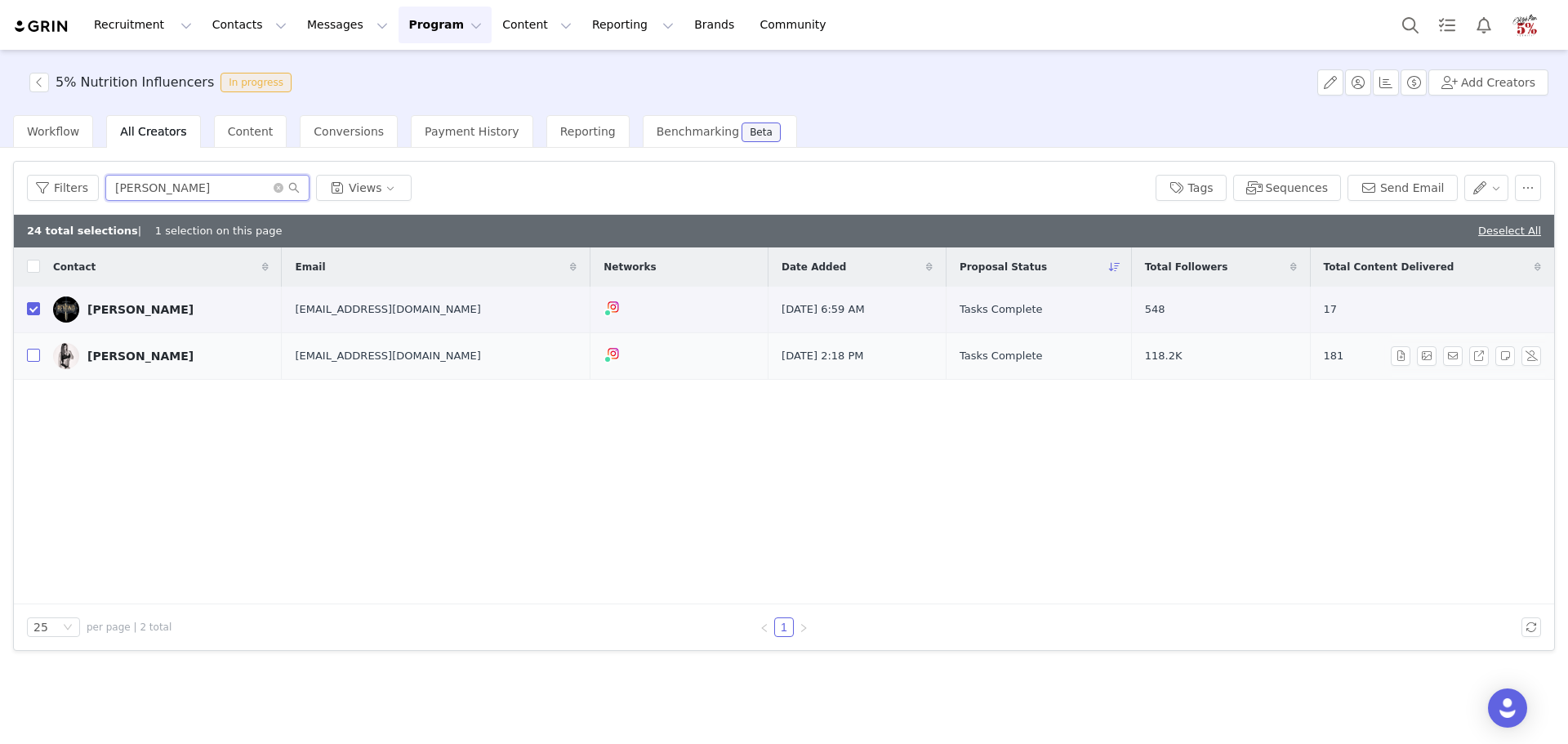
type input "jess"
click at [34, 359] on input "checkbox" at bounding box center [34, 355] width 13 height 13
checkbox input "true"
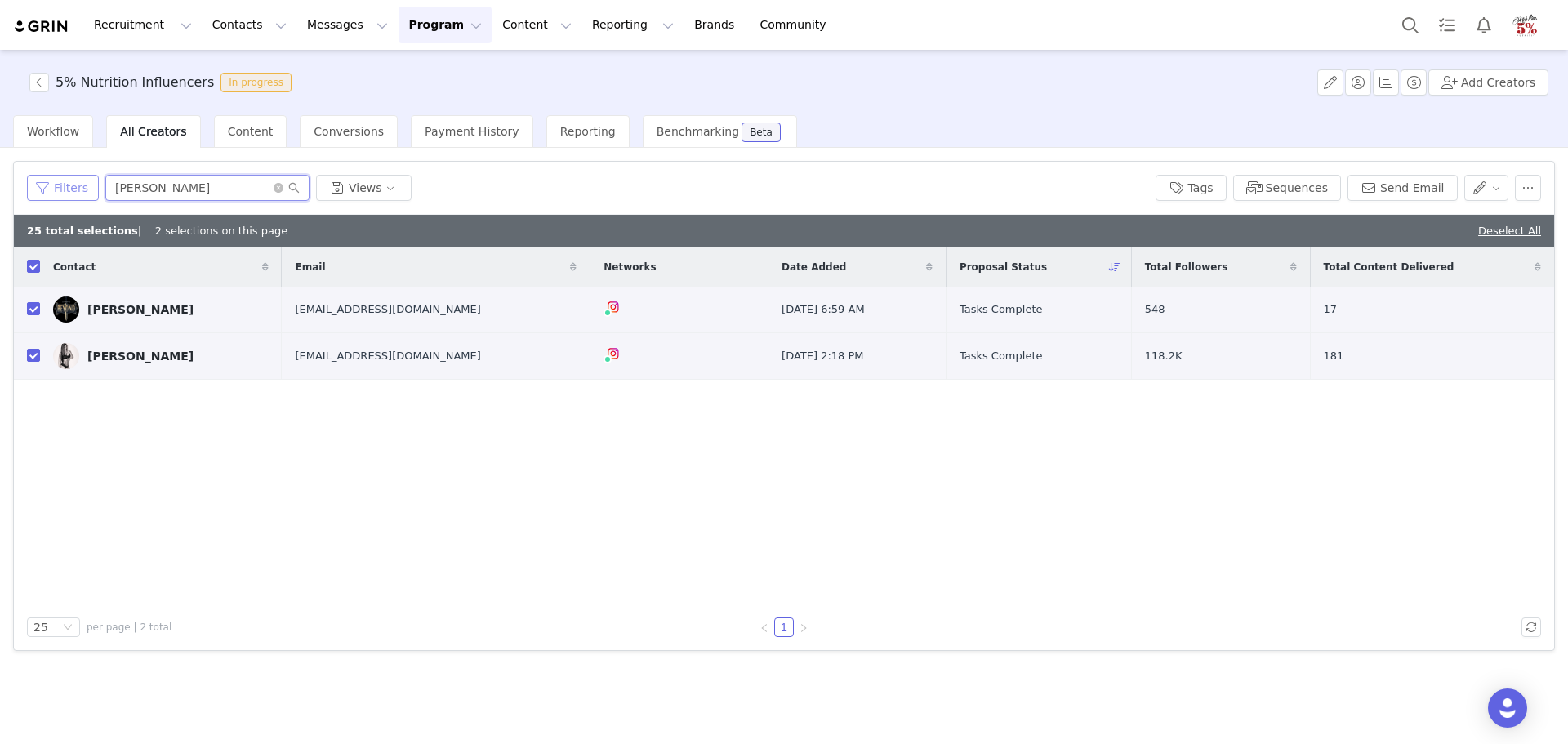
drag, startPoint x: 124, startPoint y: 192, endPoint x: 77, endPoint y: 188, distance: 47.2
click at [78, 188] on div "Filters jess Views" at bounding box center [585, 188] width 1116 height 26
type input "sean"
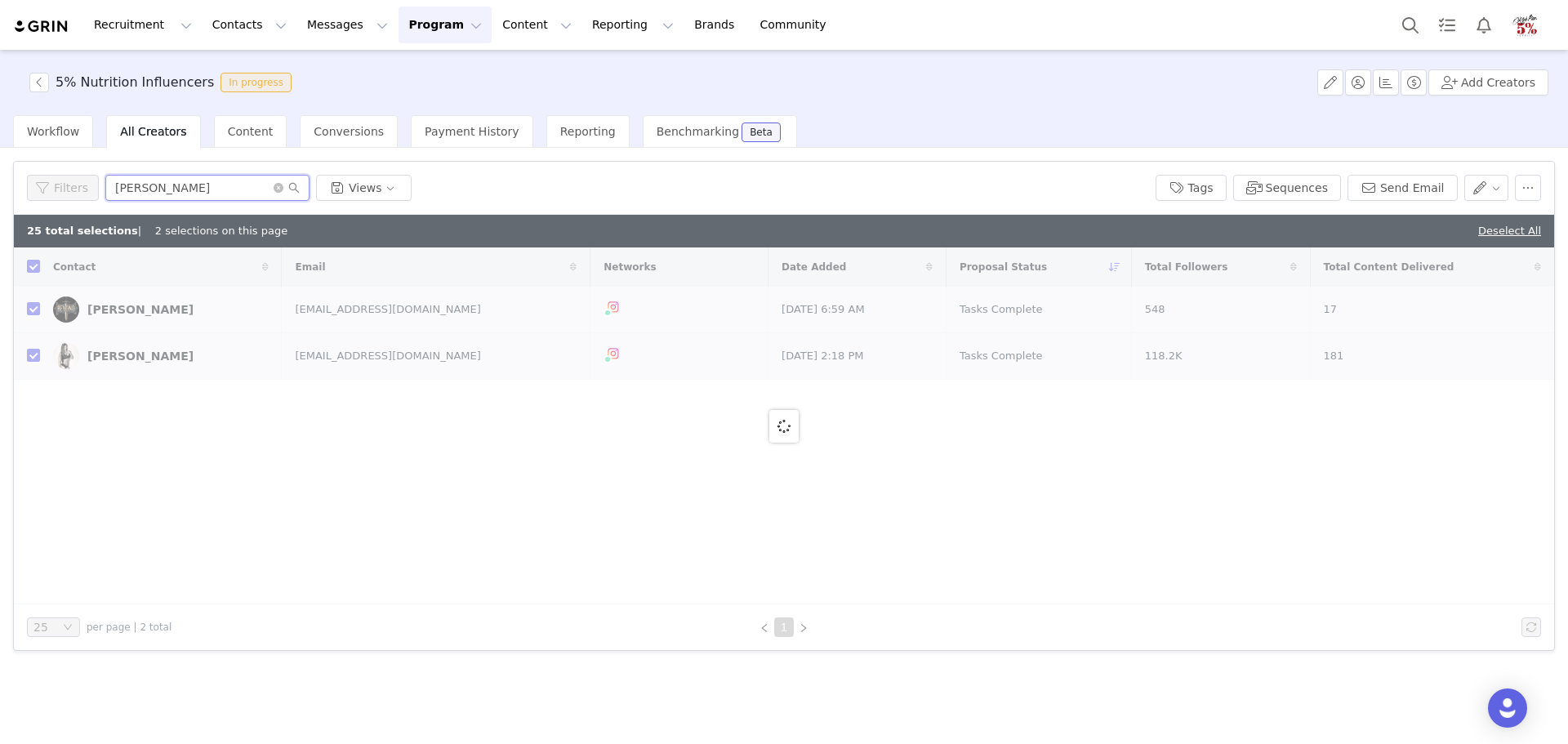
checkbox input "false"
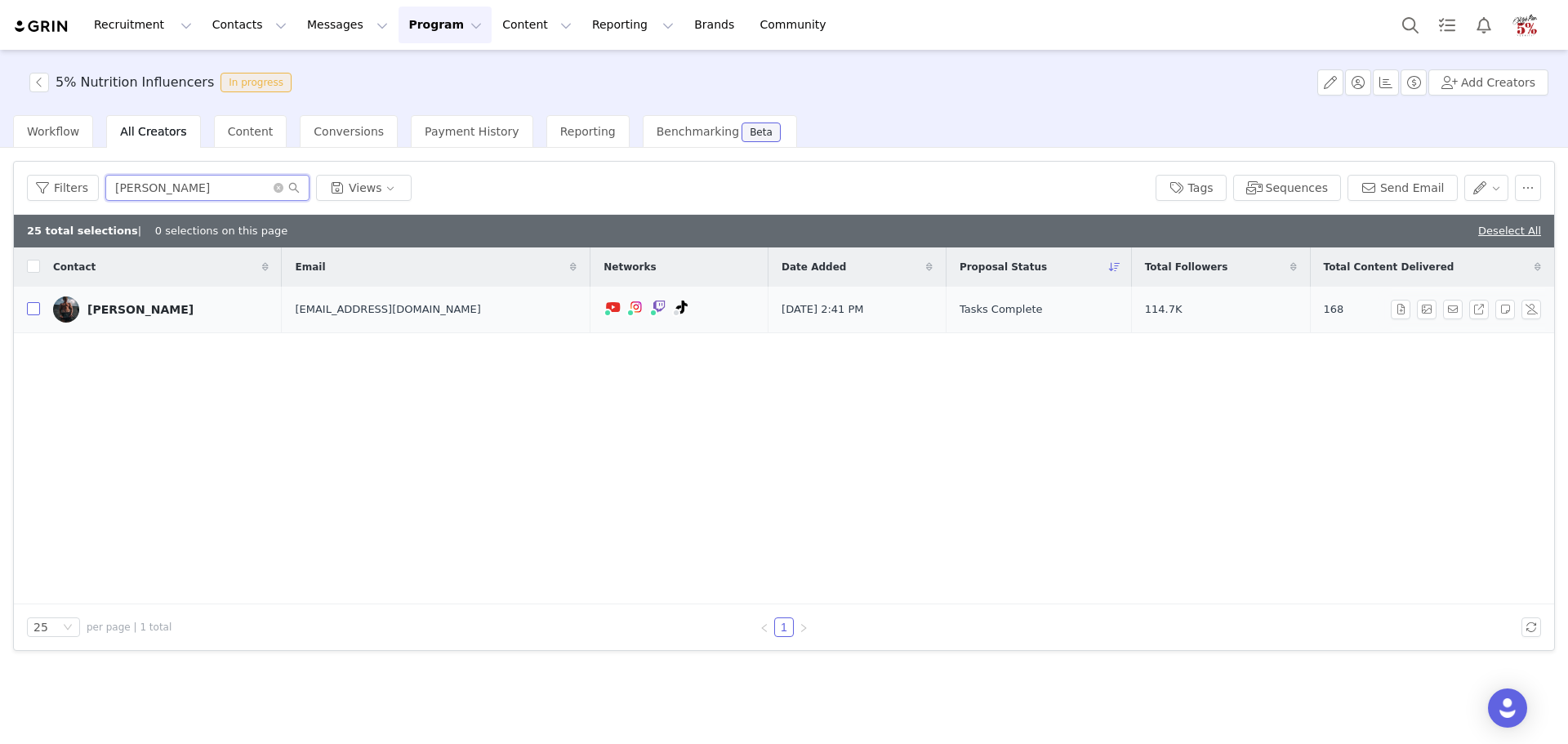
type input "sean"
click at [32, 310] on input "checkbox" at bounding box center [34, 308] width 13 height 13
checkbox input "true"
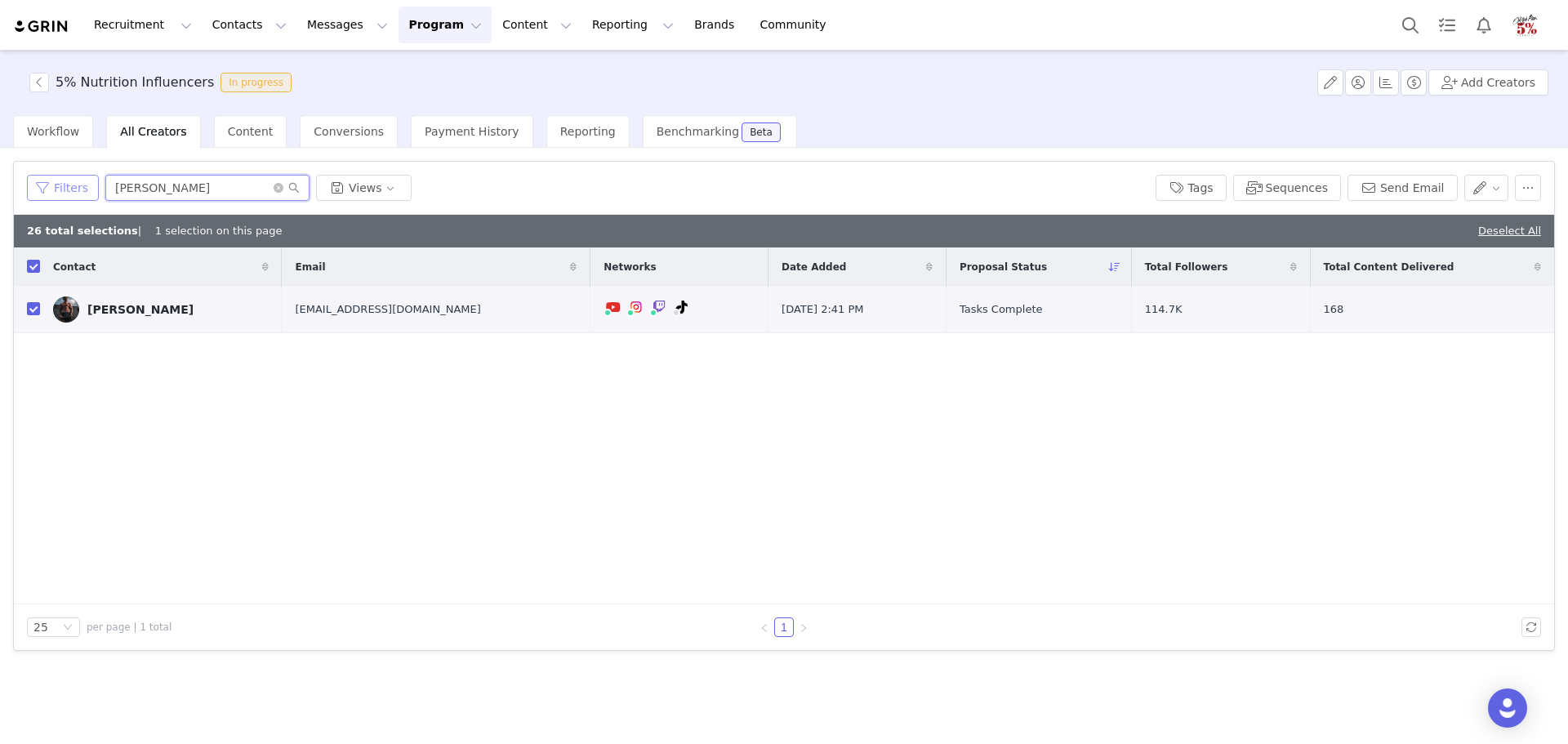
drag, startPoint x: 150, startPoint y: 188, endPoint x: 73, endPoint y: 187, distance: 77.0
click at [73, 187] on div "Filters sean Views" at bounding box center [585, 188] width 1116 height 26
type input "mary"
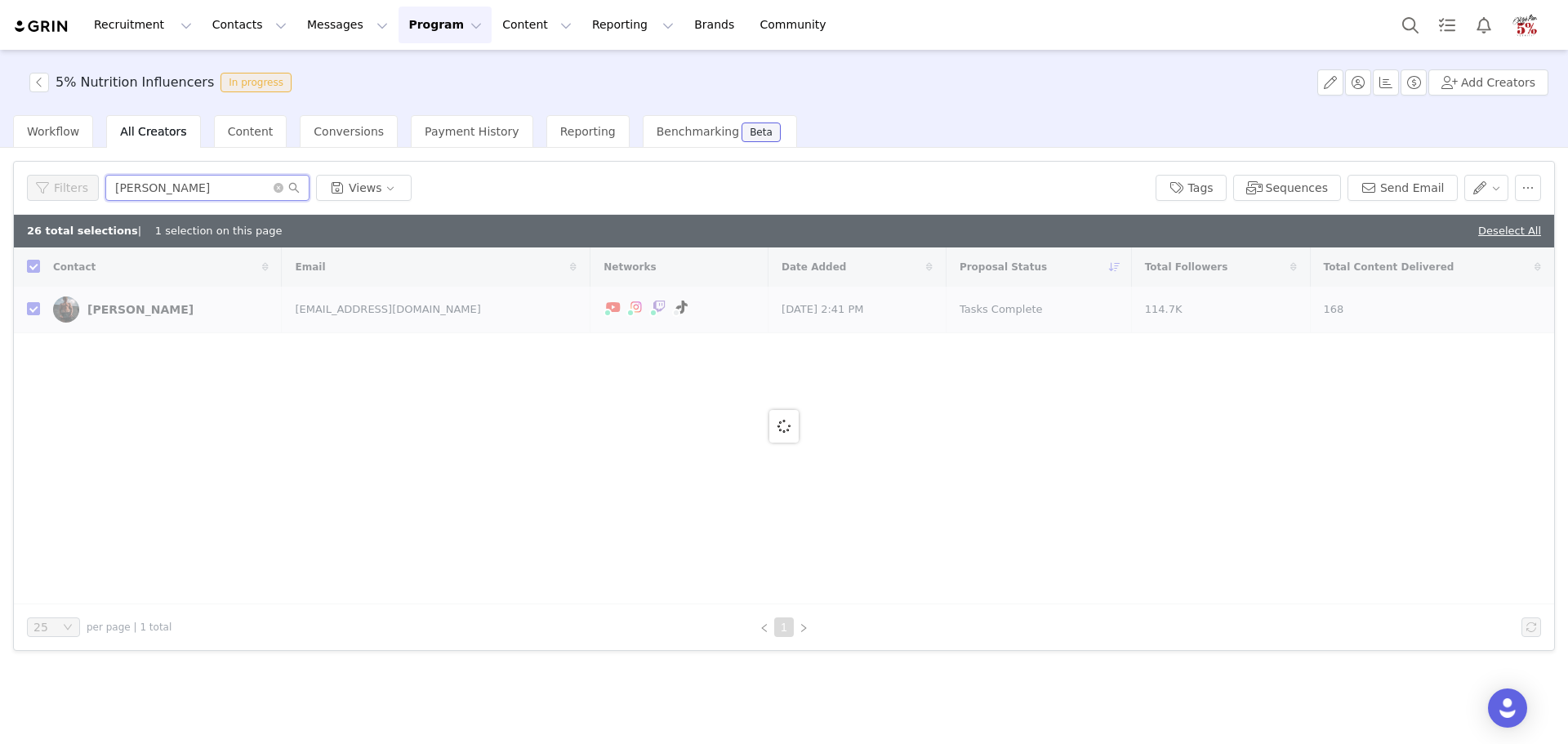
checkbox input "false"
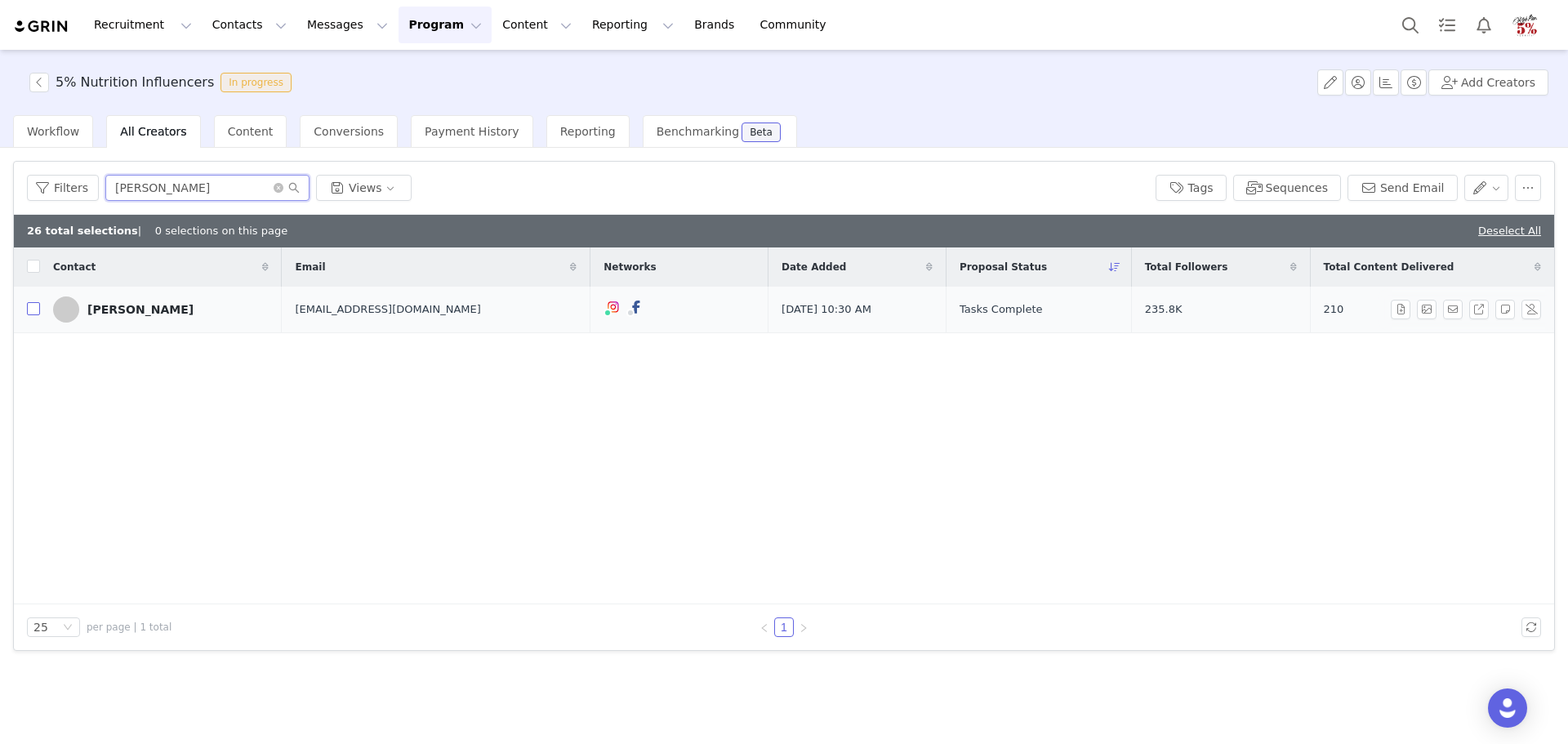
type input "mary"
click at [31, 309] on input "checkbox" at bounding box center [34, 308] width 13 height 13
checkbox input "true"
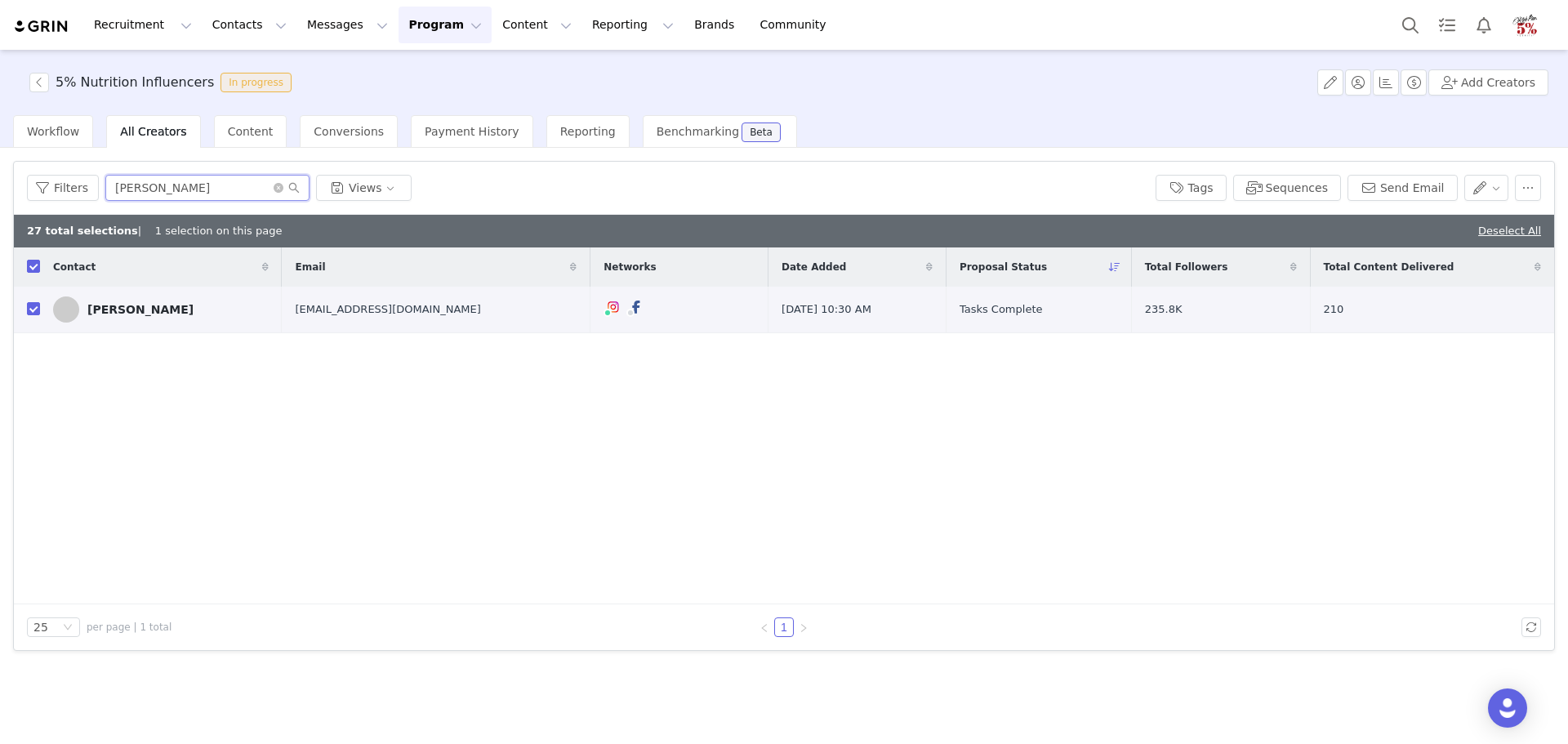
drag, startPoint x: 152, startPoint y: 193, endPoint x: 96, endPoint y: 194, distance: 56.0
click at [96, 194] on div "Filters mary Views" at bounding box center [585, 188] width 1116 height 26
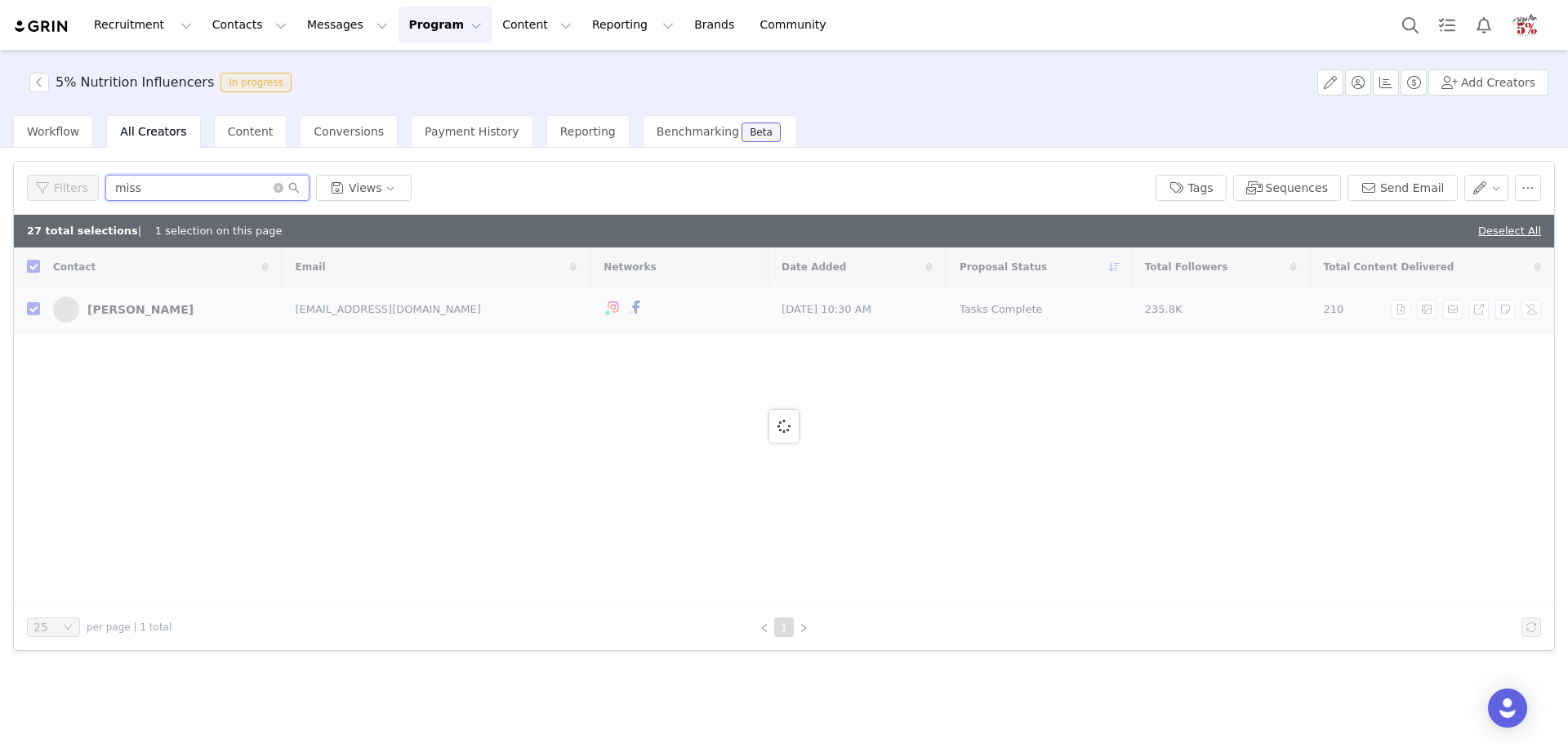
type input "missa"
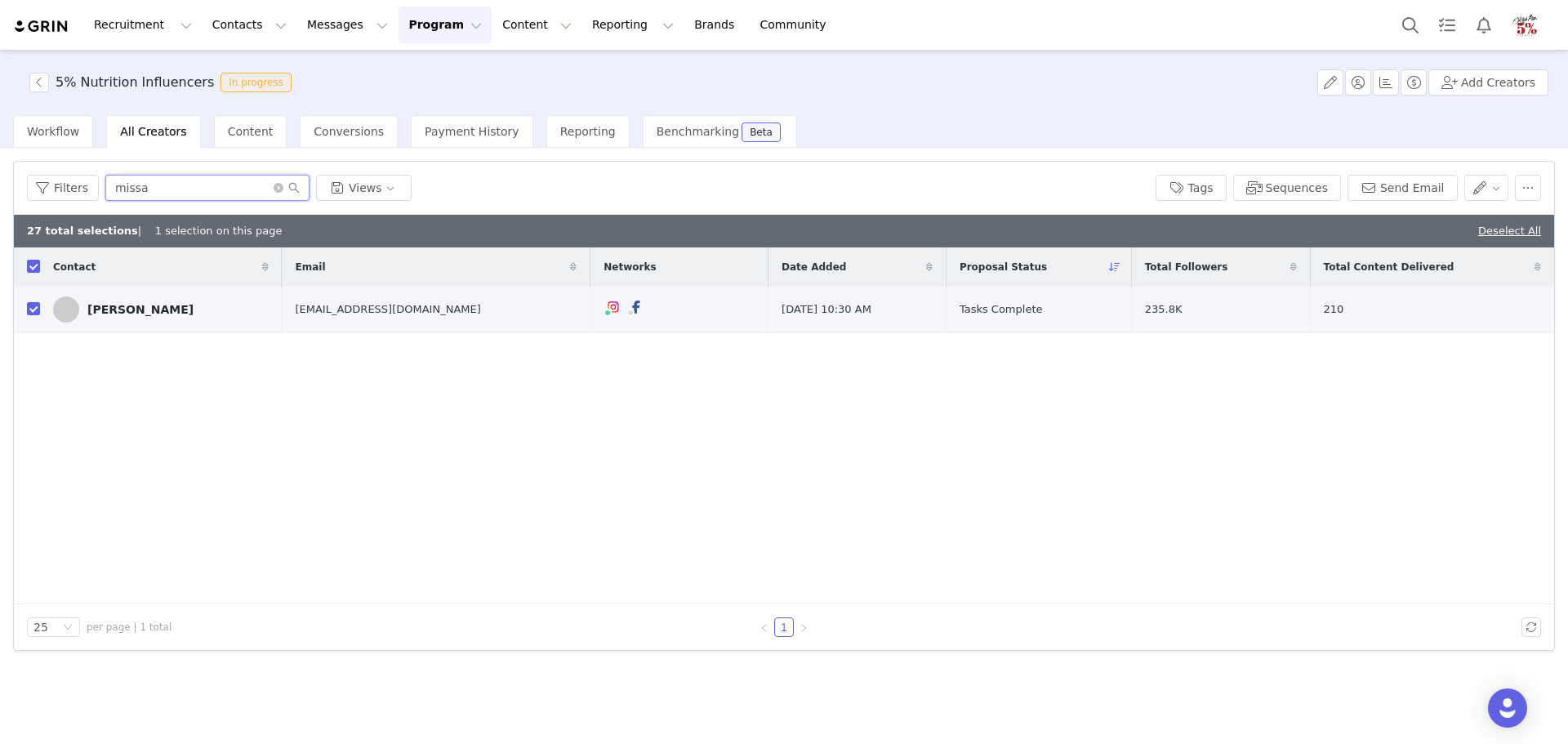
checkbox input "false"
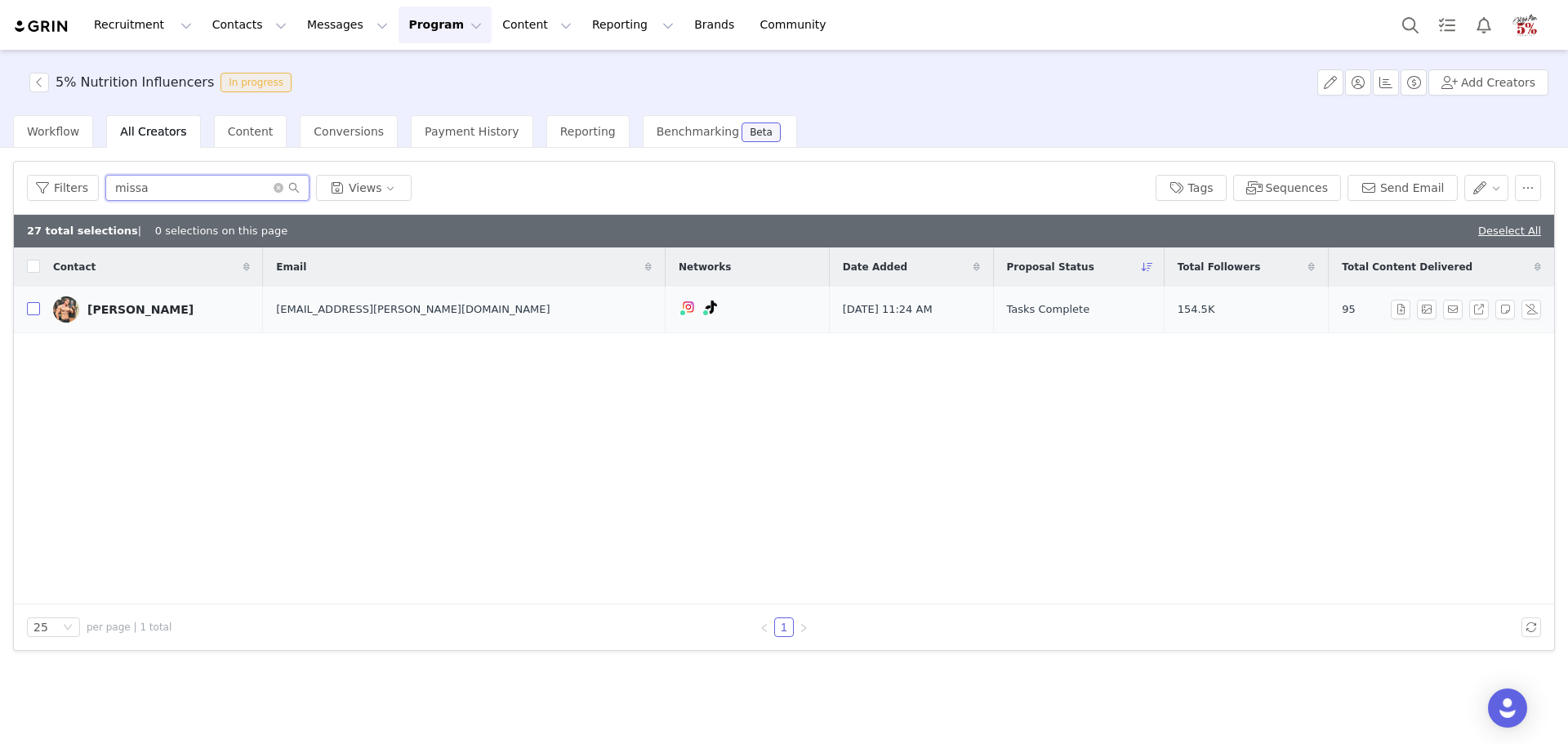
type input "missa"
click at [33, 310] on input "checkbox" at bounding box center [34, 308] width 13 height 13
checkbox input "true"
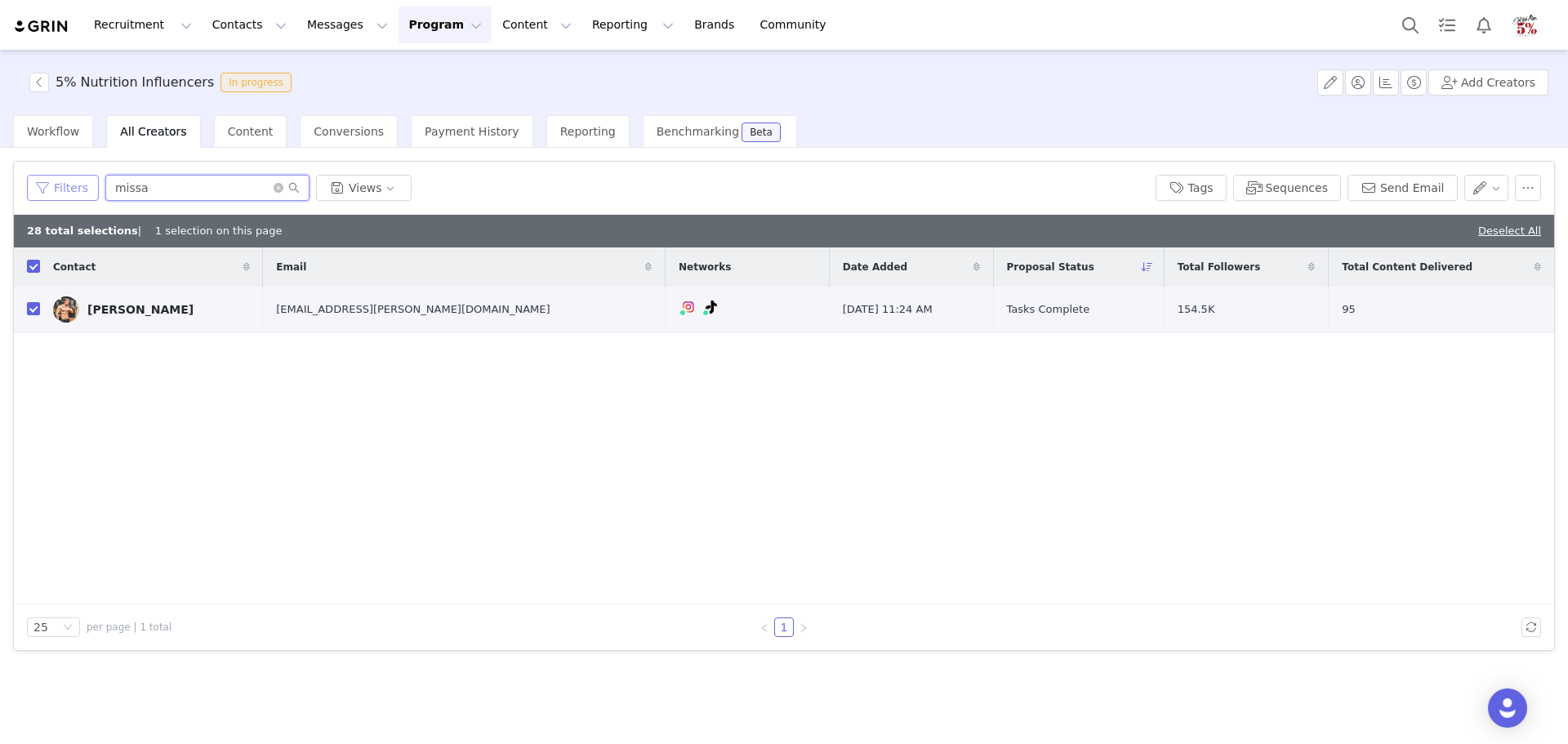
drag, startPoint x: 163, startPoint y: 192, endPoint x: 73, endPoint y: 183, distance: 90.4
click at [73, 183] on div "Filters missa Views" at bounding box center [585, 188] width 1116 height 26
click at [1428, 193] on button "Send Email" at bounding box center [1403, 188] width 111 height 26
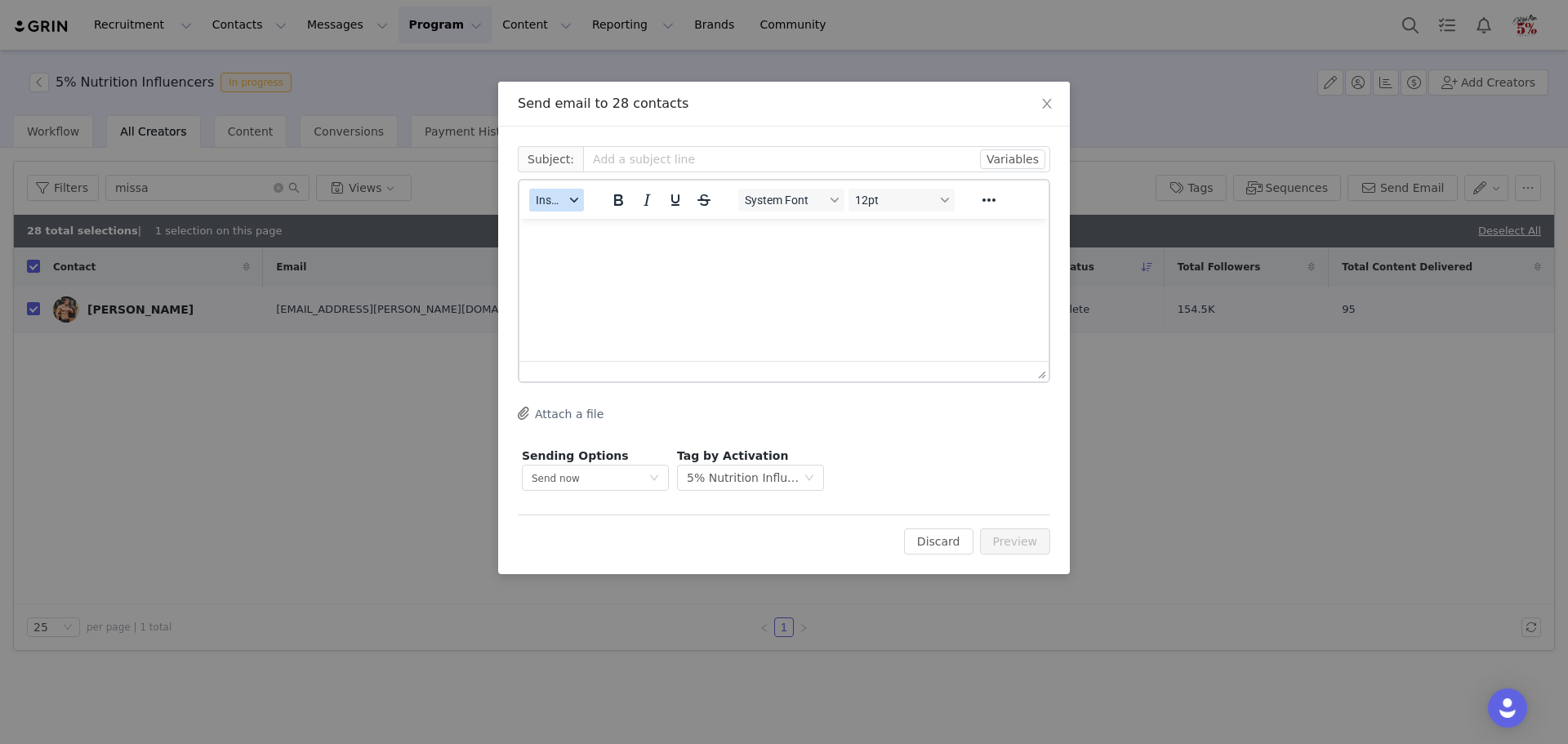
click at [548, 205] on span "Insert" at bounding box center [550, 200] width 29 height 13
click at [559, 218] on div "Insert Template" at bounding box center [615, 228] width 163 height 26
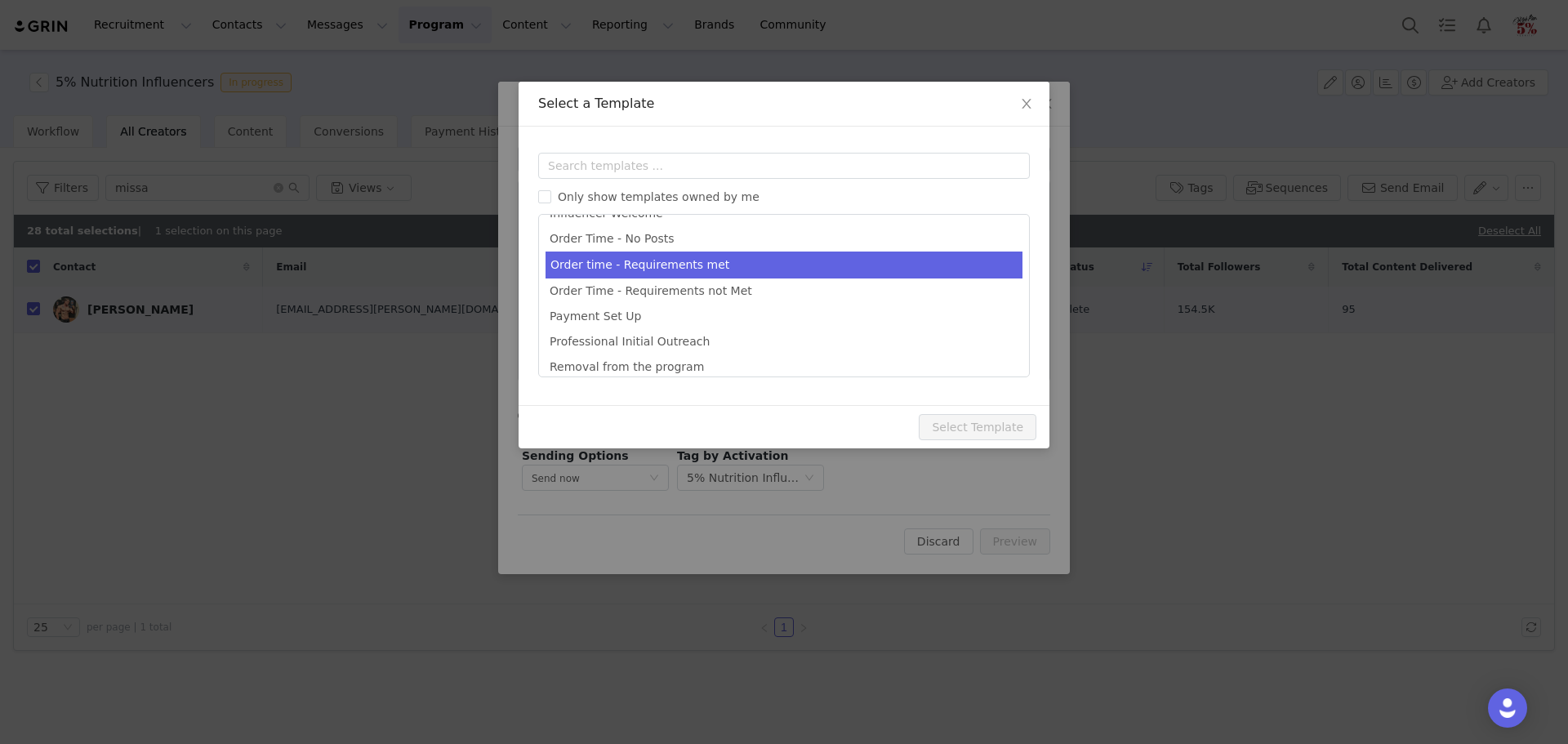
click at [592, 260] on li "Order time - Requirements met" at bounding box center [784, 266] width 477 height 27
type input "Let's Keep Your Momentum Going - Re-Up on 5%!"
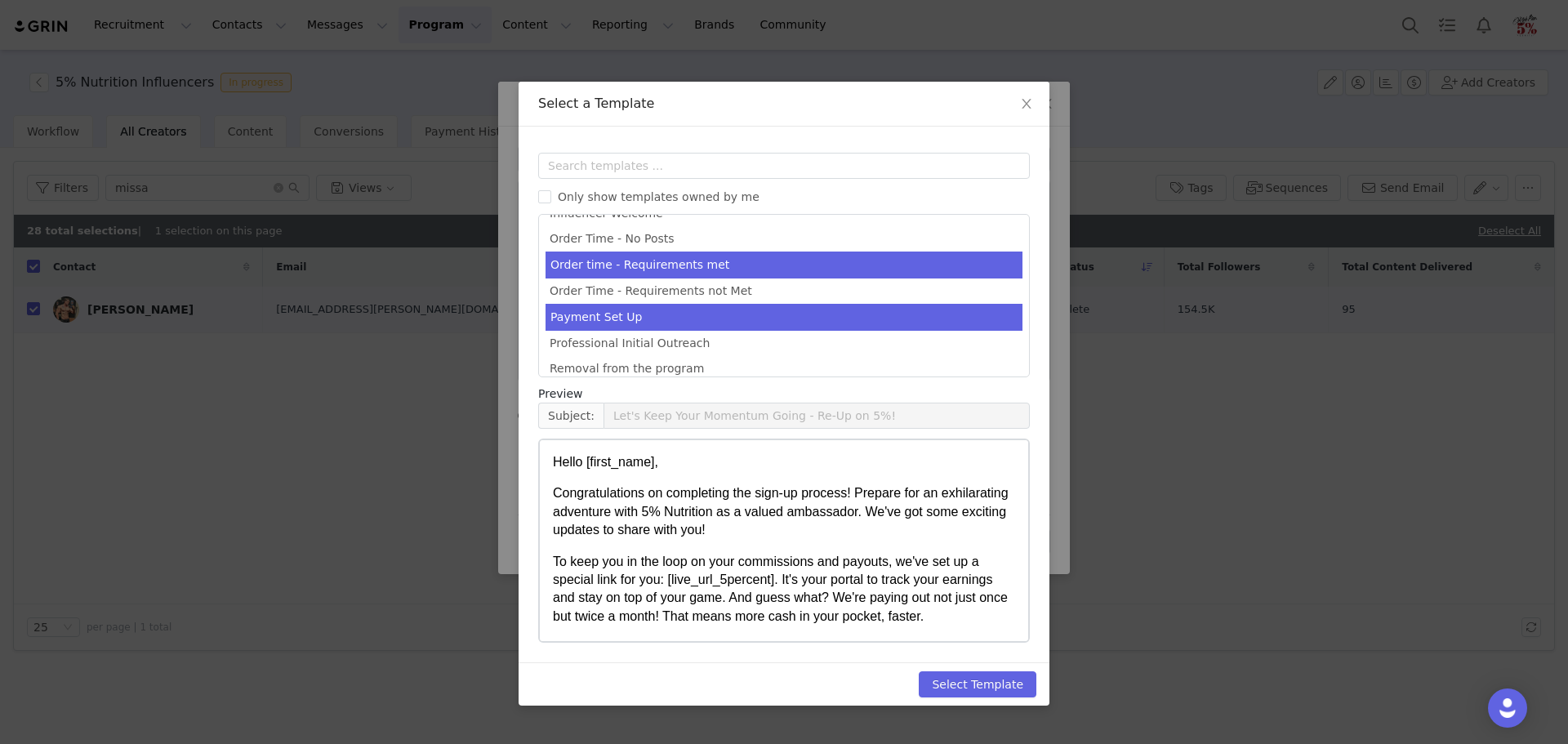
scroll to position [348, 0]
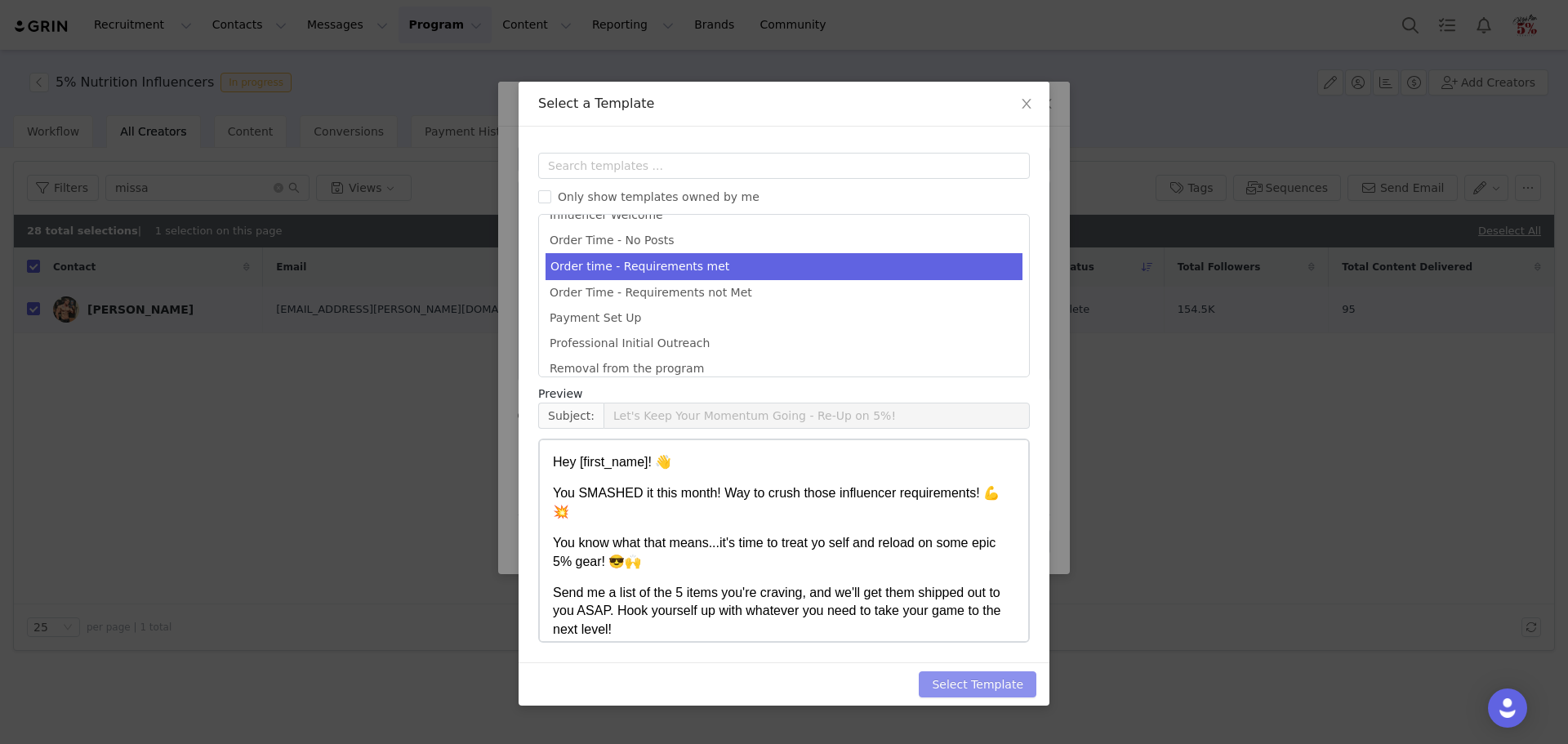
click at [985, 680] on button "Select Template" at bounding box center [978, 684] width 118 height 26
type input "Let's Keep Your Momentum Going - Re-Up on 5%!"
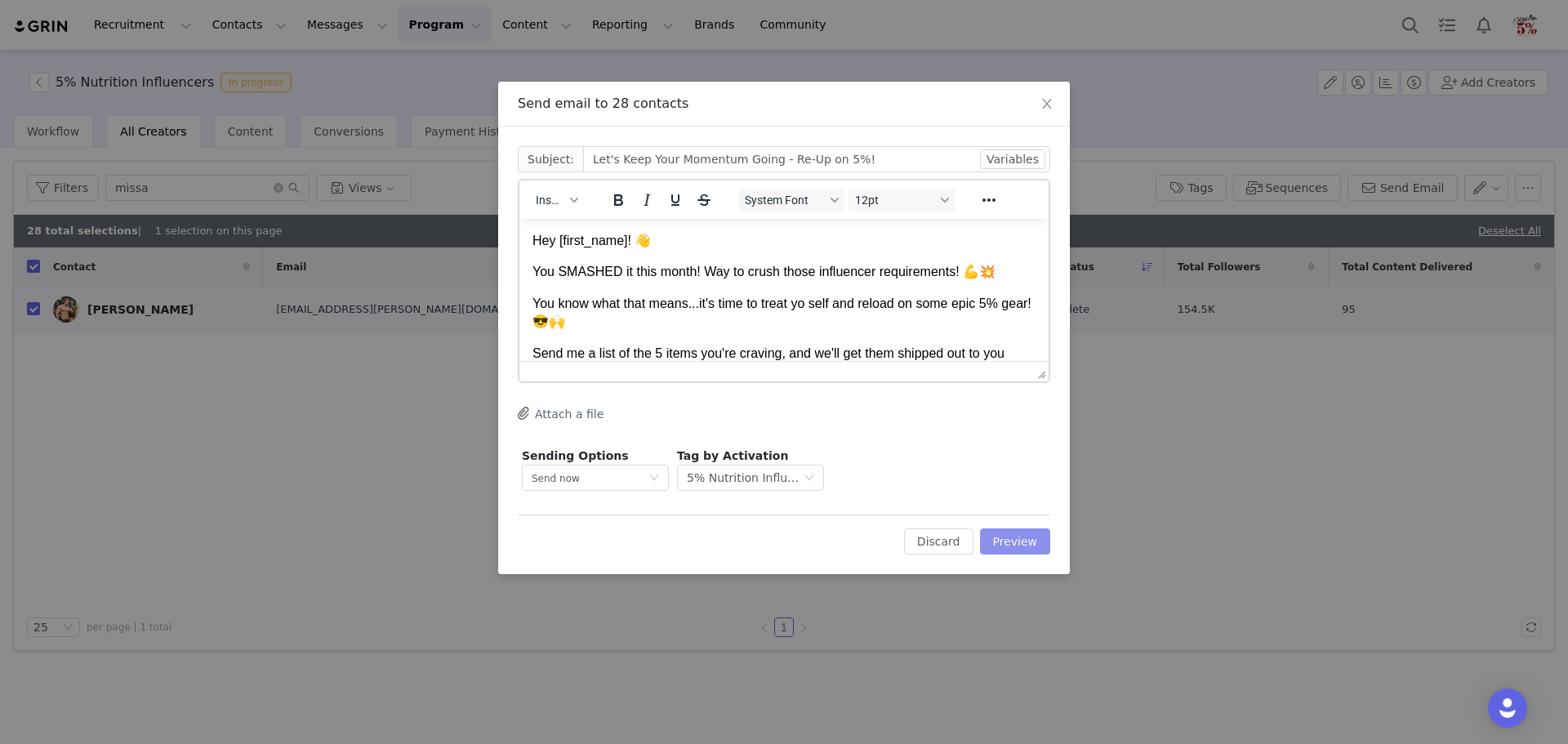
click at [1016, 546] on button "Preview" at bounding box center [1015, 541] width 71 height 26
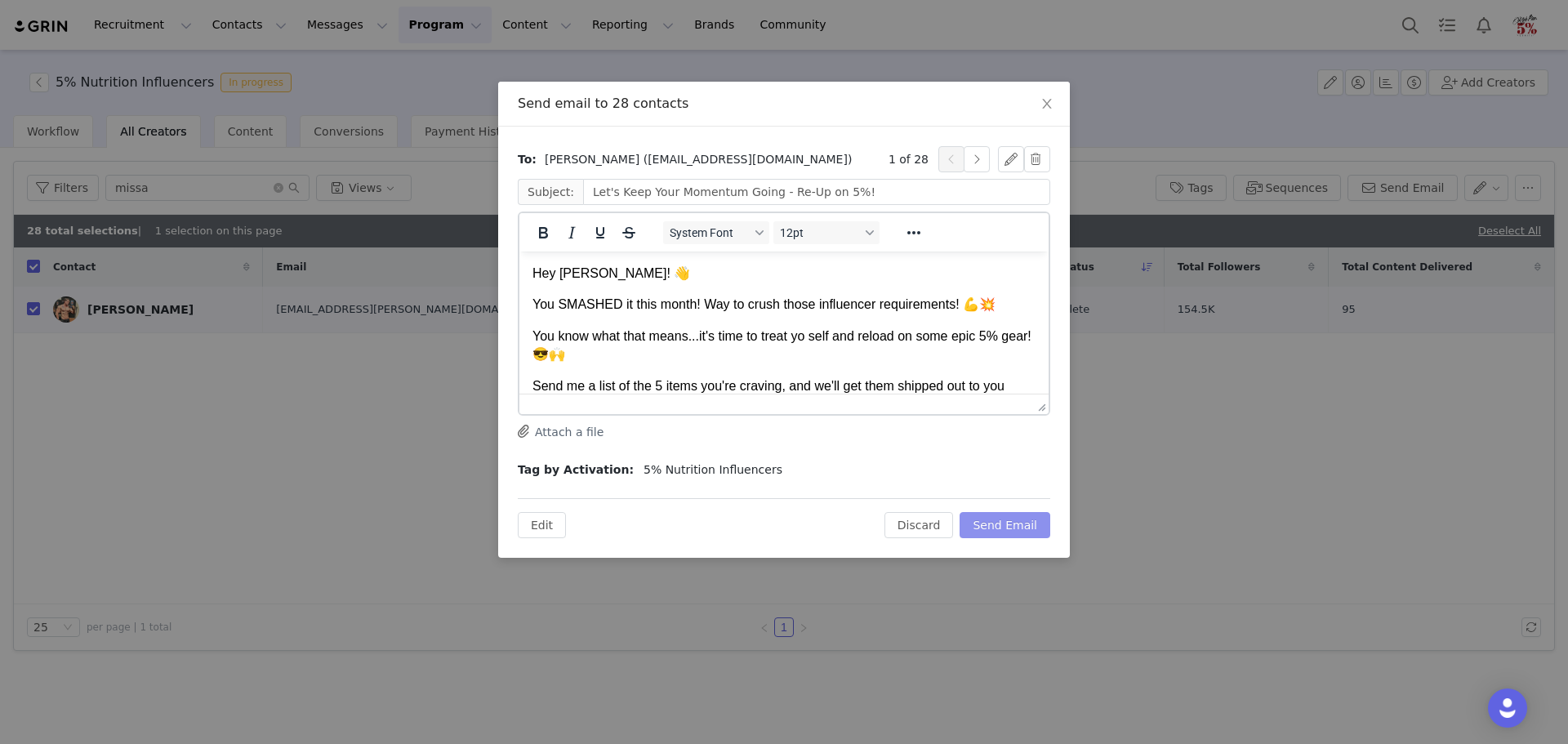
click at [1027, 529] on button "Send Email" at bounding box center [1005, 525] width 91 height 26
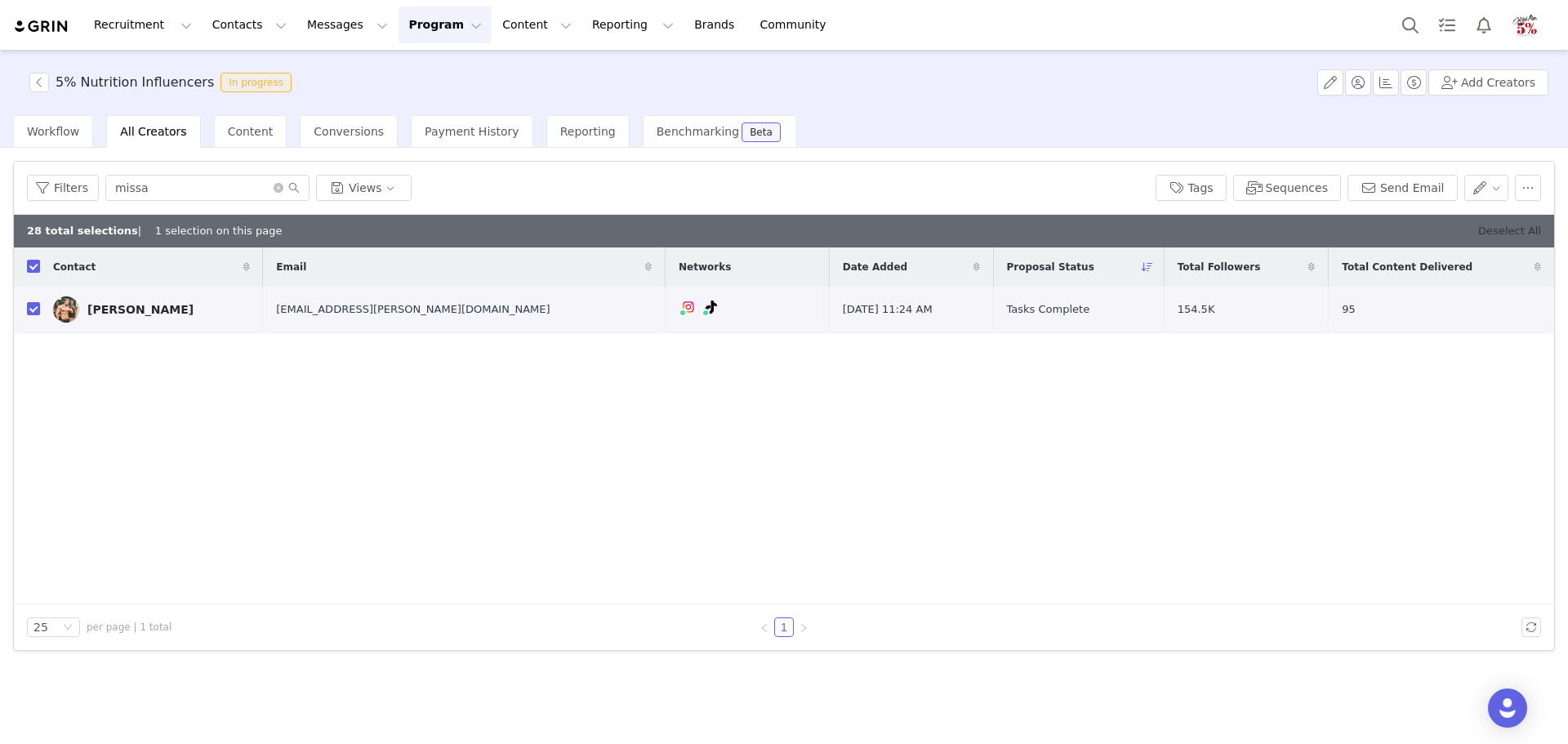
click at [1517, 227] on link "Deselect All" at bounding box center [1509, 231] width 63 height 13
checkbox input "false"
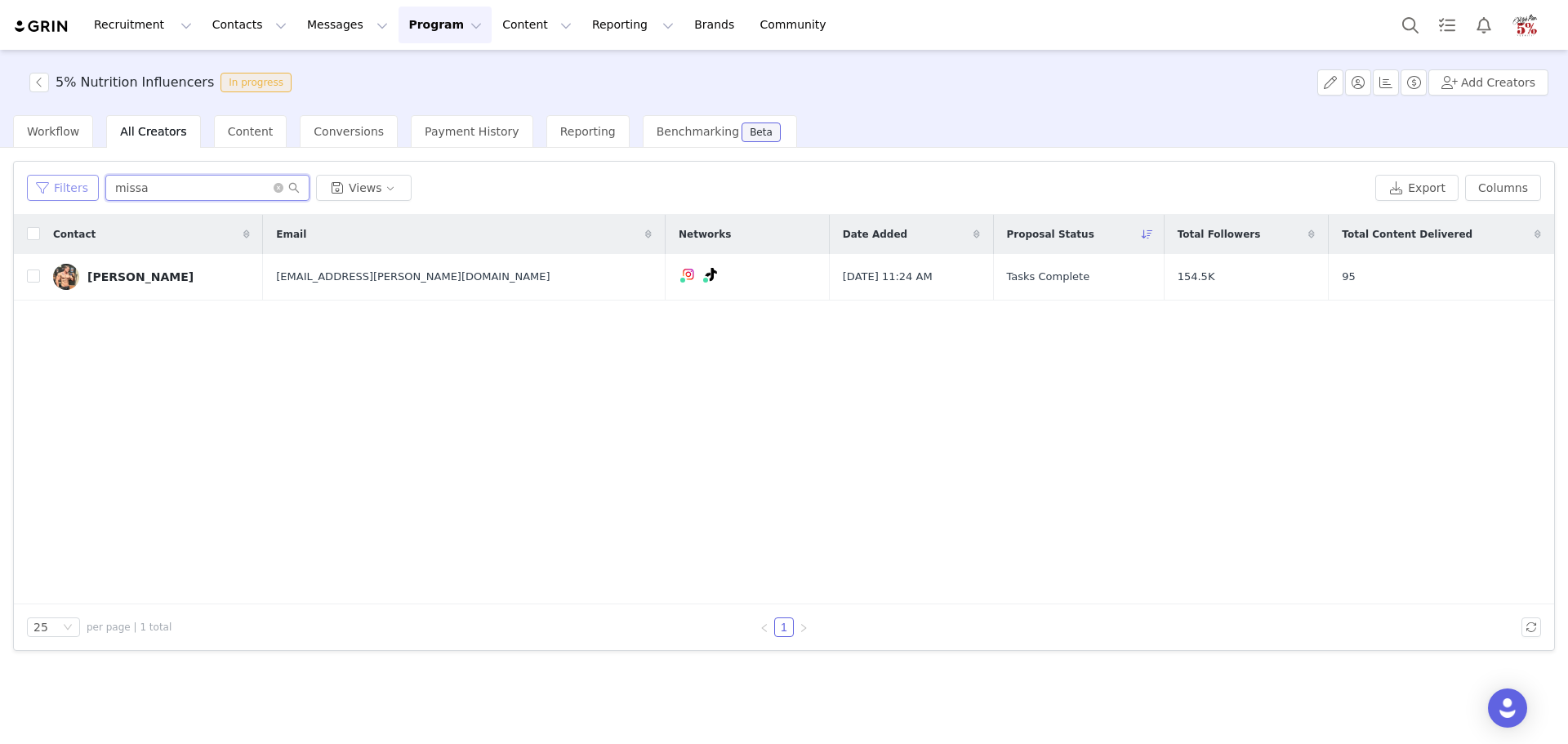
drag, startPoint x: 171, startPoint y: 192, endPoint x: 71, endPoint y: 190, distance: 100.0
click at [71, 190] on div "Filters missa Views" at bounding box center [698, 188] width 1342 height 26
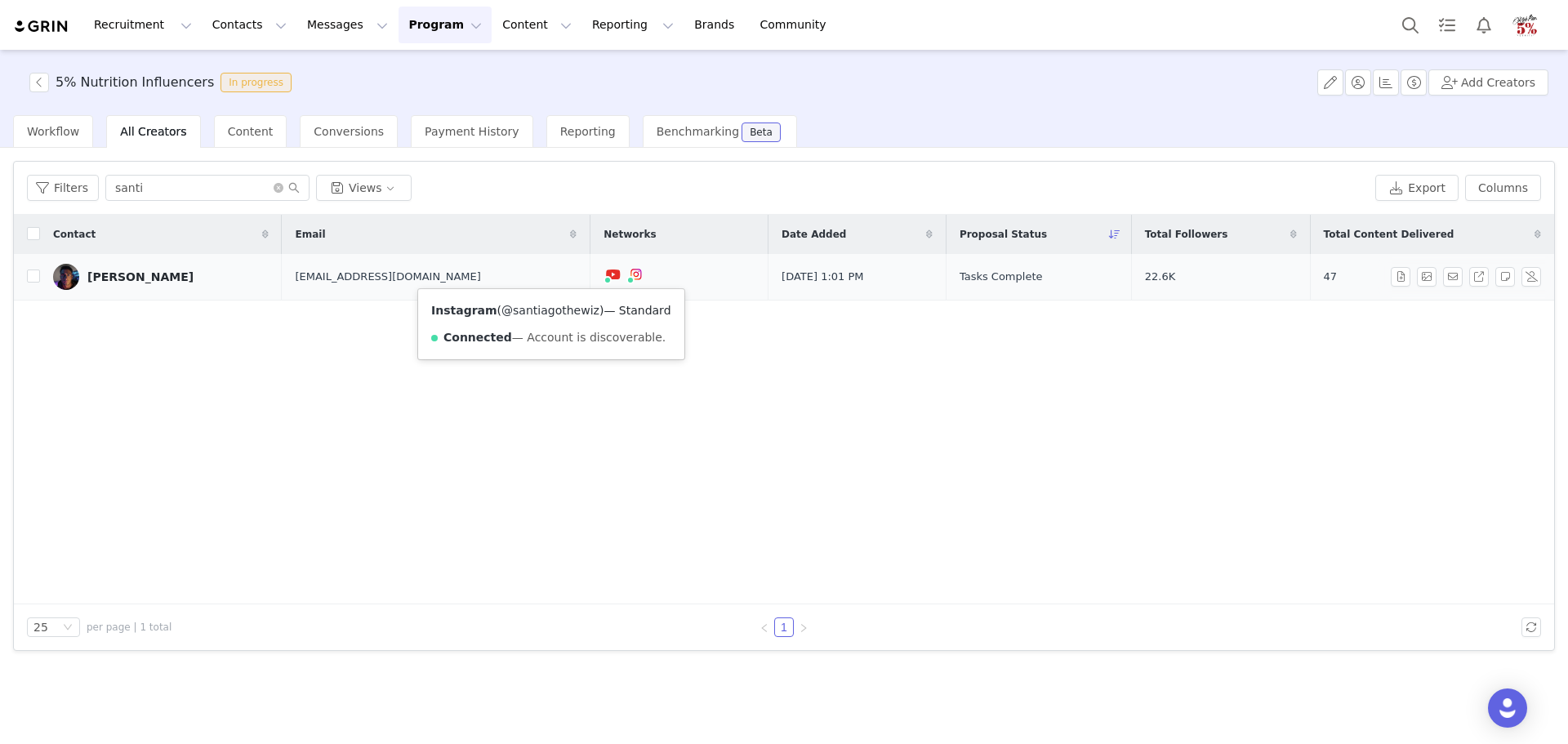
click at [543, 308] on link "@santiagothewiz" at bounding box center [550, 310] width 98 height 13
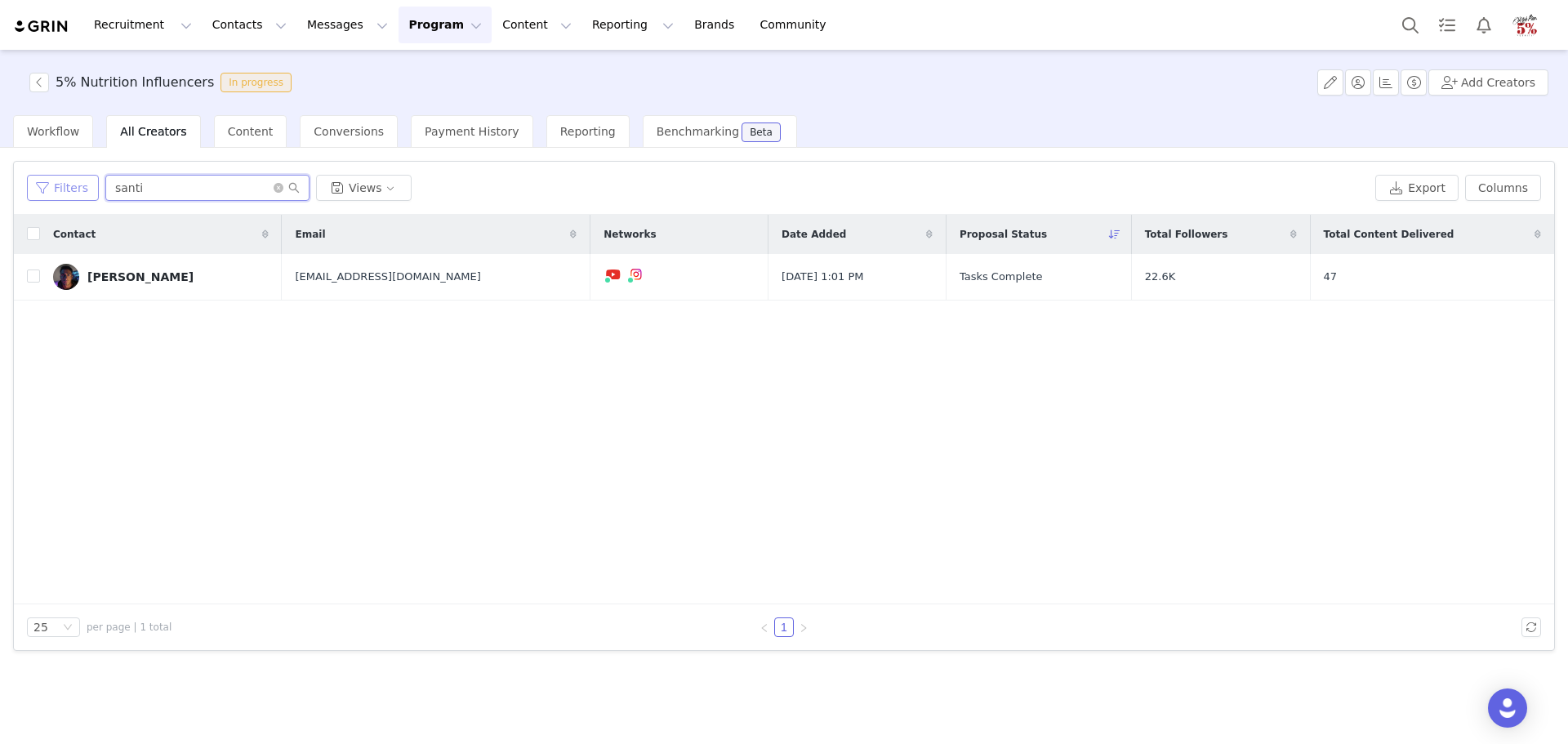
drag, startPoint x: 162, startPoint y: 189, endPoint x: 73, endPoint y: 193, distance: 89.1
click at [74, 193] on div "Filters santi Views" at bounding box center [698, 188] width 1342 height 26
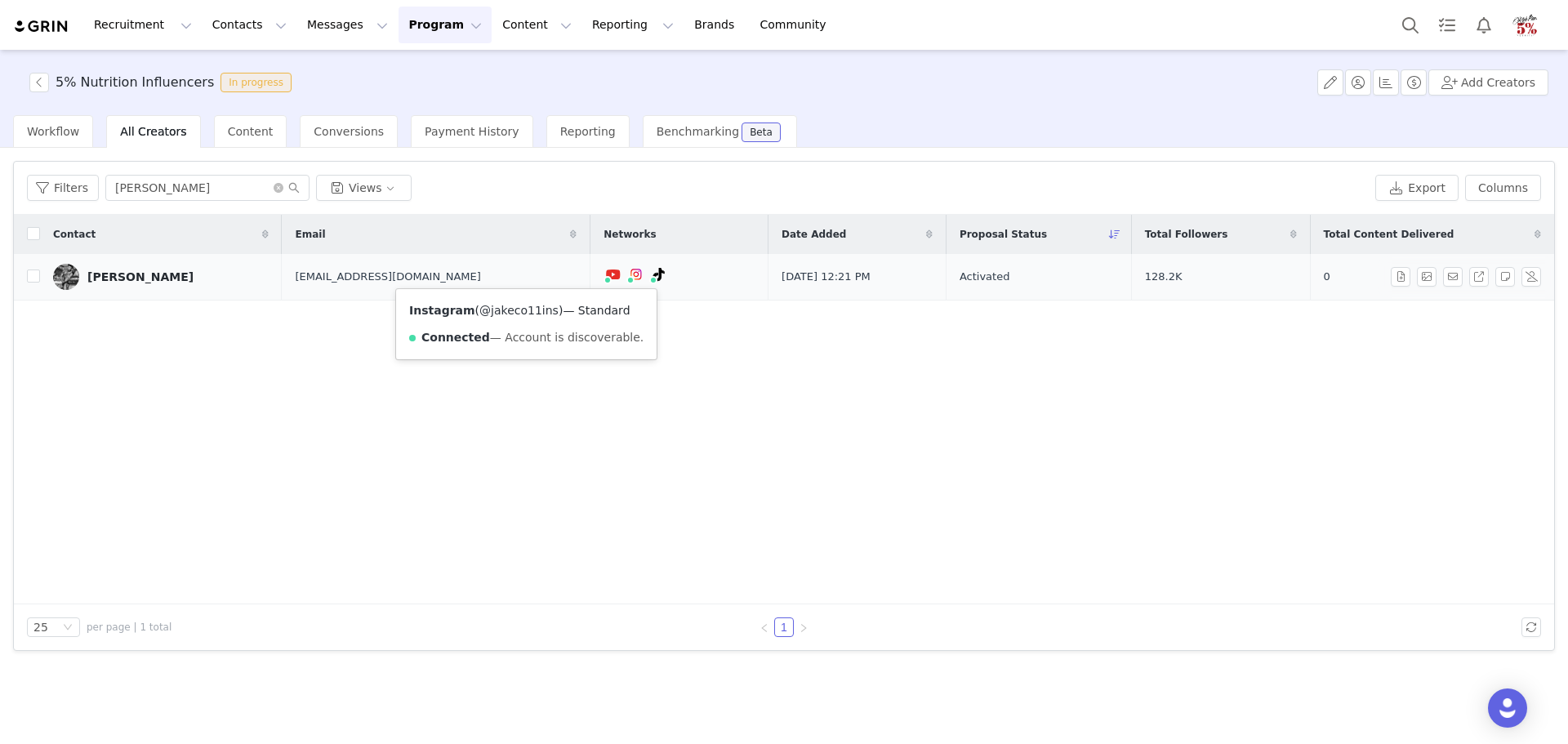
click at [508, 311] on link "@jakeco11ins" at bounding box center [518, 310] width 79 height 13
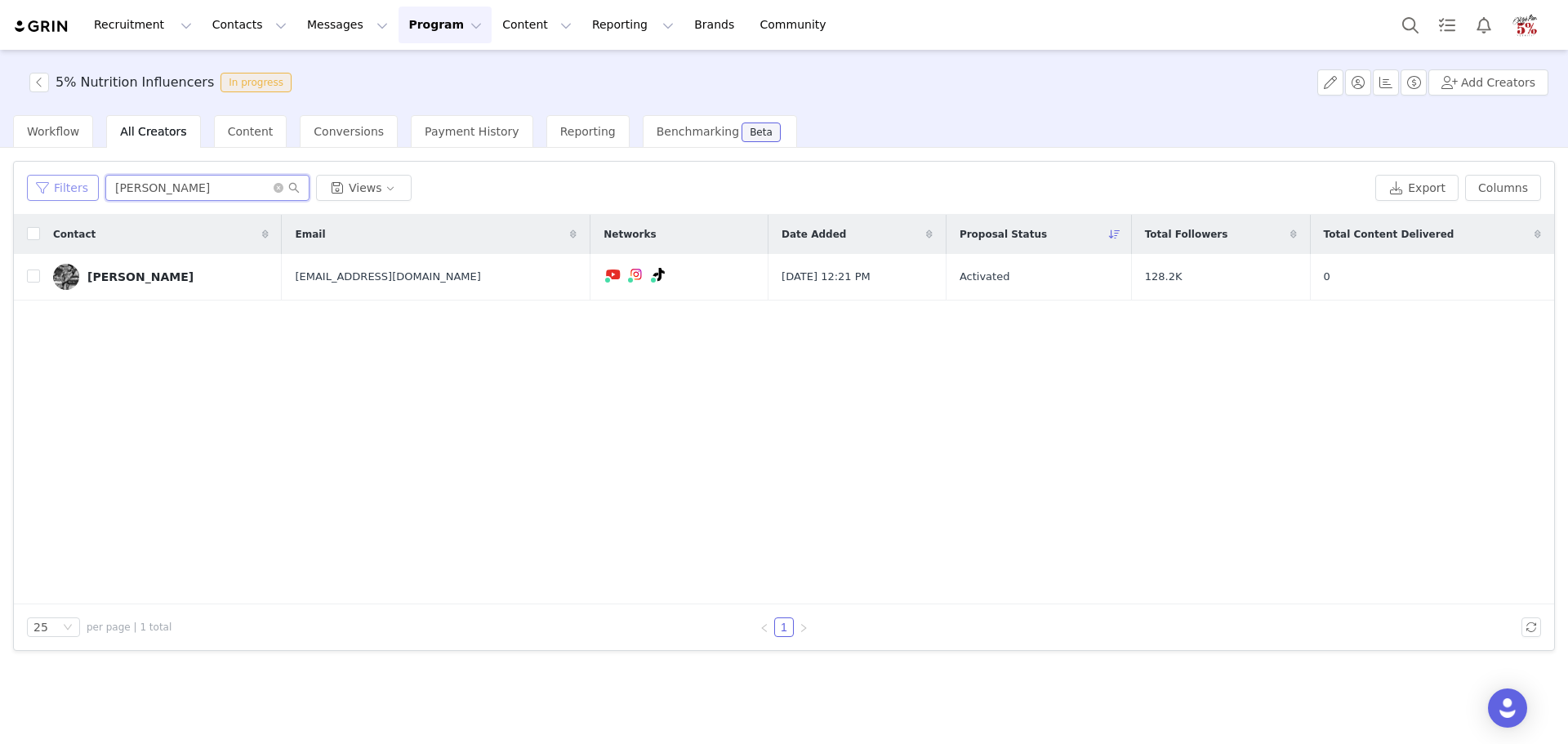
drag, startPoint x: 159, startPoint y: 186, endPoint x: 93, endPoint y: 185, distance: 66.0
click at [93, 185] on div "Filters jake Views" at bounding box center [698, 188] width 1342 height 26
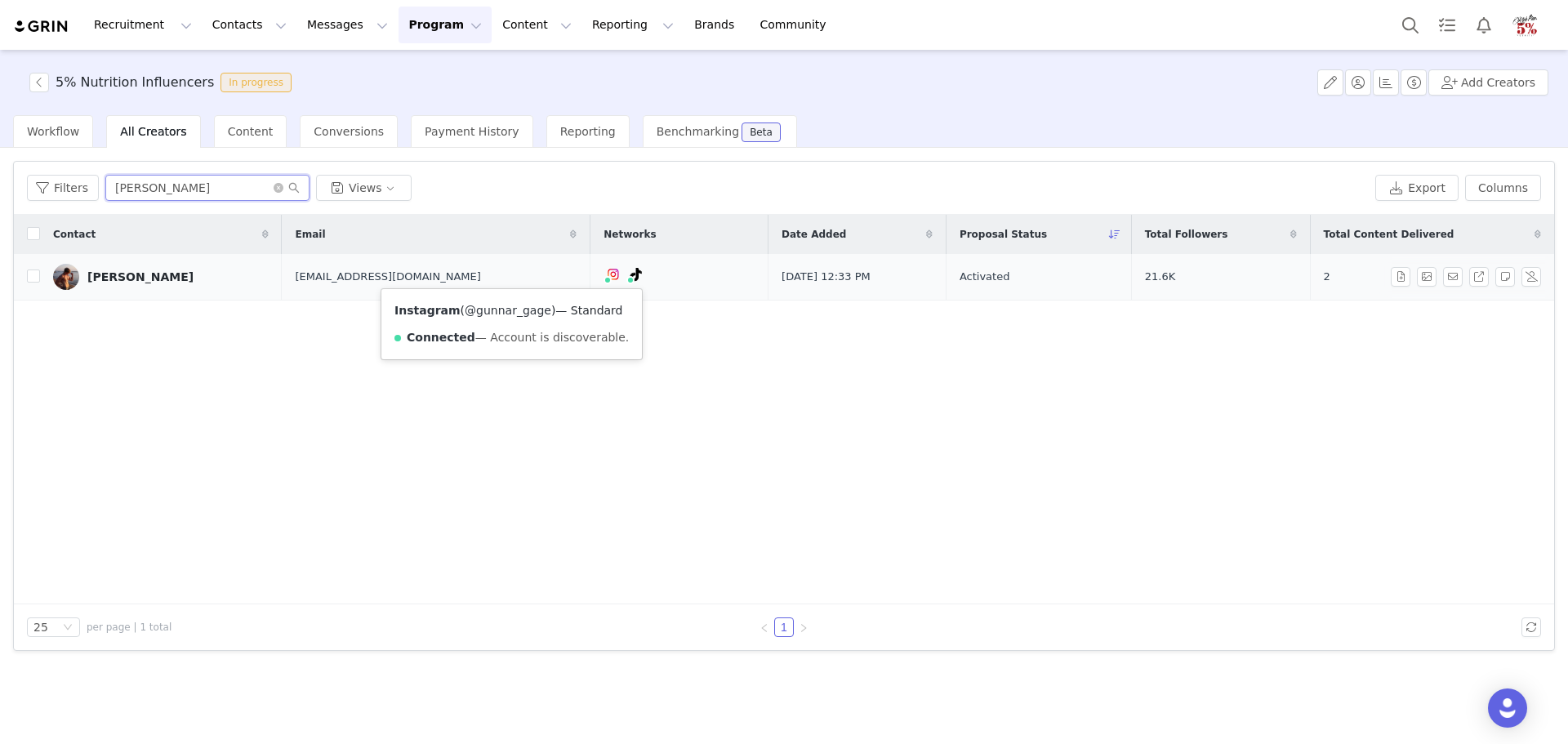
type input "gunnar"
click at [503, 309] on link "@gunnar_gage" at bounding box center [508, 310] width 87 height 13
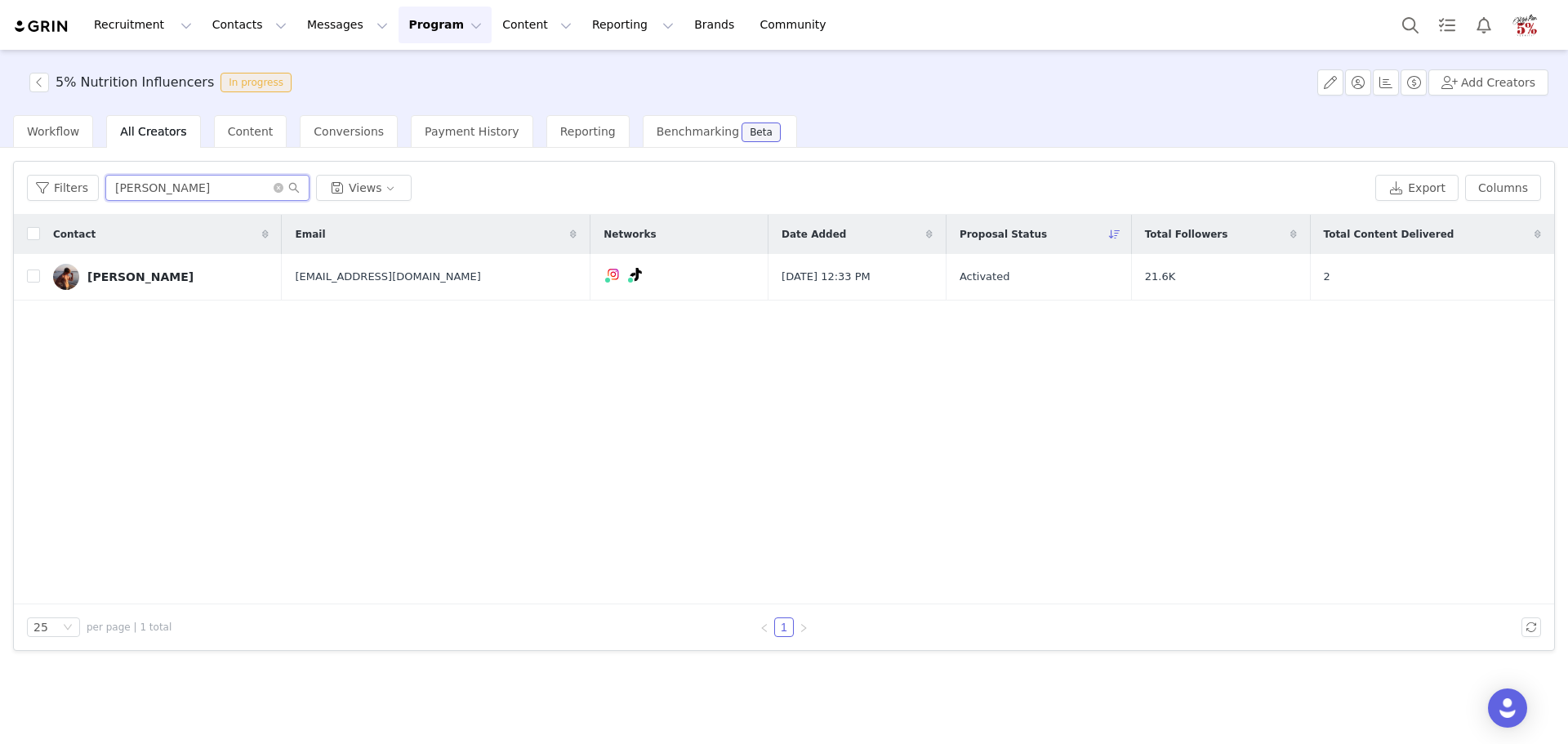
drag, startPoint x: 183, startPoint y: 187, endPoint x: 100, endPoint y: 191, distance: 83.1
click at [100, 191] on div "Filters gunnar Views" at bounding box center [698, 188] width 1342 height 26
type input "jean"
drag, startPoint x: 32, startPoint y: 275, endPoint x: 45, endPoint y: 262, distance: 18.4
click at [32, 275] on input "checkbox" at bounding box center [34, 275] width 13 height 13
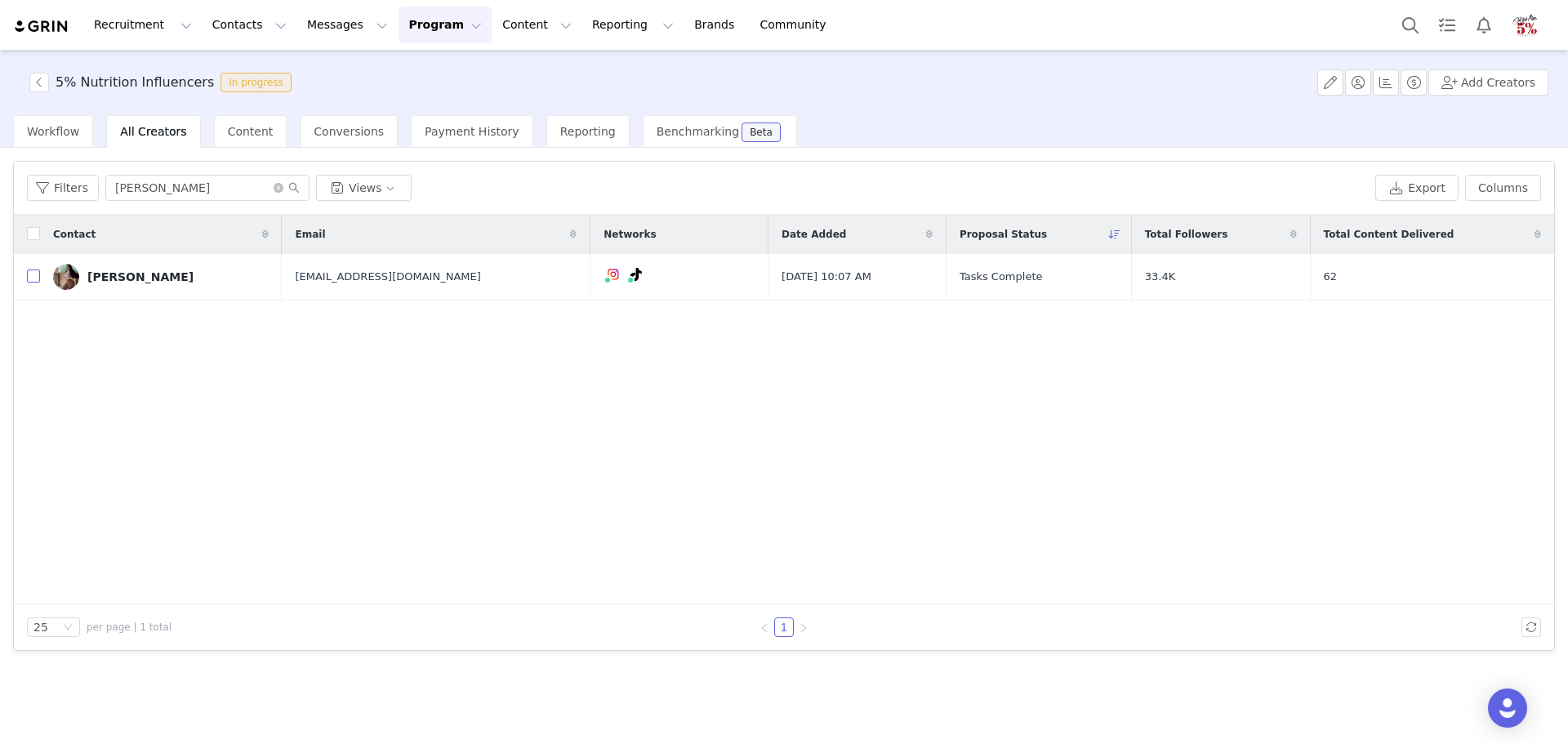
checkbox input "true"
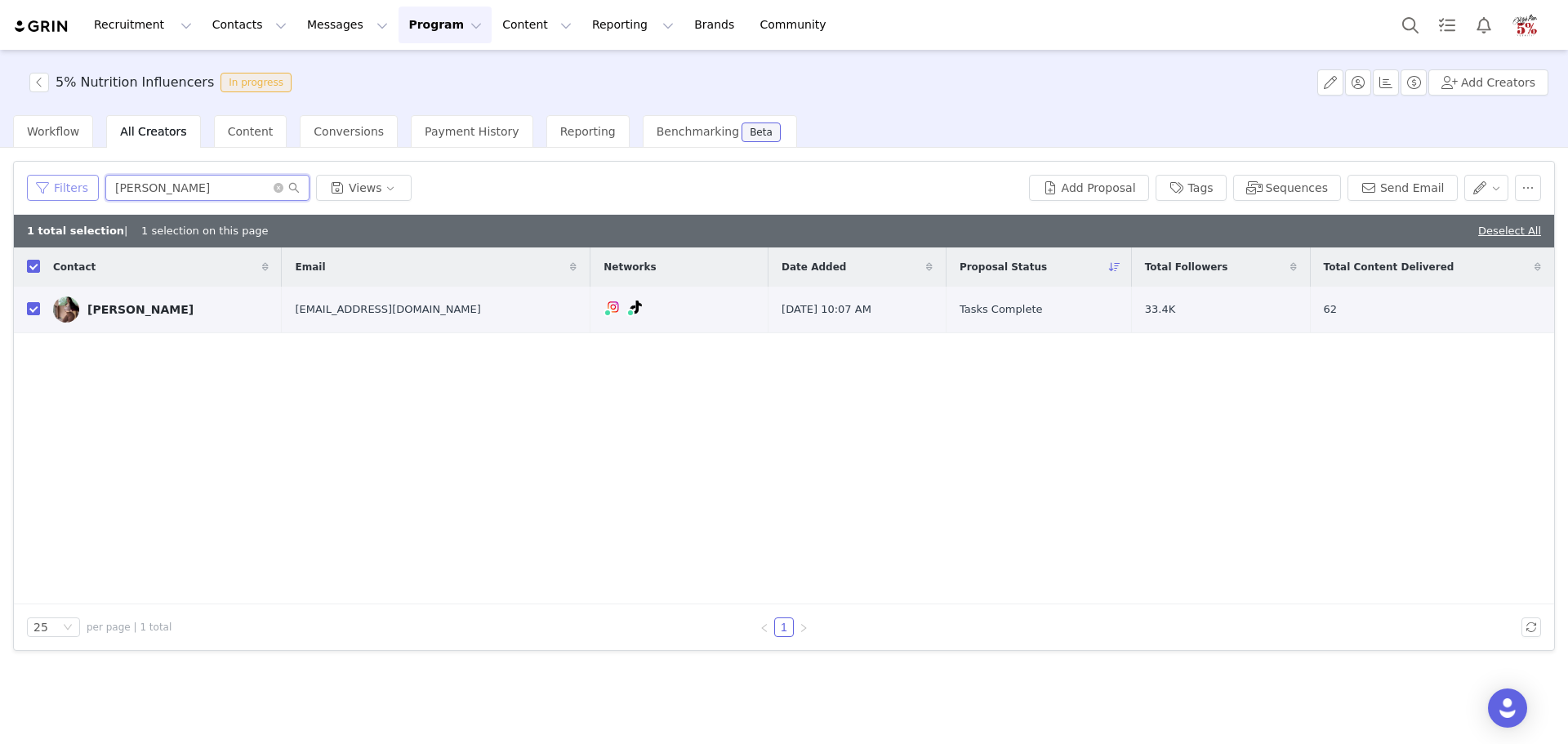
drag, startPoint x: 170, startPoint y: 194, endPoint x: 89, endPoint y: 192, distance: 81.0
click at [89, 192] on div "Filters jean Views" at bounding box center [525, 188] width 995 height 26
click at [200, 190] on input "jean" at bounding box center [207, 188] width 204 height 26
type input "jose"
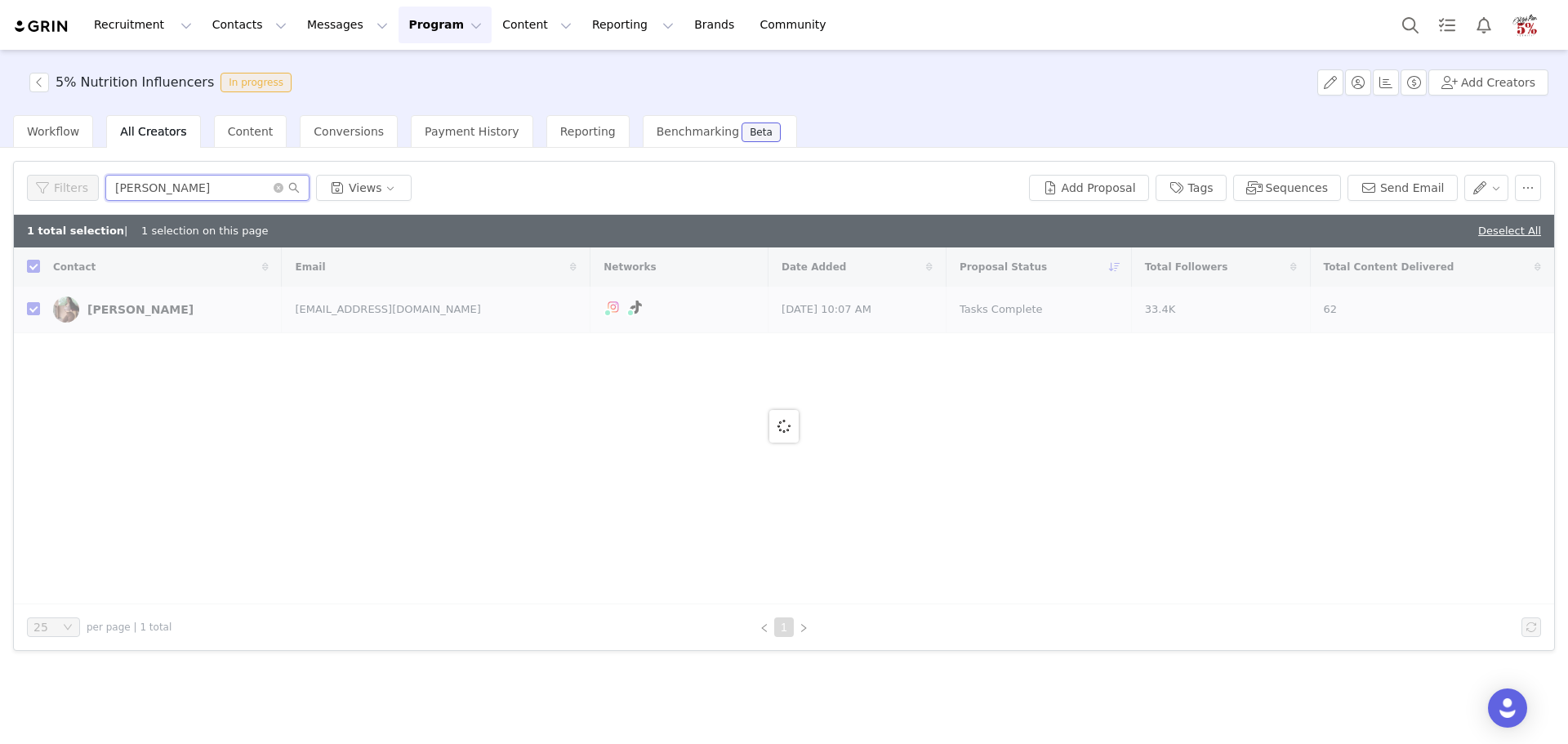
checkbox input "false"
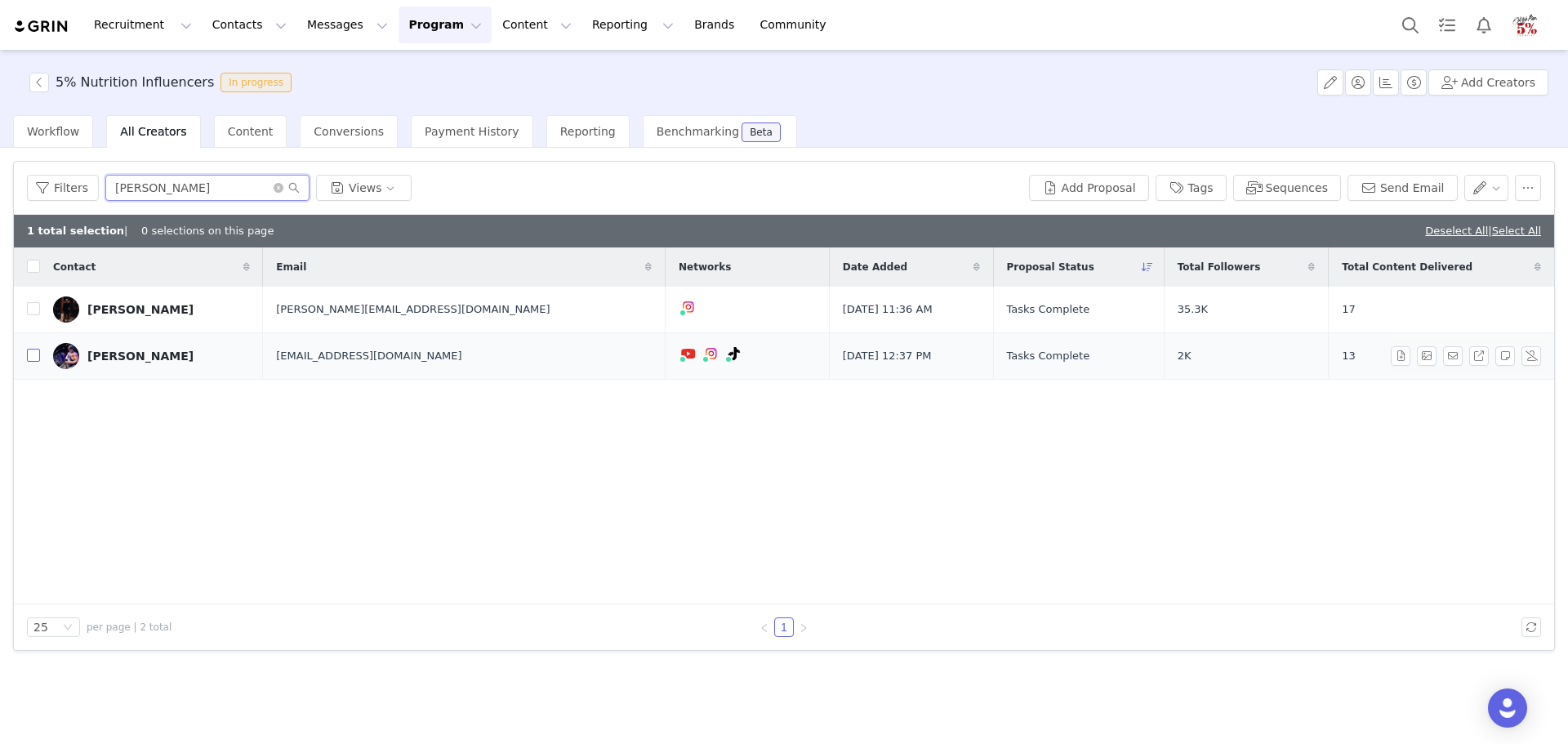
type input "jose"
click at [36, 360] on input "checkbox" at bounding box center [34, 355] width 13 height 13
drag, startPoint x: 111, startPoint y: 192, endPoint x: 75, endPoint y: 188, distance: 36.2
click at [75, 188] on div "Filters jose Views" at bounding box center [585, 188] width 1116 height 26
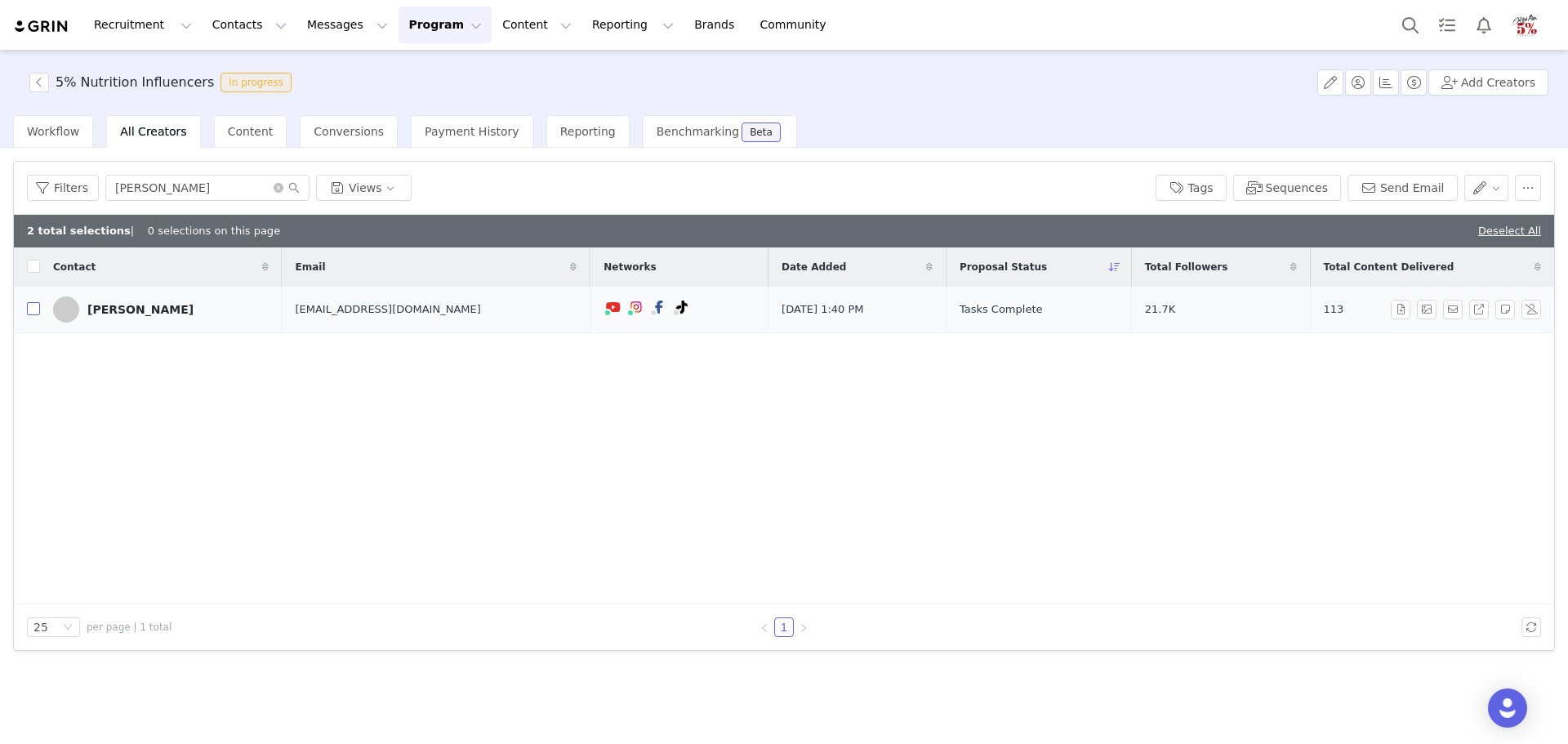
click at [32, 314] on input "checkbox" at bounding box center [34, 308] width 13 height 13
click at [84, 182] on div "Filters robert Views" at bounding box center [585, 188] width 1116 height 26
click at [36, 311] on input "checkbox" at bounding box center [34, 308] width 13 height 13
drag, startPoint x: 169, startPoint y: 188, endPoint x: 72, endPoint y: 186, distance: 97.0
click at [73, 186] on div "Filters michae Views" at bounding box center [585, 188] width 1116 height 26
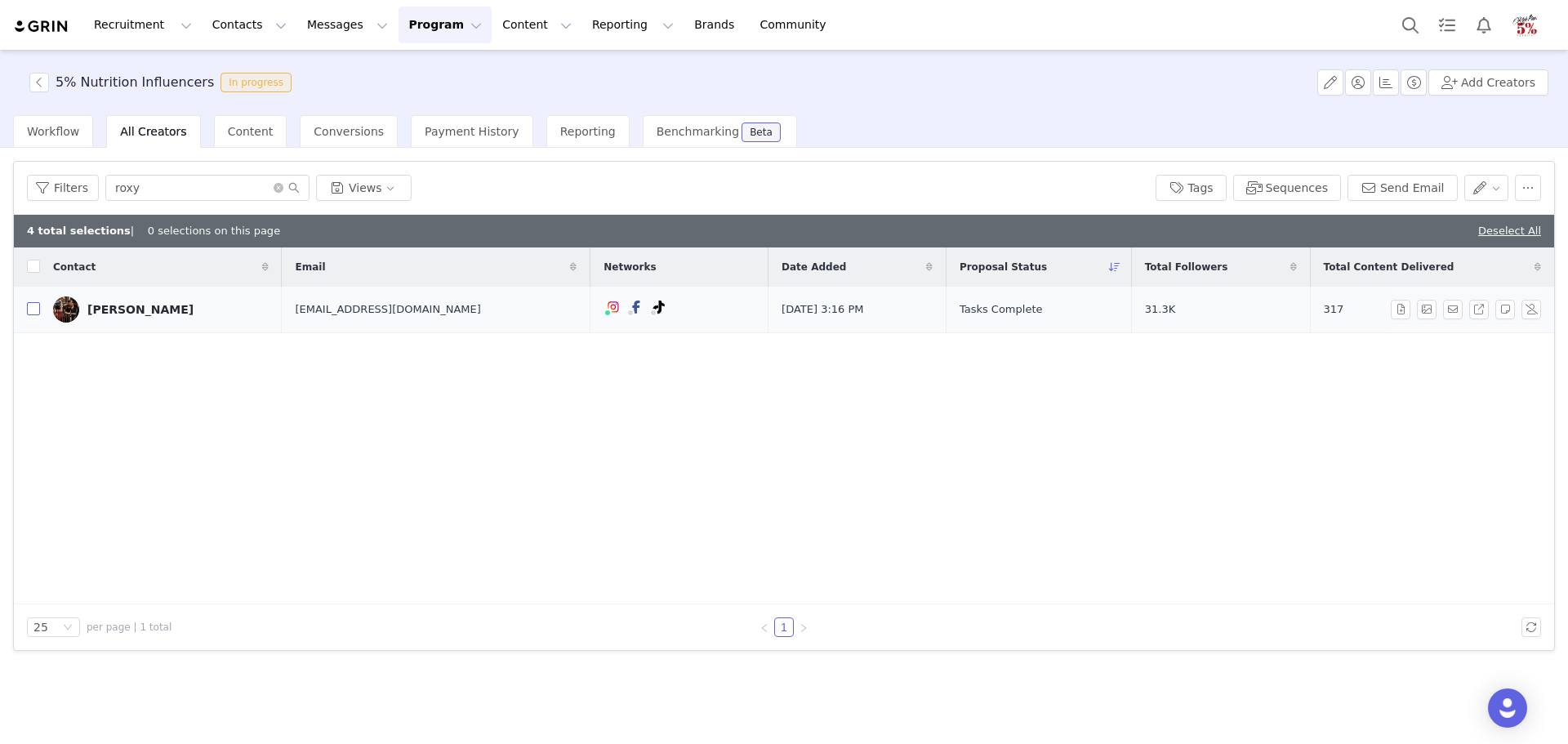
click at [33, 311] on input "checkbox" at bounding box center [34, 308] width 13 height 13
drag, startPoint x: 219, startPoint y: 154, endPoint x: 181, endPoint y: 174, distance: 42.9
click at [208, 161] on div "Filters Filter Logic And Or Date Added ~ Proposal Status Select Owner Select Co…" at bounding box center [784, 444] width 1568 height 594
drag, startPoint x: 159, startPoint y: 187, endPoint x: 77, endPoint y: 179, distance: 82.4
click at [77, 179] on div "Filters roxy Views" at bounding box center [585, 188] width 1116 height 26
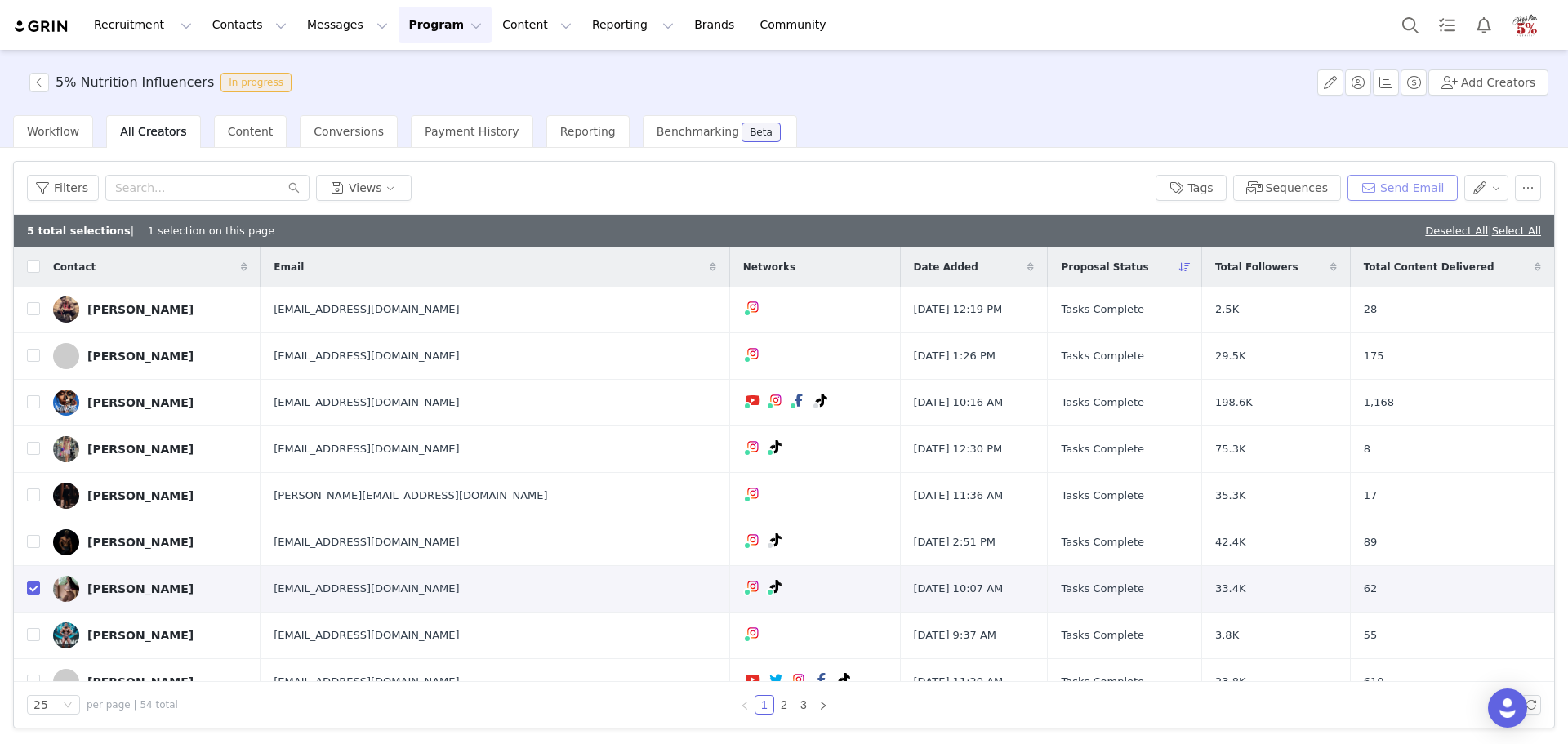
click at [1413, 190] on button "Send Email" at bounding box center [1403, 188] width 111 height 26
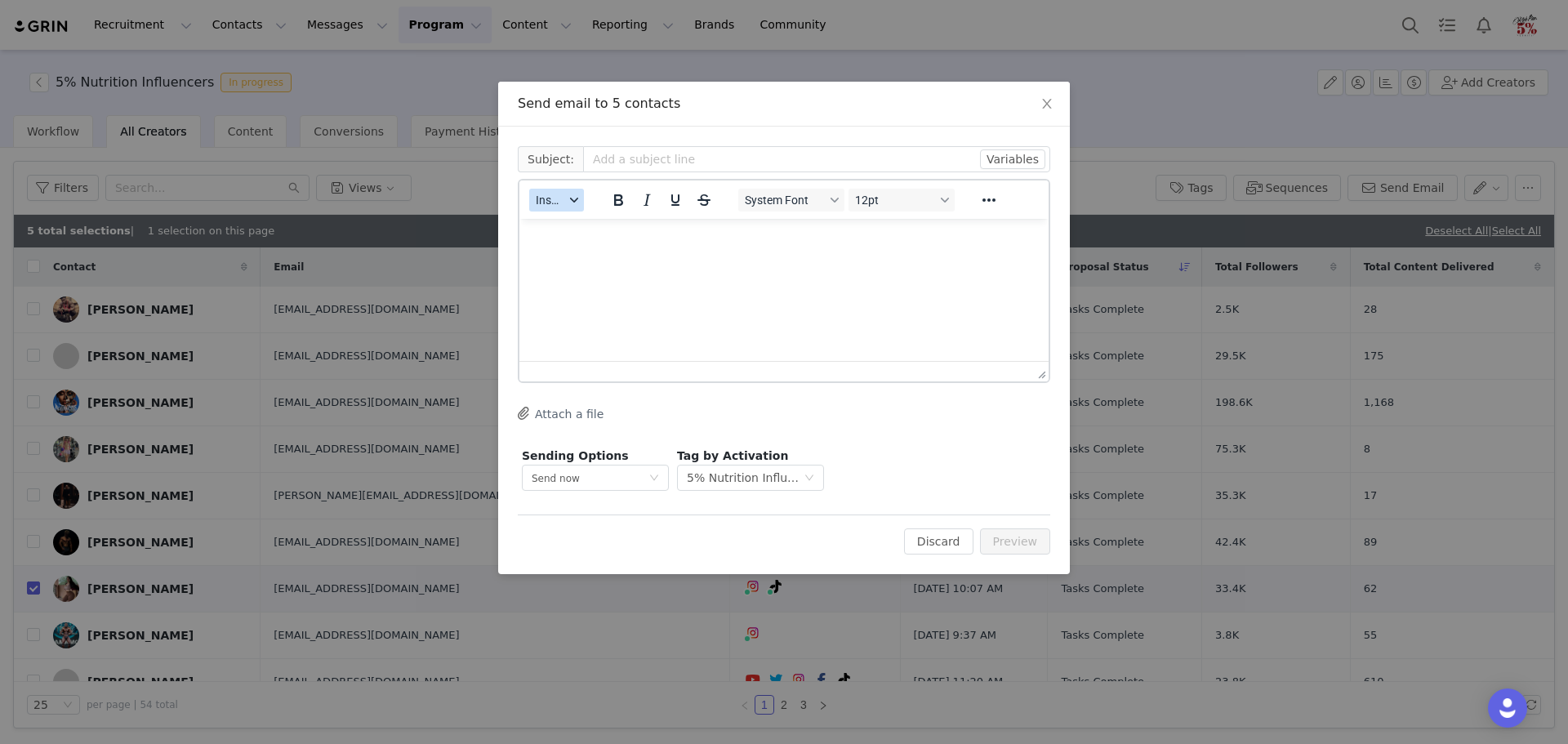
click at [565, 204] on button "Insert" at bounding box center [557, 199] width 54 height 23
click at [566, 235] on div "Insert Template" at bounding box center [616, 229] width 147 height 20
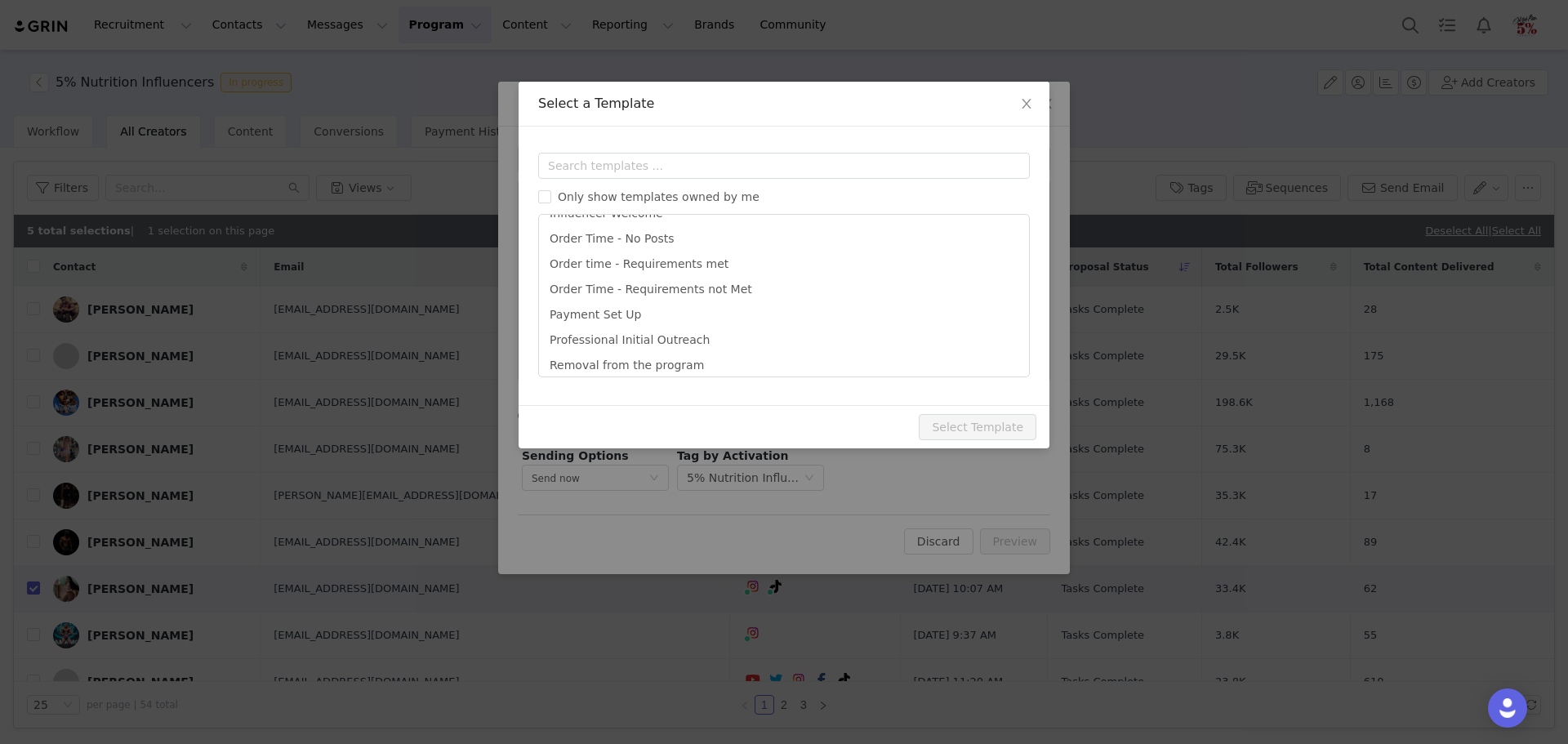
scroll to position [350, 0]
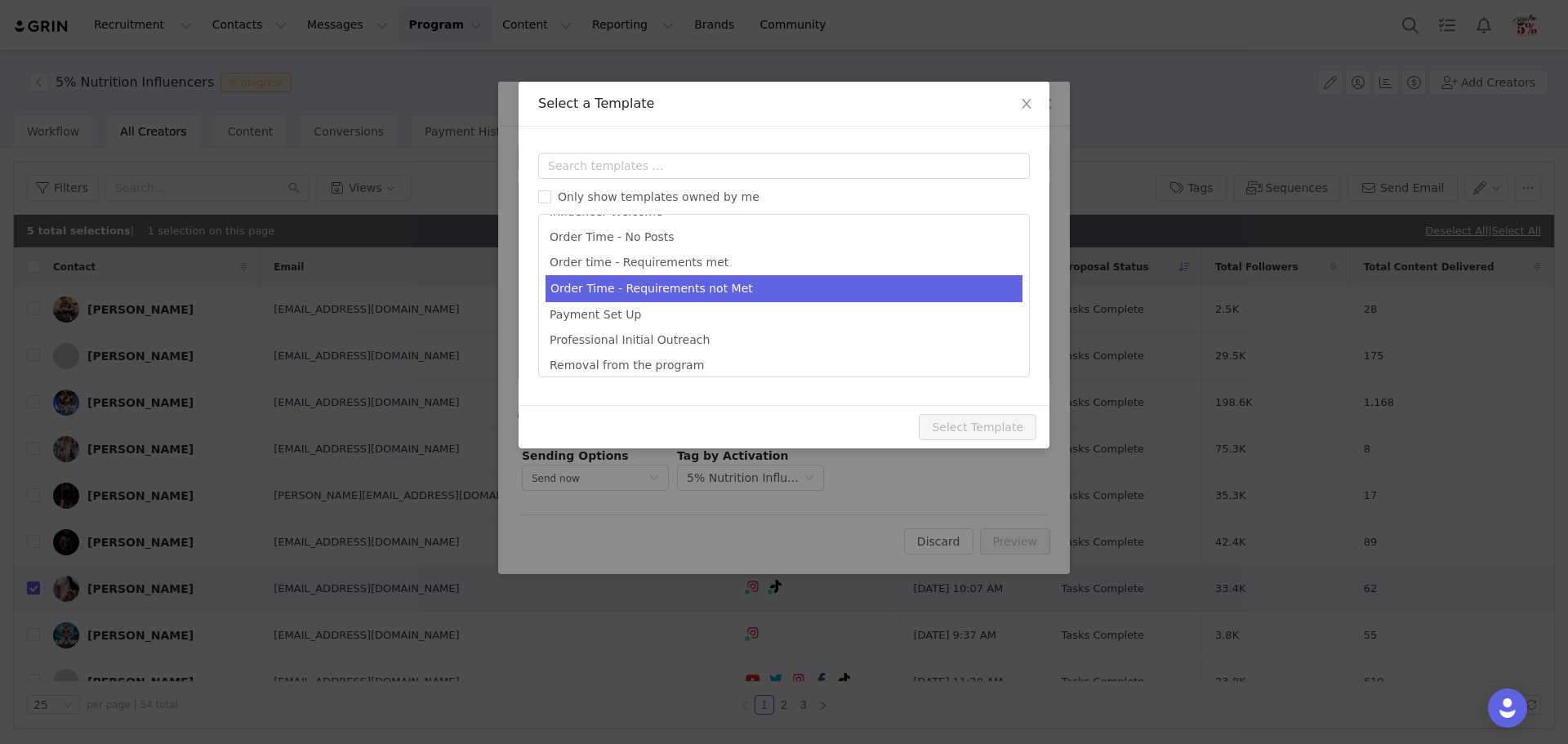
click at [600, 290] on li "Order Time - Requirements not Met" at bounding box center [784, 289] width 477 height 27
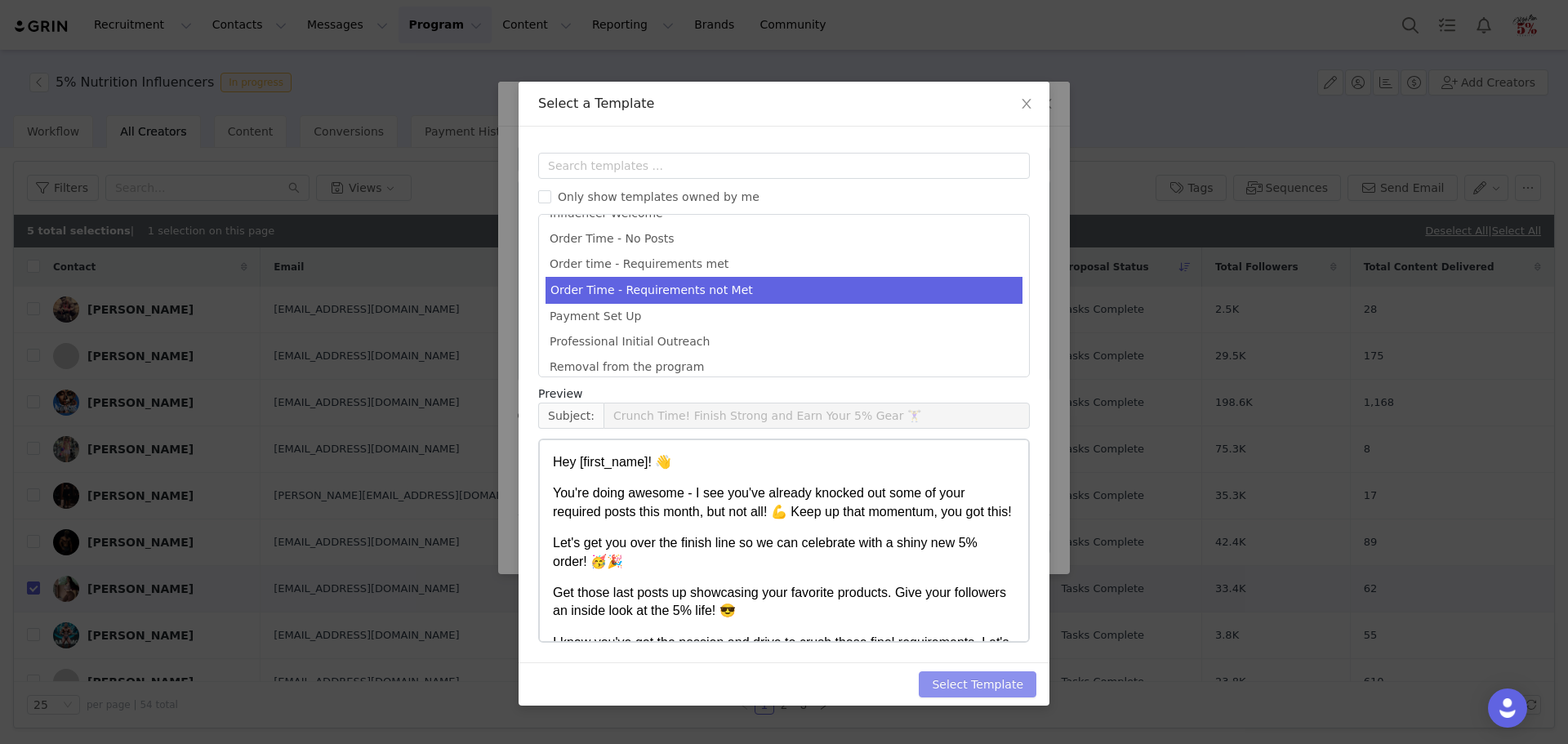
click at [969, 678] on button "Select Template" at bounding box center [978, 684] width 118 height 26
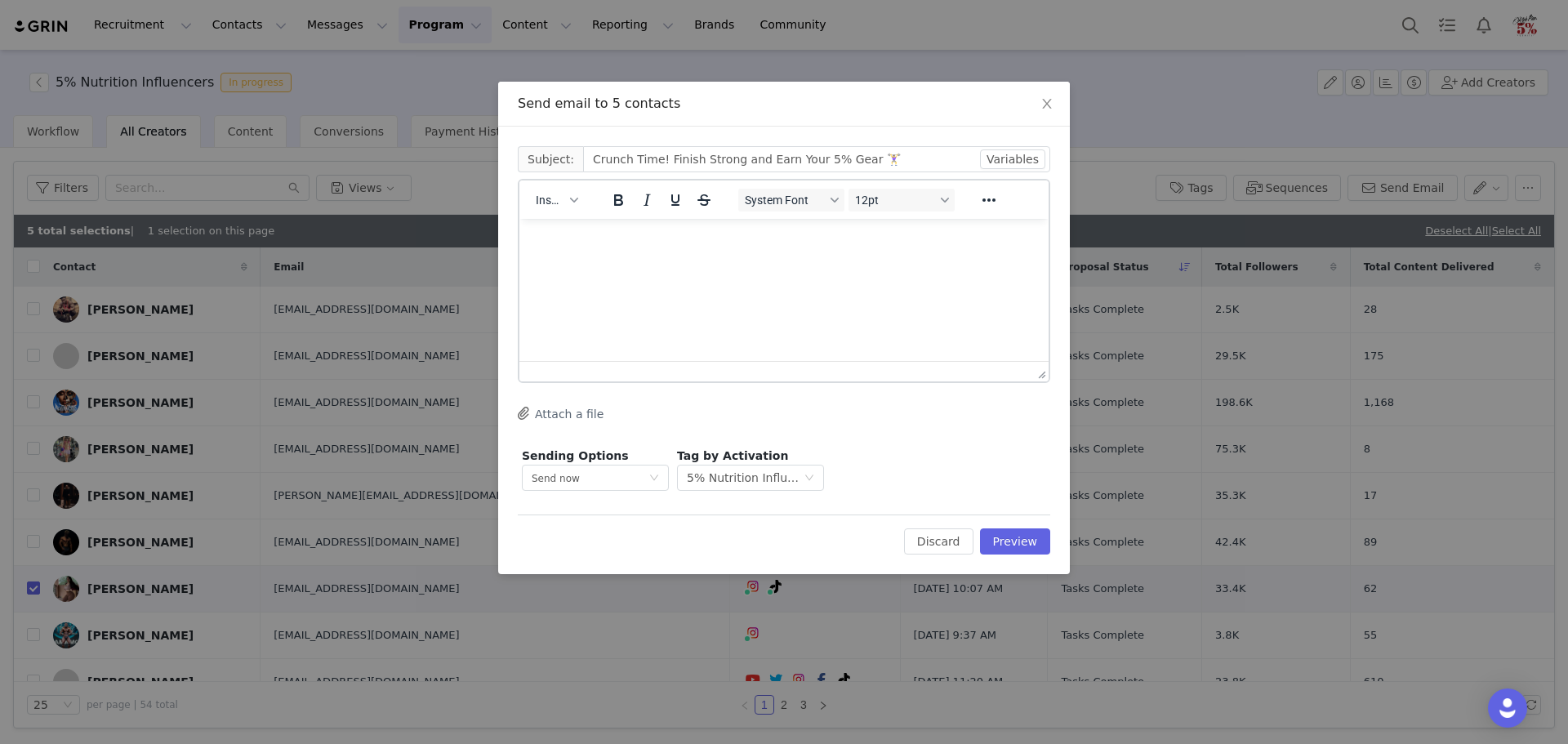
scroll to position [0, 0]
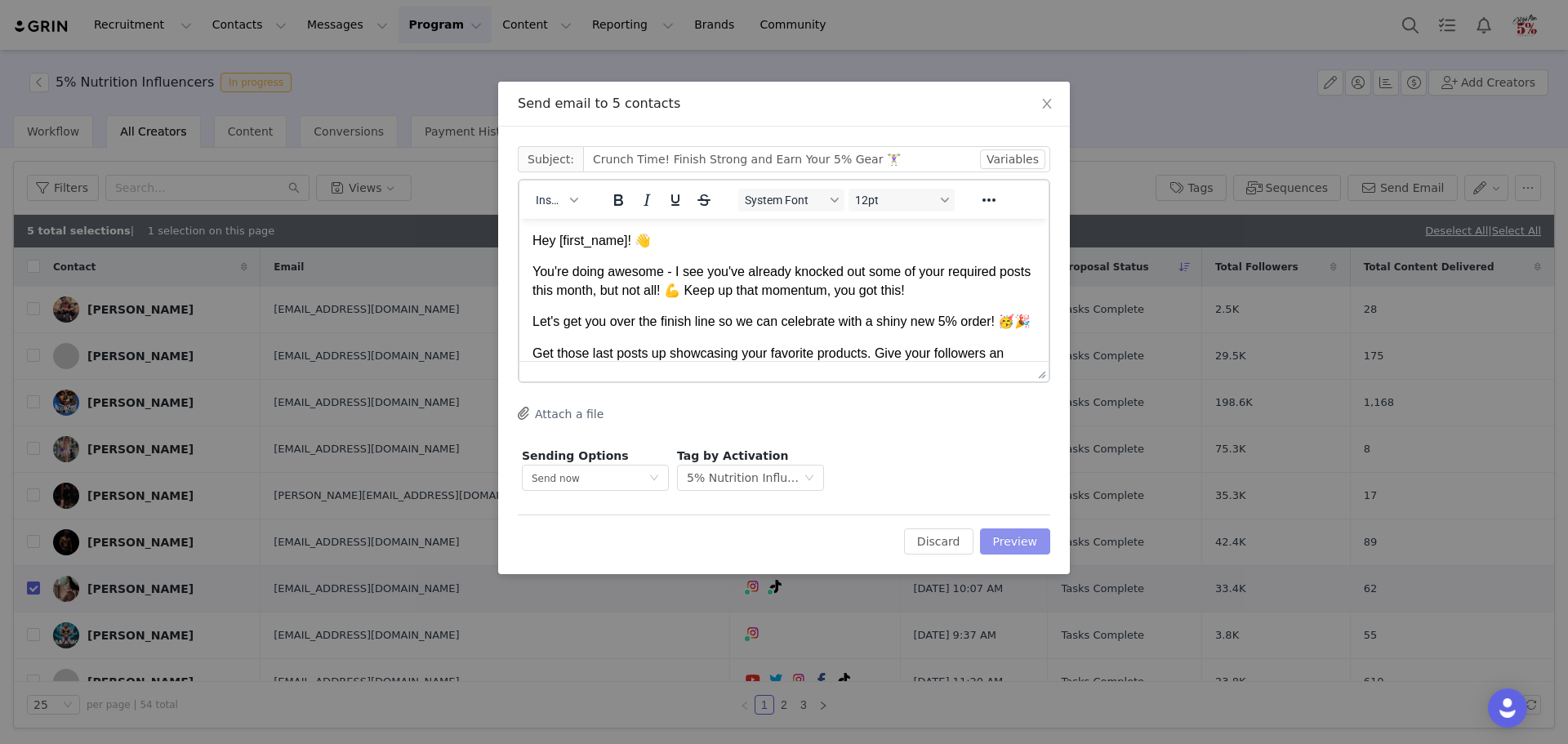
click at [1013, 541] on button "Preview" at bounding box center [1015, 541] width 71 height 26
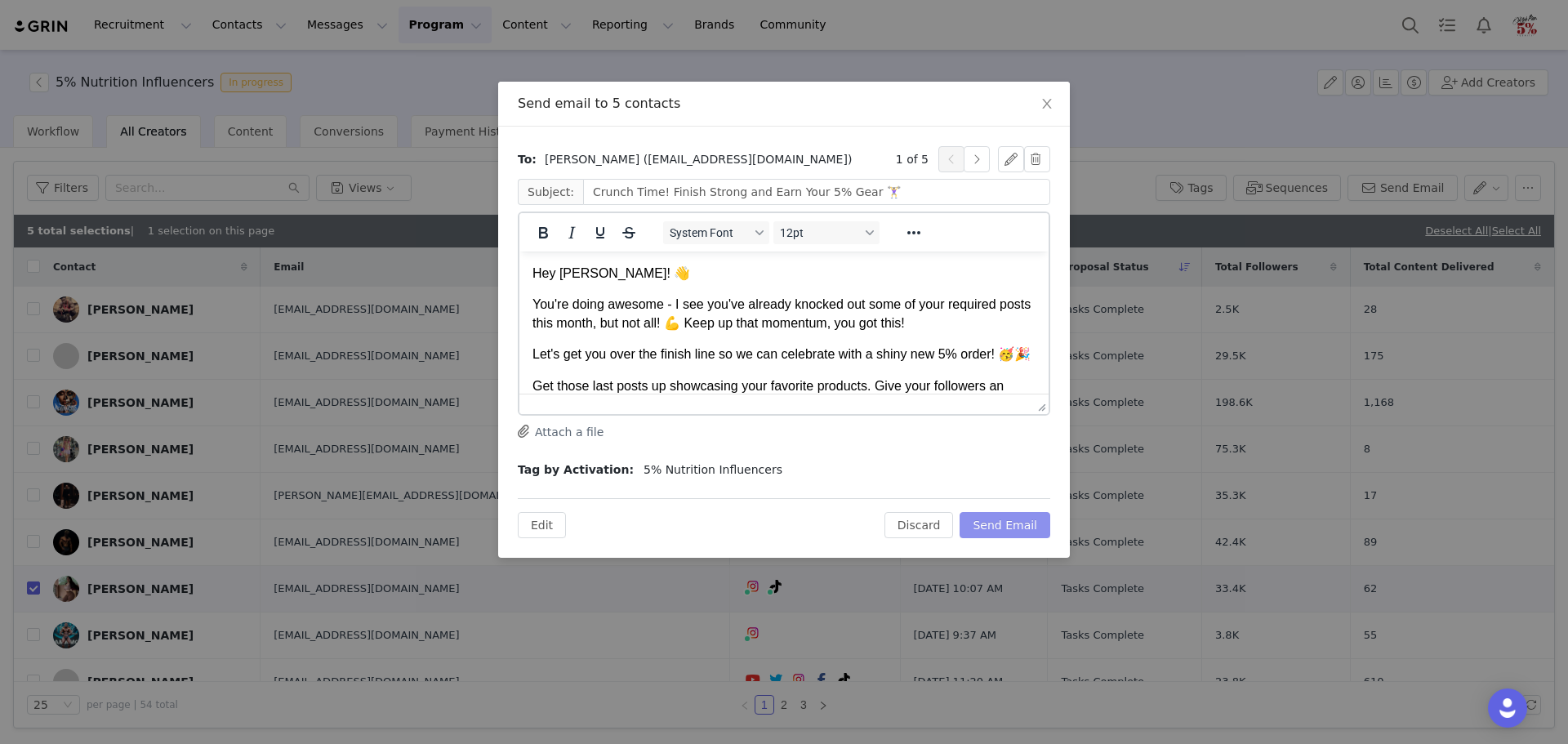
click at [1011, 525] on button "Send Email" at bounding box center [1005, 525] width 91 height 26
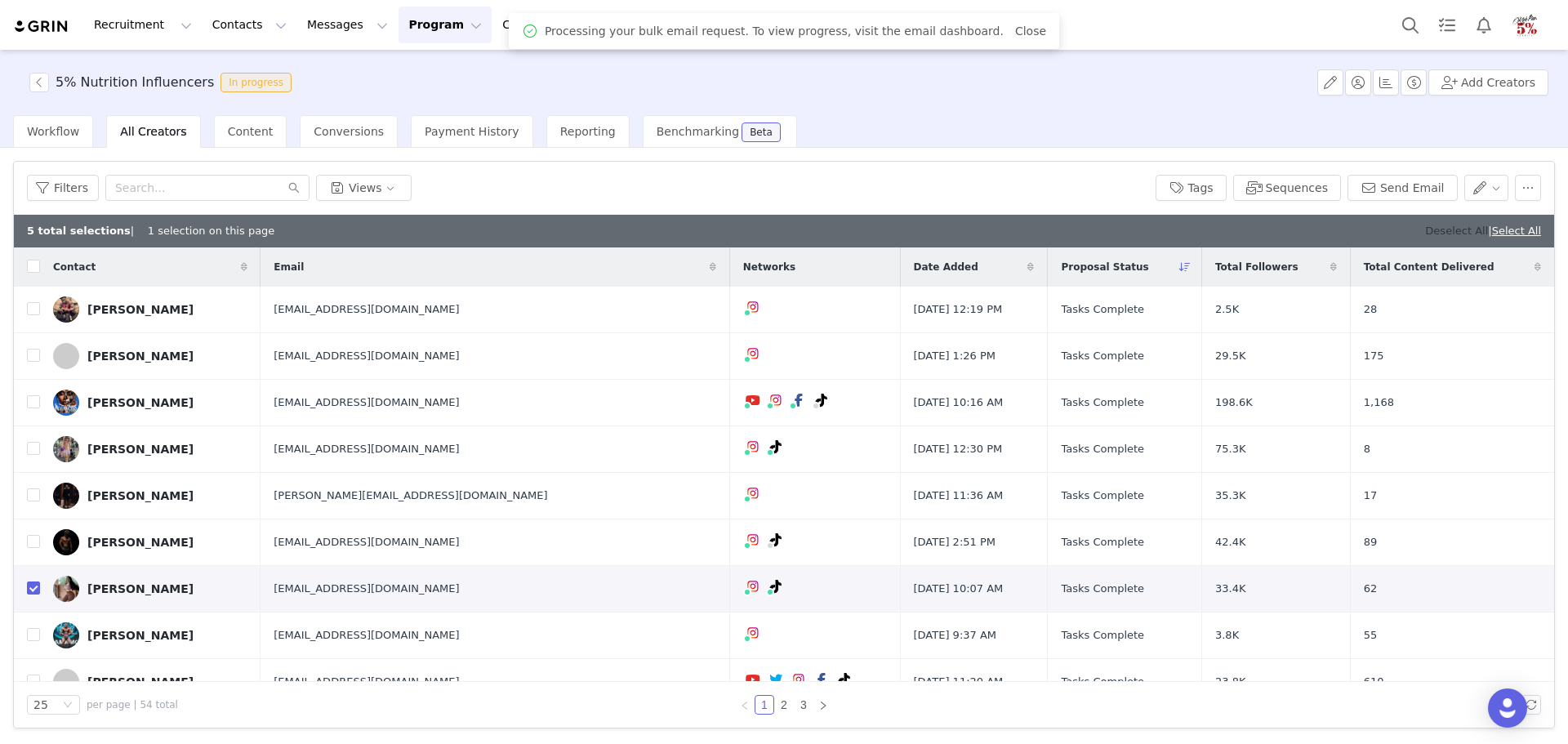
click at [1454, 227] on link "Deselect All" at bounding box center [1456, 231] width 63 height 13
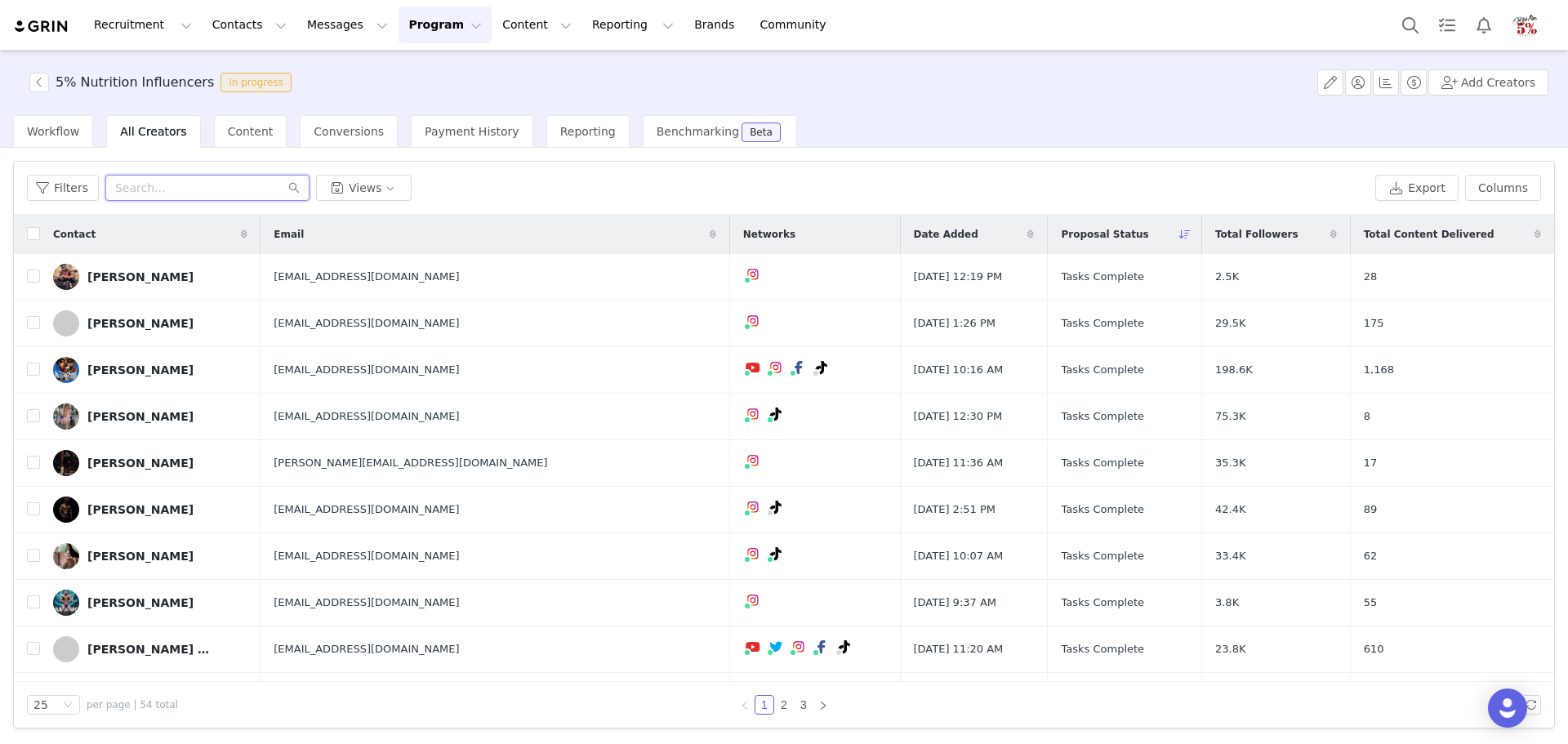
click at [208, 188] on input "text" at bounding box center [207, 188] width 204 height 26
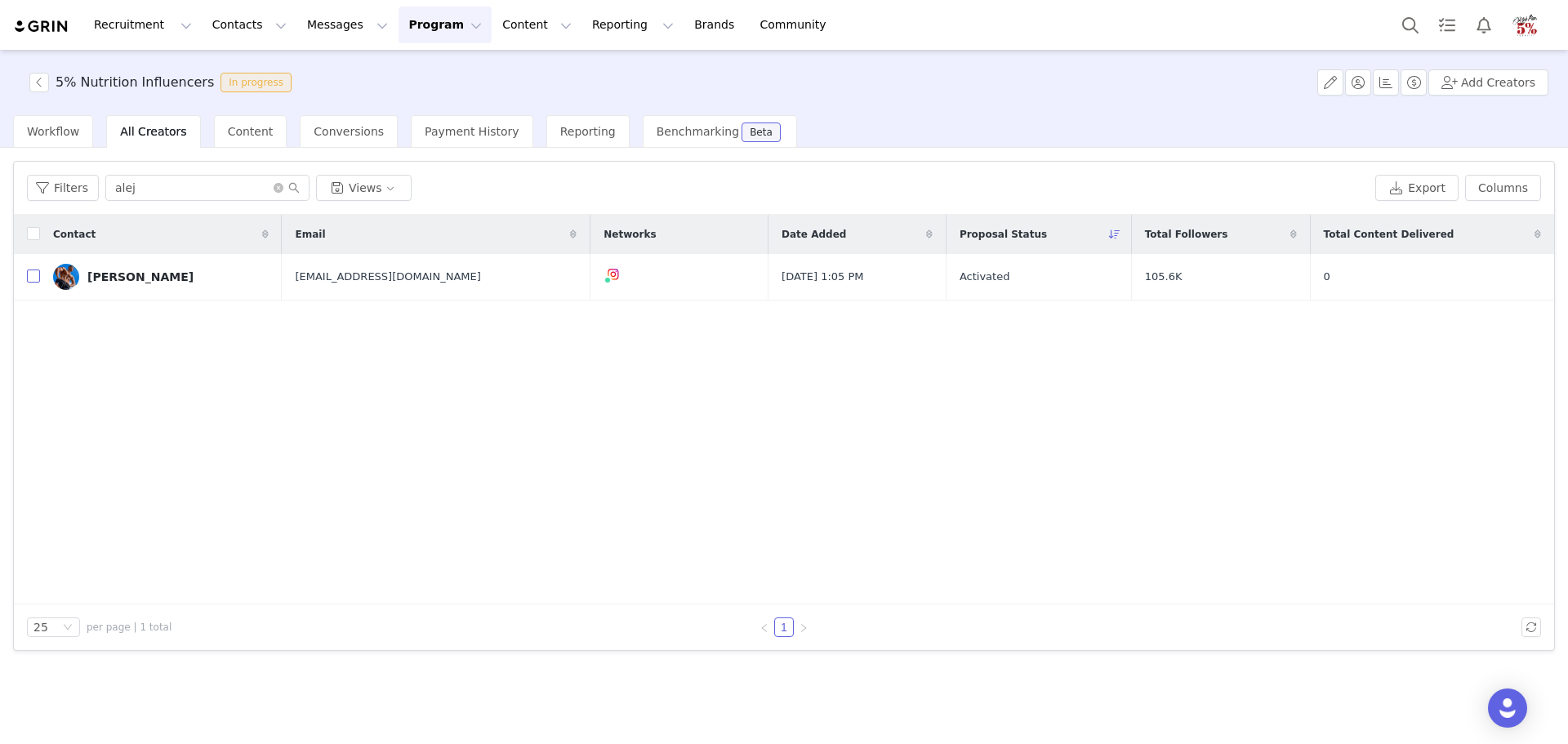
drag, startPoint x: 37, startPoint y: 279, endPoint x: 144, endPoint y: 213, distance: 125.7
click at [37, 278] on input "checkbox" at bounding box center [34, 275] width 13 height 13
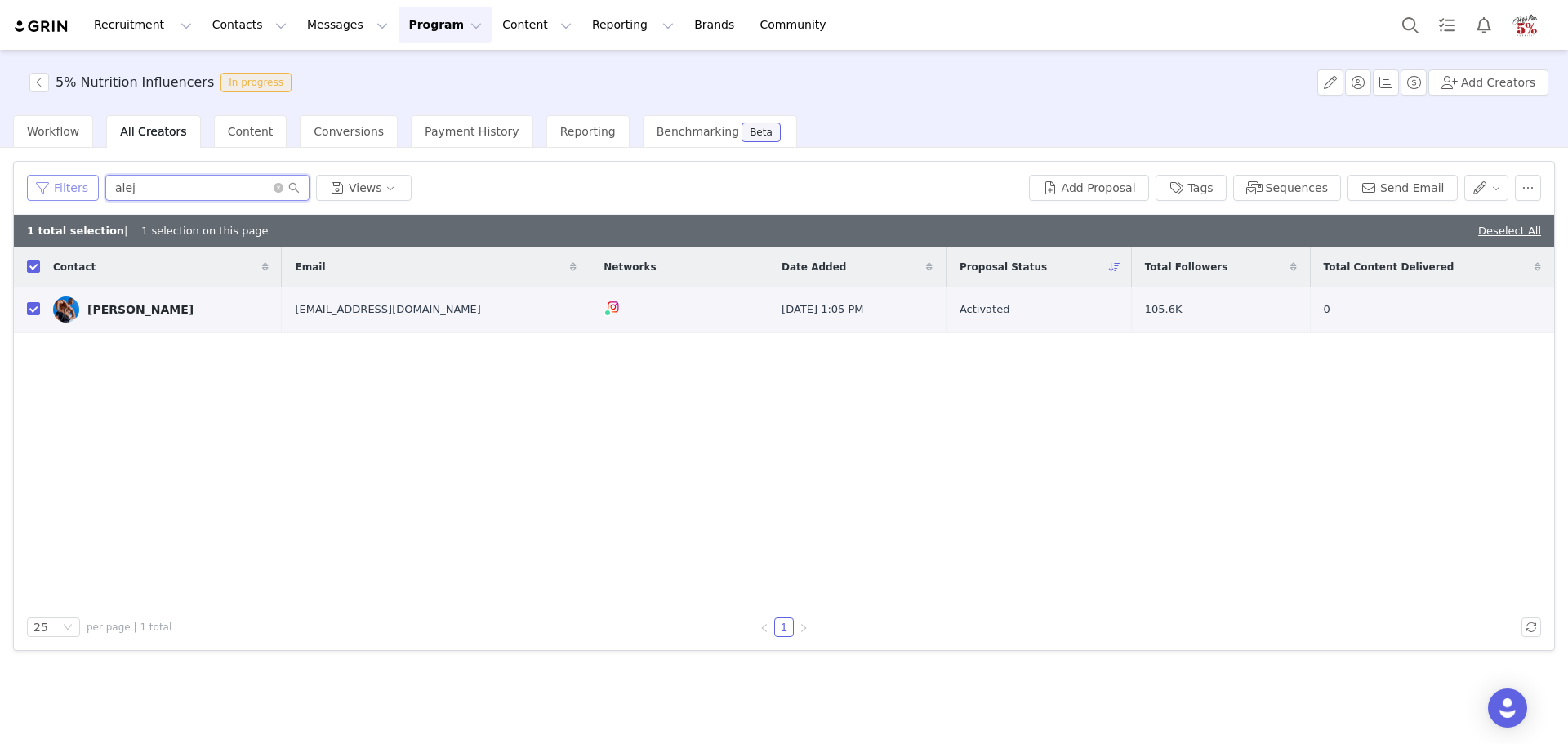
drag, startPoint x: 175, startPoint y: 185, endPoint x: 85, endPoint y: 189, distance: 90.1
click at [85, 190] on div "Filters alej Views" at bounding box center [525, 188] width 995 height 26
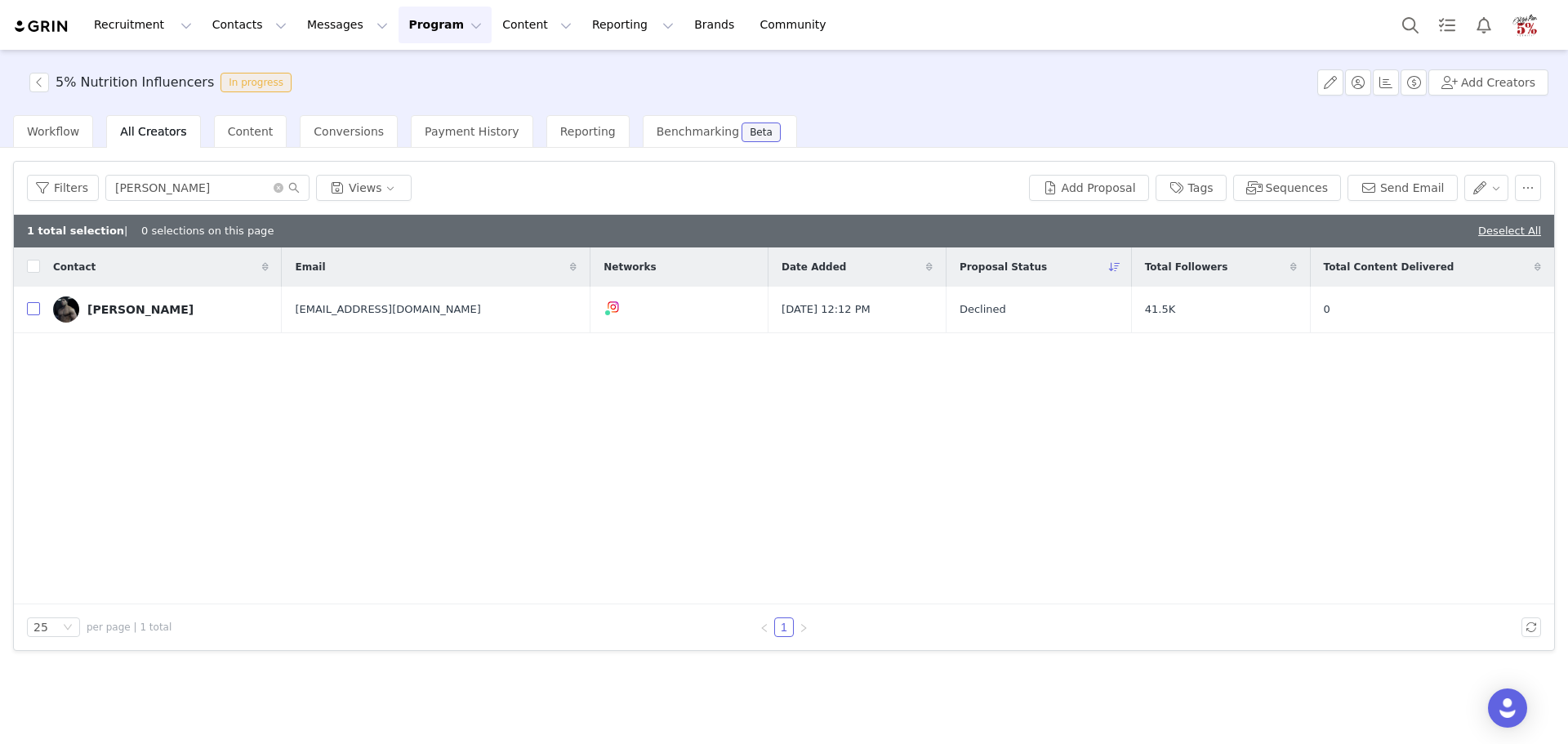
drag, startPoint x: 37, startPoint y: 310, endPoint x: 82, endPoint y: 256, distance: 70.3
click at [37, 310] on input "checkbox" at bounding box center [34, 308] width 13 height 13
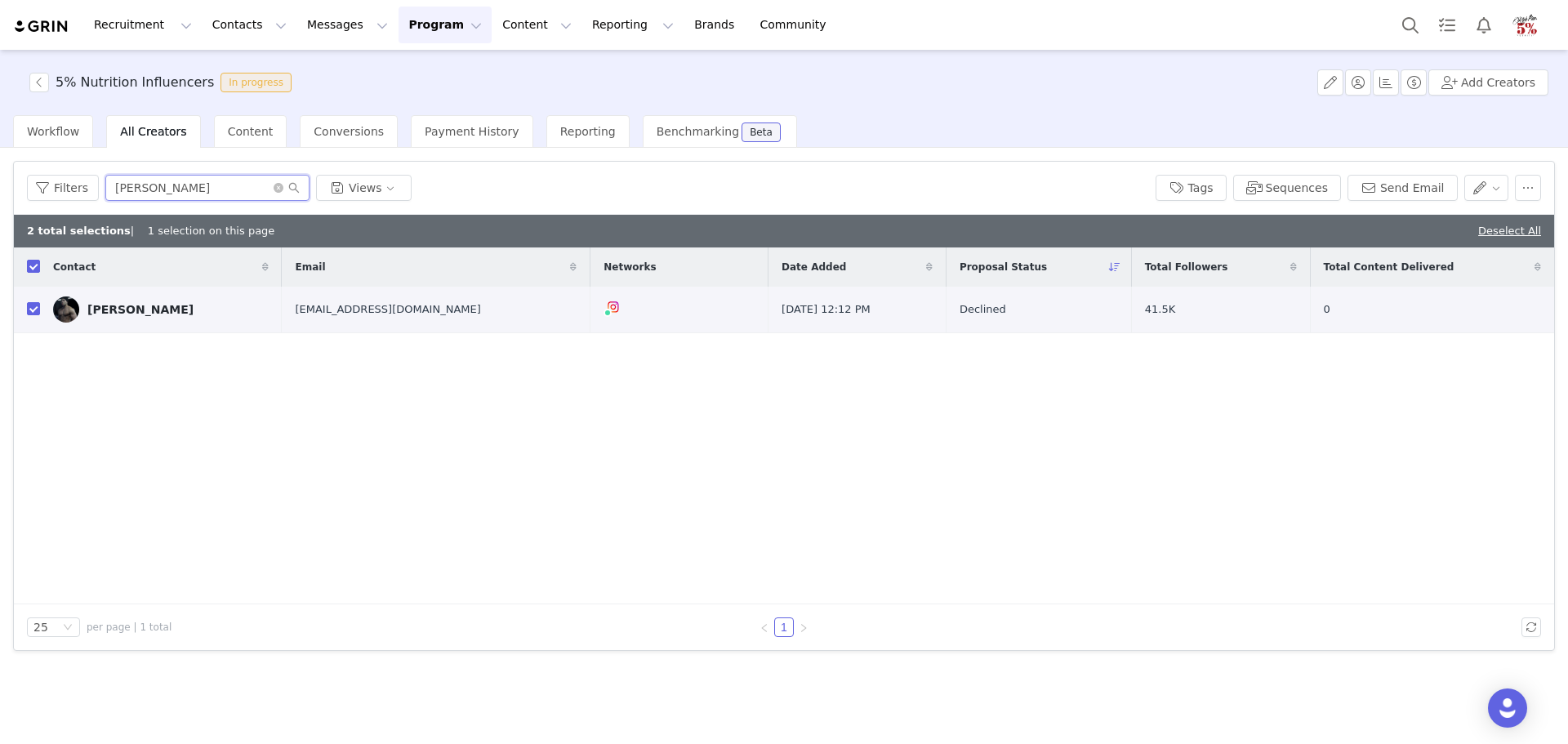
drag, startPoint x: 160, startPoint y: 191, endPoint x: 99, endPoint y: 189, distance: 61.0
click at [105, 190] on input "daniel" at bounding box center [207, 188] width 204 height 26
click at [36, 309] on input "checkbox" at bounding box center [34, 308] width 13 height 13
drag, startPoint x: 150, startPoint y: 187, endPoint x: 76, endPoint y: 188, distance: 74.0
click at [76, 188] on div "Filters sant Views" at bounding box center [585, 188] width 1116 height 26
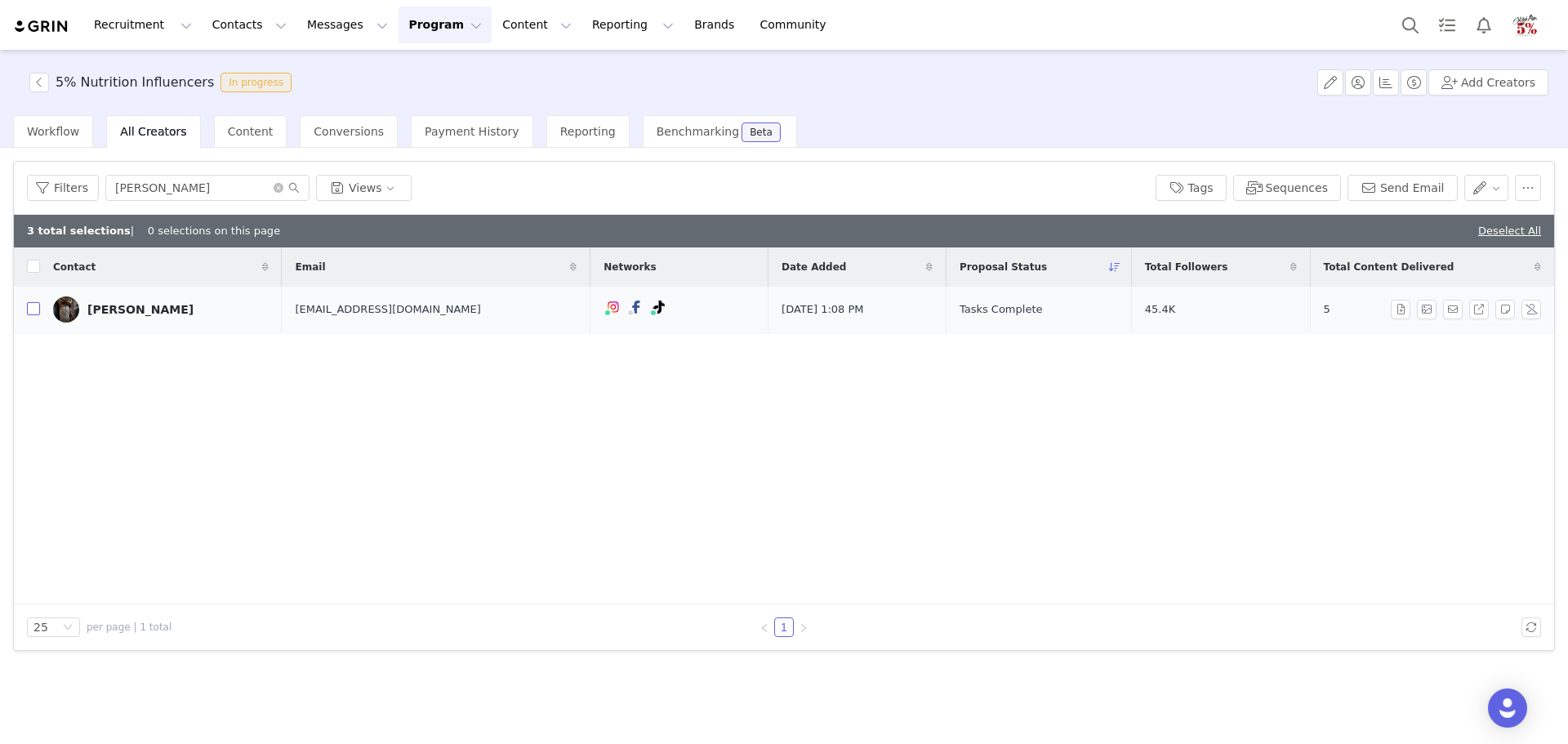
click at [34, 313] on input "checkbox" at bounding box center [34, 308] width 13 height 13
drag, startPoint x: 143, startPoint y: 194, endPoint x: 94, endPoint y: 194, distance: 49.0
click at [94, 194] on div "Filters brad Views" at bounding box center [585, 188] width 1116 height 26
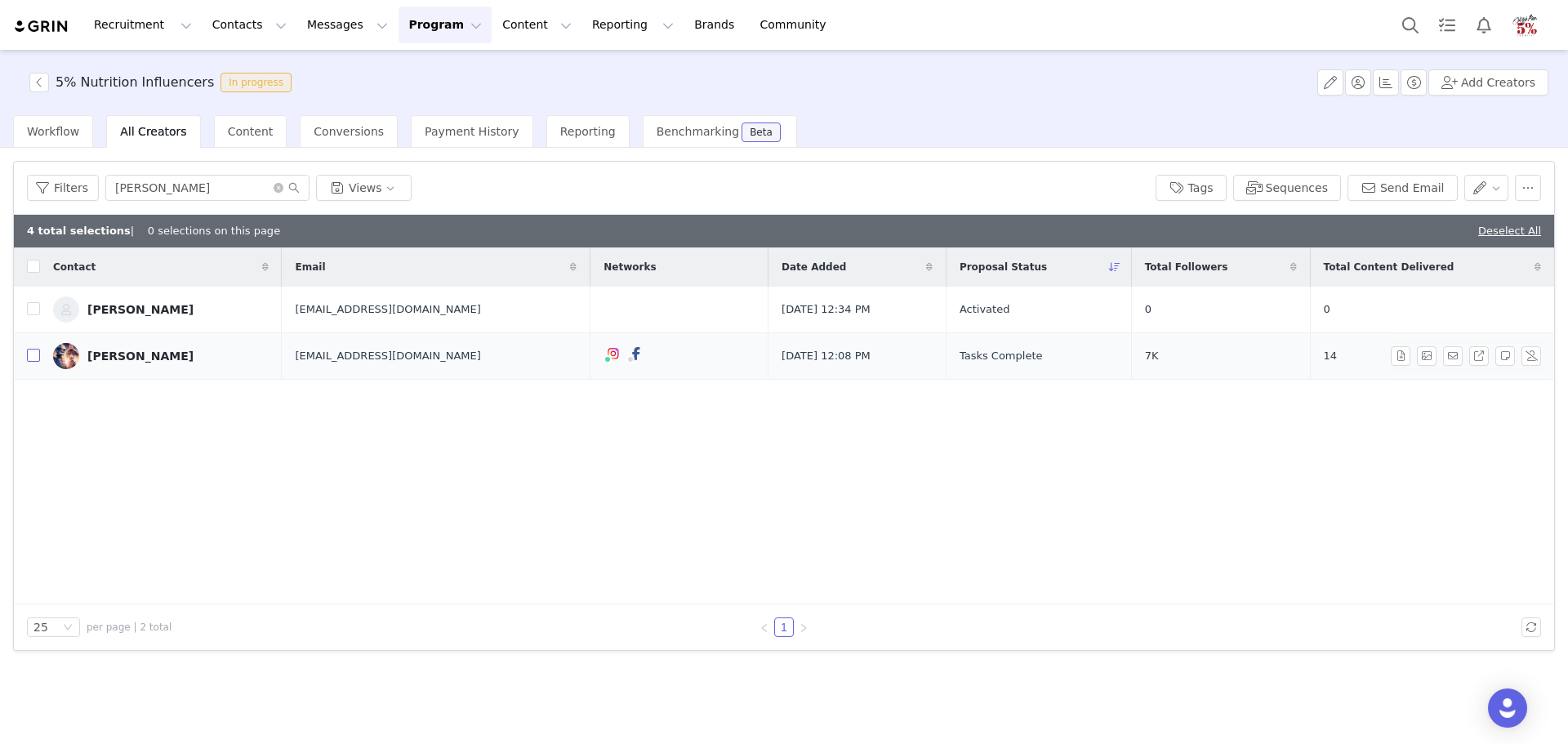
click at [37, 356] on input "checkbox" at bounding box center [34, 355] width 13 height 13
drag, startPoint x: 159, startPoint y: 188, endPoint x: 103, endPoint y: 183, distance: 56.2
click at [105, 183] on input "tony" at bounding box center [207, 188] width 204 height 26
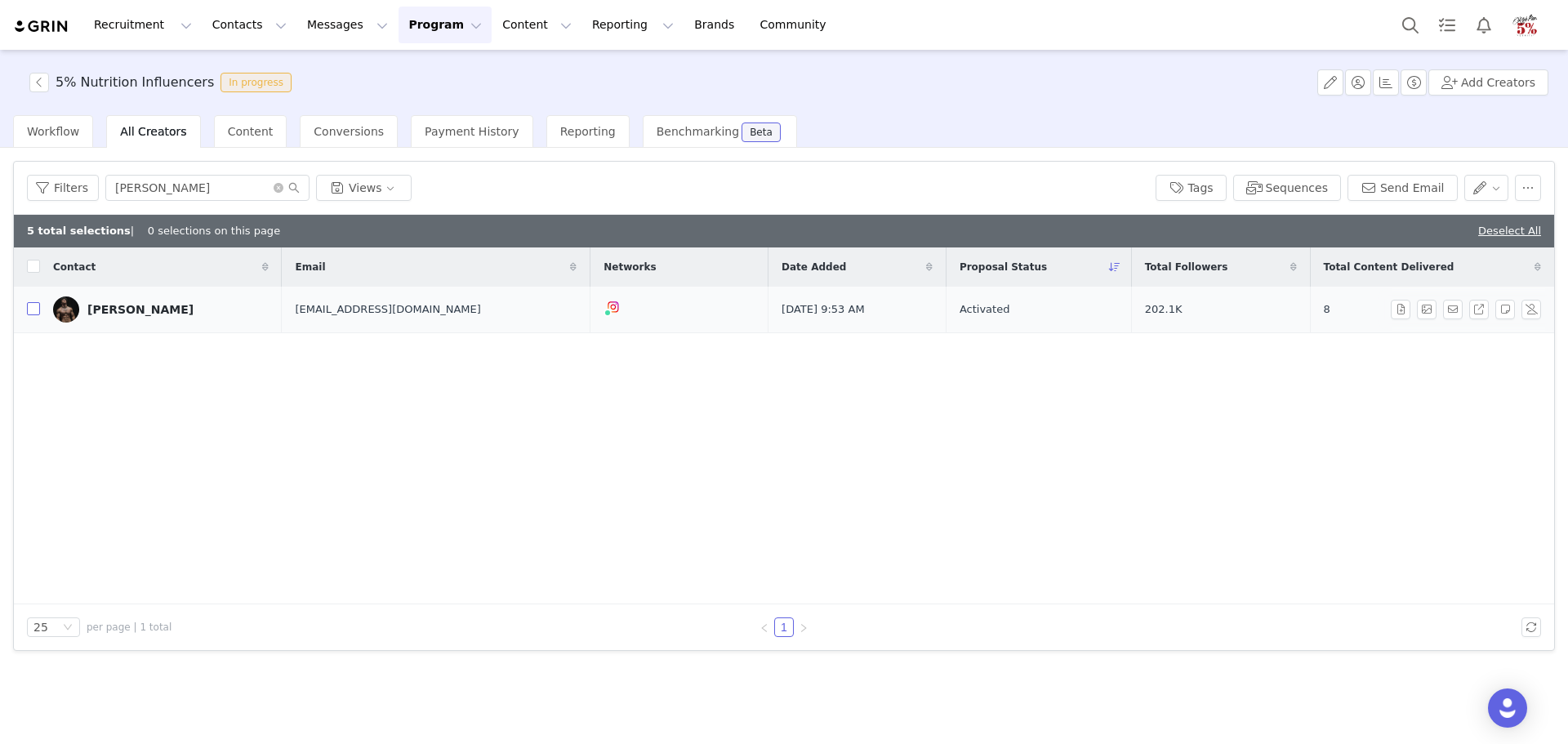
click at [34, 310] on input "checkbox" at bounding box center [34, 308] width 13 height 13
drag, startPoint x: 153, startPoint y: 186, endPoint x: 104, endPoint y: 191, distance: 49.3
click at [105, 191] on input "chris" at bounding box center [207, 188] width 204 height 26
click at [31, 314] on input "checkbox" at bounding box center [34, 308] width 13 height 13
drag, startPoint x: 154, startPoint y: 192, endPoint x: 80, endPoint y: 183, distance: 74.5
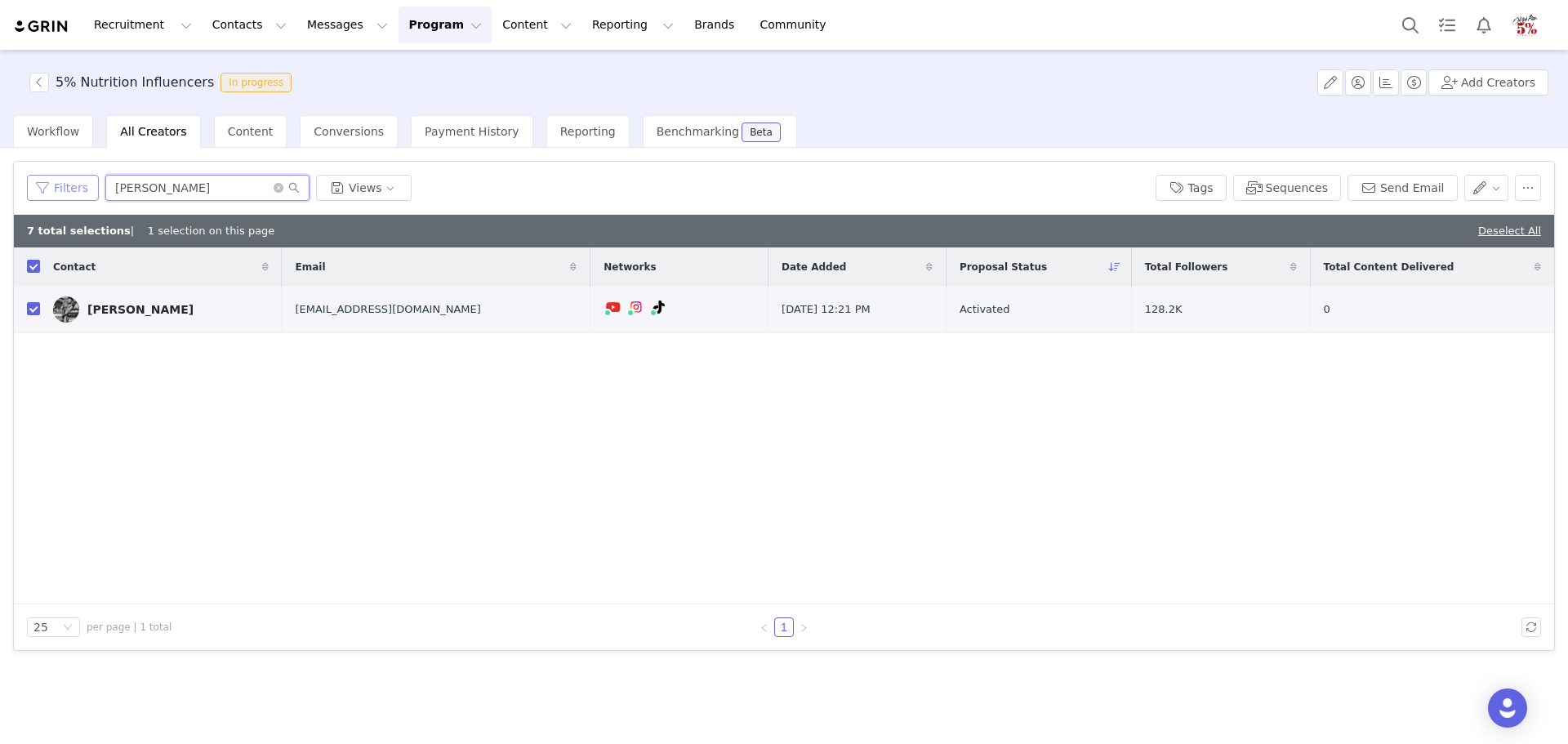
click at [80, 183] on div "Filters jake Views" at bounding box center [585, 188] width 1116 height 26
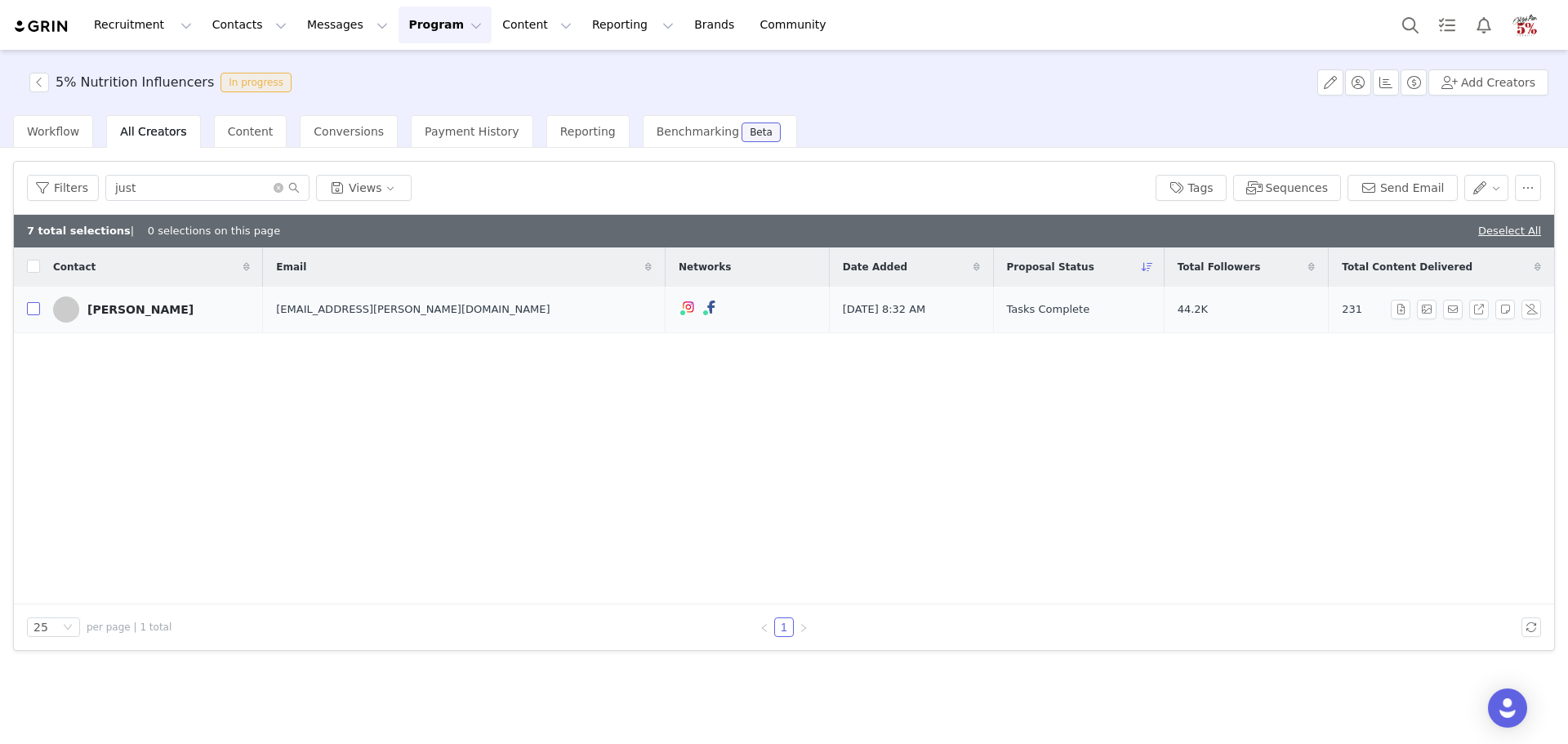
click at [35, 311] on input "checkbox" at bounding box center [34, 308] width 13 height 13
drag, startPoint x: 150, startPoint y: 188, endPoint x: 88, endPoint y: 185, distance: 62.1
click at [88, 186] on div "Filters just Views" at bounding box center [585, 188] width 1116 height 26
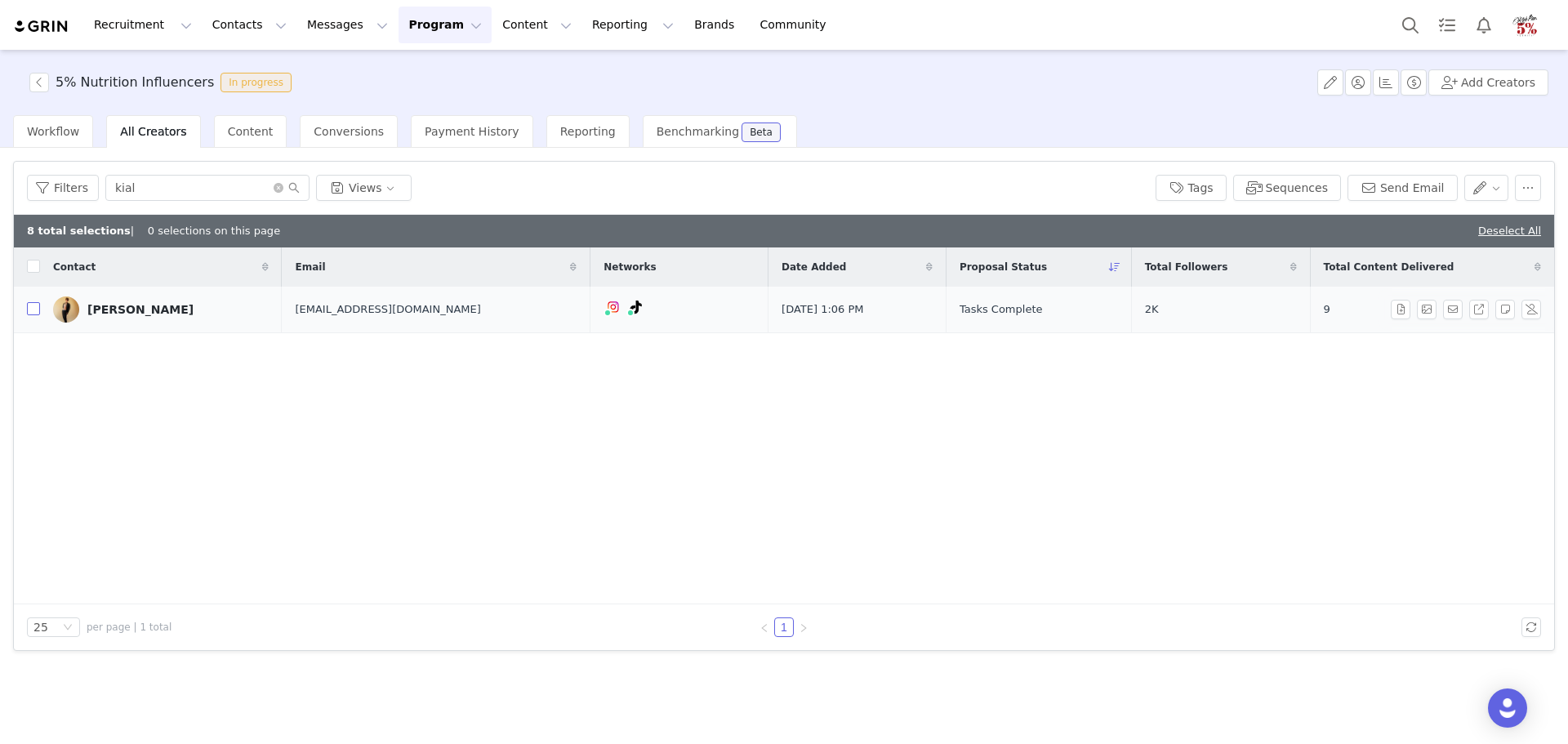
click at [29, 307] on input "checkbox" at bounding box center [34, 308] width 13 height 13
click at [1412, 186] on button "Send Email" at bounding box center [1403, 188] width 111 height 26
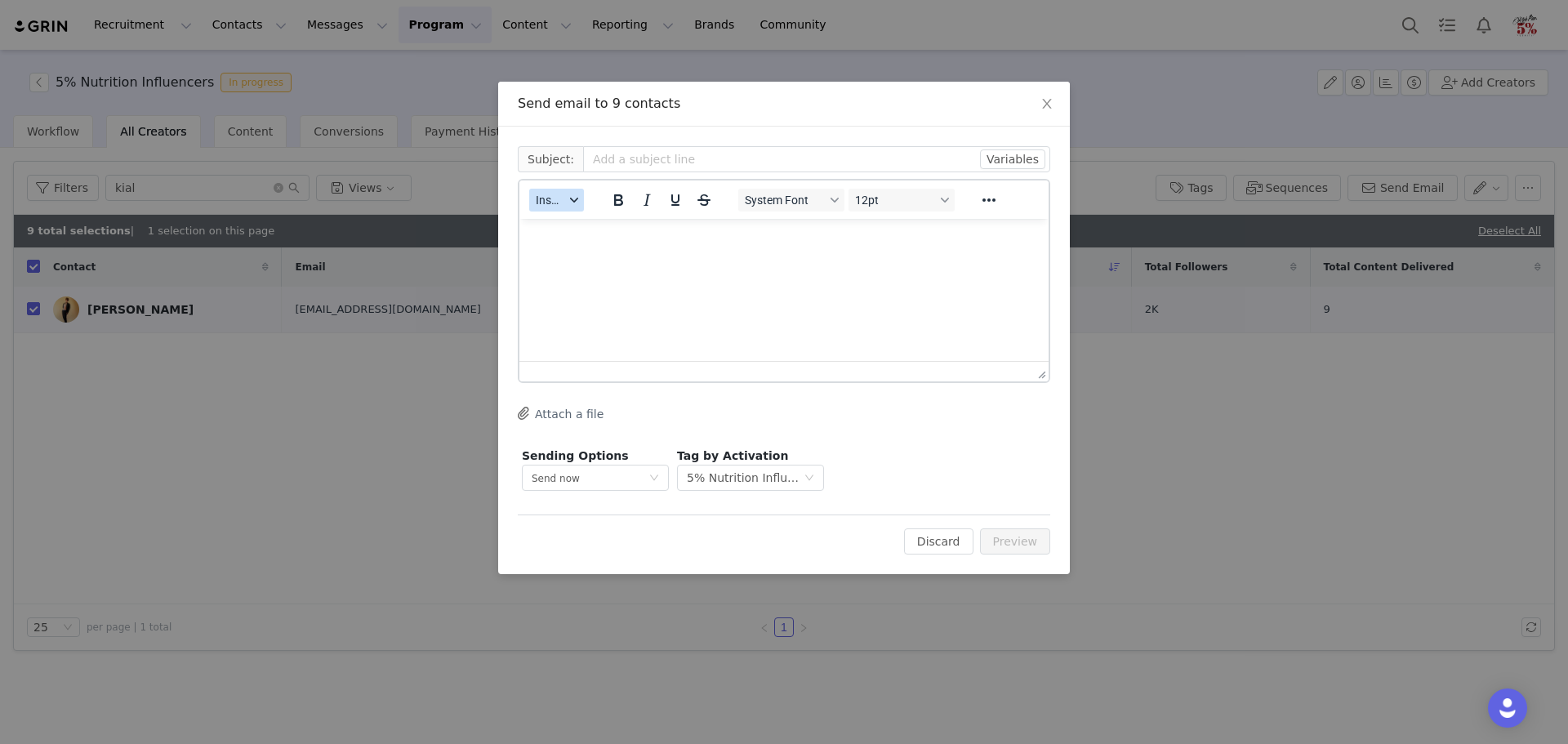
click at [543, 198] on span "Insert" at bounding box center [550, 200] width 29 height 13
click at [555, 227] on div "Insert Template" at bounding box center [616, 229] width 147 height 20
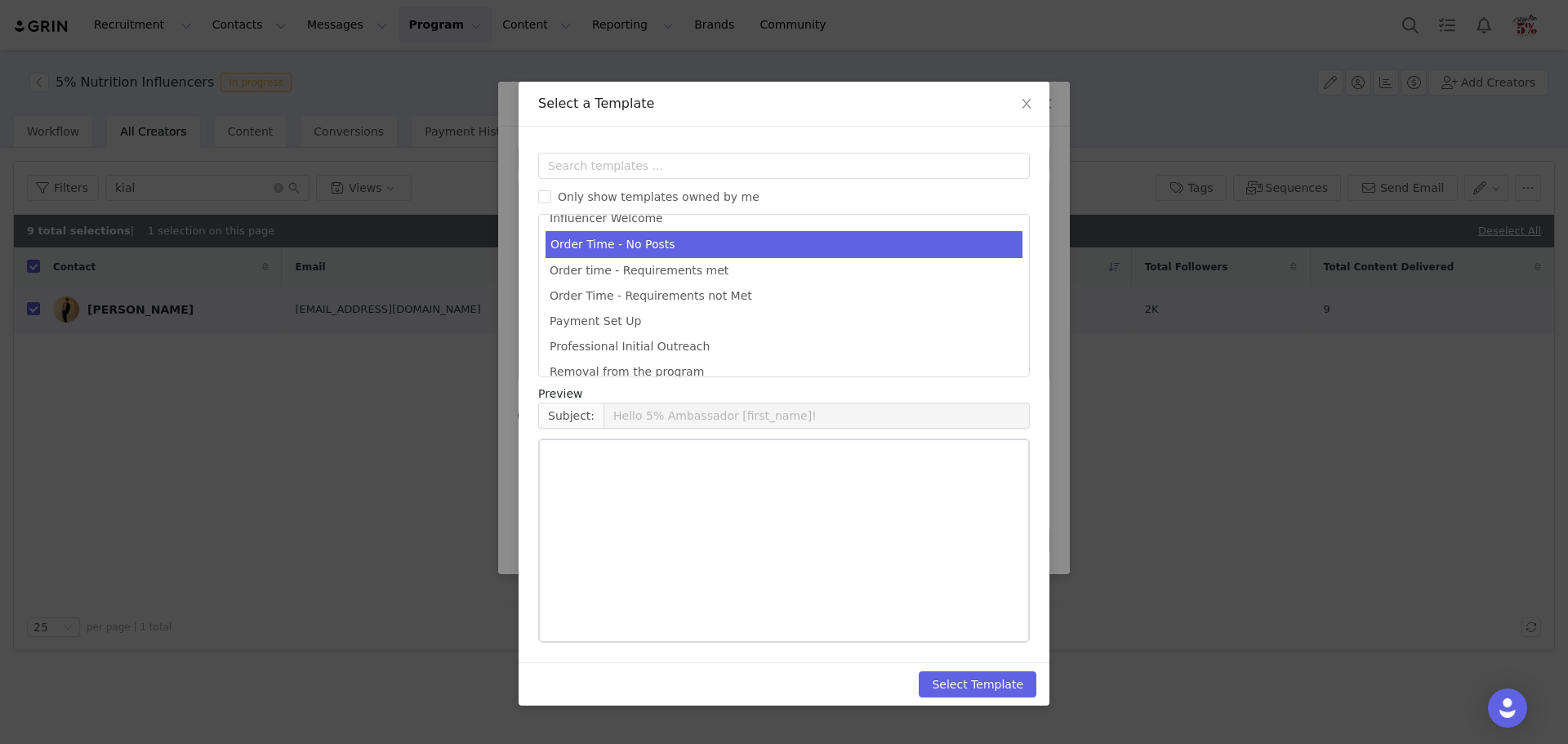
click at [626, 248] on li "Order Time - No Posts" at bounding box center [784, 245] width 477 height 27
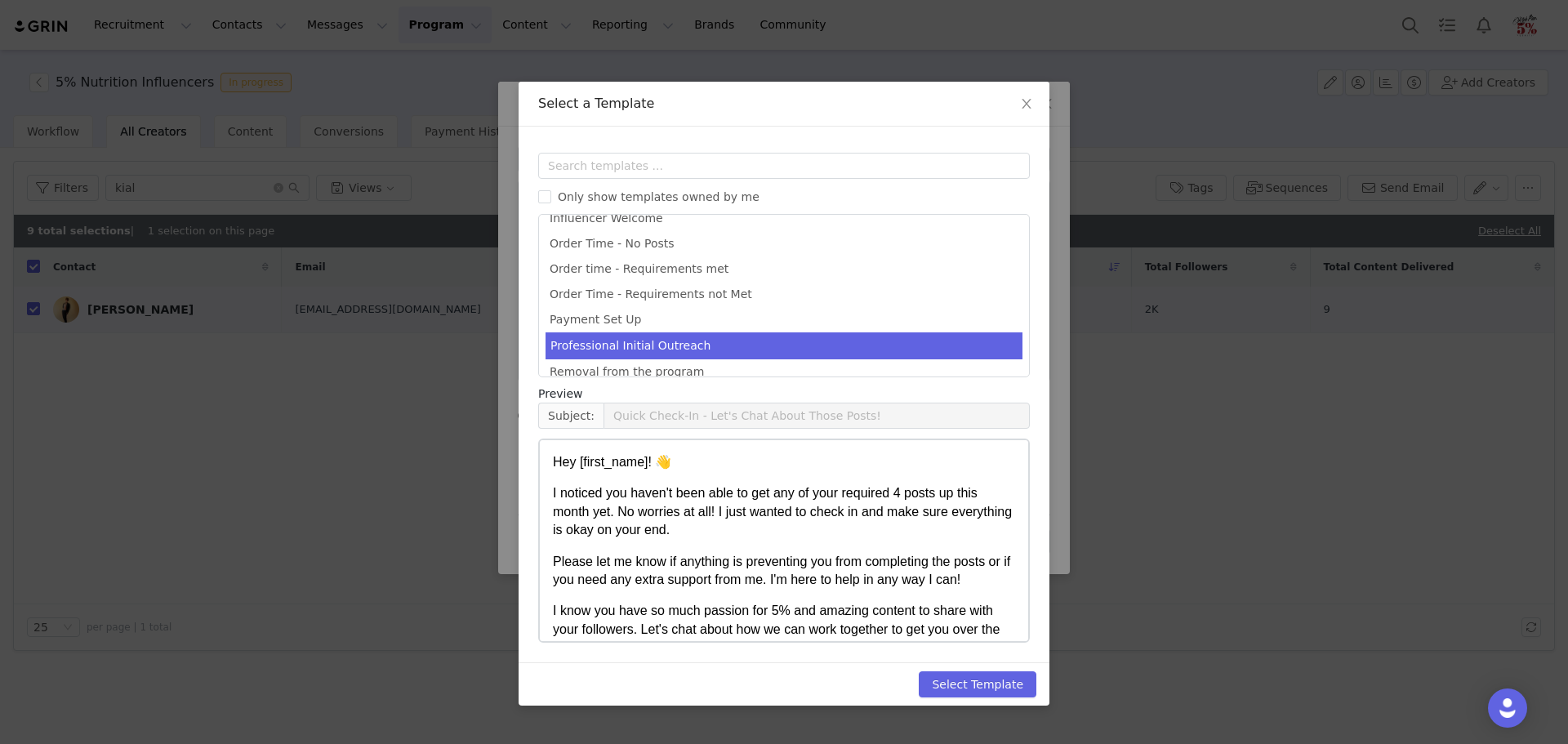
scroll to position [344, 0]
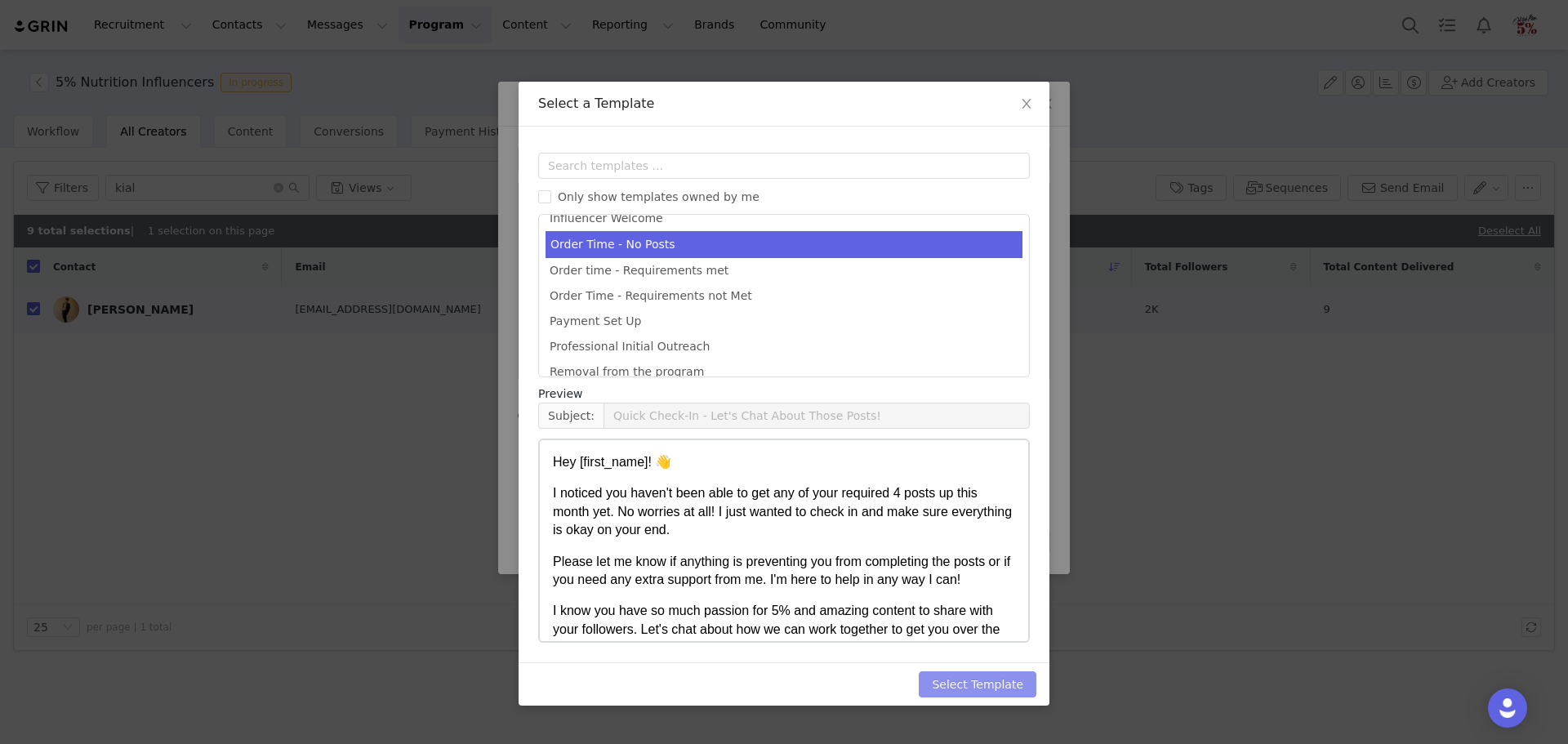
click at [987, 684] on button "Select Template" at bounding box center [978, 684] width 118 height 26
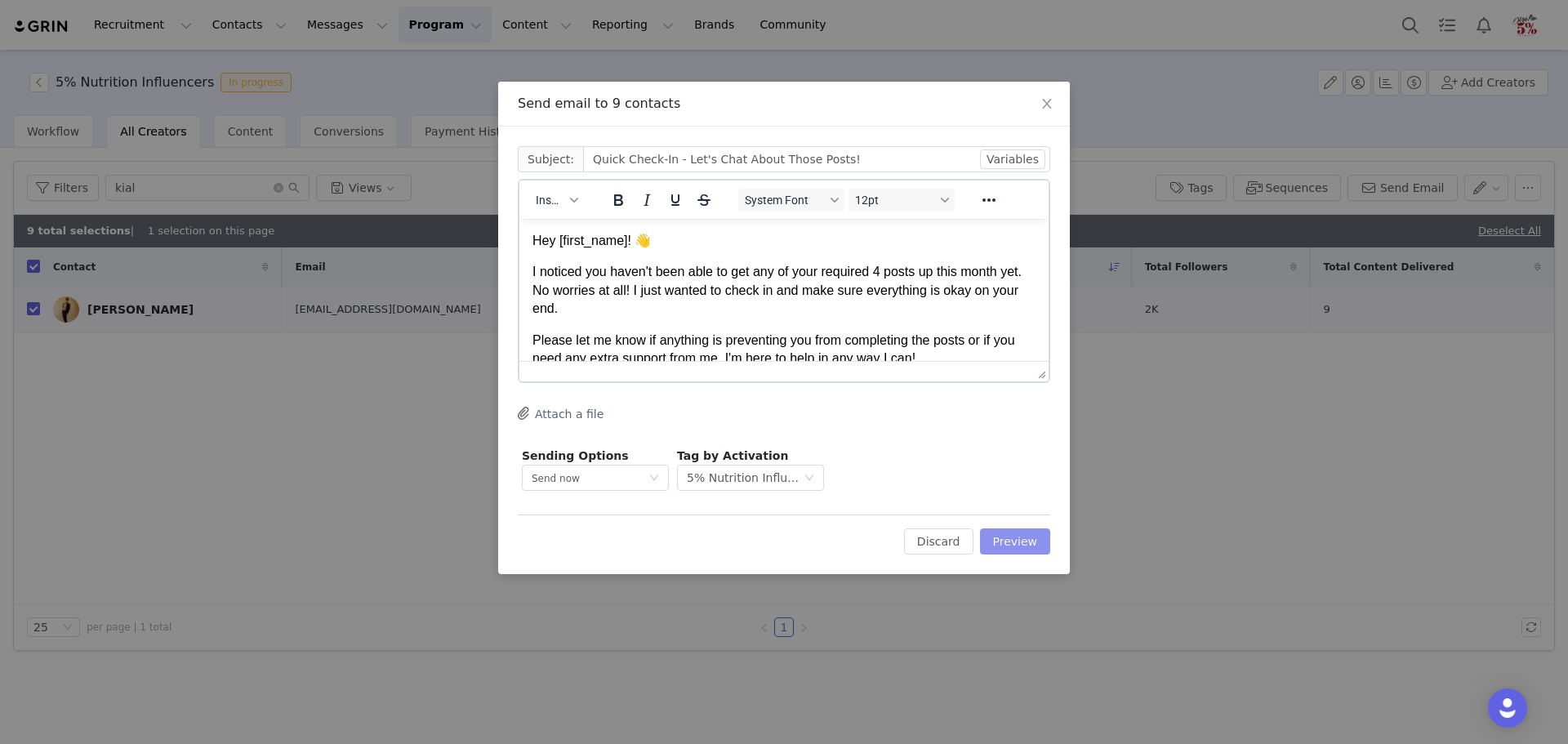
click at [1014, 537] on button "Preview" at bounding box center [1015, 541] width 71 height 26
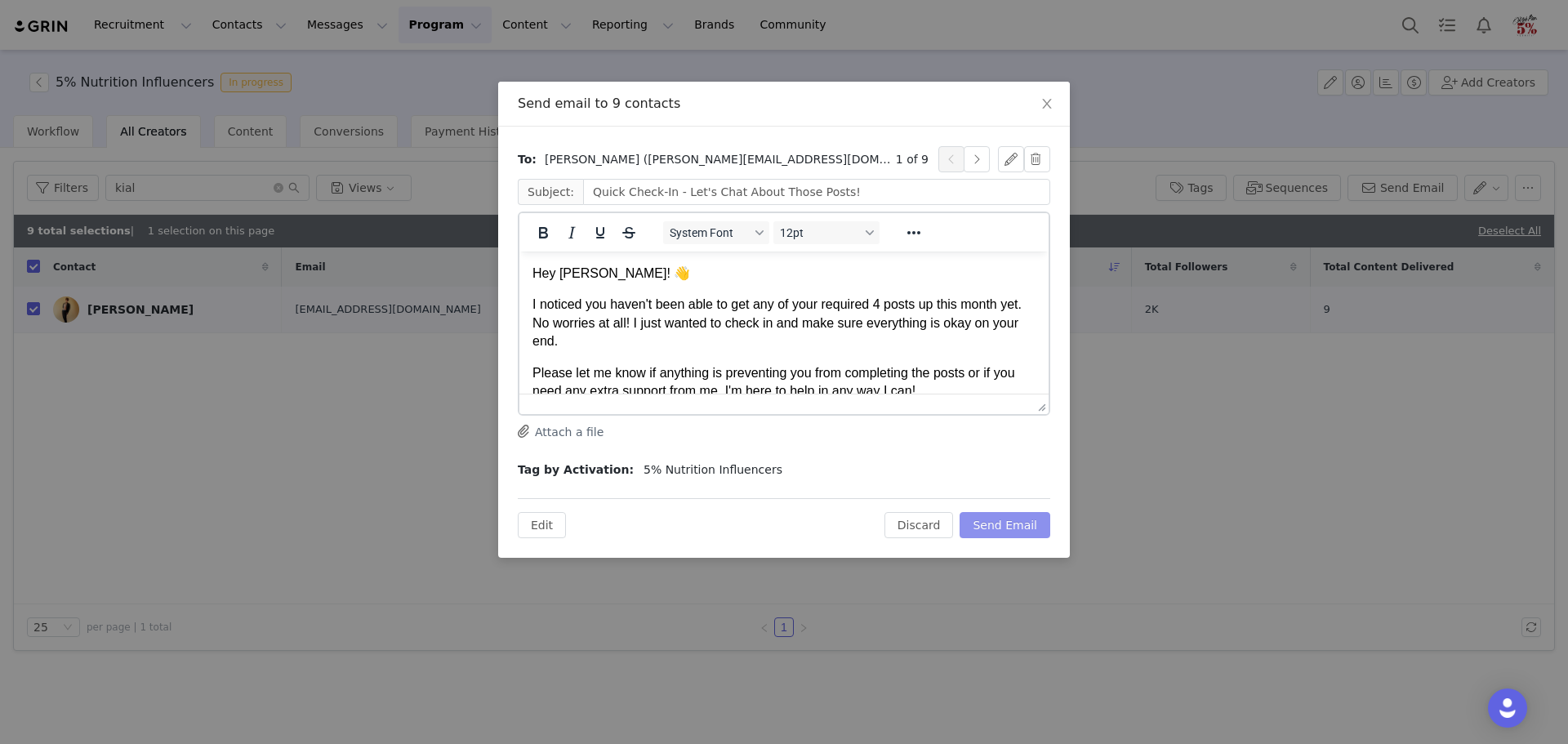
click at [1031, 527] on button "Send Email" at bounding box center [1005, 525] width 91 height 26
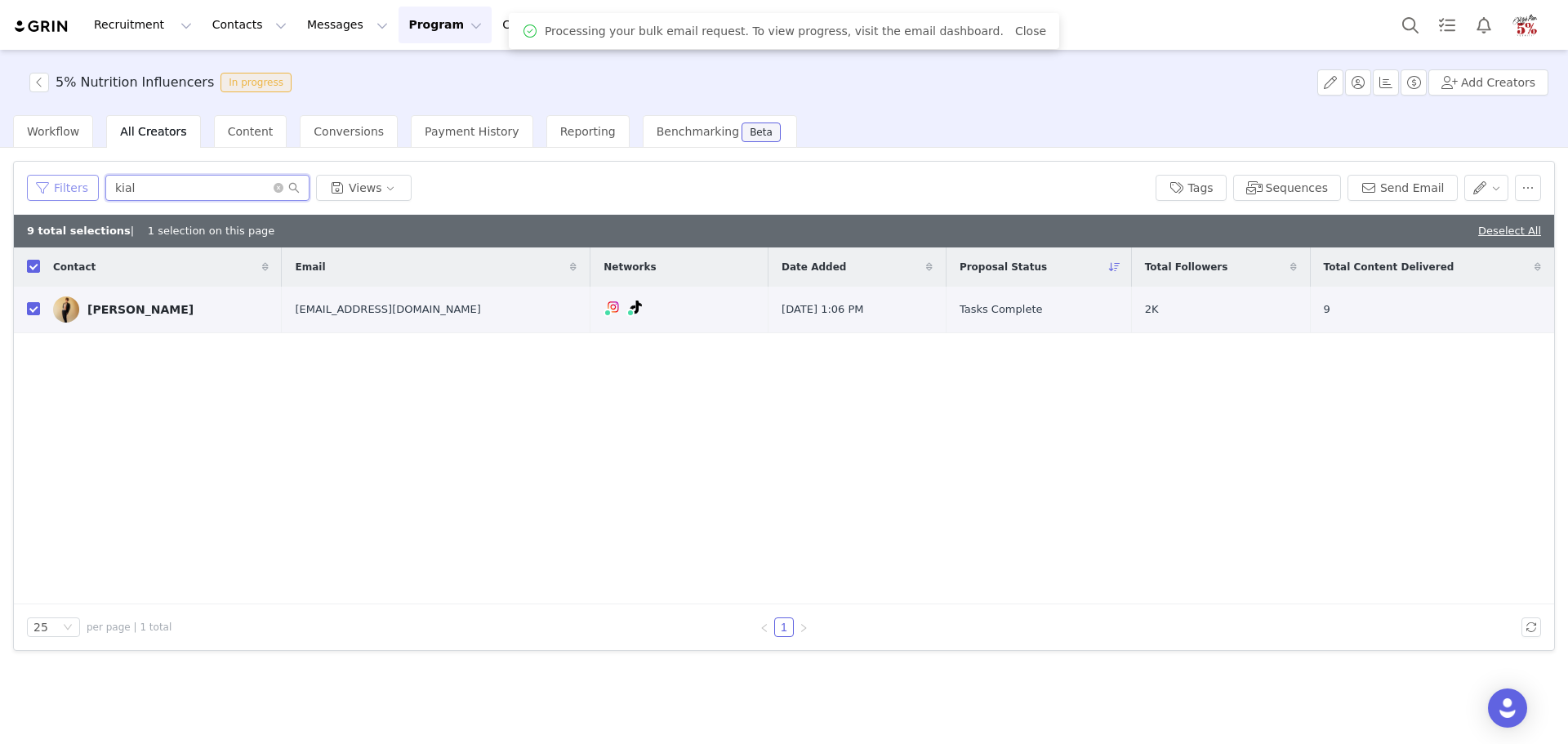
drag, startPoint x: 150, startPoint y: 189, endPoint x: 93, endPoint y: 187, distance: 57.0
click at [94, 188] on div "Filters kial Views" at bounding box center [585, 188] width 1116 height 26
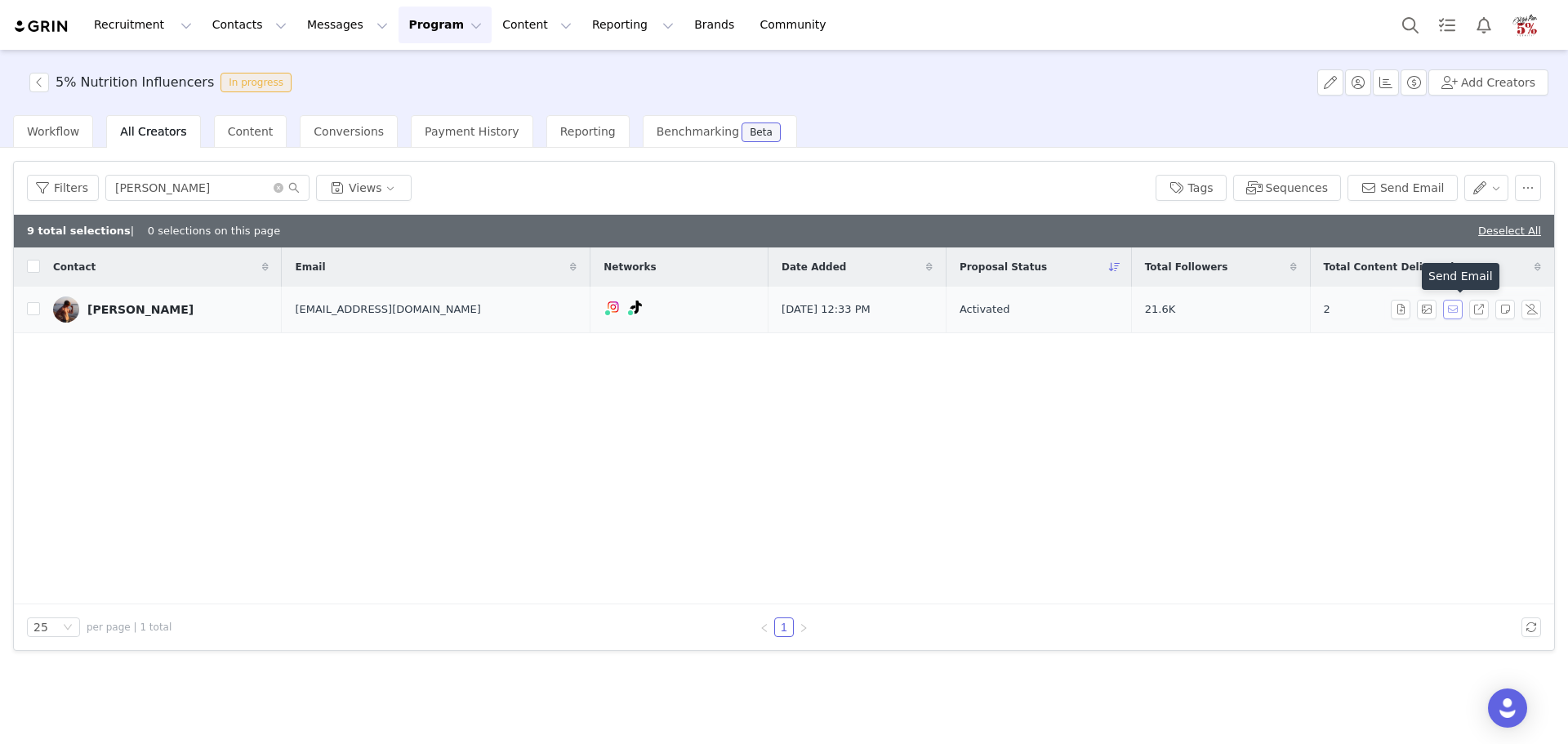
click at [1456, 310] on button "button" at bounding box center [1453, 310] width 20 height 20
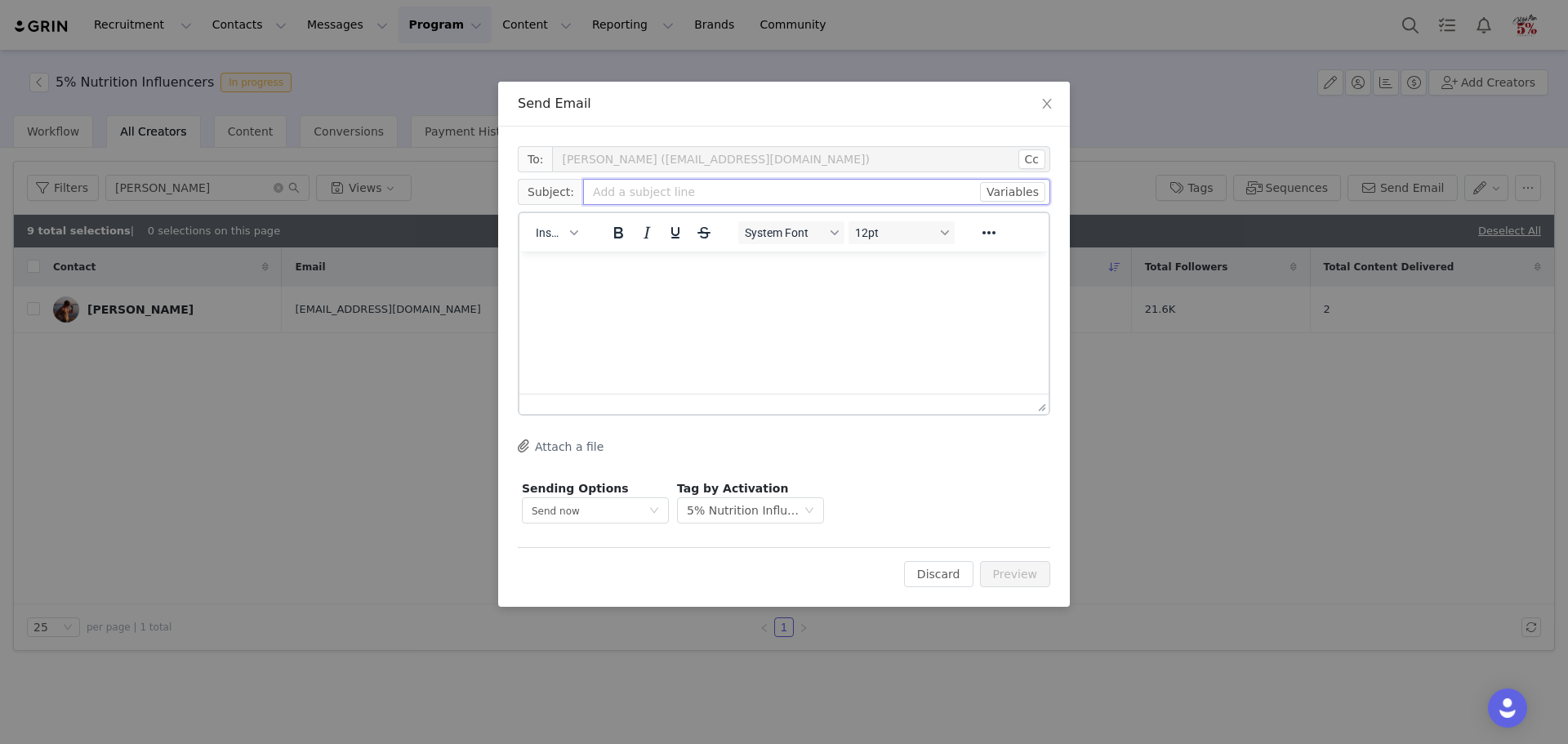
click at [829, 184] on input "text" at bounding box center [816, 191] width 467 height 26
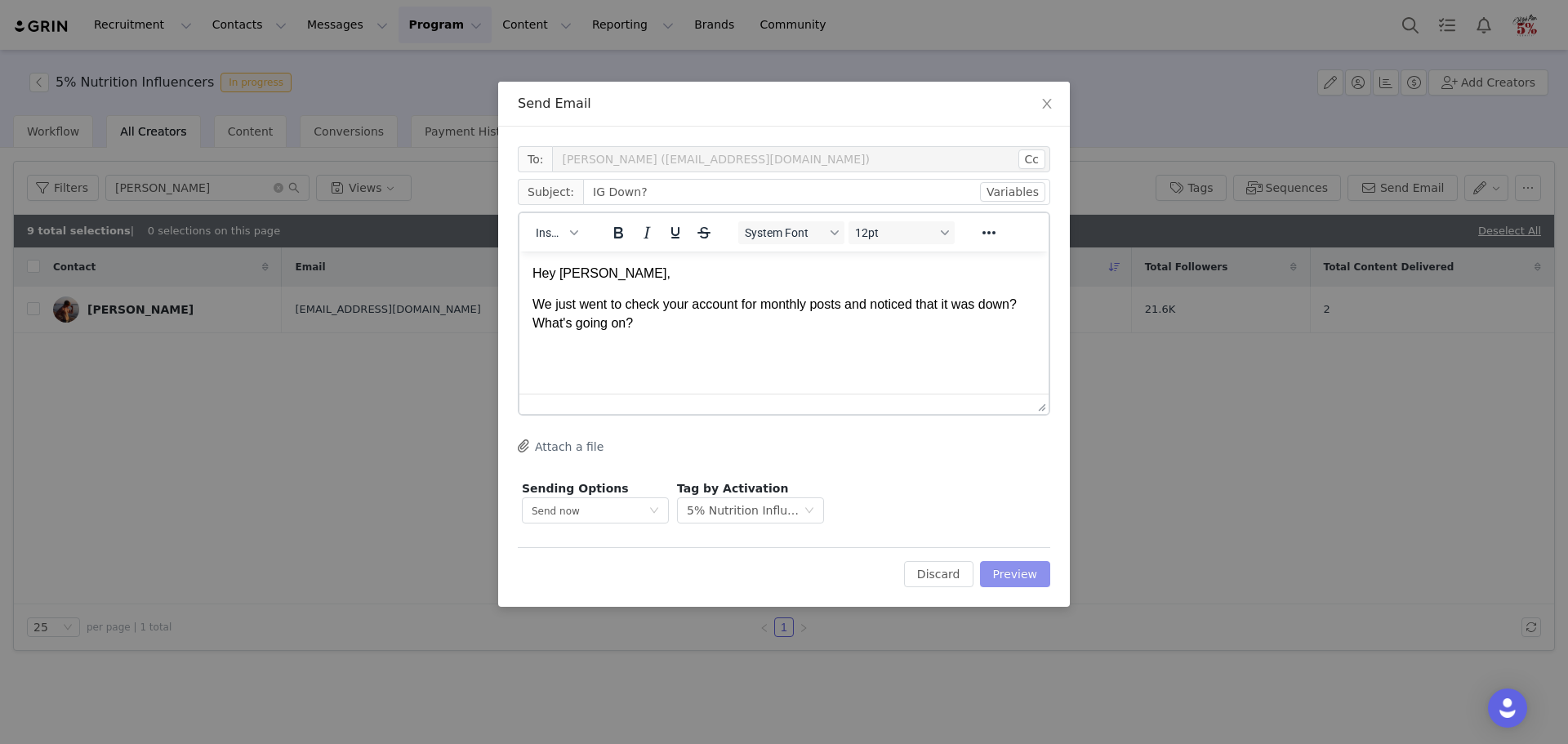
click at [1020, 561] on button "Preview" at bounding box center [1015, 574] width 71 height 26
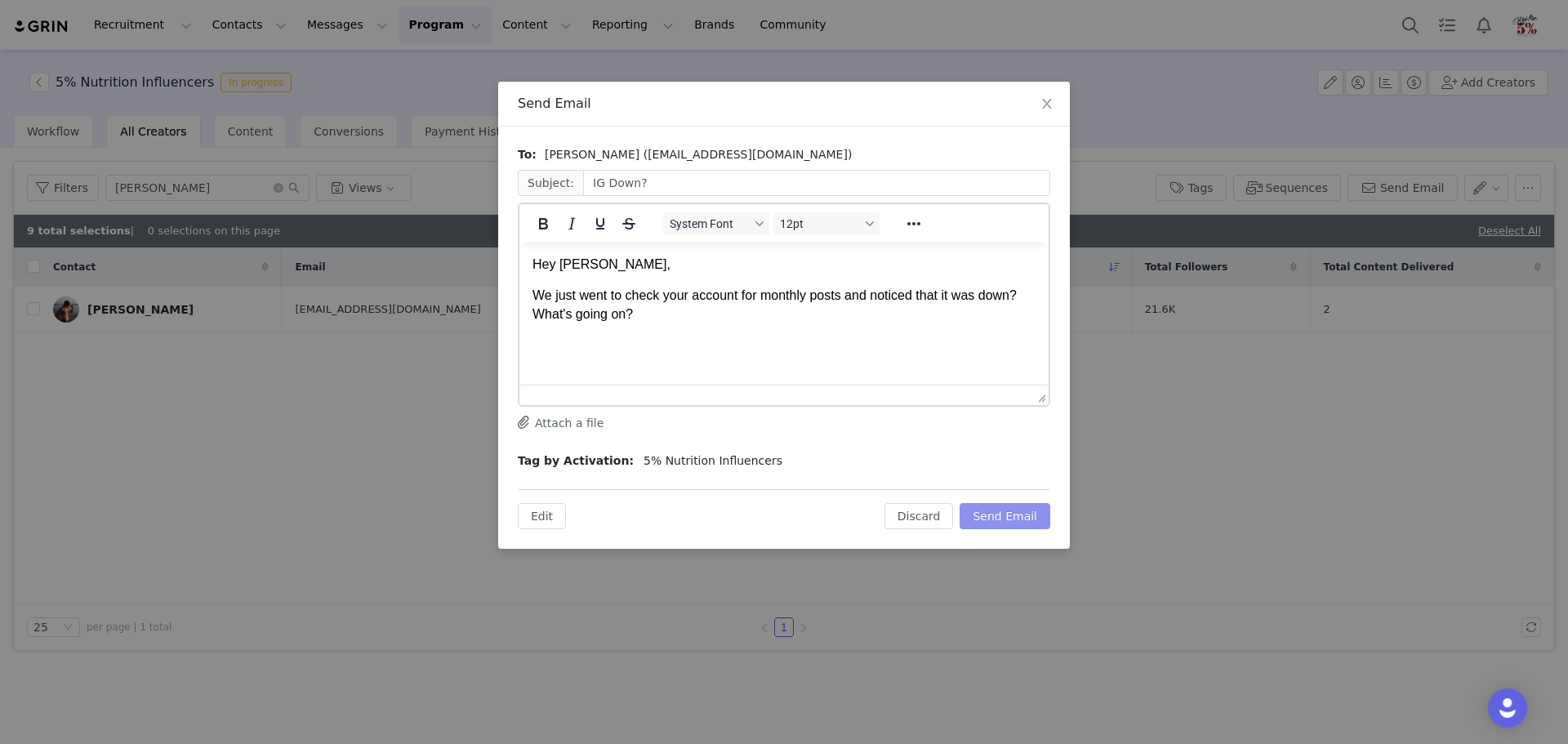
click at [1011, 512] on button "Send Email" at bounding box center [1005, 516] width 91 height 26
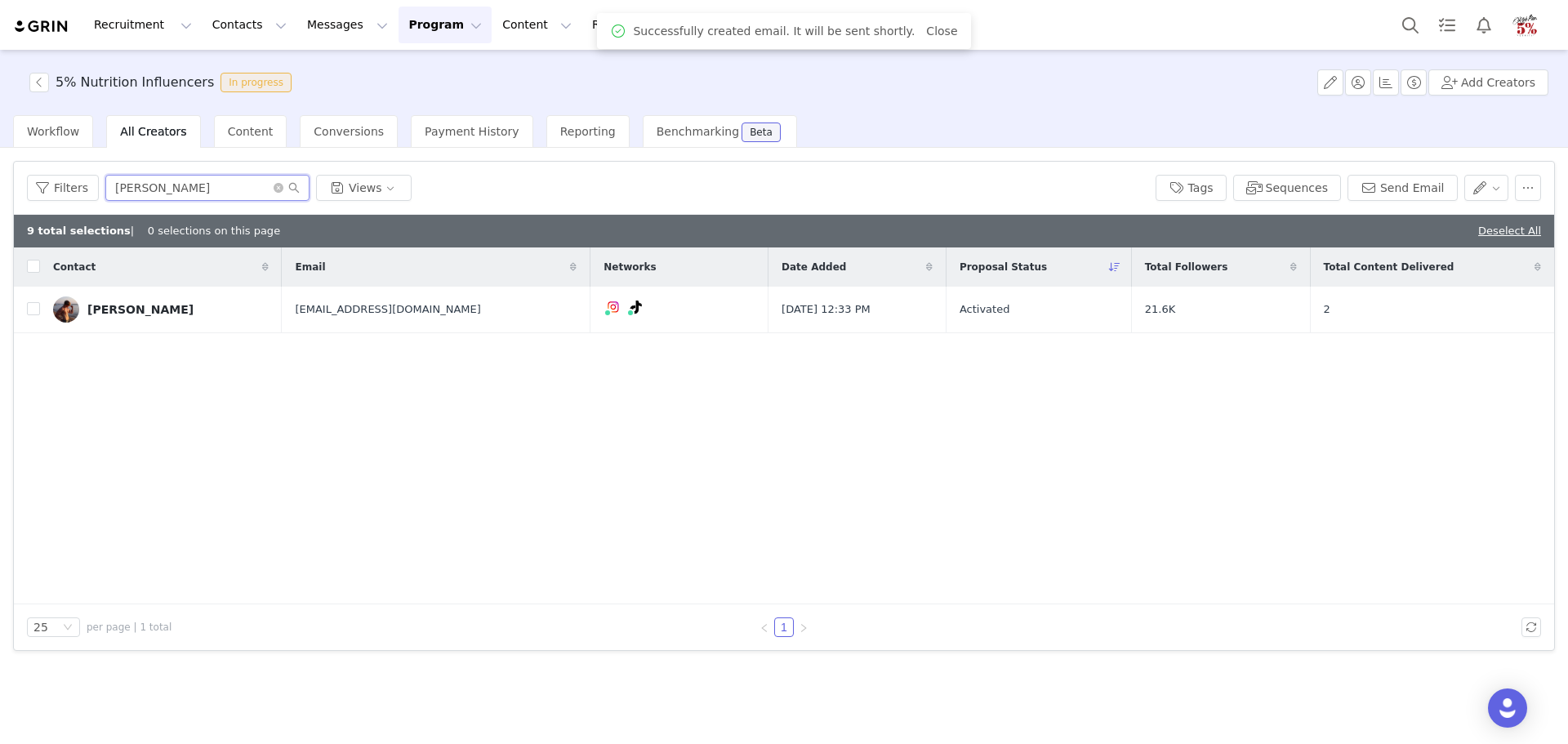
drag, startPoint x: 186, startPoint y: 192, endPoint x: 21, endPoint y: 177, distance: 165.7
click at [21, 178] on div "Filters gunnar Views Tags Sequences Send Email" at bounding box center [784, 188] width 1541 height 53
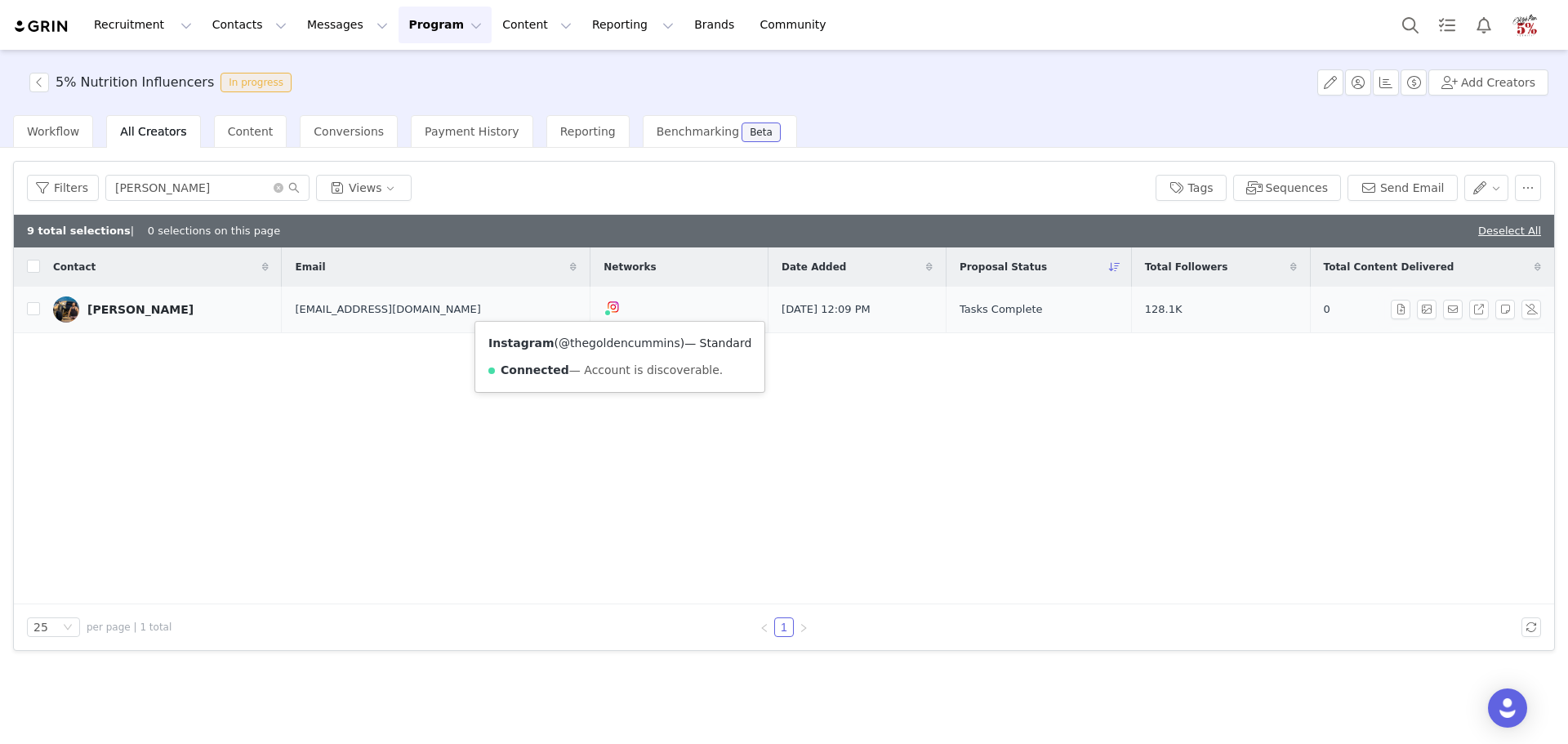
click at [624, 346] on link "@thegoldencummins" at bounding box center [619, 343] width 121 height 13
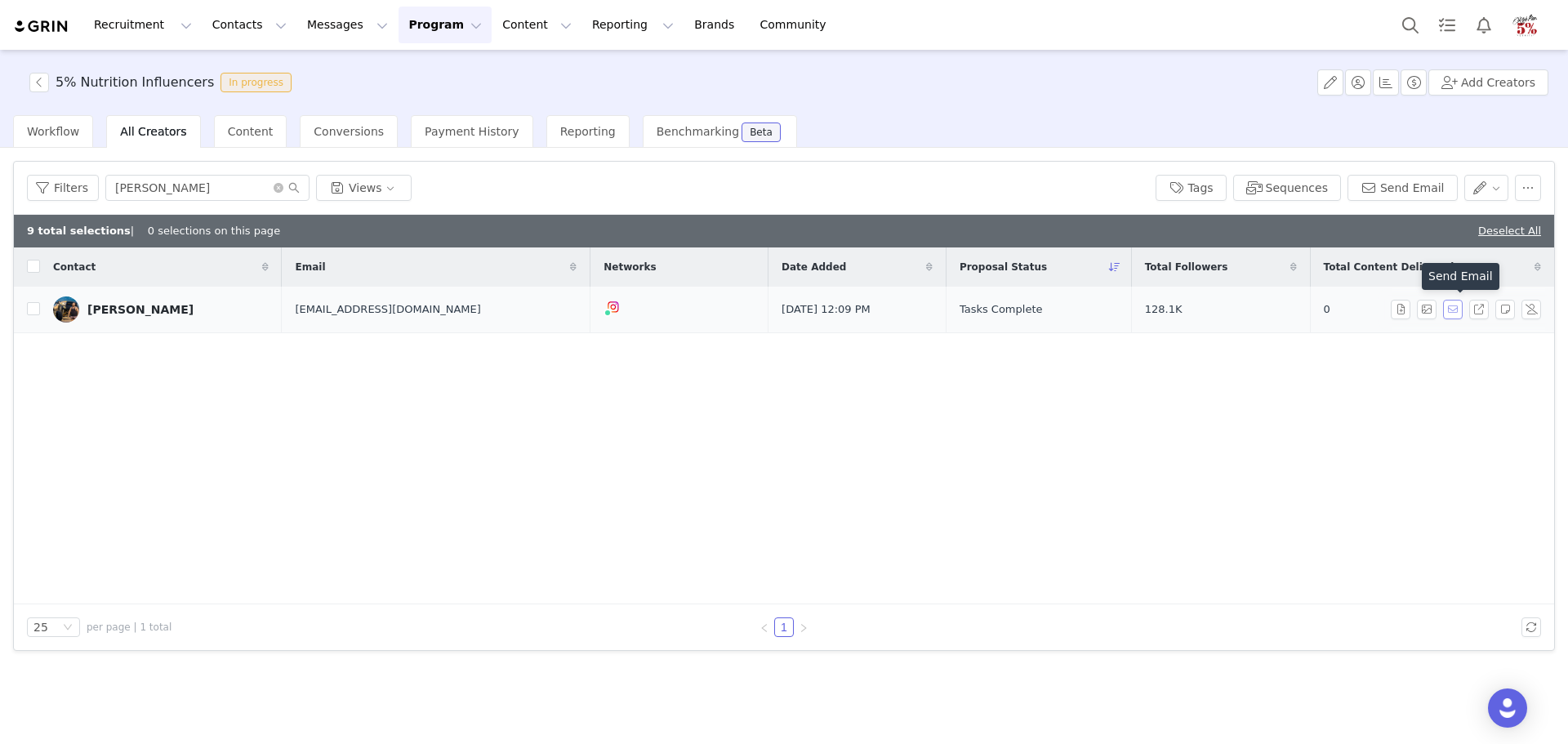
click at [1456, 310] on button "button" at bounding box center [1453, 310] width 20 height 20
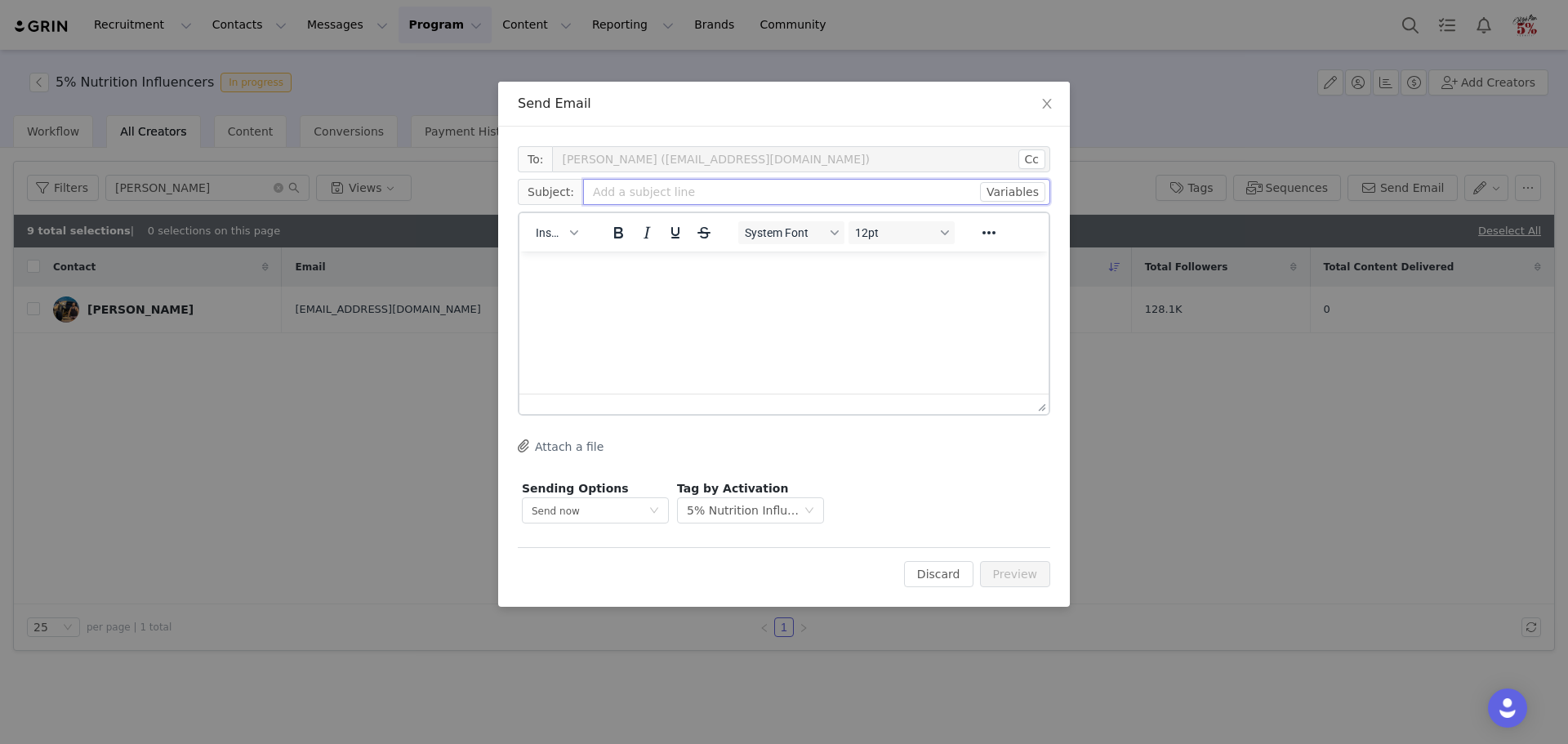
click at [742, 194] on input "text" at bounding box center [816, 191] width 467 height 26
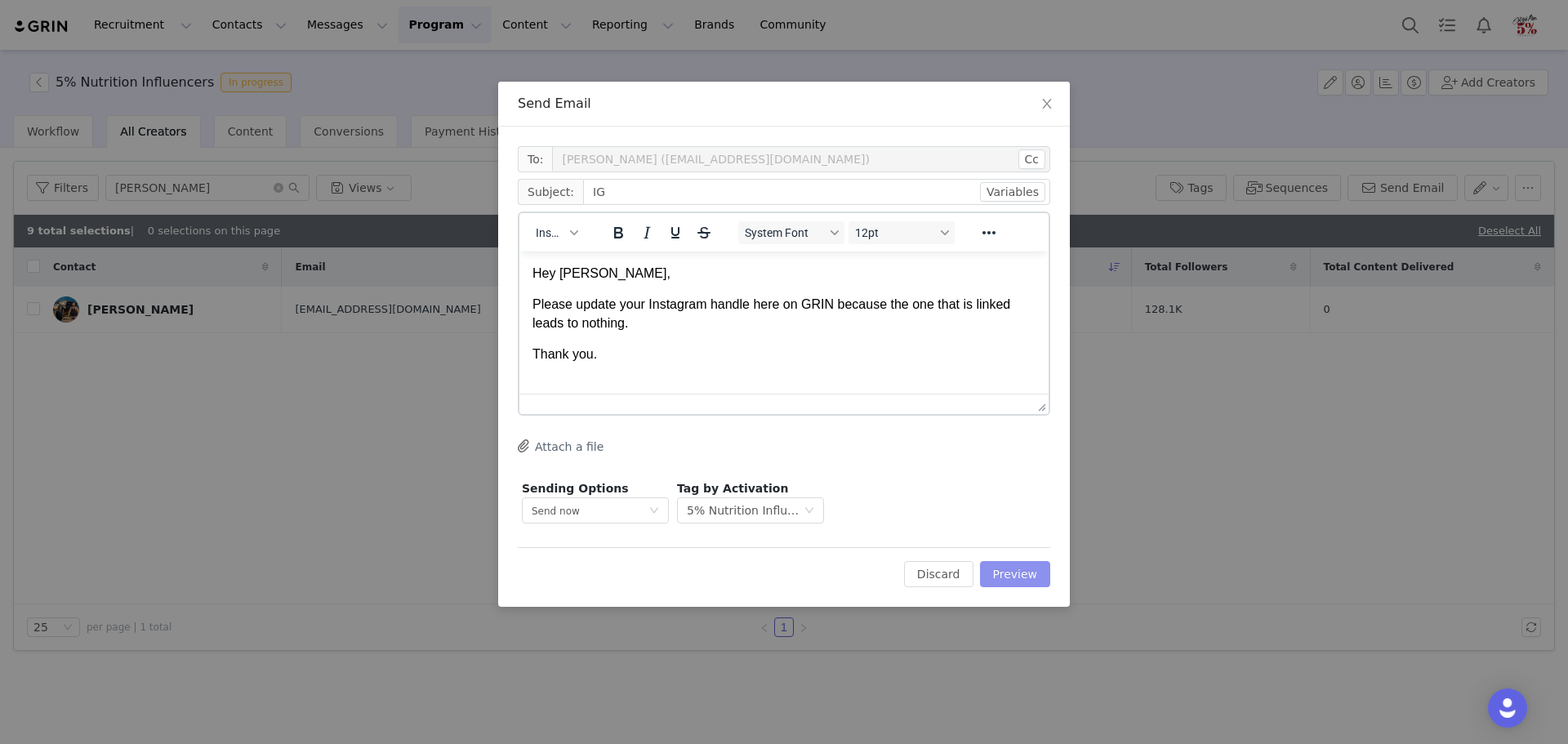
click at [1011, 565] on button "Preview" at bounding box center [1015, 574] width 71 height 26
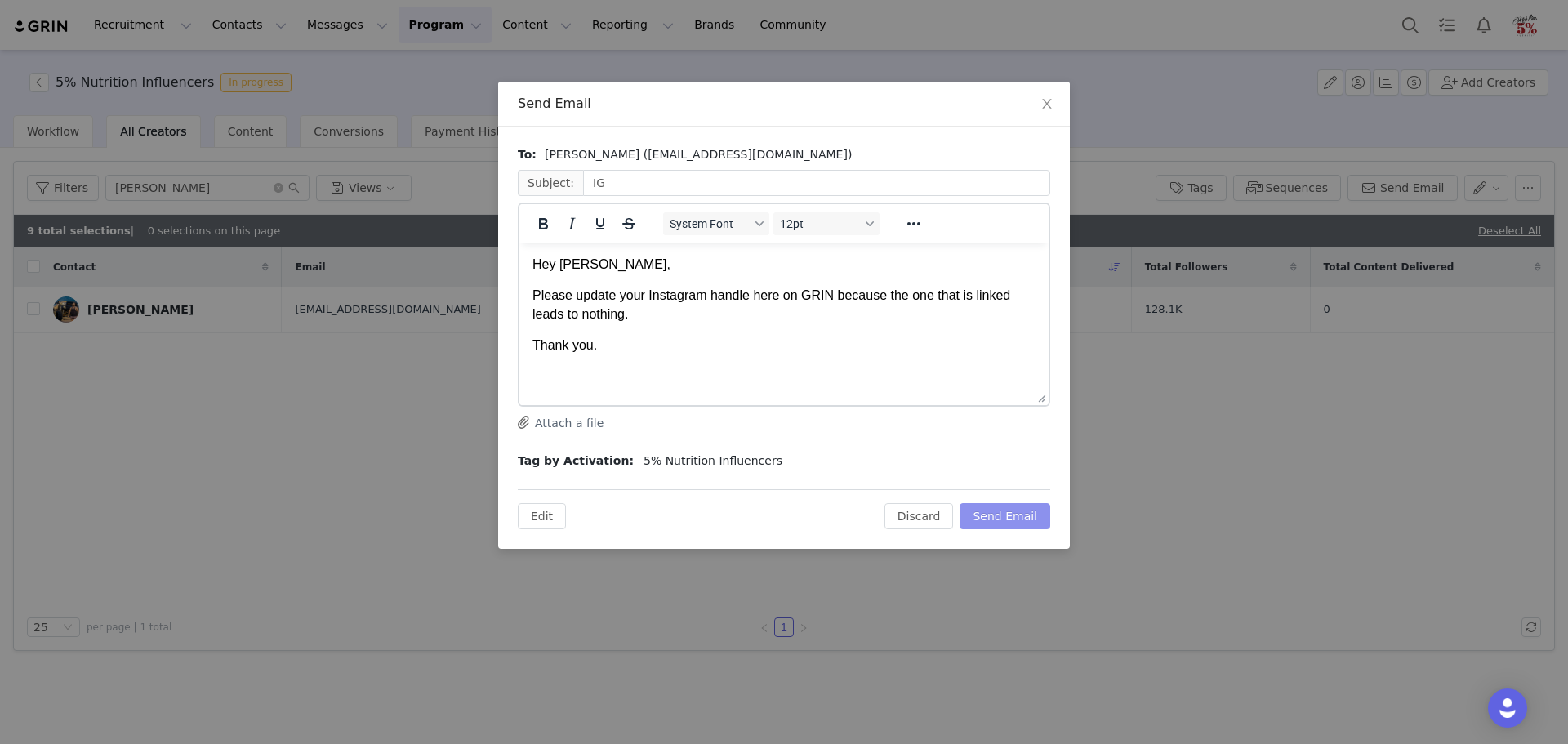
click at [1019, 510] on button "Send Email" at bounding box center [1005, 516] width 91 height 26
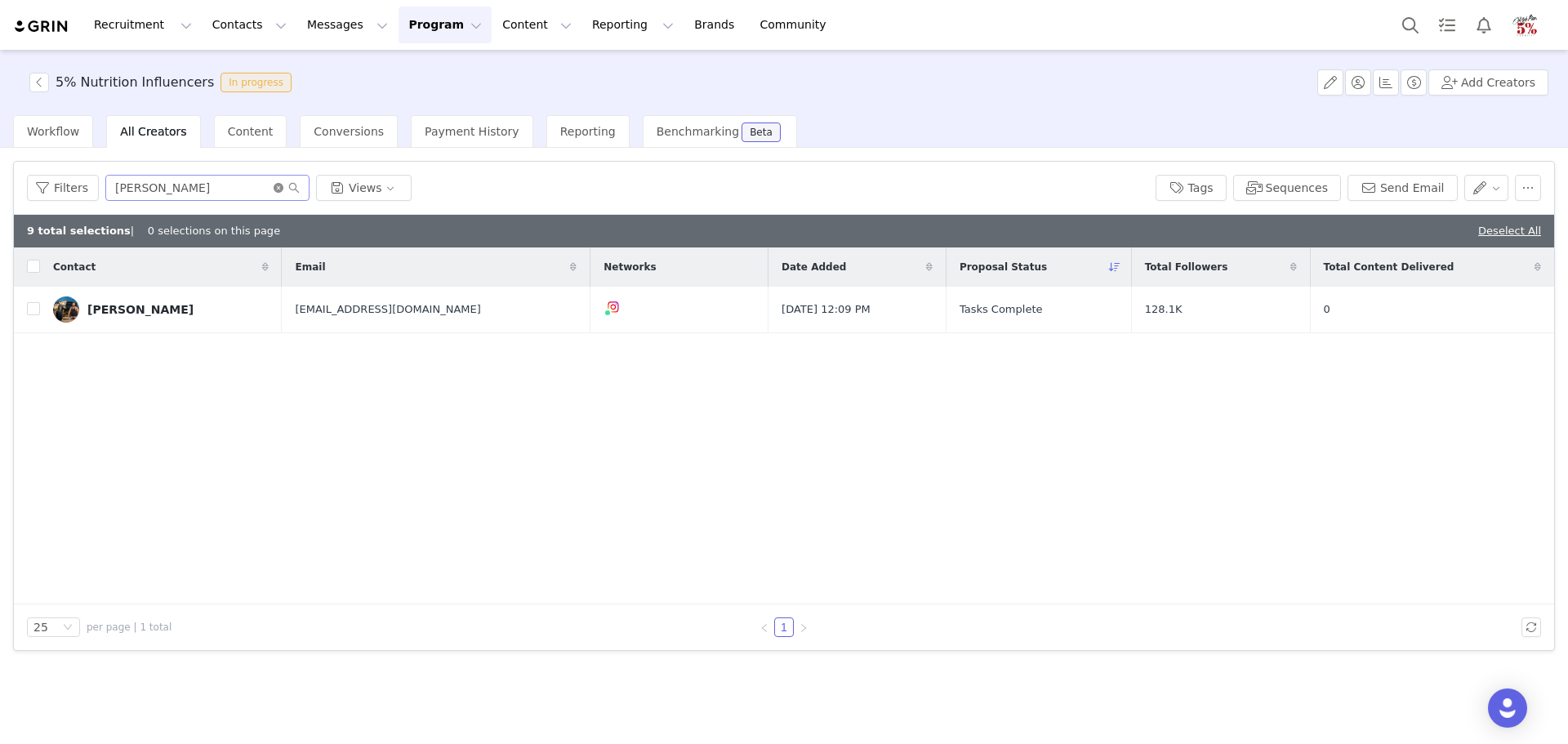
click at [274, 188] on icon "icon: close-circle" at bounding box center [278, 188] width 10 height 10
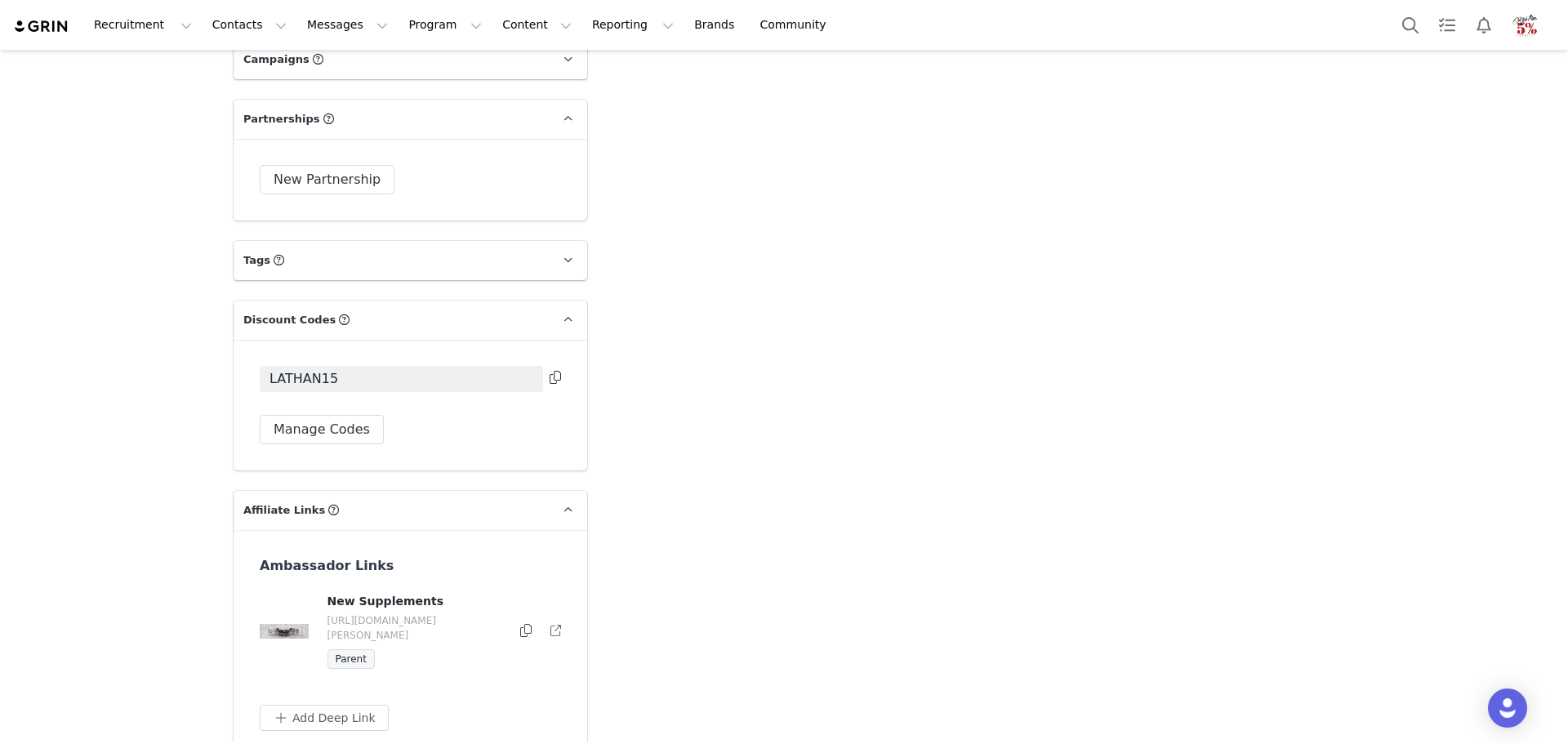
scroll to position [2382, 0]
